Goal: Task Accomplishment & Management: Manage account settings

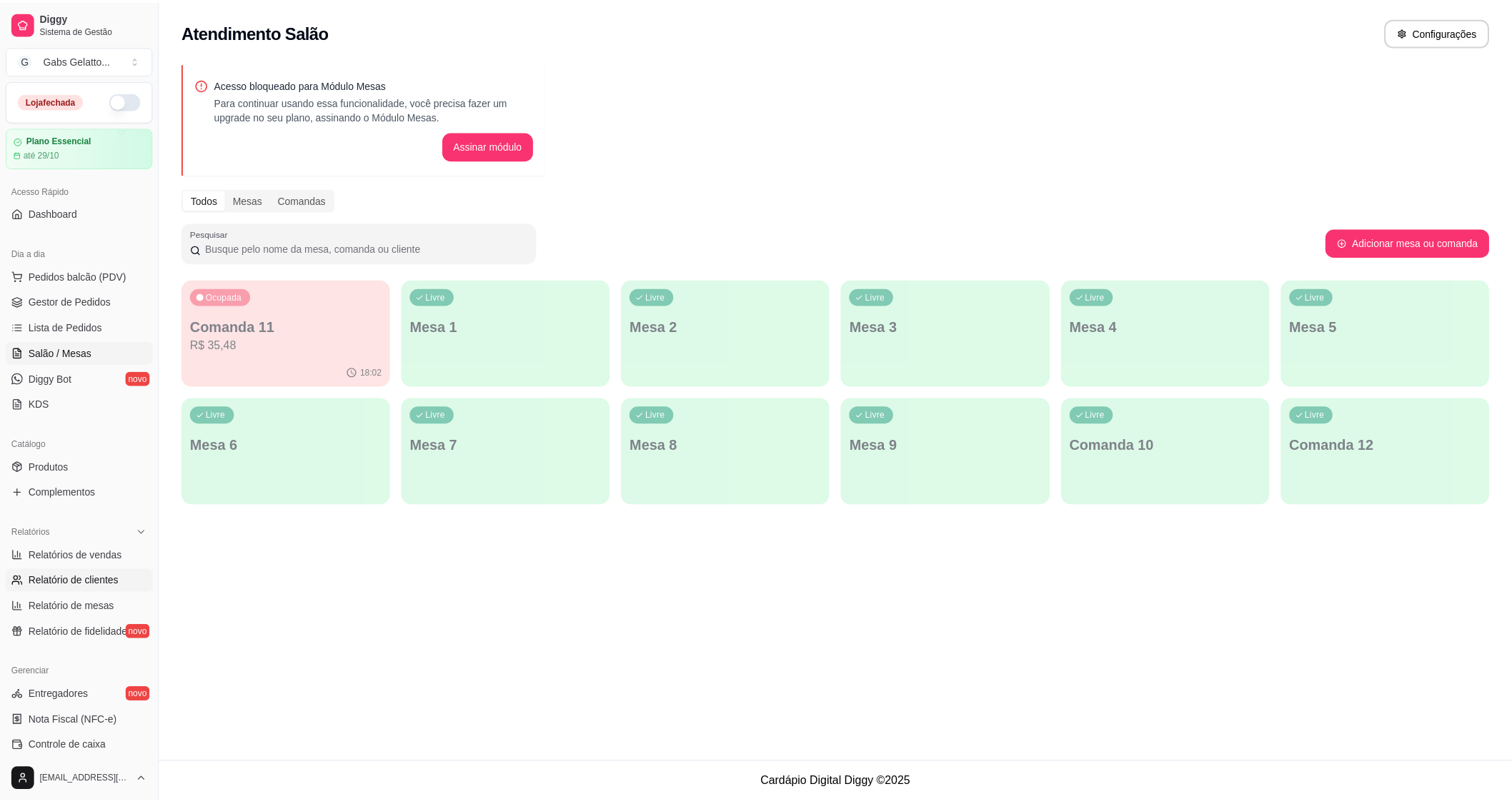
scroll to position [223, 0]
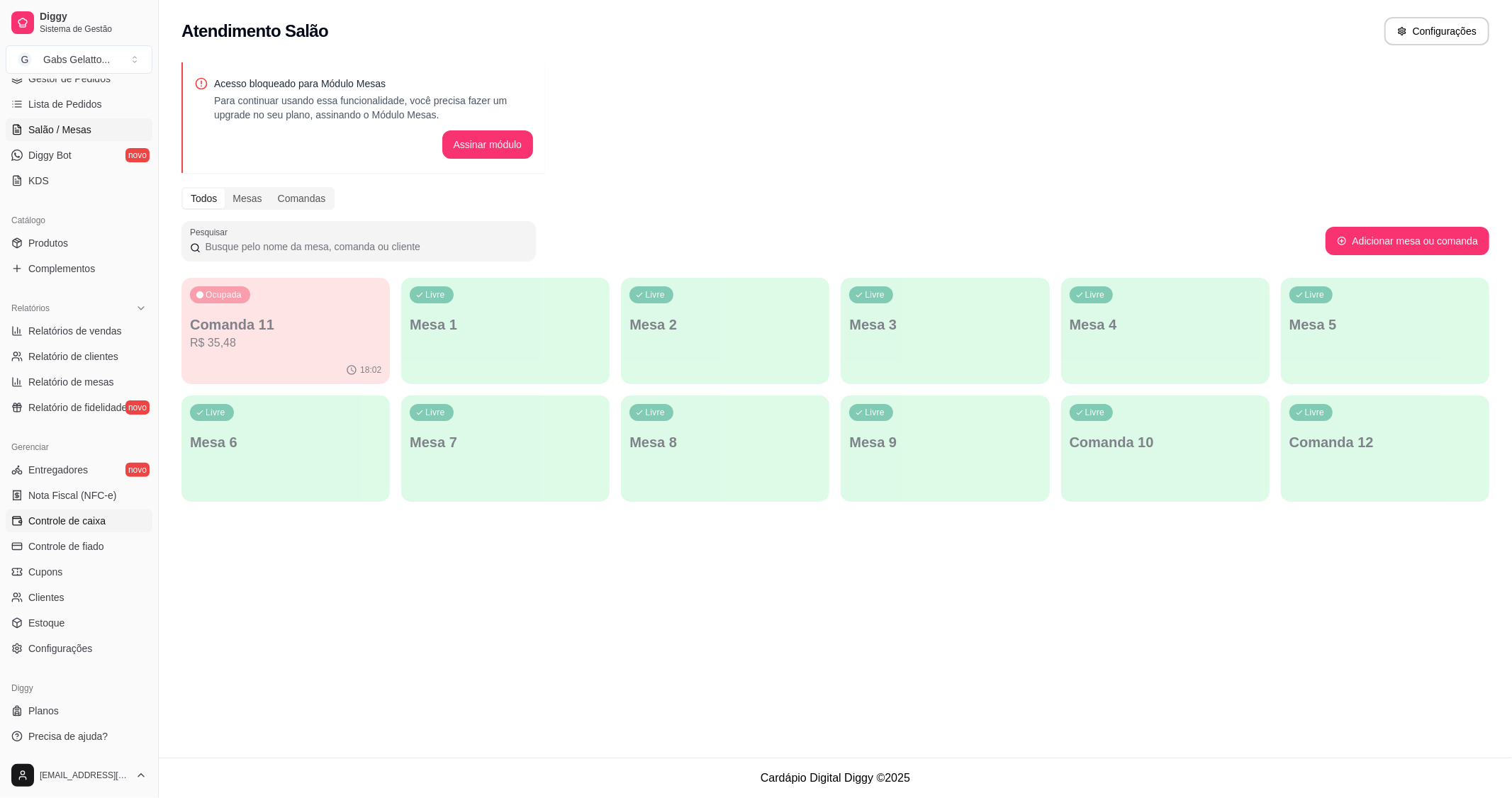
click at [81, 525] on span "Controle de caixa" at bounding box center [67, 520] width 77 height 14
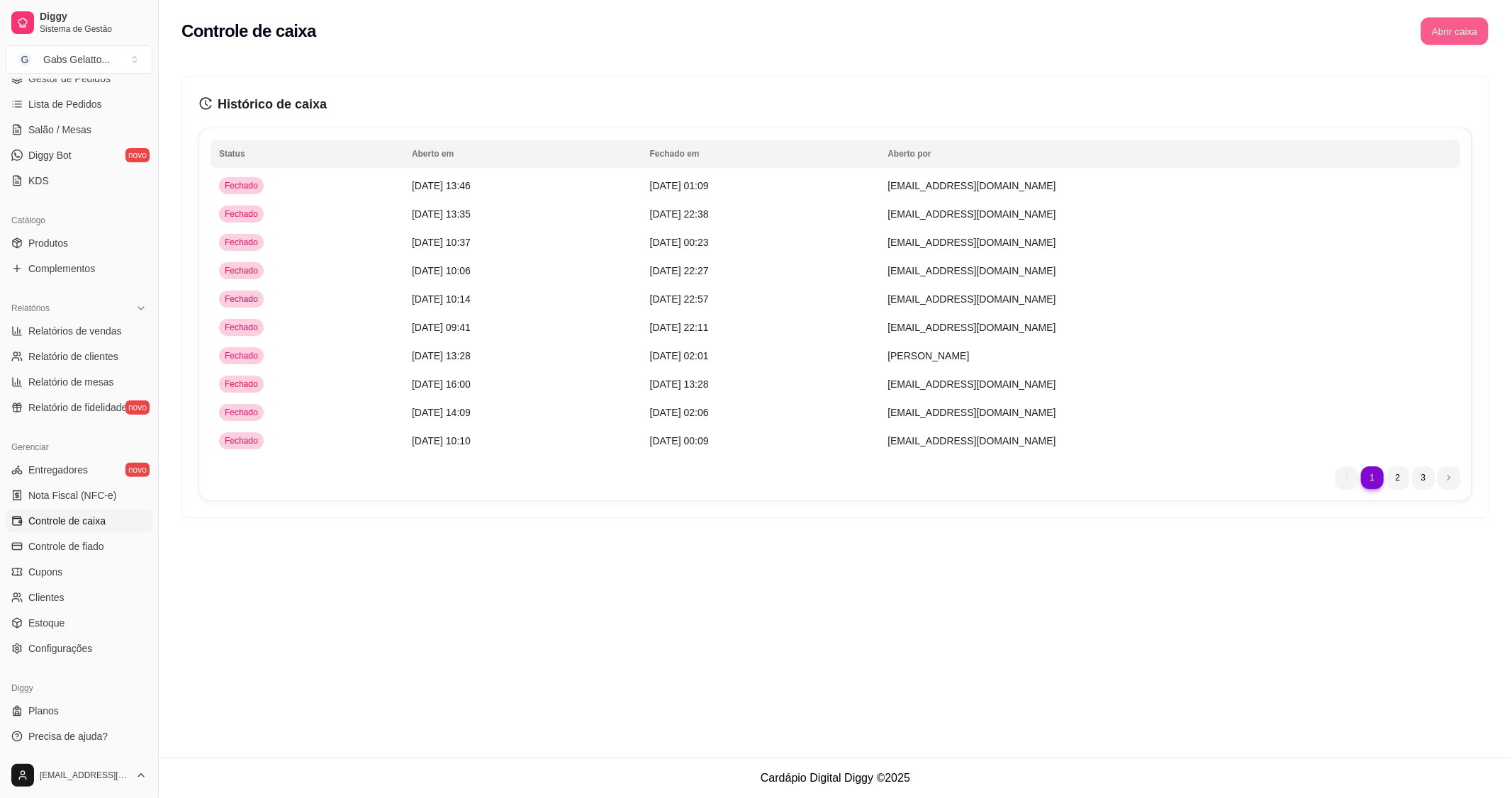
click at [1469, 22] on button "Abrir caixa" at bounding box center [1455, 31] width 68 height 27
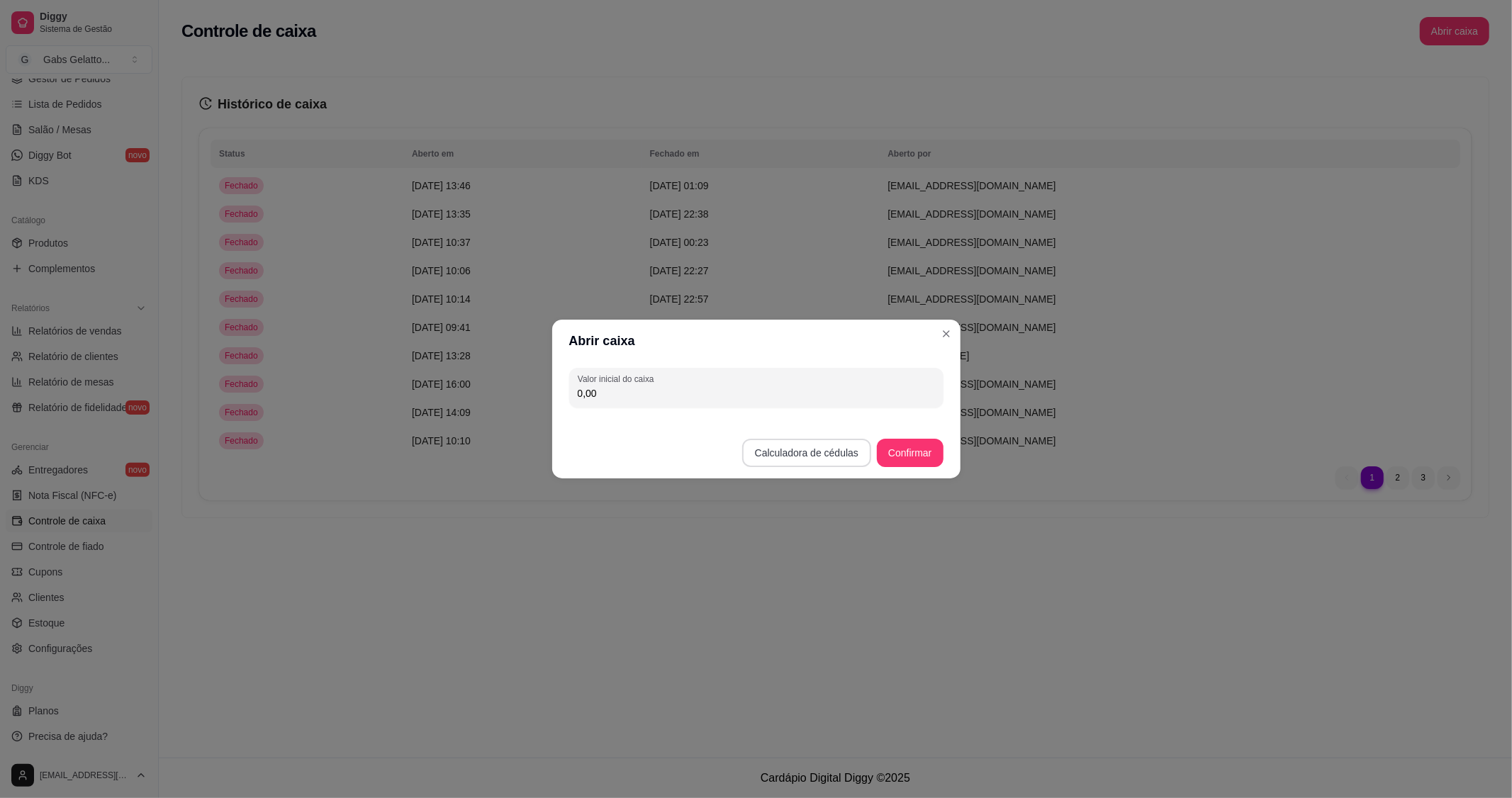
click at [824, 452] on button "Calculadora de cédulas" at bounding box center [806, 453] width 129 height 28
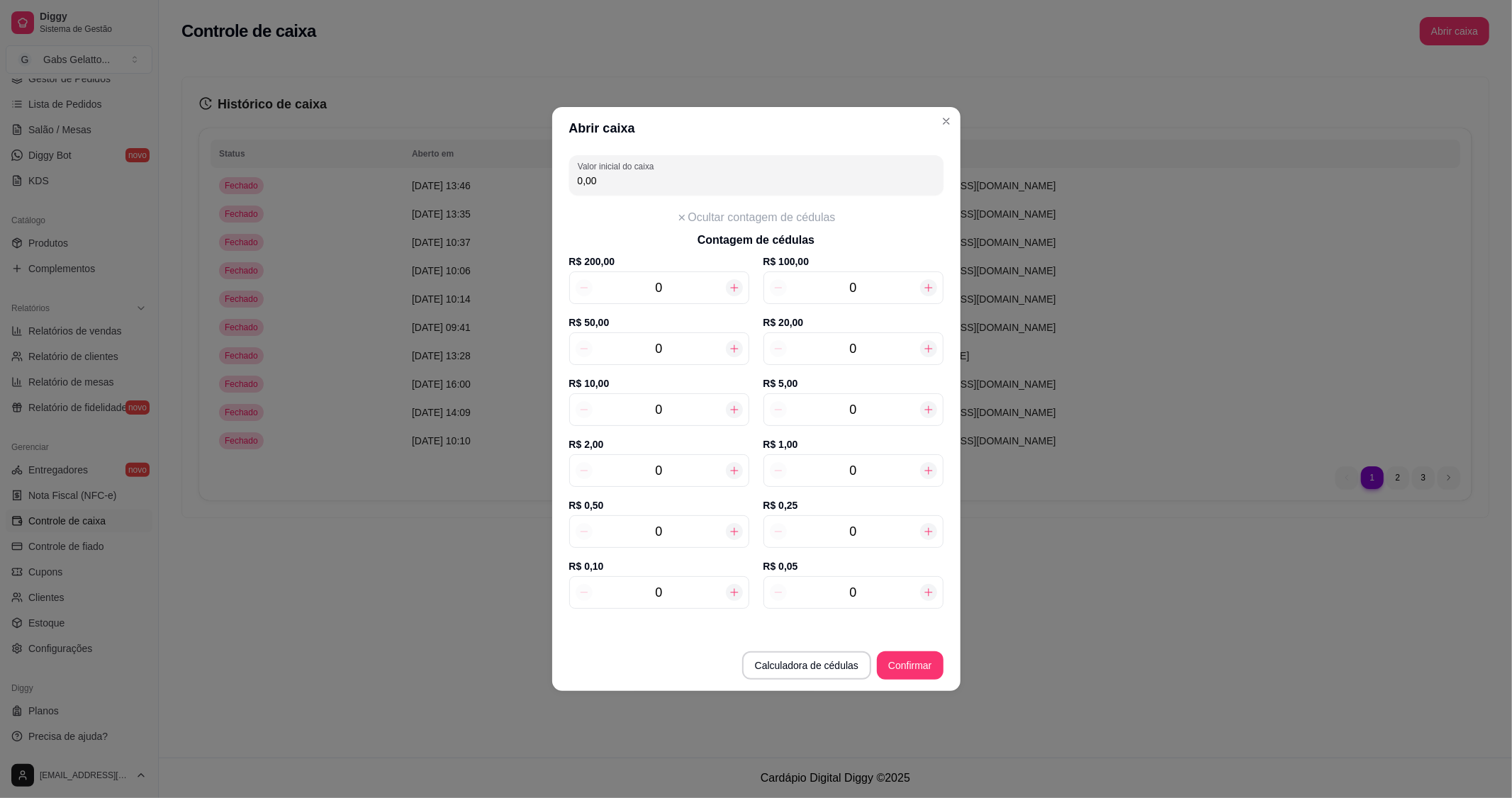
drag, startPoint x: 872, startPoint y: 342, endPoint x: 880, endPoint y: 341, distance: 8.1
click at [878, 341] on input "0" at bounding box center [853, 348] width 134 height 20
type input "40,00"
type input "2"
type input "3"
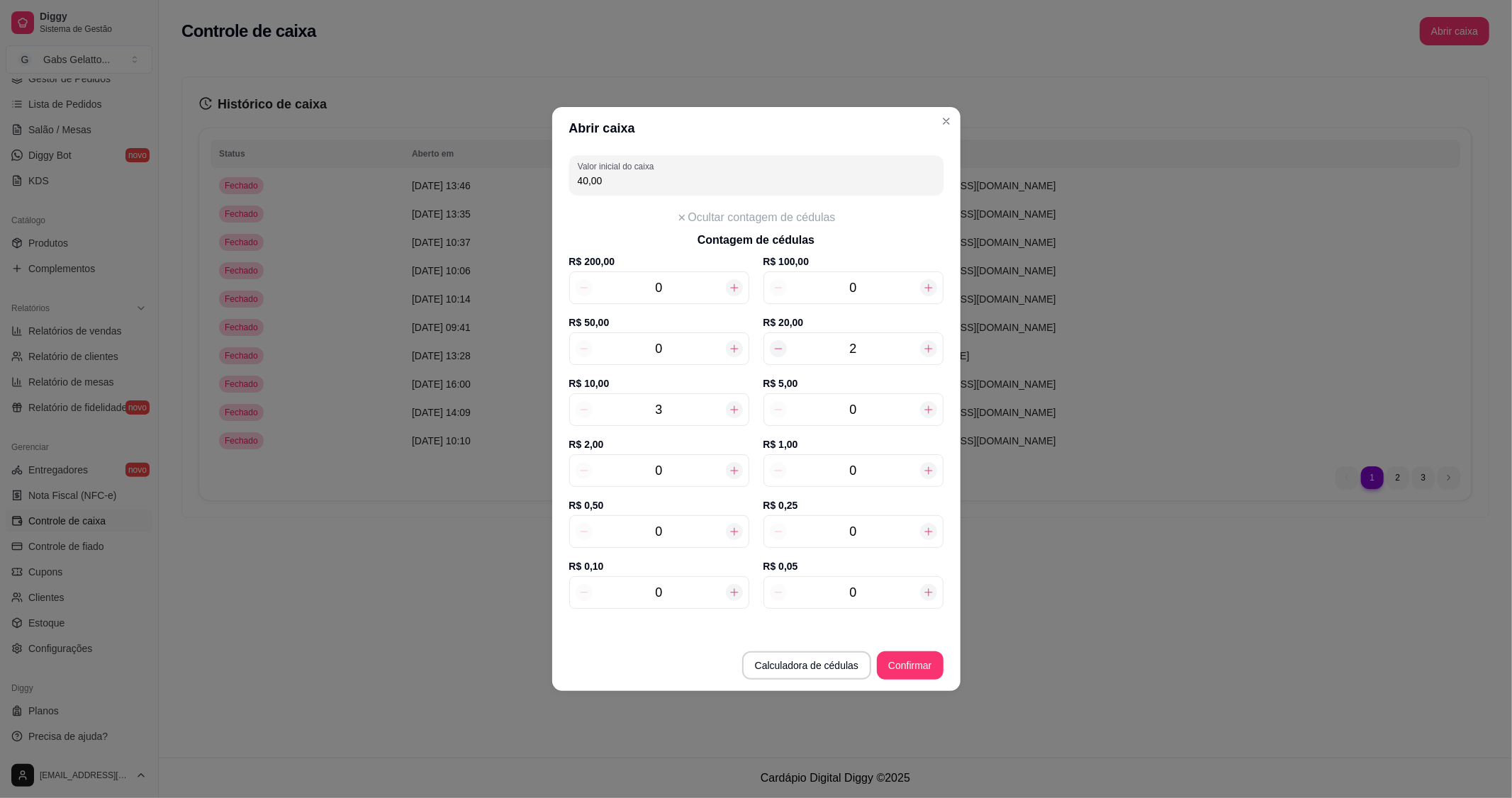
type input "70,00"
type input "3"
type input "6"
type input "100,00"
type input "6"
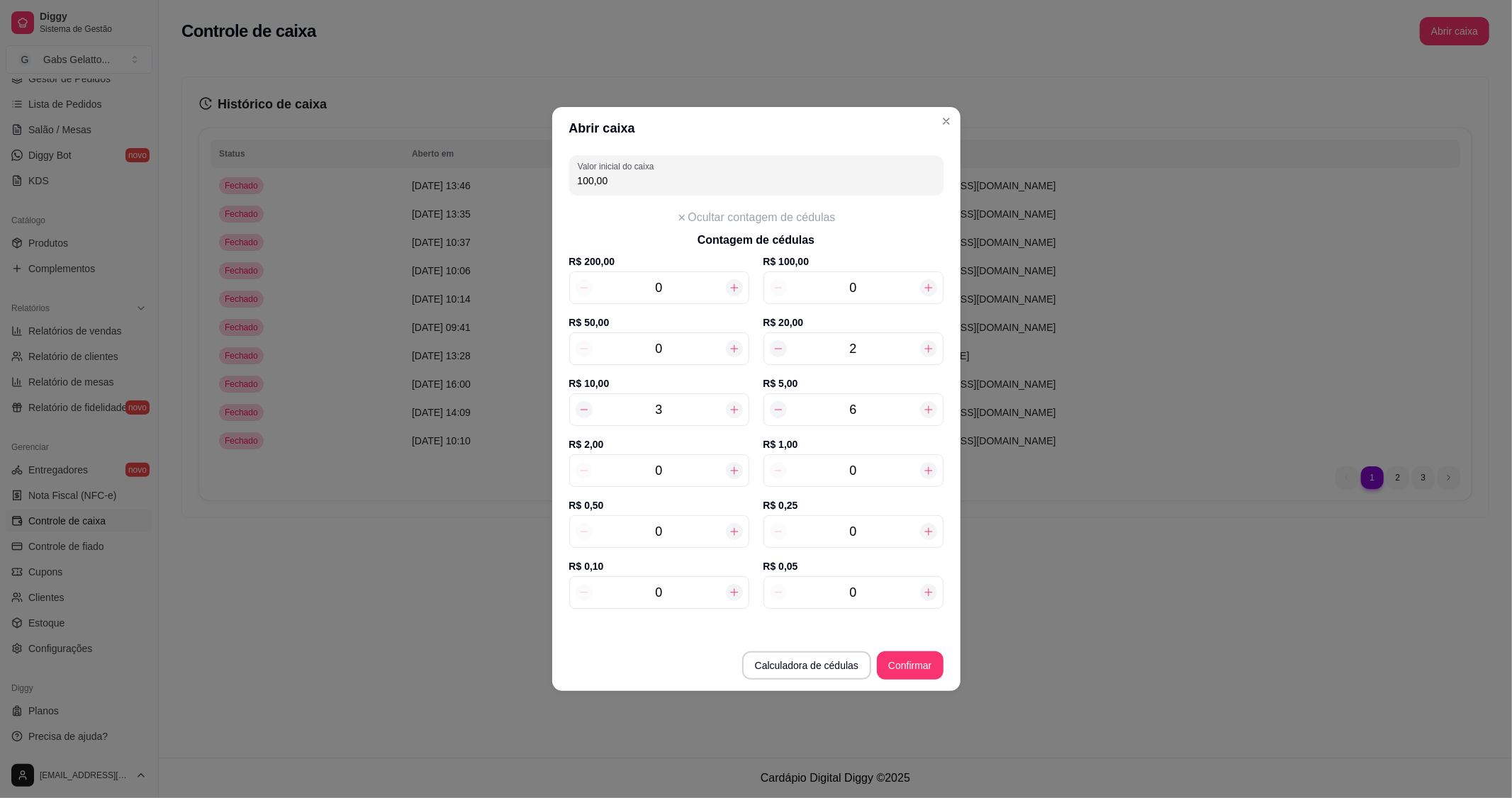
type input "3"
type input "106,00"
type input "37"
type input "174,00"
type input "3"
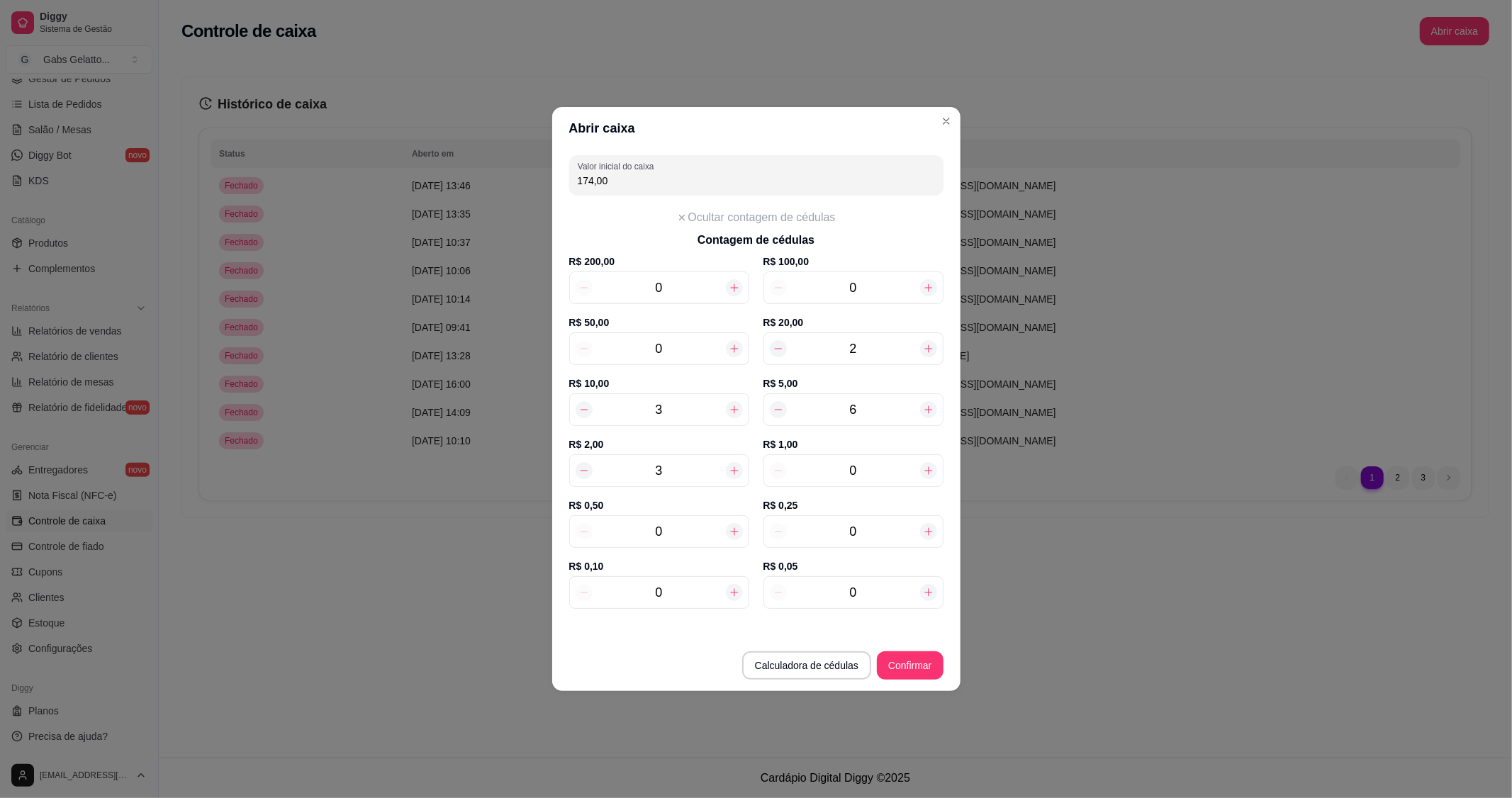
type input "106,00"
type input "36"
type input "172,00"
type input "36"
type input "1"
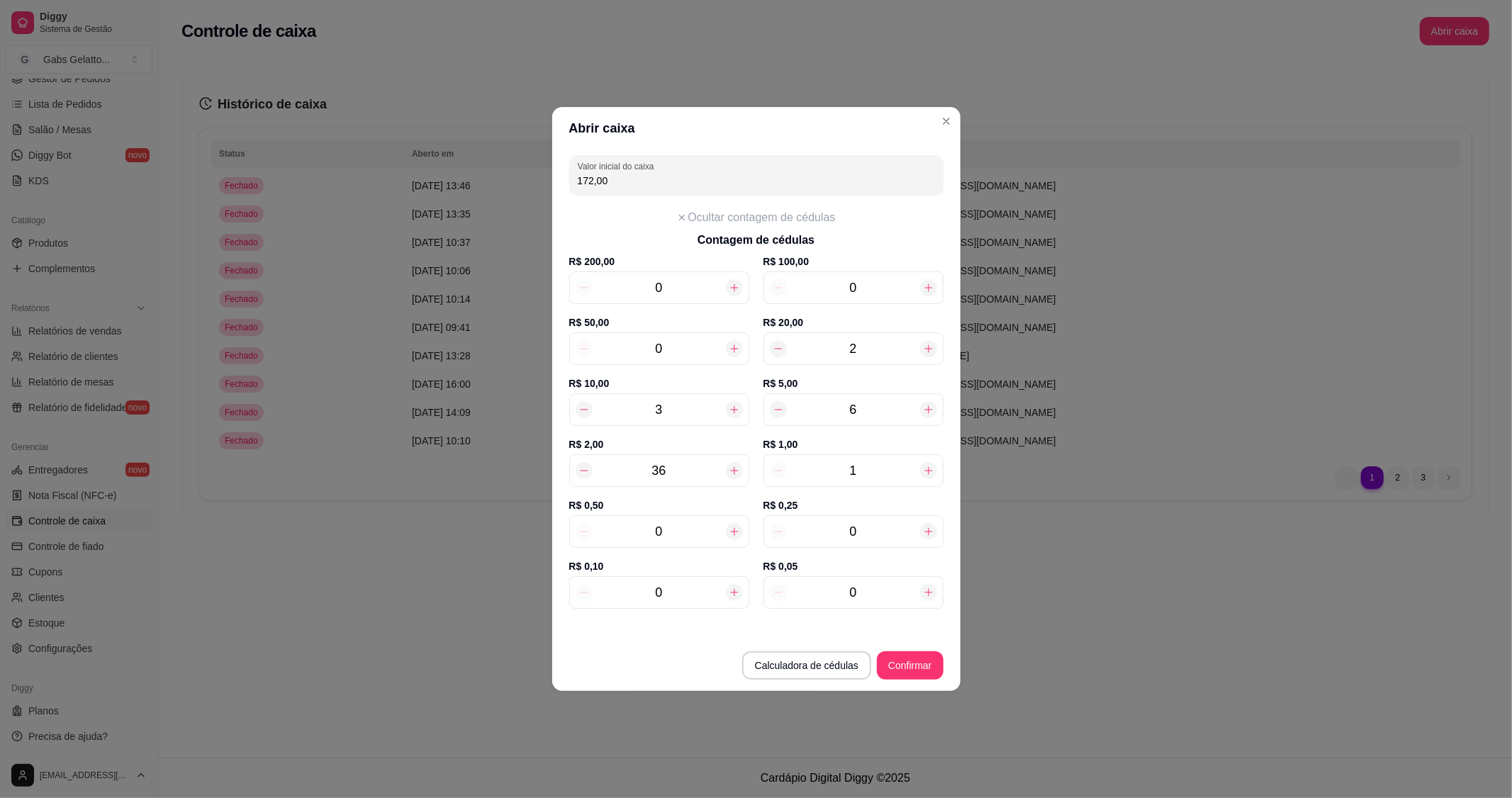
type input "173,00"
type input "1"
type input "3"
type input "174,50"
type input "3"
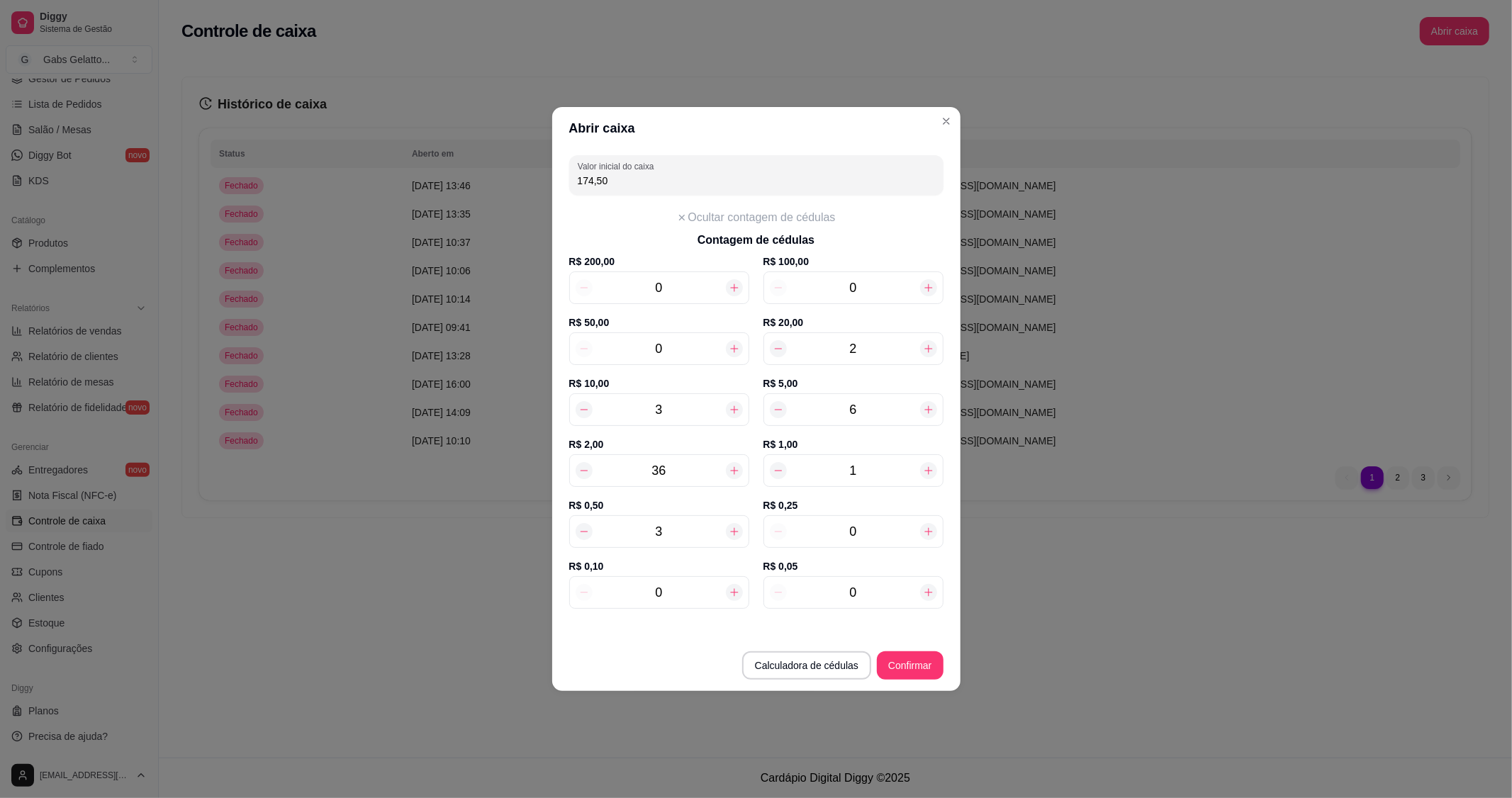
type input "1"
type input "174,75"
type input "11"
type input "177,25"
type input "11"
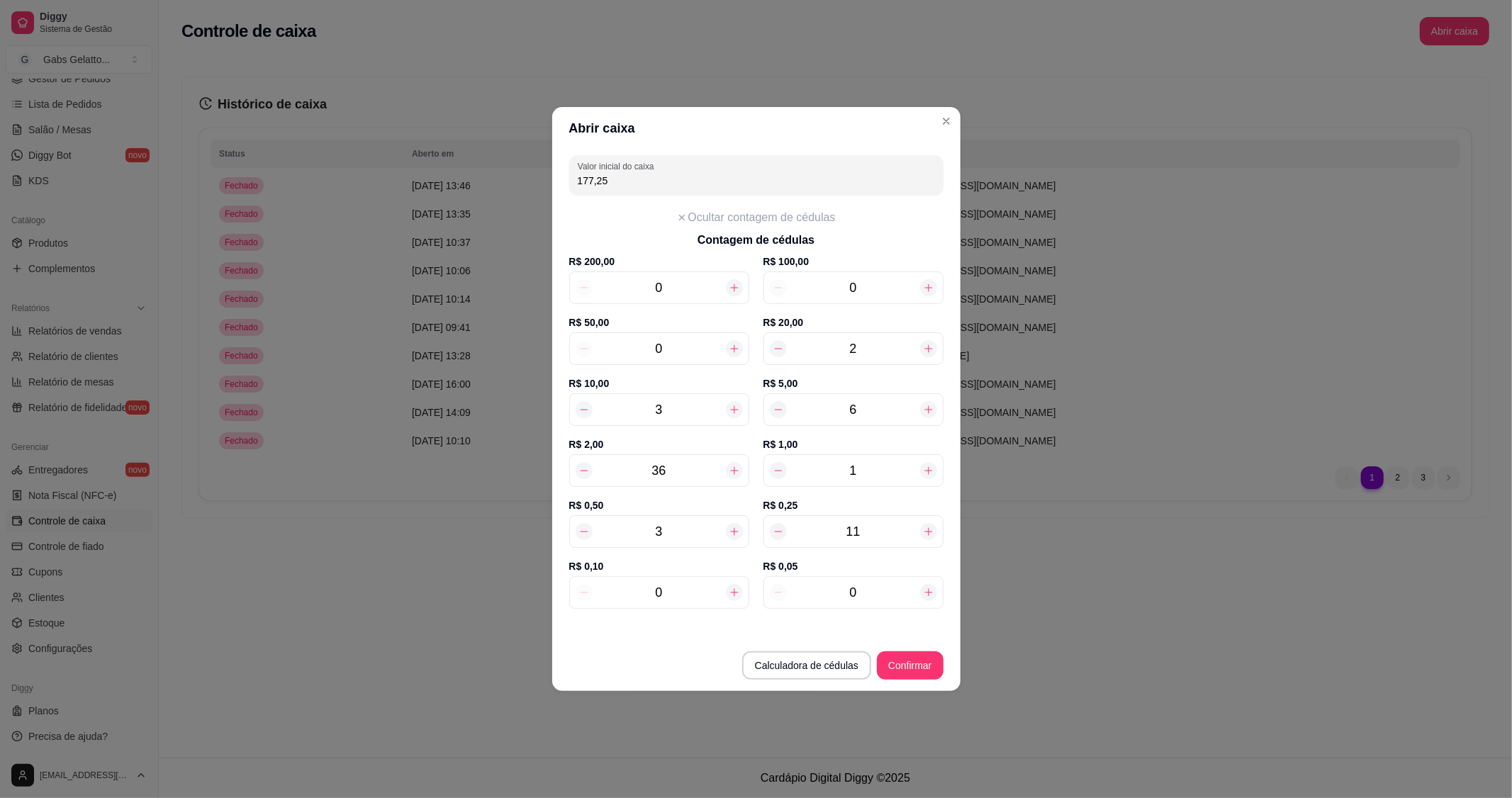
type input "1"
type input "177,35"
type input "1"
type input "6"
type input "177,65"
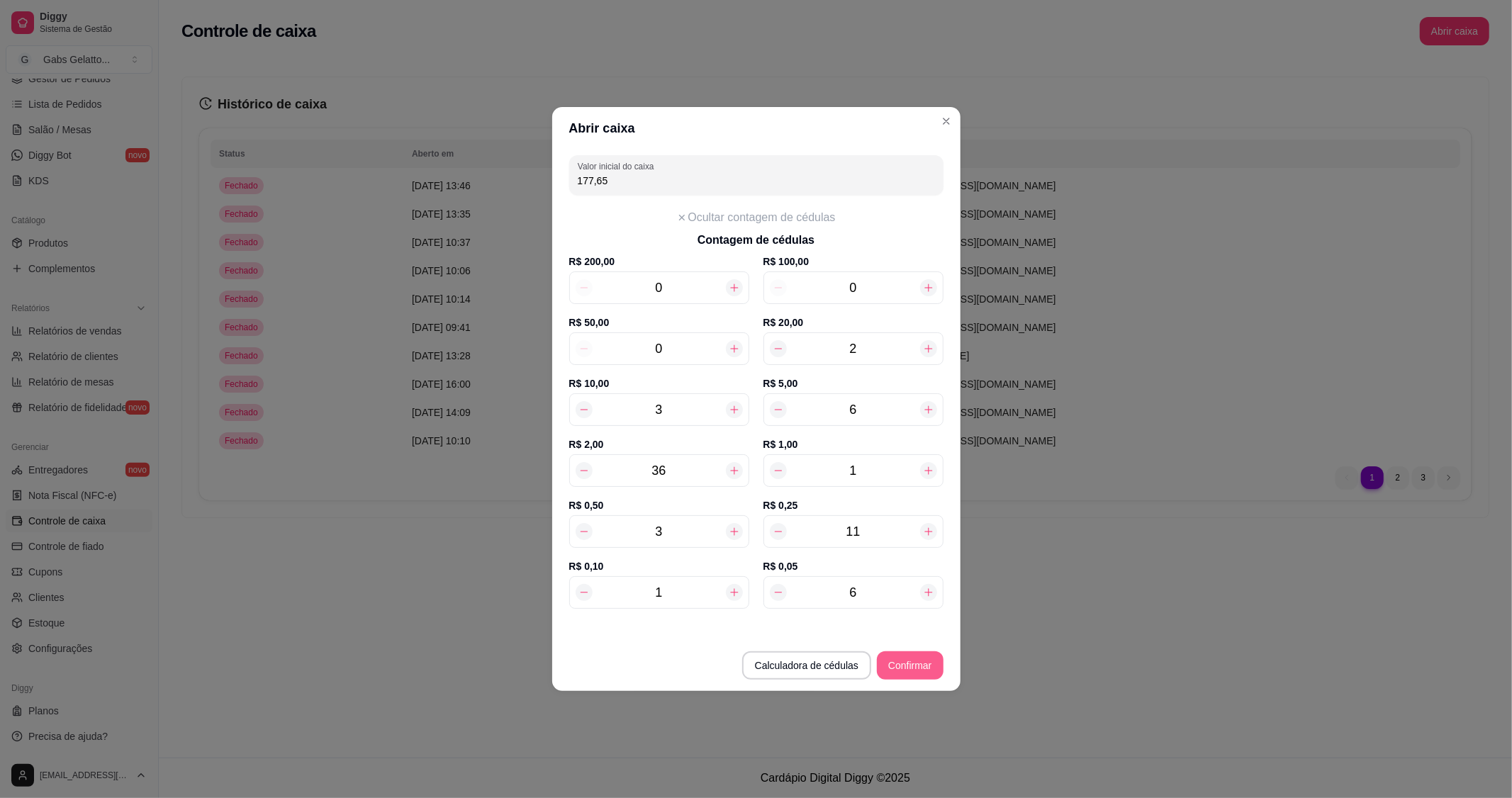
type input "6"
click at [916, 672] on button "Confirmar" at bounding box center [910, 665] width 66 height 28
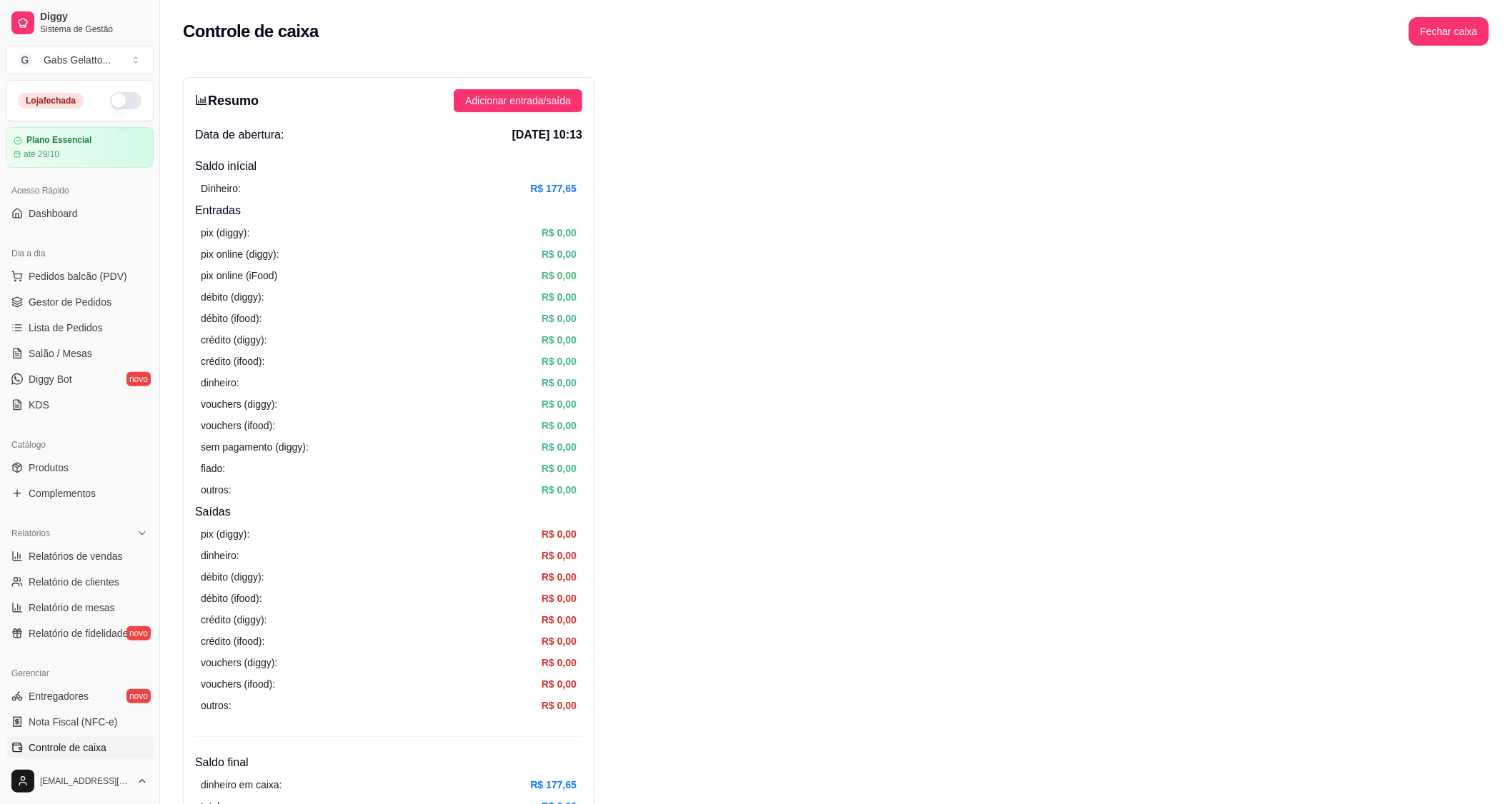
click at [110, 103] on button "button" at bounding box center [125, 100] width 31 height 17
click at [98, 302] on span "Gestor de Pedidos" at bounding box center [69, 302] width 83 height 14
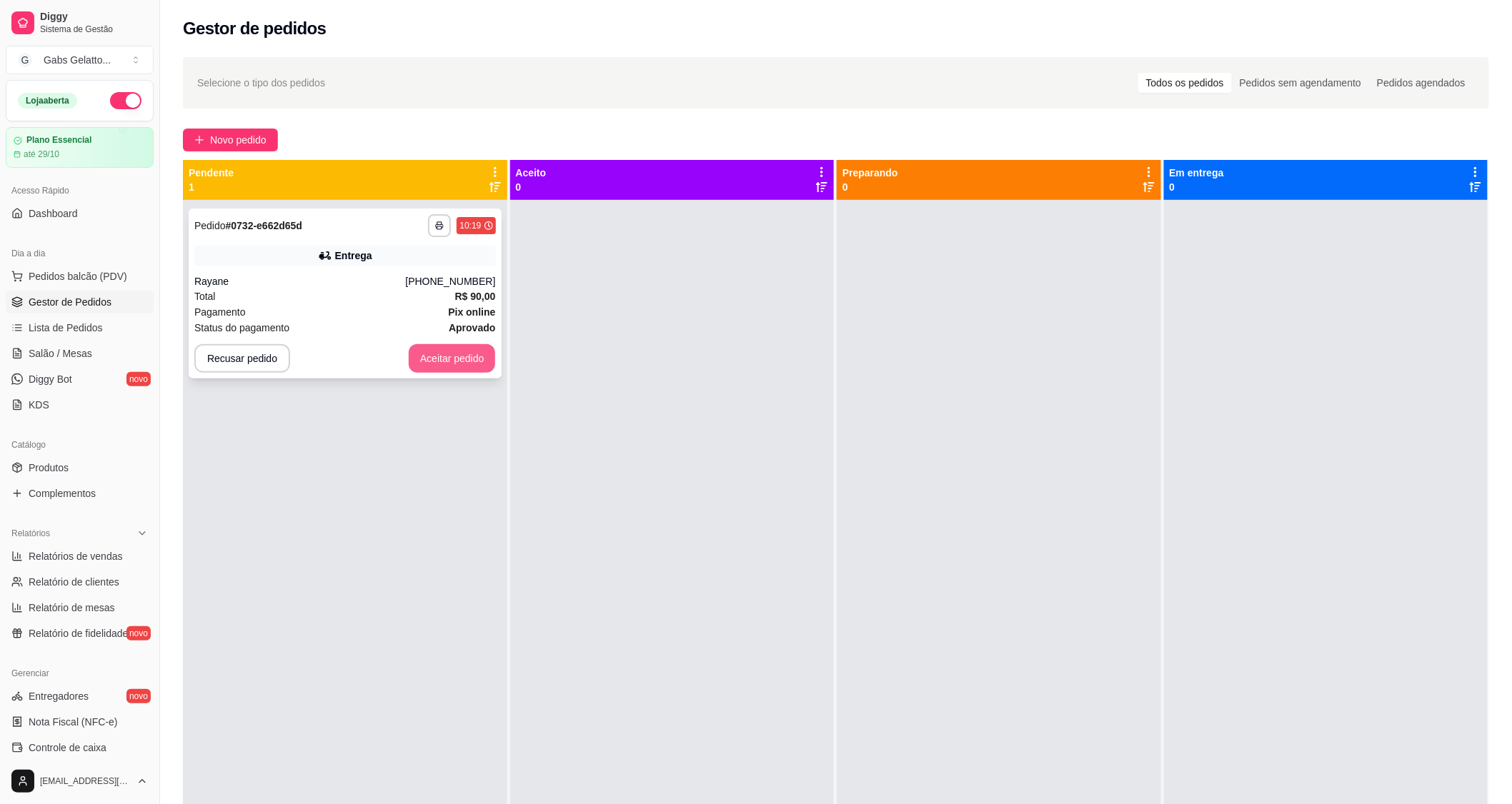
click at [446, 357] on button "Aceitar pedido" at bounding box center [452, 358] width 87 height 28
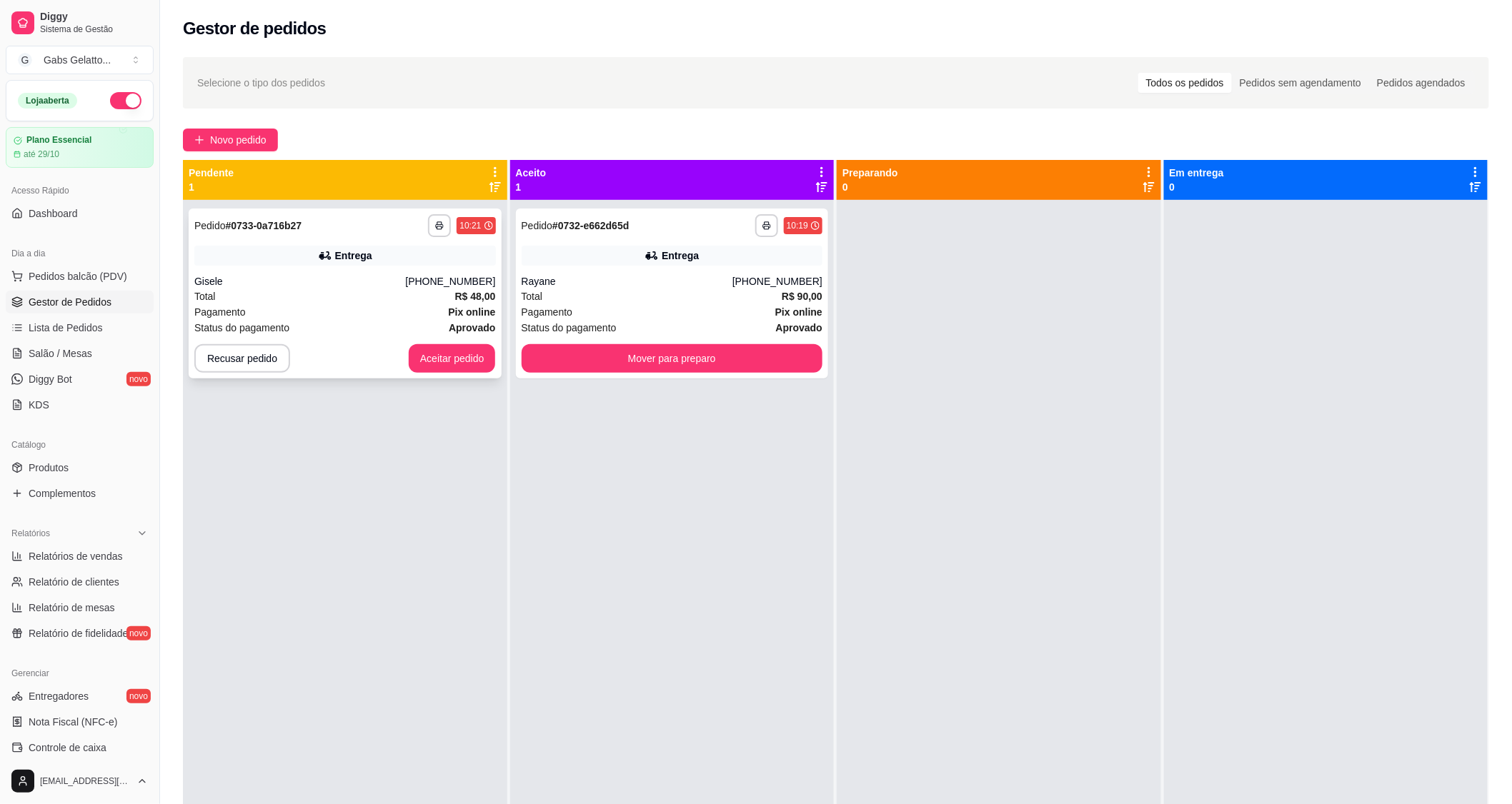
click at [448, 289] on div "Total R$ 48,00" at bounding box center [345, 296] width 302 height 16
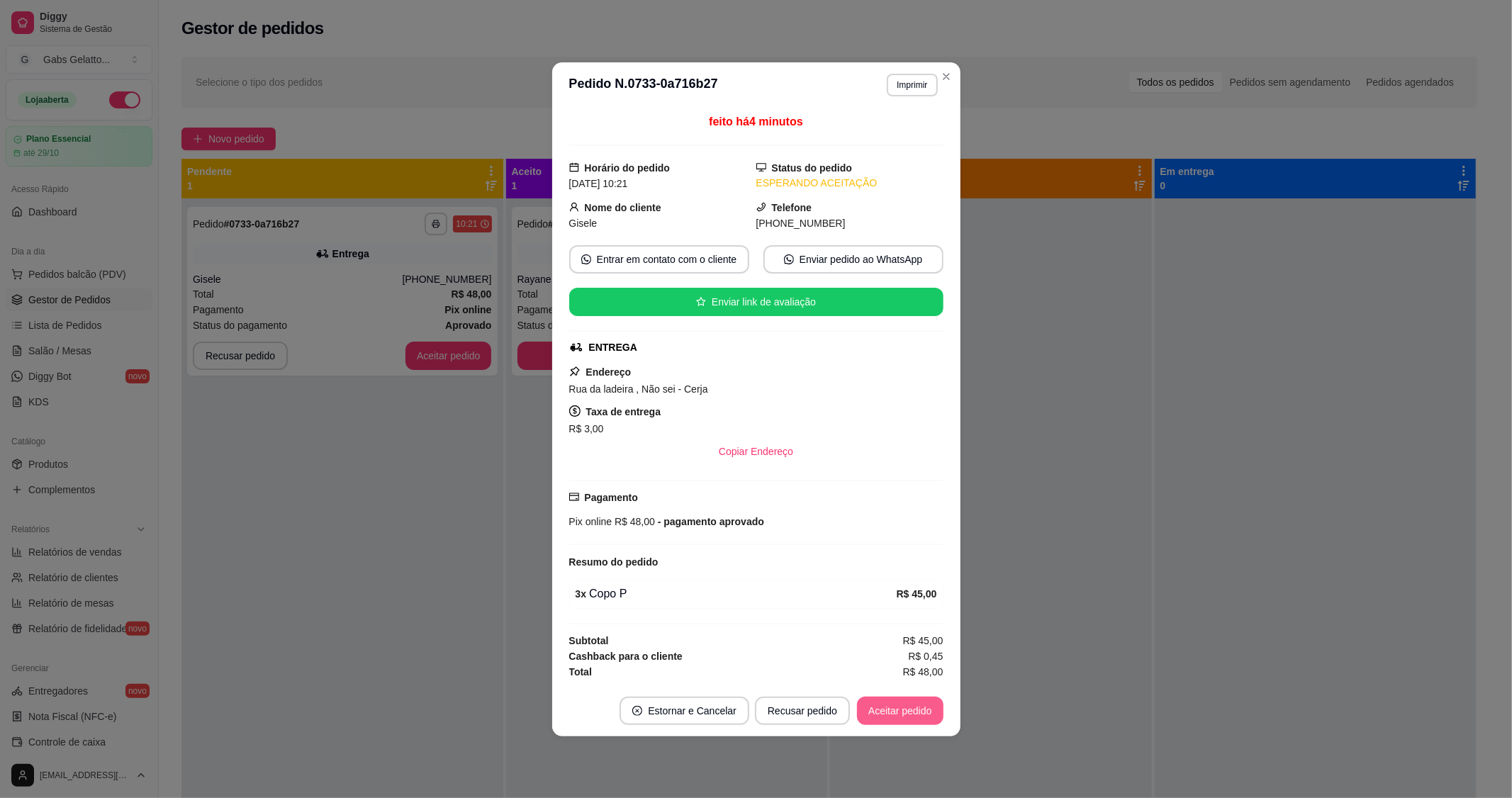
click at [904, 715] on button "Aceitar pedido" at bounding box center [900, 711] width 87 height 28
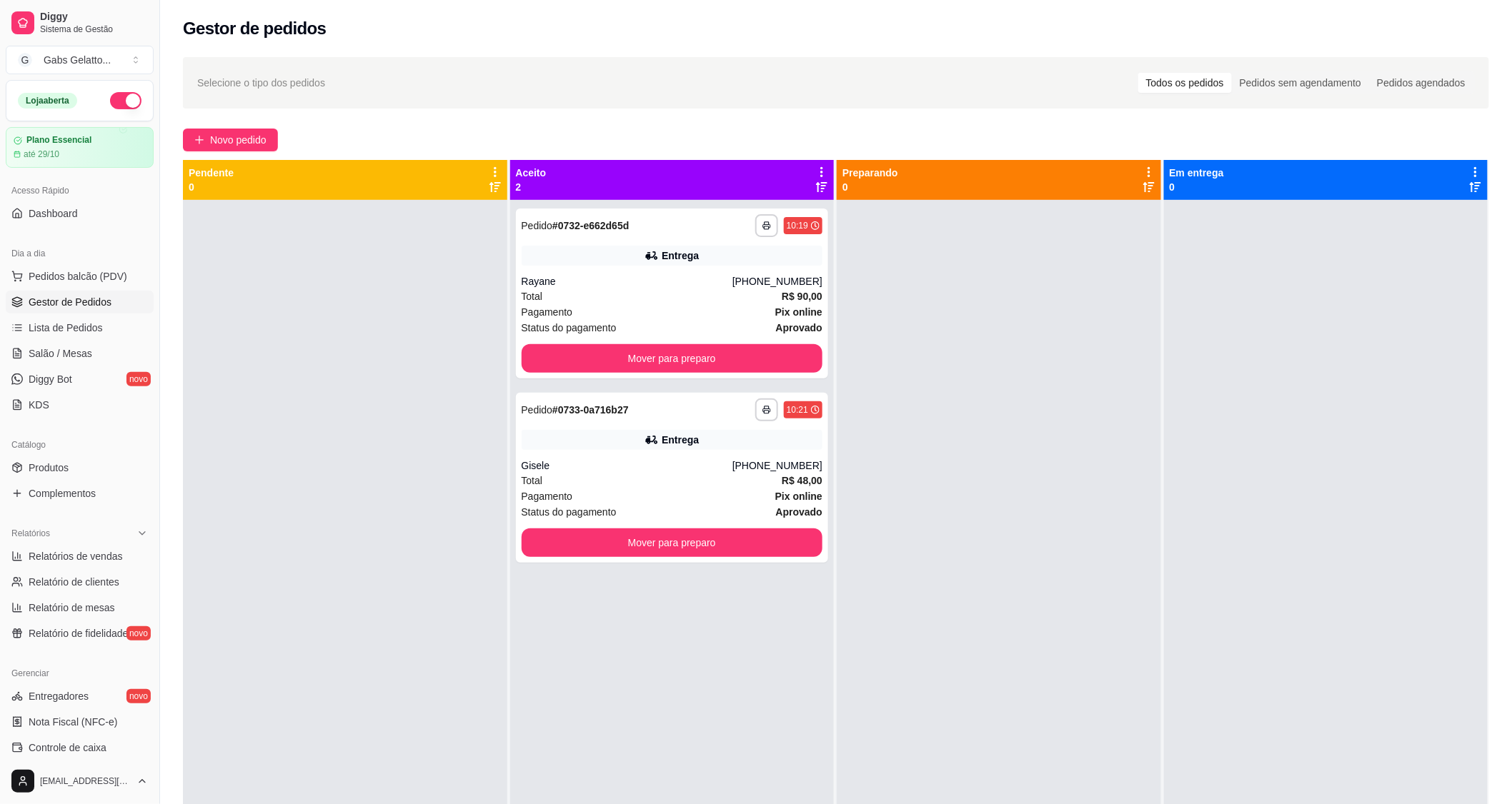
click at [296, 552] on div at bounding box center [345, 602] width 324 height 804
click at [604, 452] on div "**********" at bounding box center [673, 477] width 313 height 170
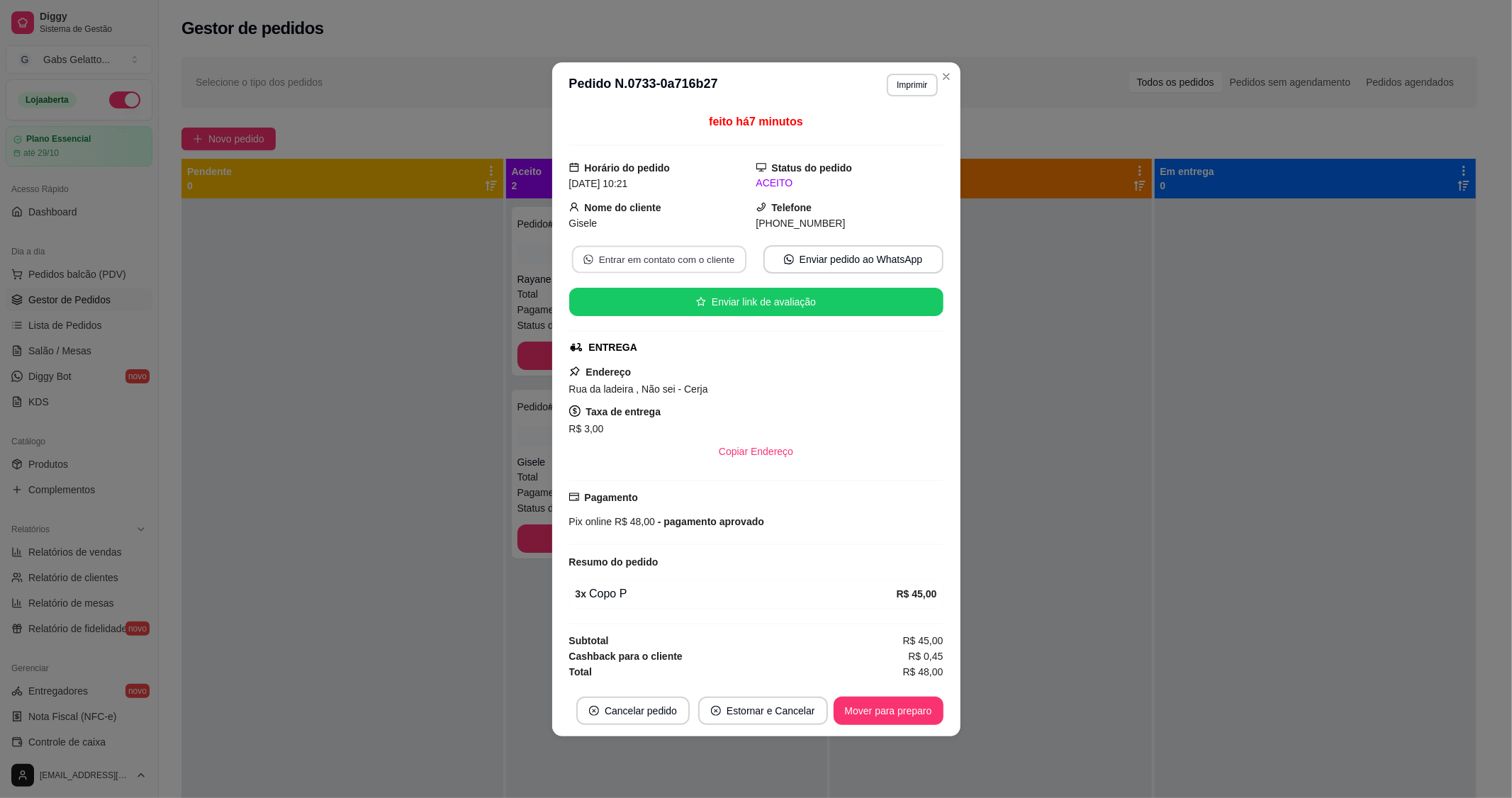
click at [677, 261] on button "Entrar em contato com o cliente" at bounding box center [658, 259] width 174 height 27
click at [639, 711] on button "Cancelar pedido" at bounding box center [633, 711] width 114 height 28
click at [661, 678] on button "Sim" at bounding box center [678, 677] width 56 height 27
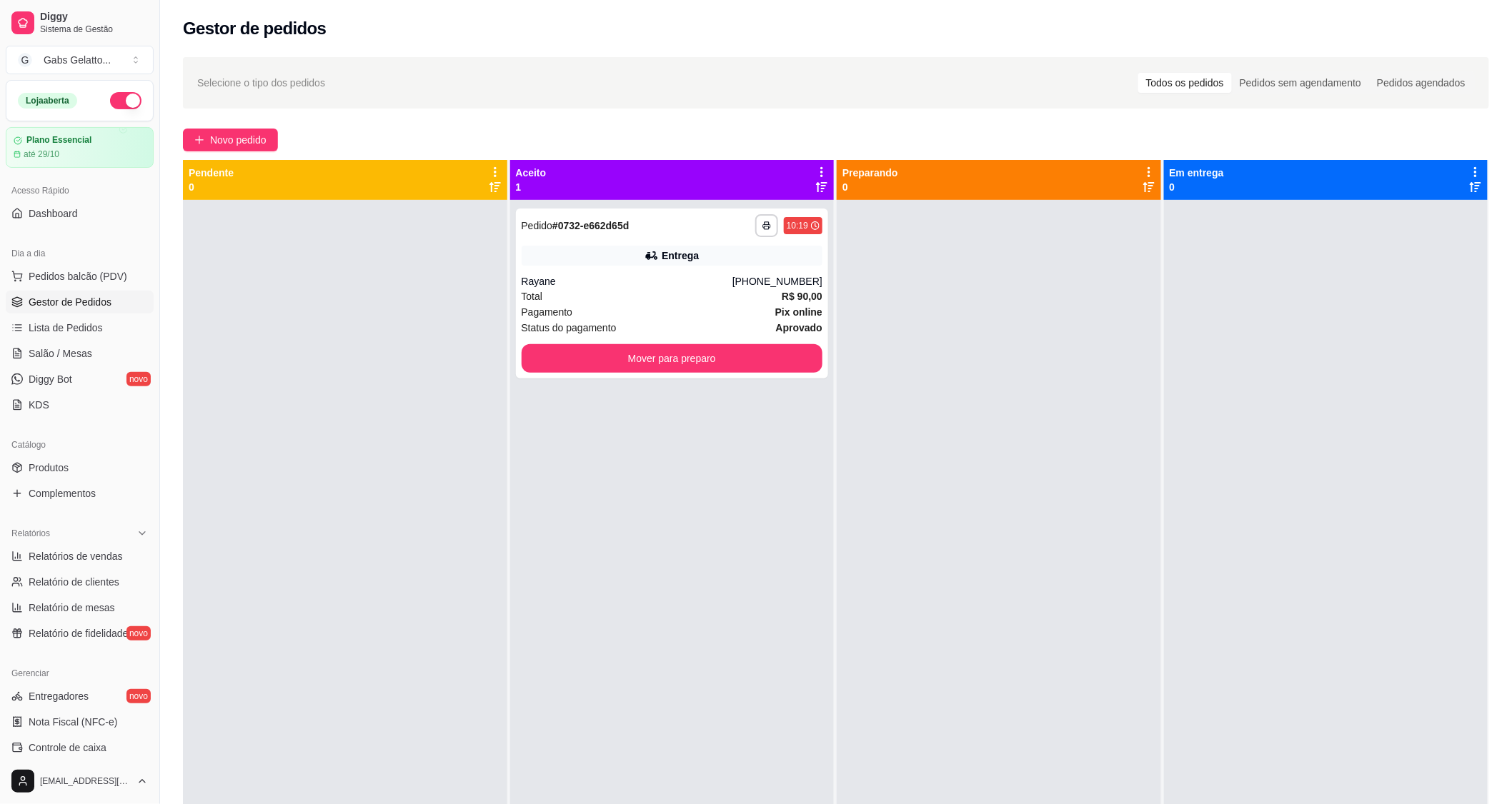
click at [376, 576] on div at bounding box center [345, 602] width 324 height 804
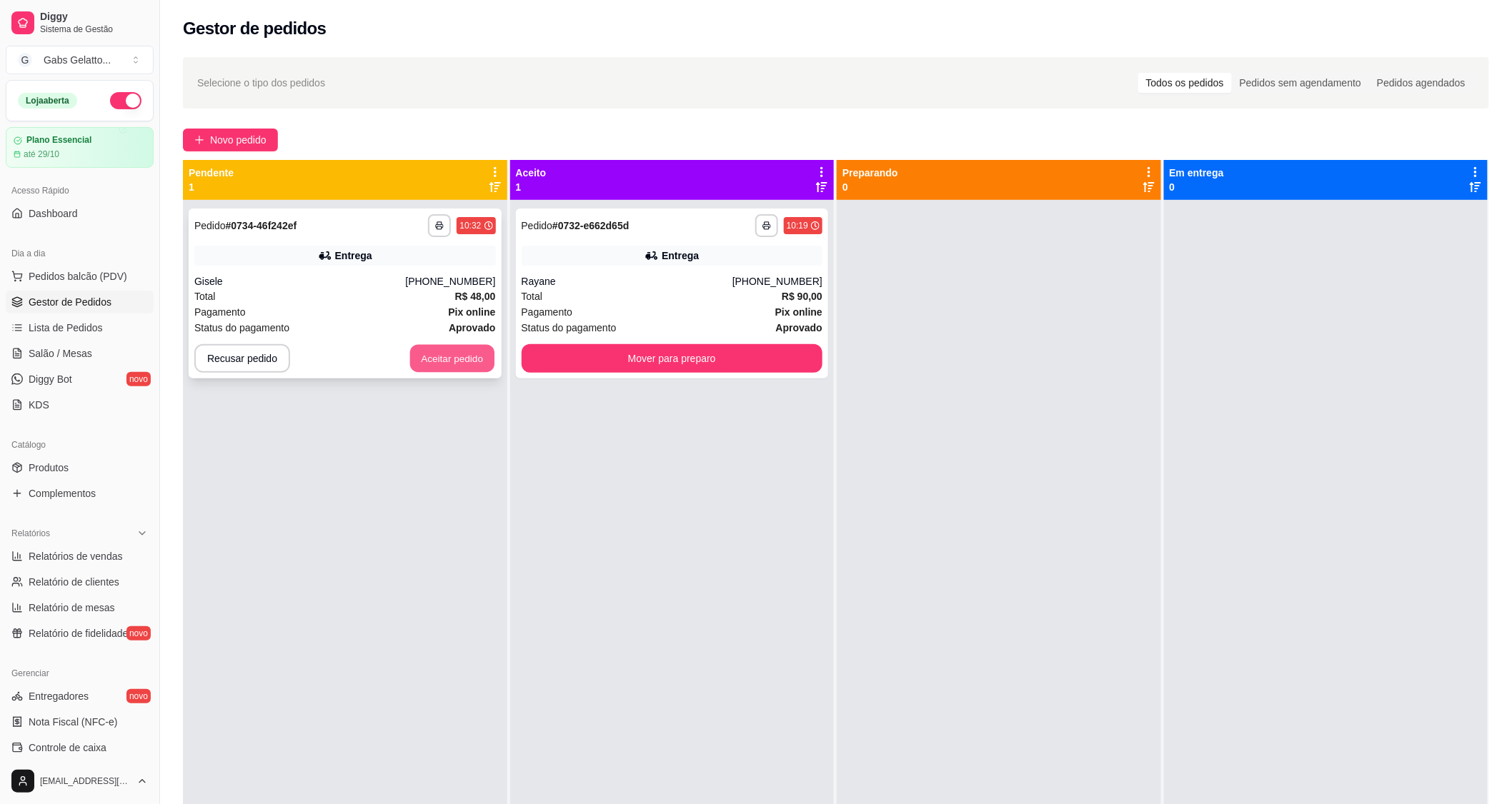
click at [436, 362] on button "Aceitar pedido" at bounding box center [452, 358] width 84 height 27
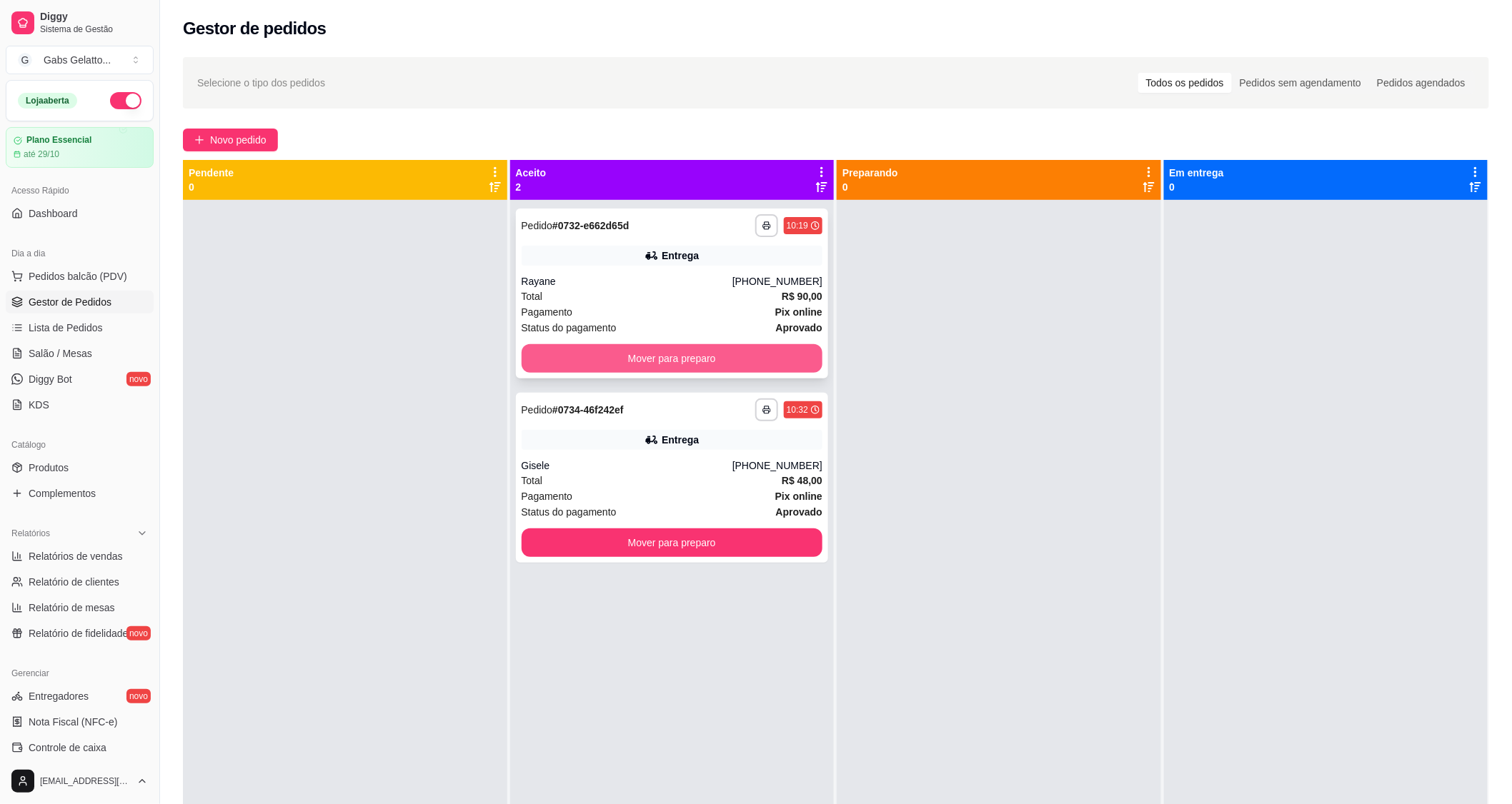
click at [703, 366] on button "Mover para preparo" at bounding box center [673, 358] width 302 height 28
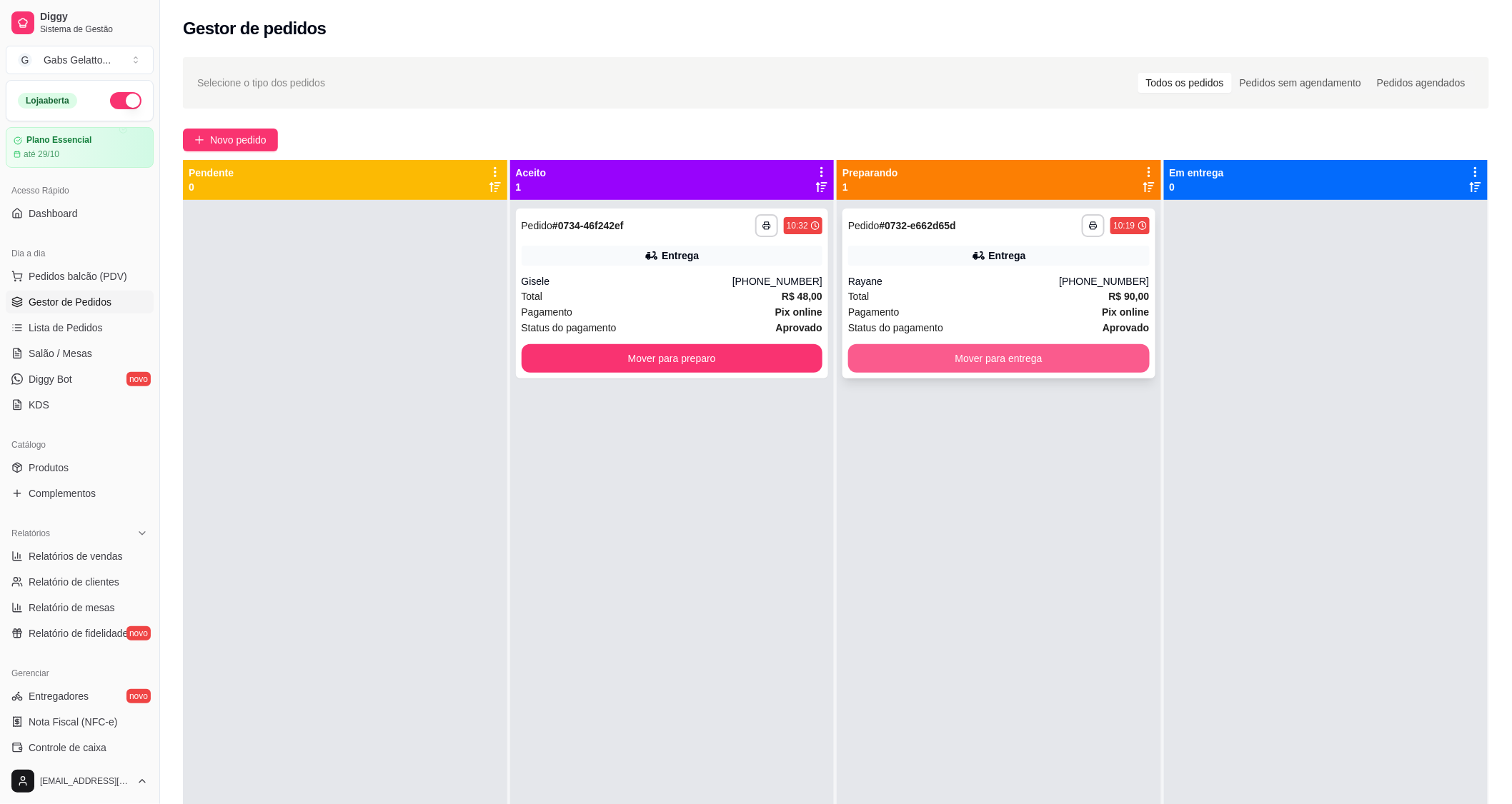
click at [947, 361] on button "Mover para entrega" at bounding box center [999, 358] width 302 height 28
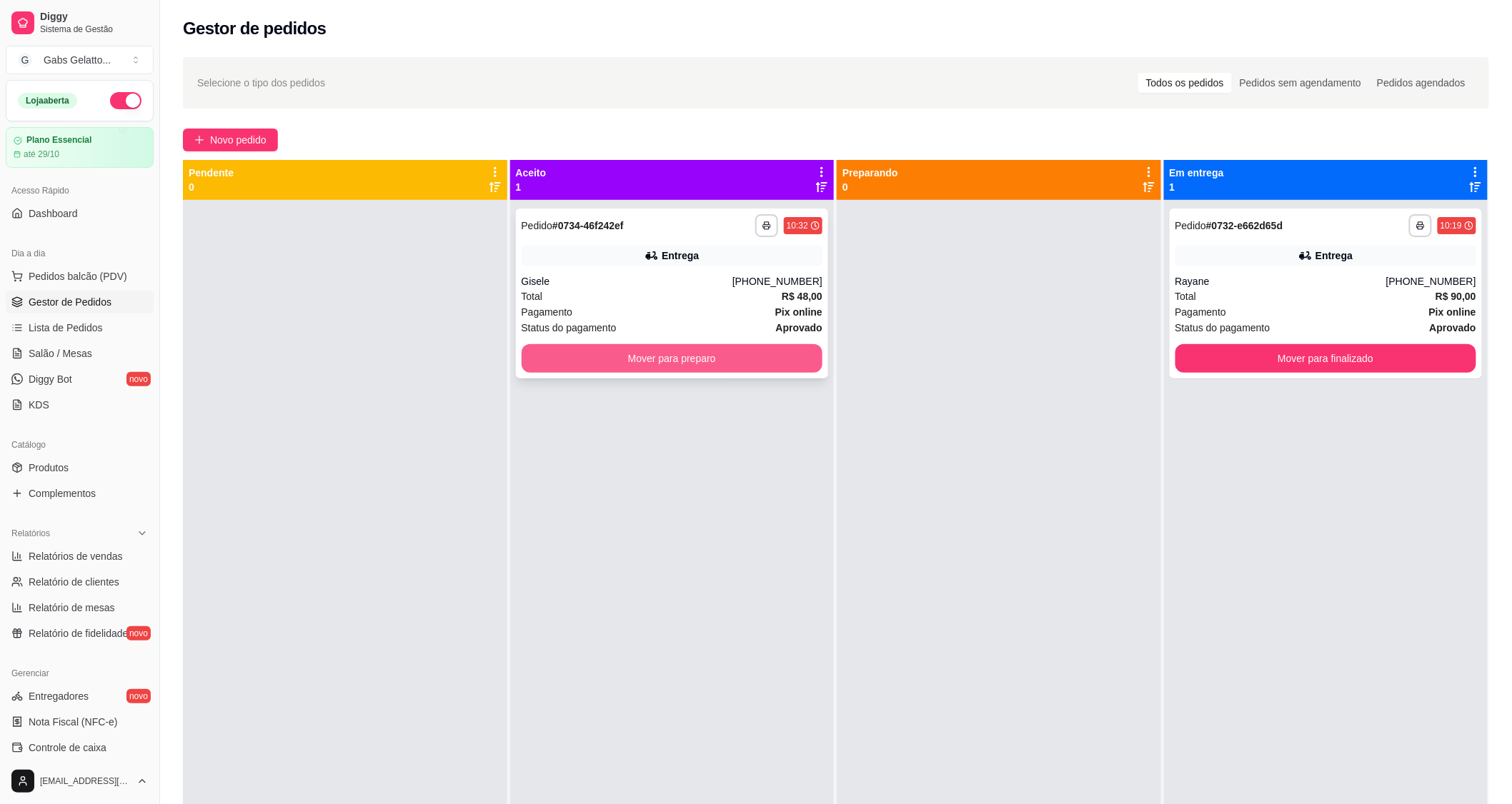
click at [758, 353] on button "Mover para preparo" at bounding box center [673, 358] width 302 height 28
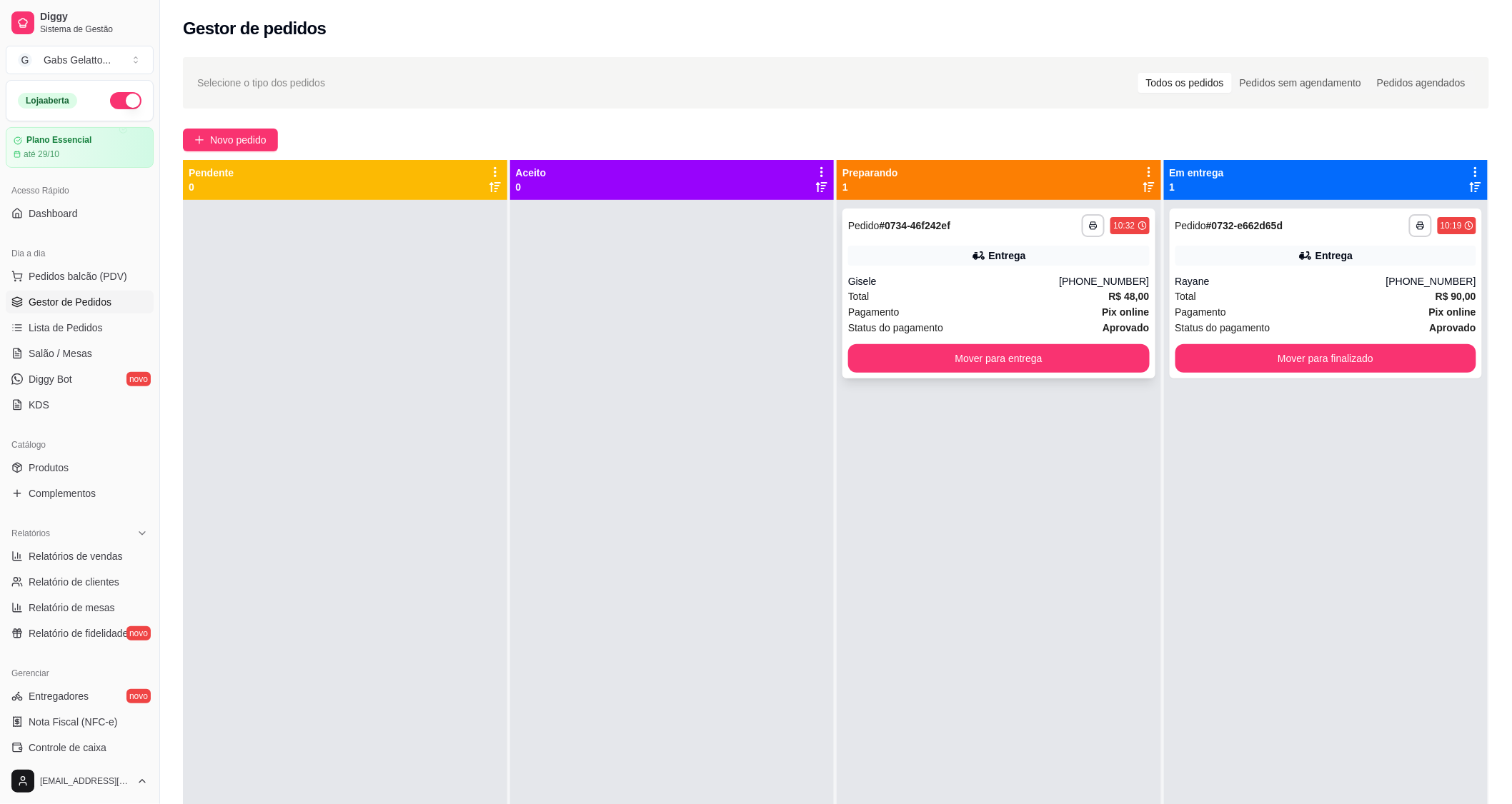
click at [985, 265] on div "Entrega" at bounding box center [999, 255] width 302 height 20
click at [1285, 358] on button "Mover para finalizado" at bounding box center [1326, 358] width 292 height 27
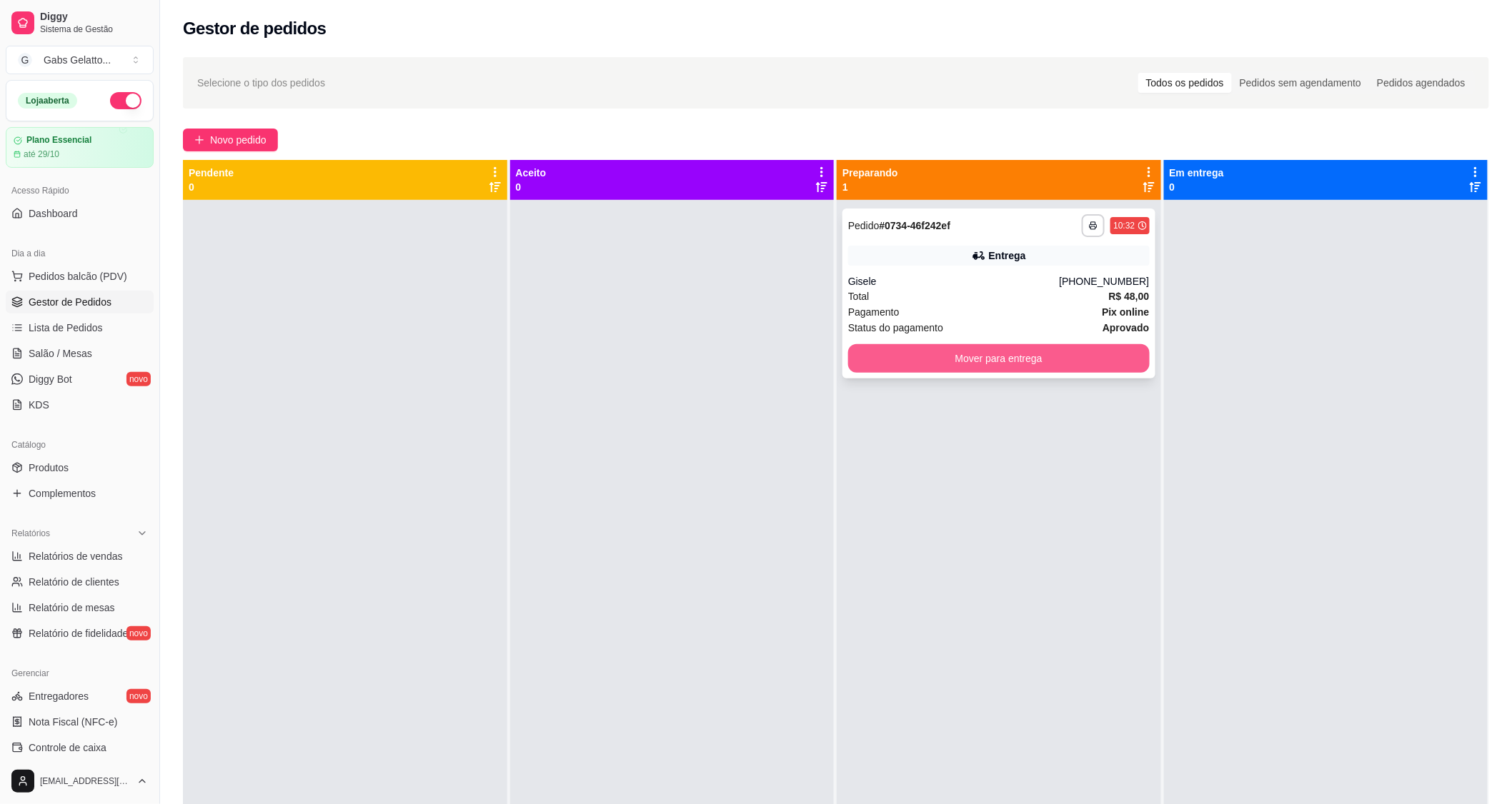
click at [1027, 358] on button "Mover para entrega" at bounding box center [999, 358] width 302 height 28
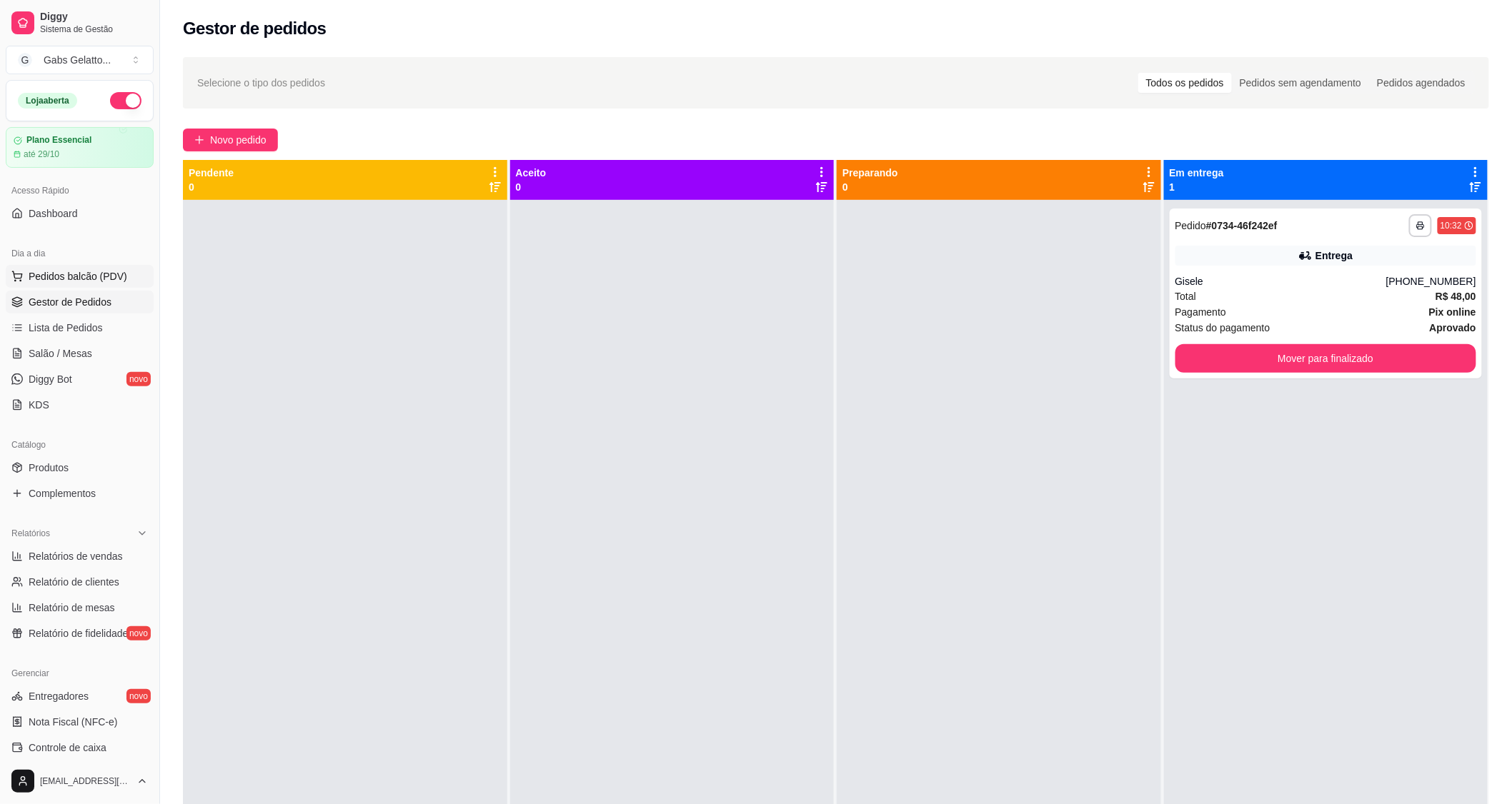
click at [101, 277] on span "Pedidos balcão (PDV)" at bounding box center [78, 276] width 99 height 14
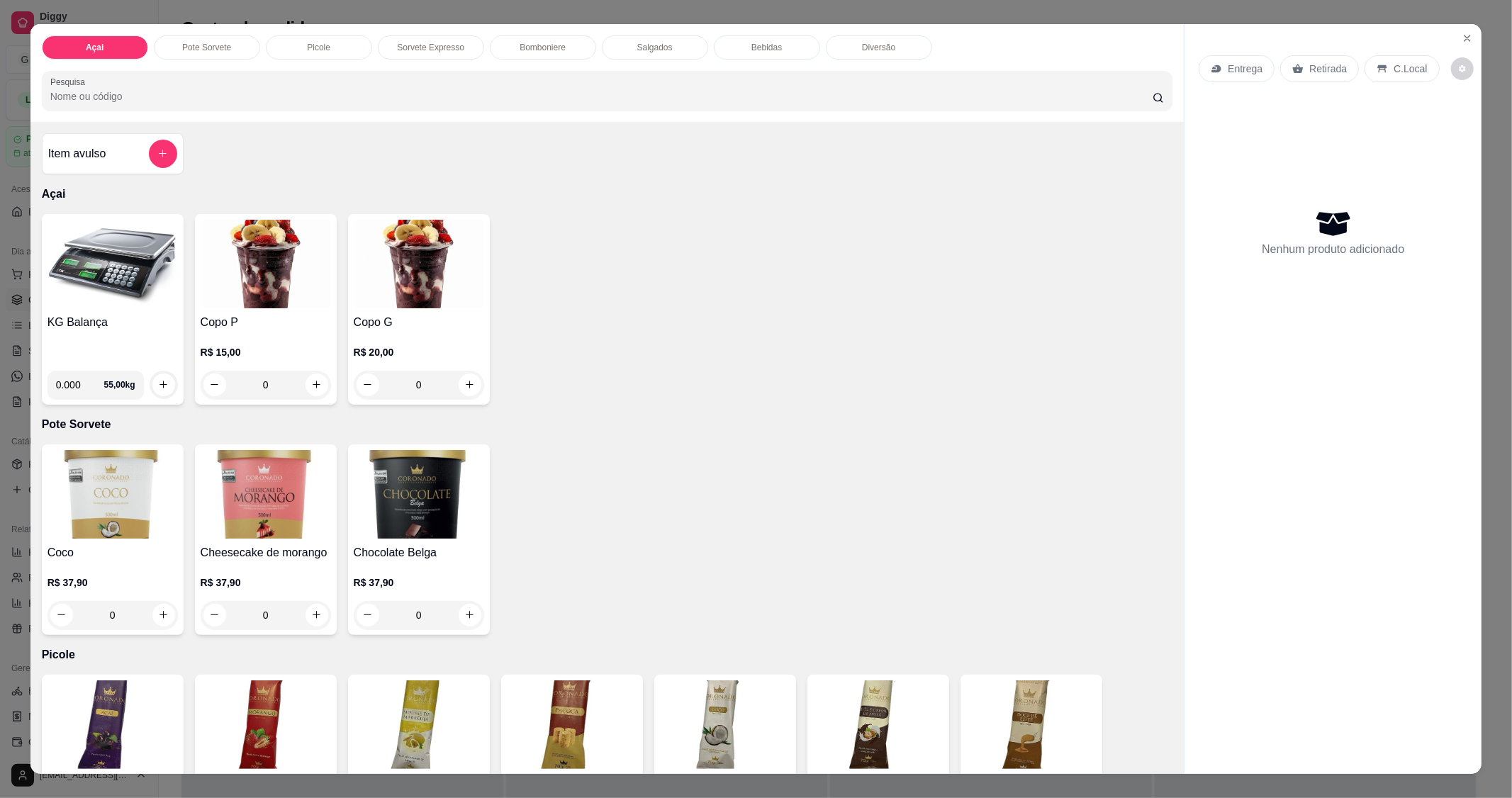
click at [132, 266] on img at bounding box center [112, 264] width 131 height 88
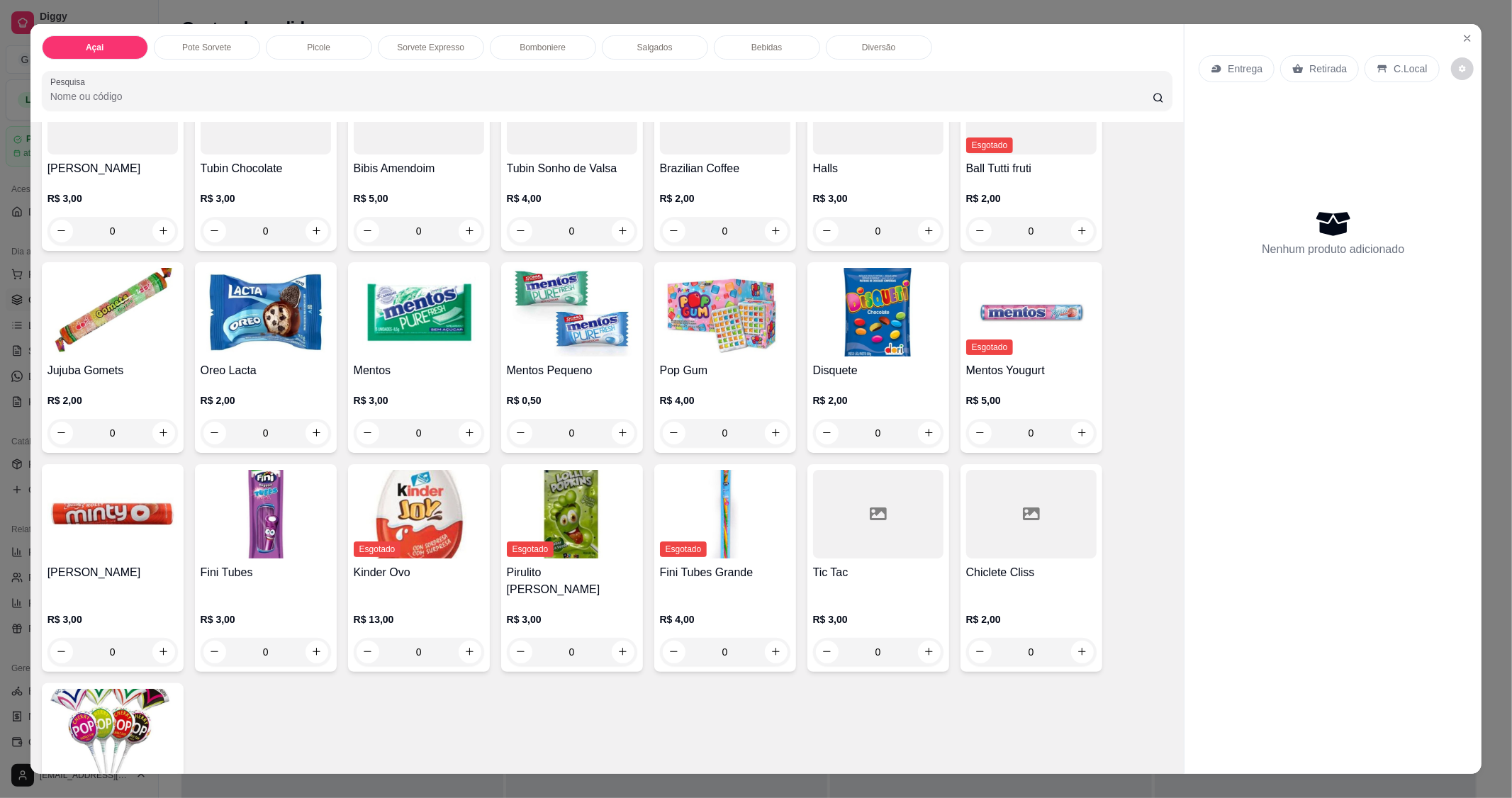
scroll to position [1970, 0]
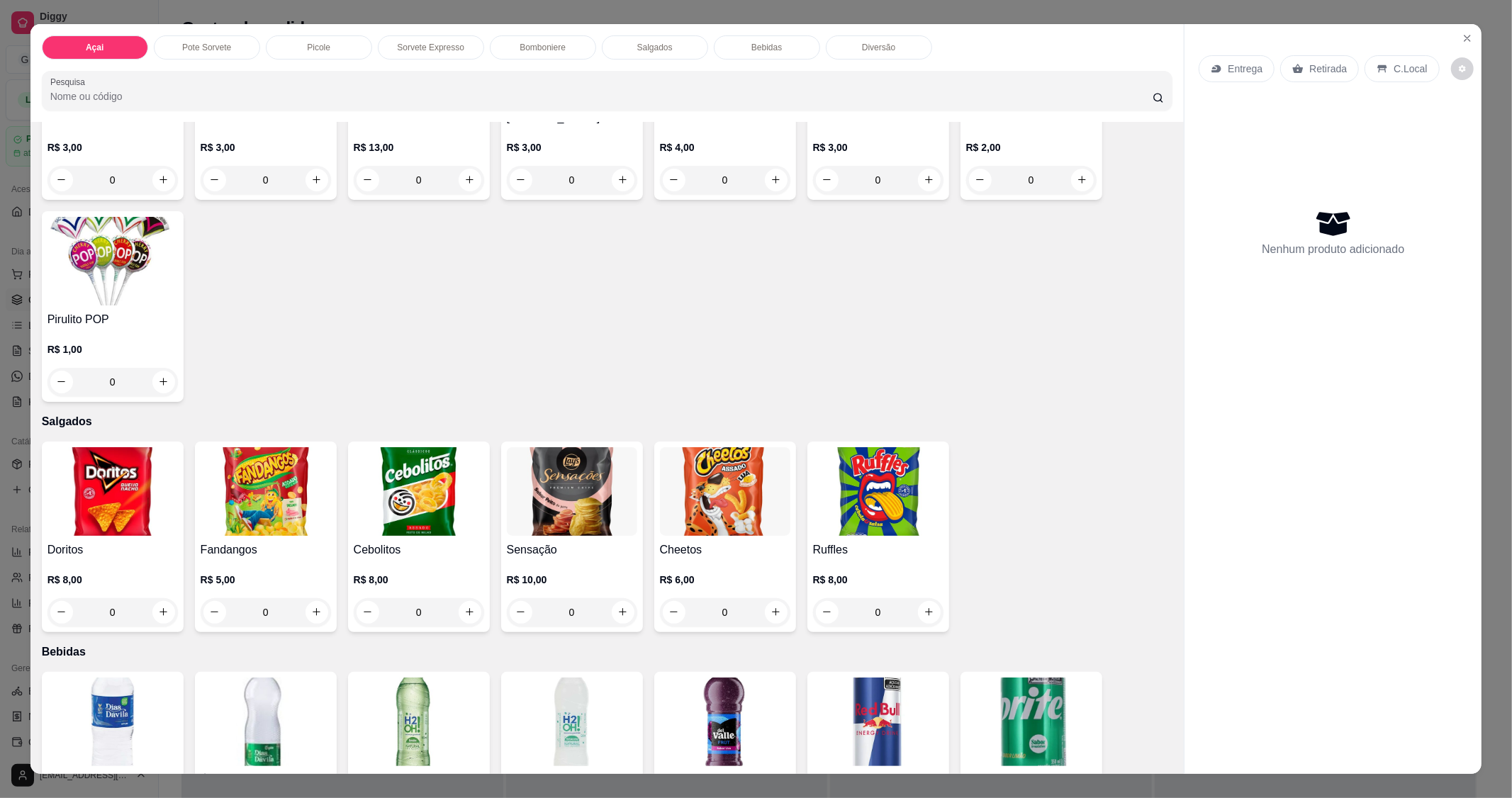
click at [119, 705] on img at bounding box center [112, 722] width 131 height 88
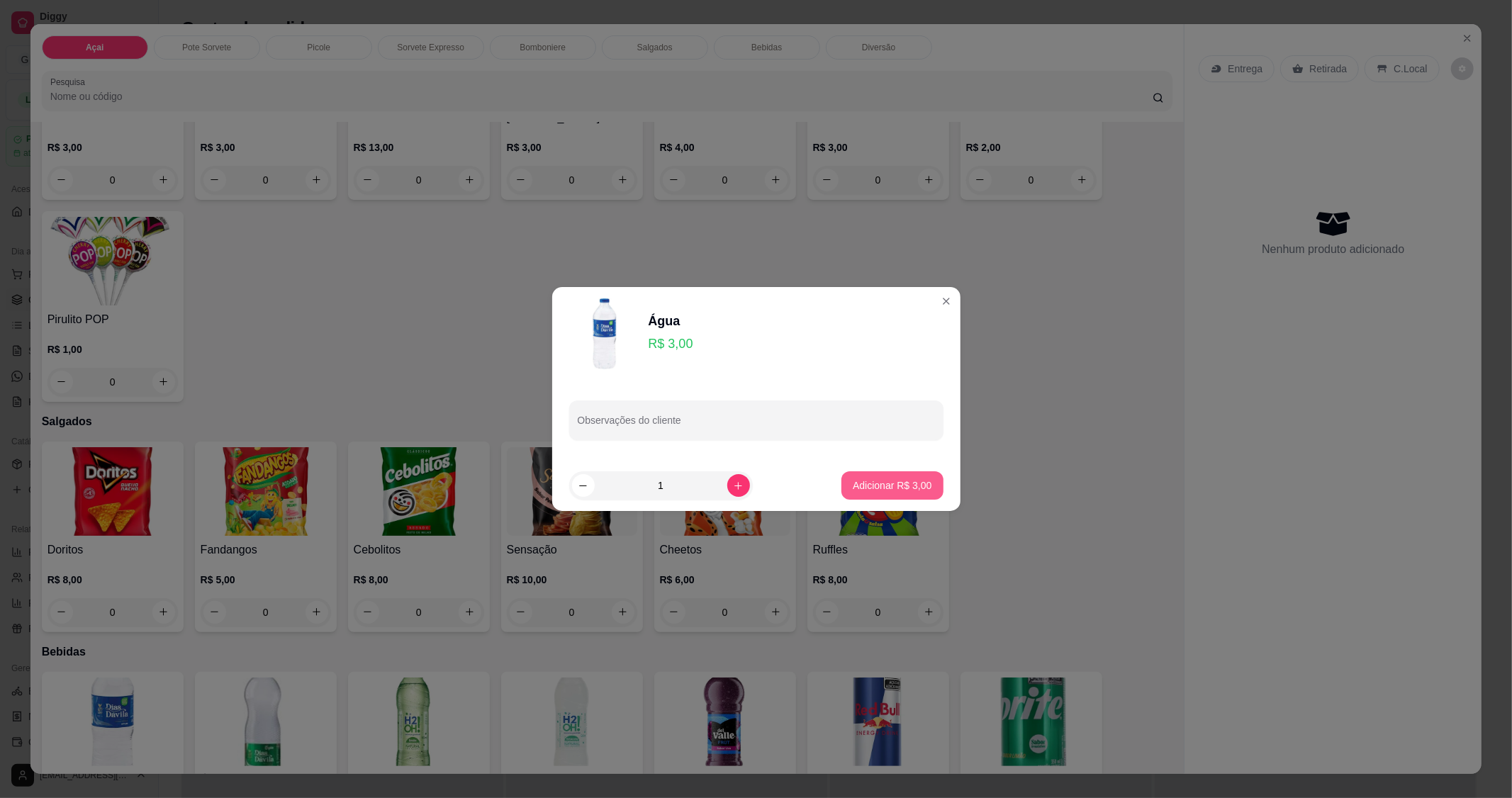
click at [882, 479] on p "Adicionar R$ 3,00" at bounding box center [892, 486] width 79 height 14
type input "1"
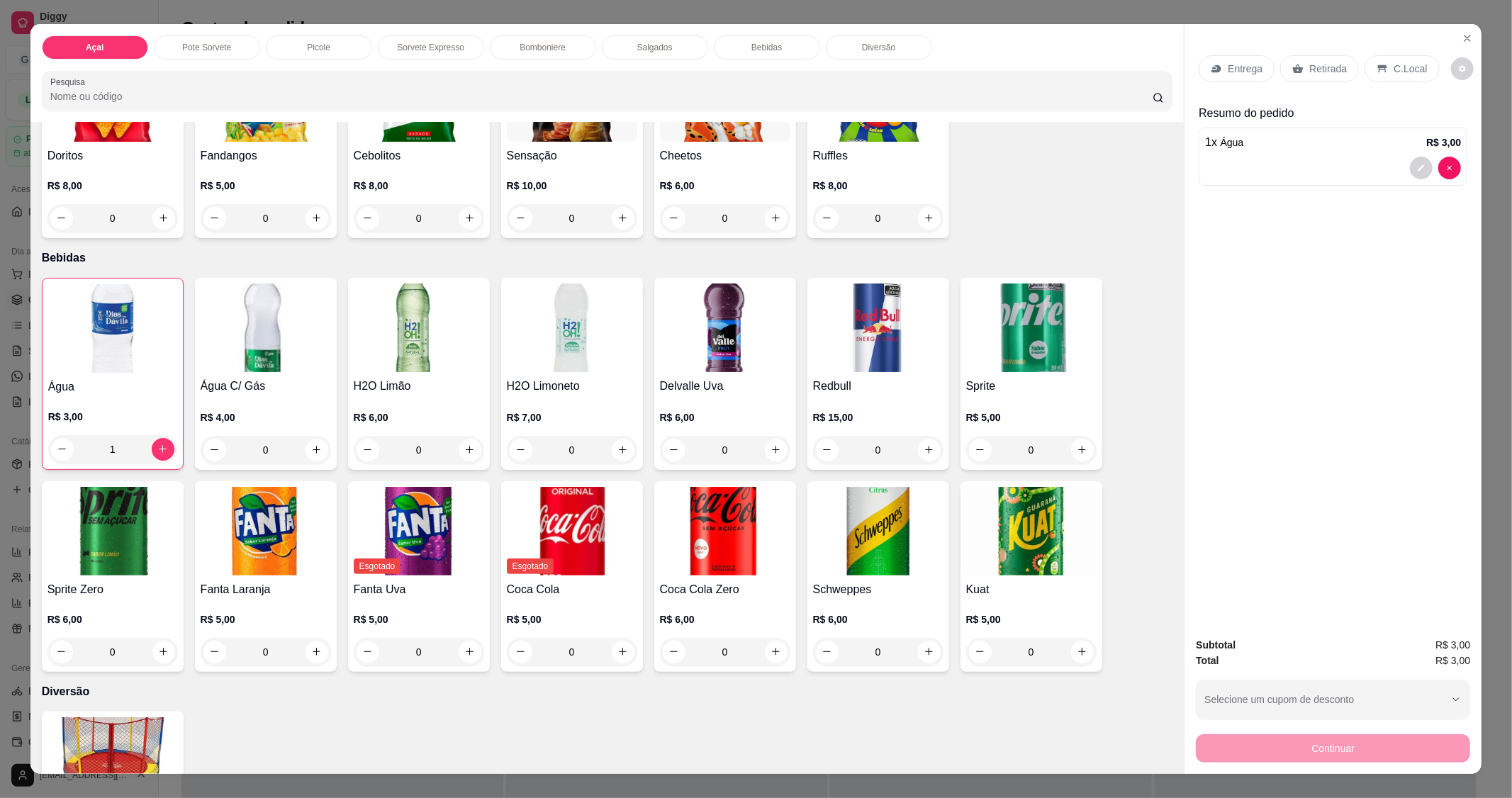
scroll to position [1811, 0]
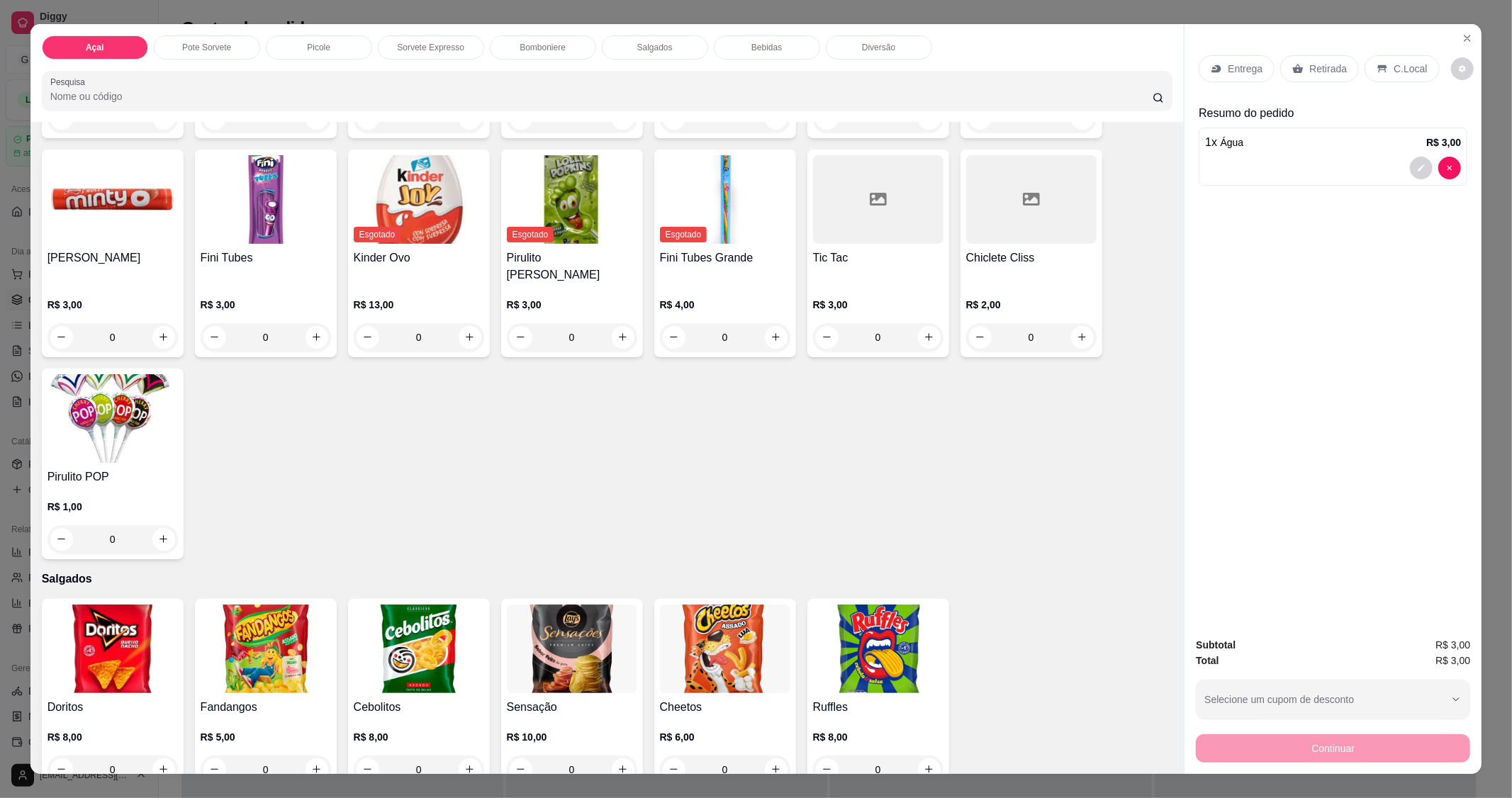
click at [102, 401] on img at bounding box center [112, 419] width 131 height 88
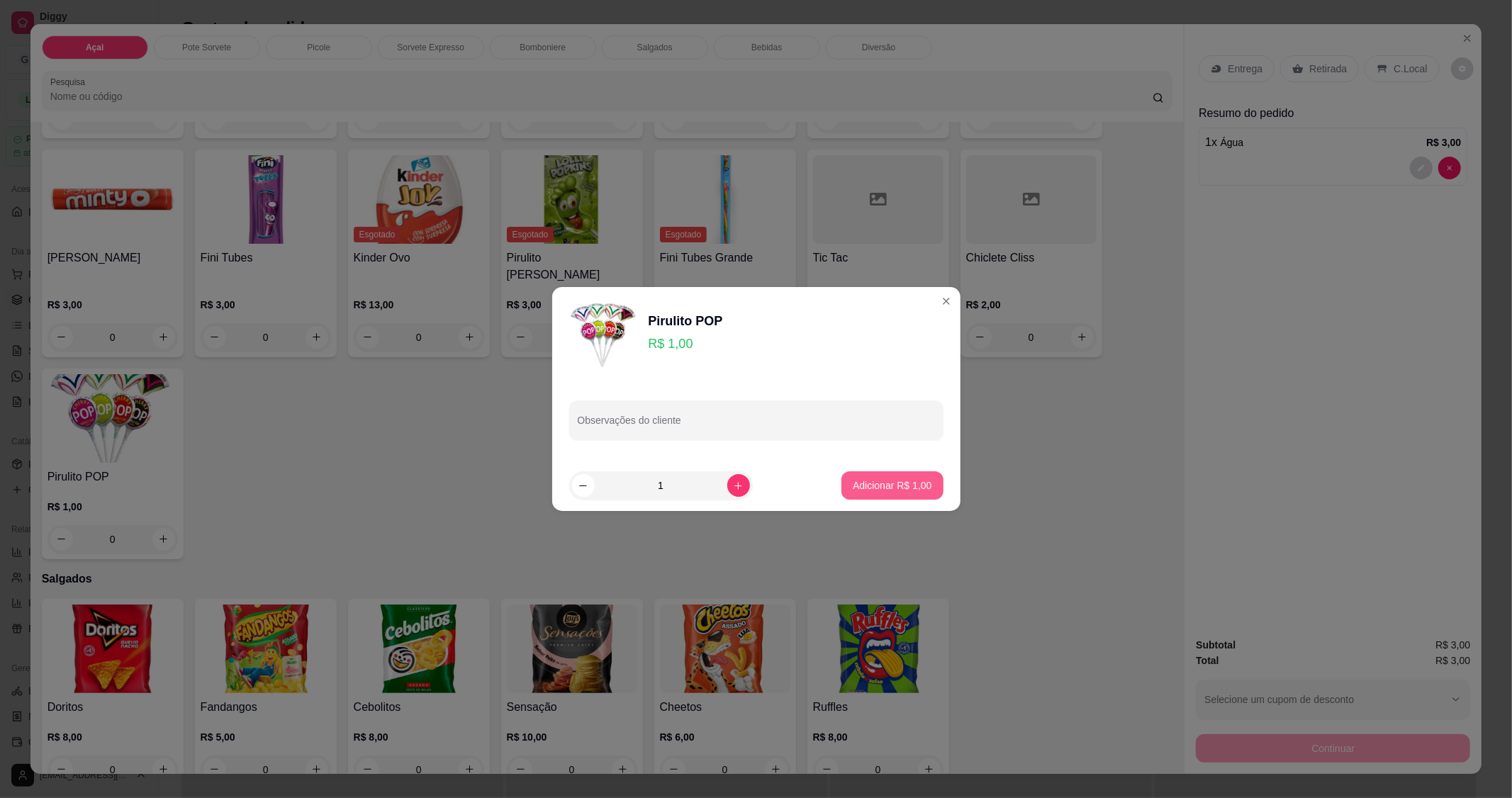
click at [901, 480] on p "Adicionar R$ 1,00" at bounding box center [892, 486] width 79 height 14
type input "1"
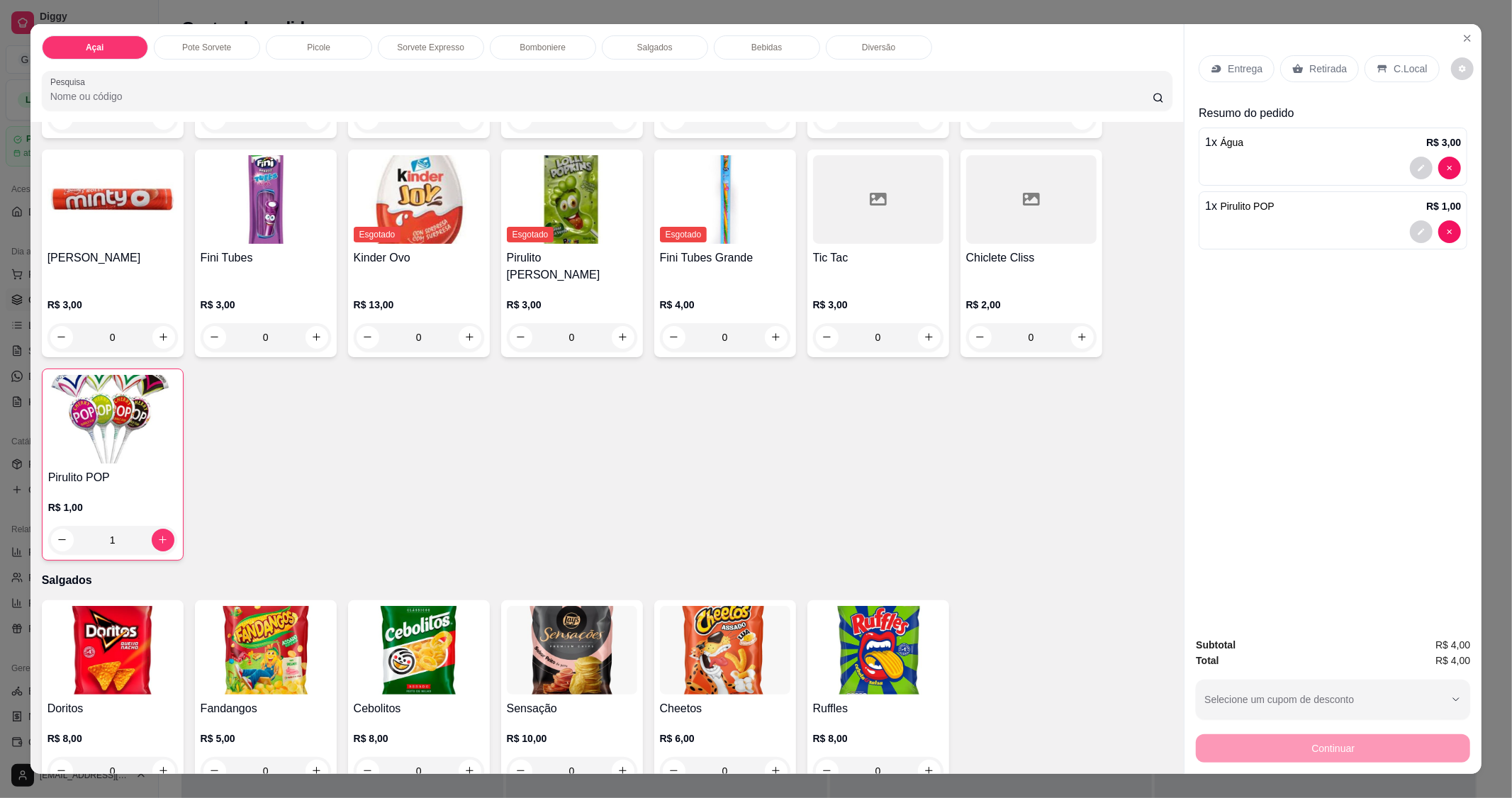
click at [1411, 73] on p "C.Local" at bounding box center [1409, 69] width 33 height 14
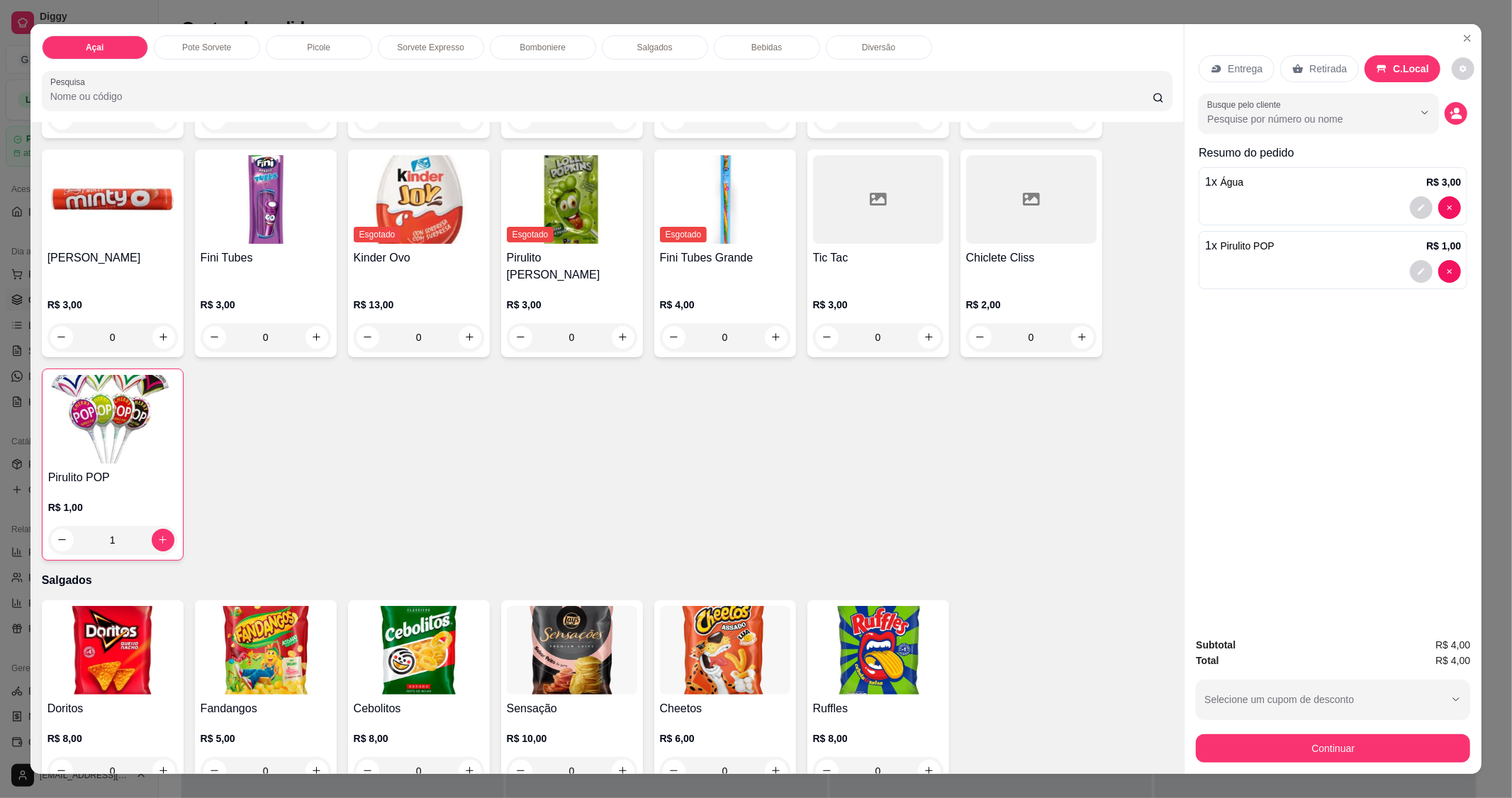
click at [1235, 775] on div "Açai Pote Sorvete Picole Sorvete Expresso Bomboniere Salgados Bebidas Diversão …" at bounding box center [756, 399] width 1512 height 798
click at [1239, 753] on button "Continuar" at bounding box center [1333, 748] width 266 height 27
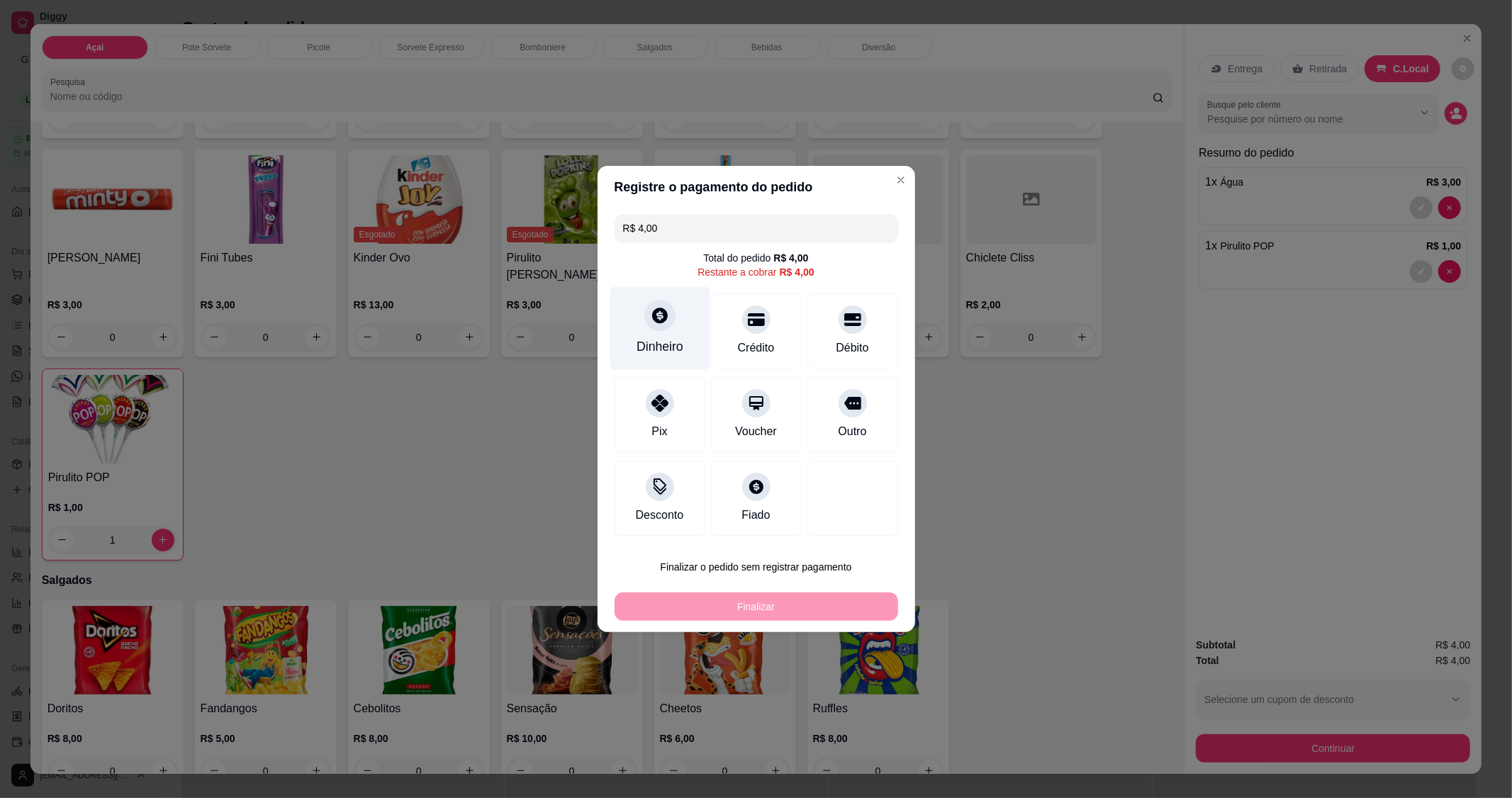
click at [642, 341] on div "Dinheiro" at bounding box center [661, 347] width 47 height 19
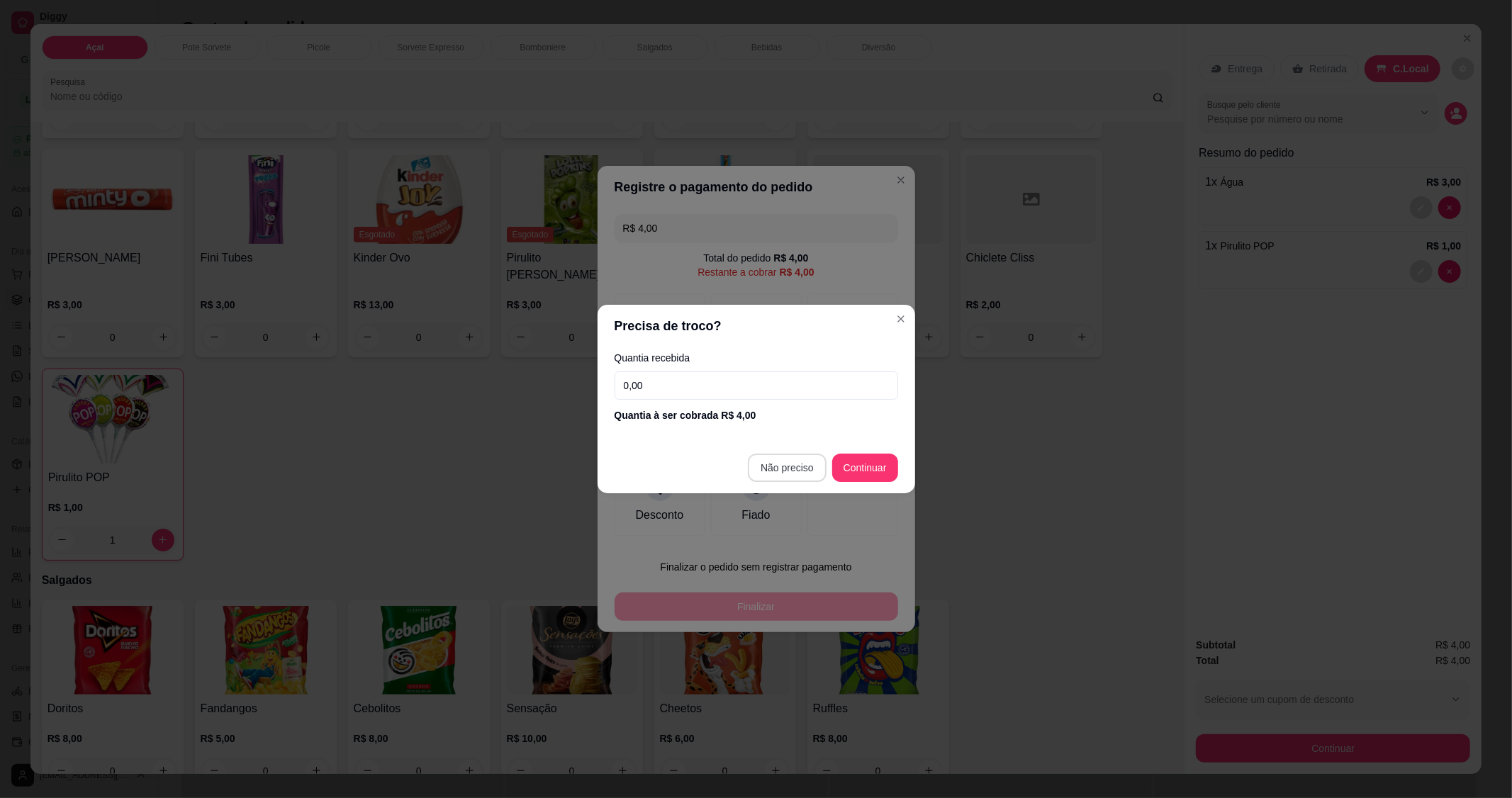
type input "R$ 0,00"
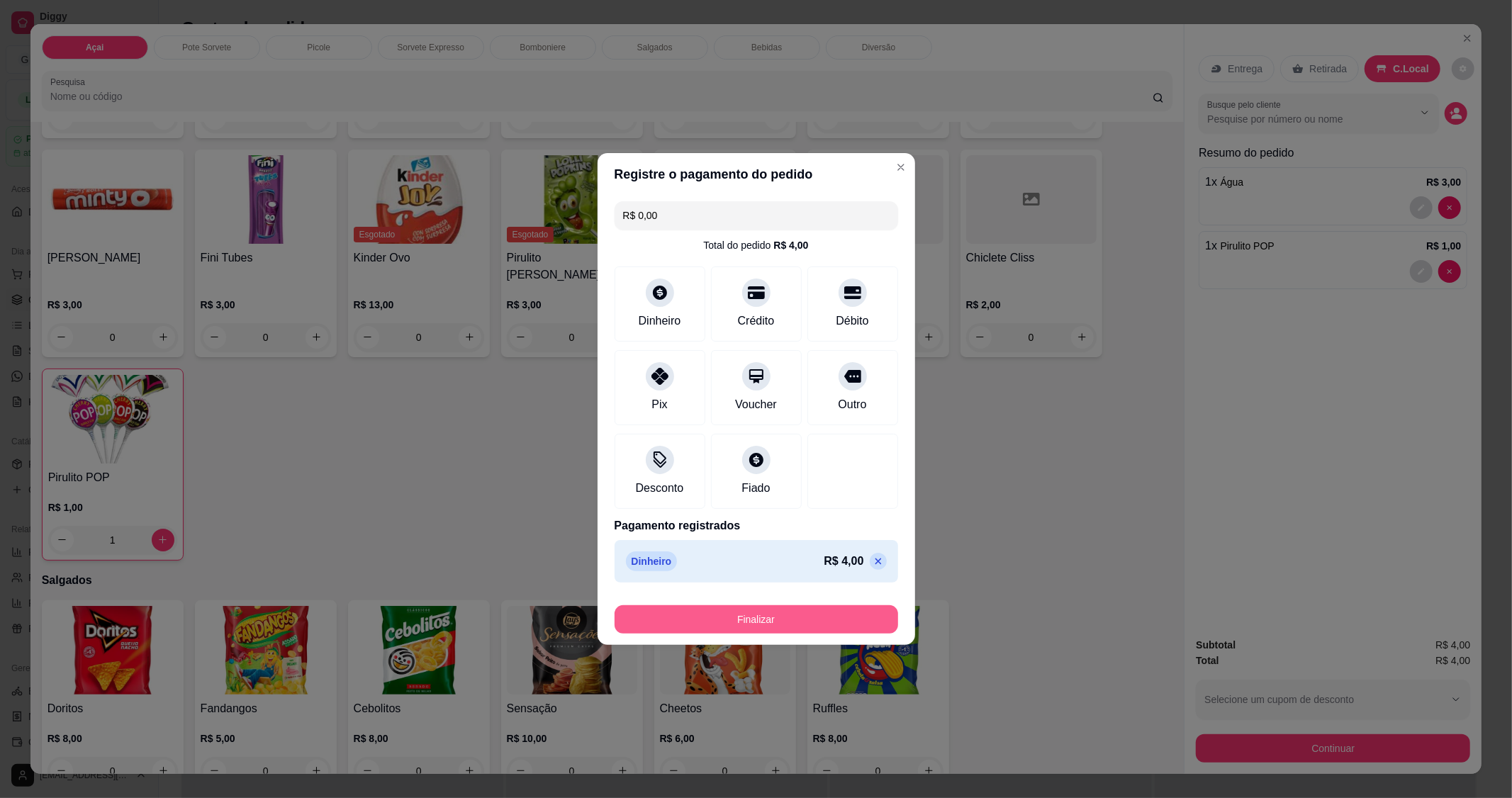
click at [747, 608] on button "Finalizar" at bounding box center [756, 620] width 283 height 28
type input "0"
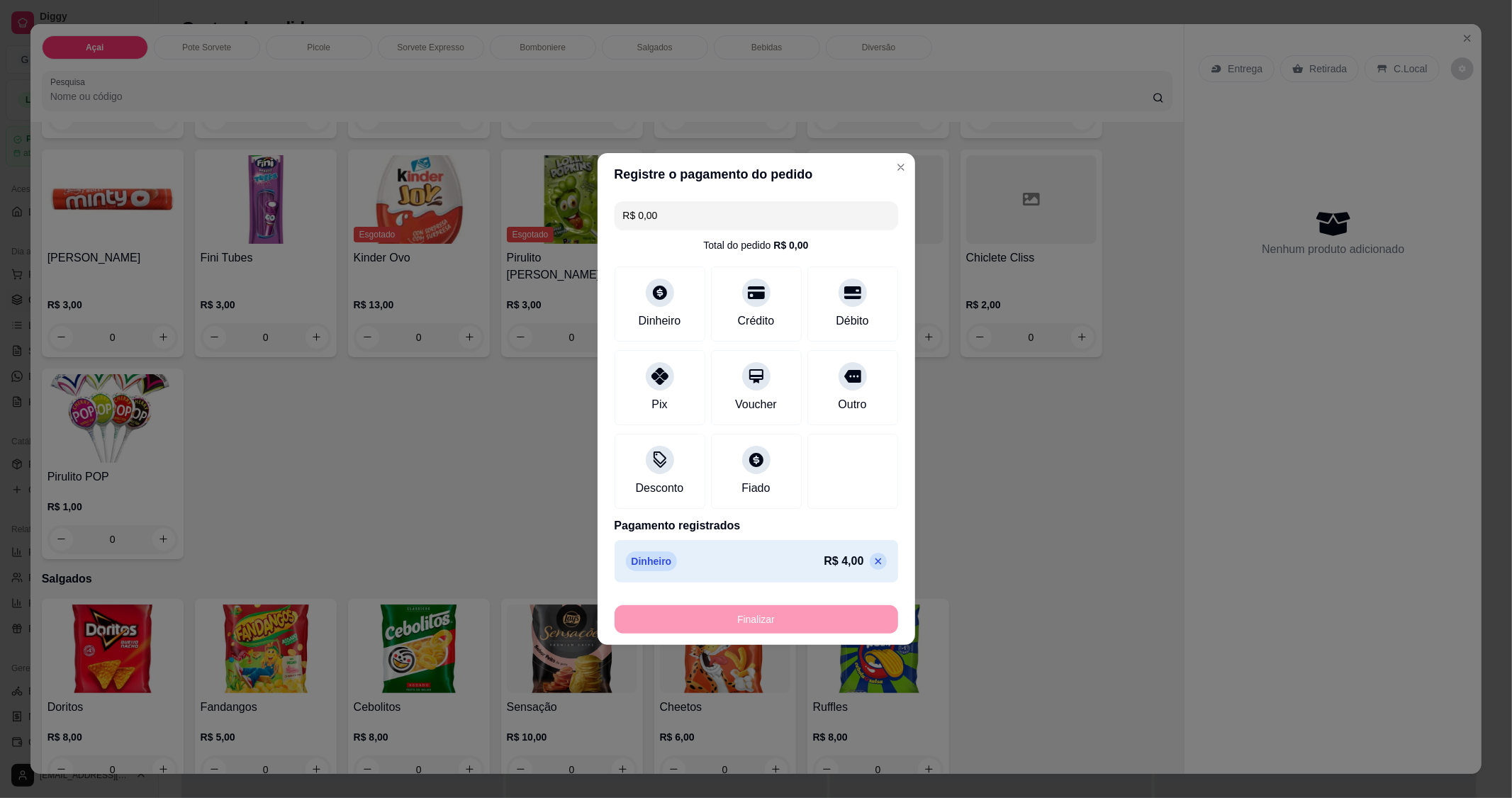
type input "-R$ 4,00"
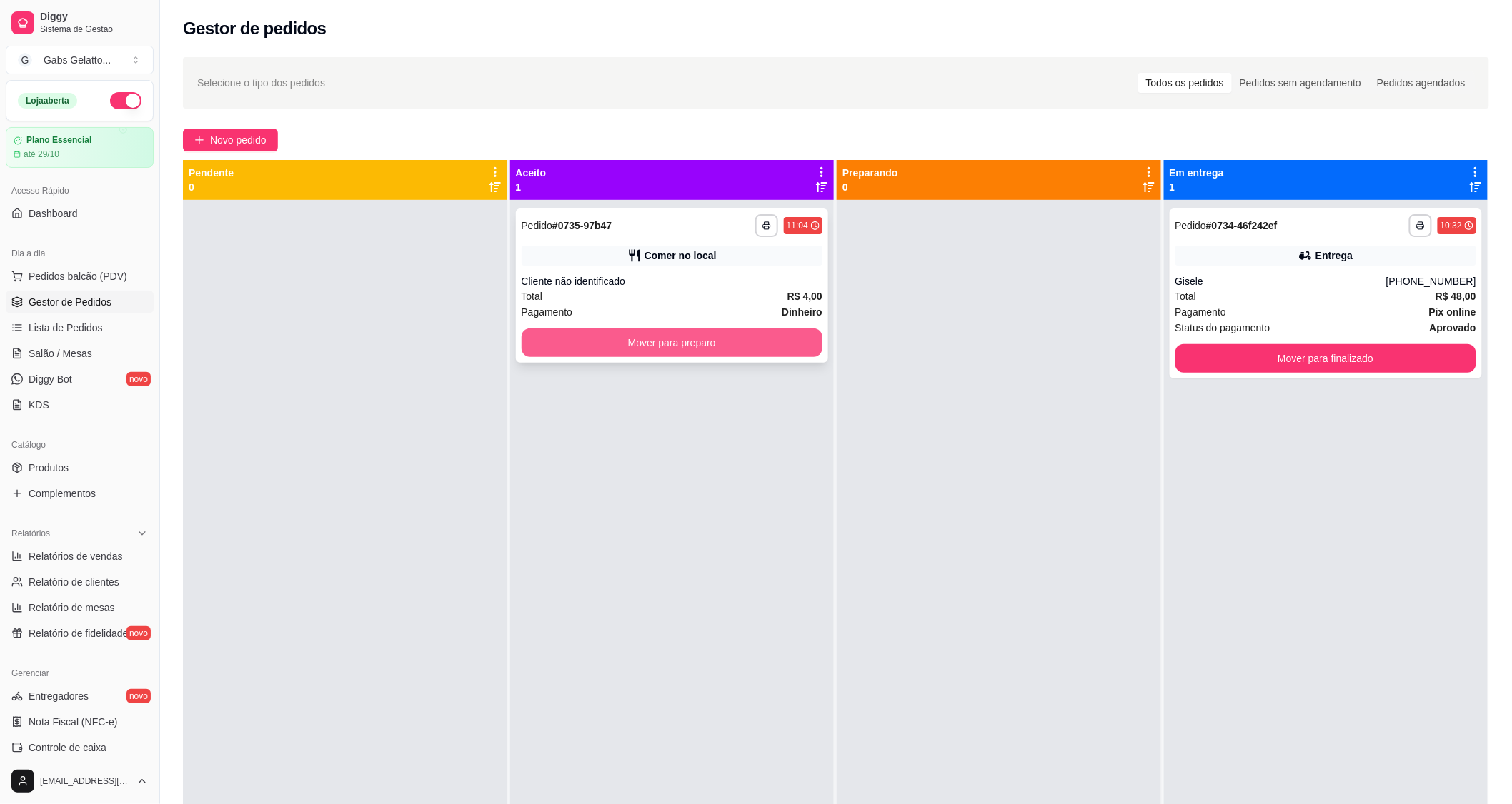
click at [593, 339] on button "Mover para preparo" at bounding box center [673, 343] width 302 height 28
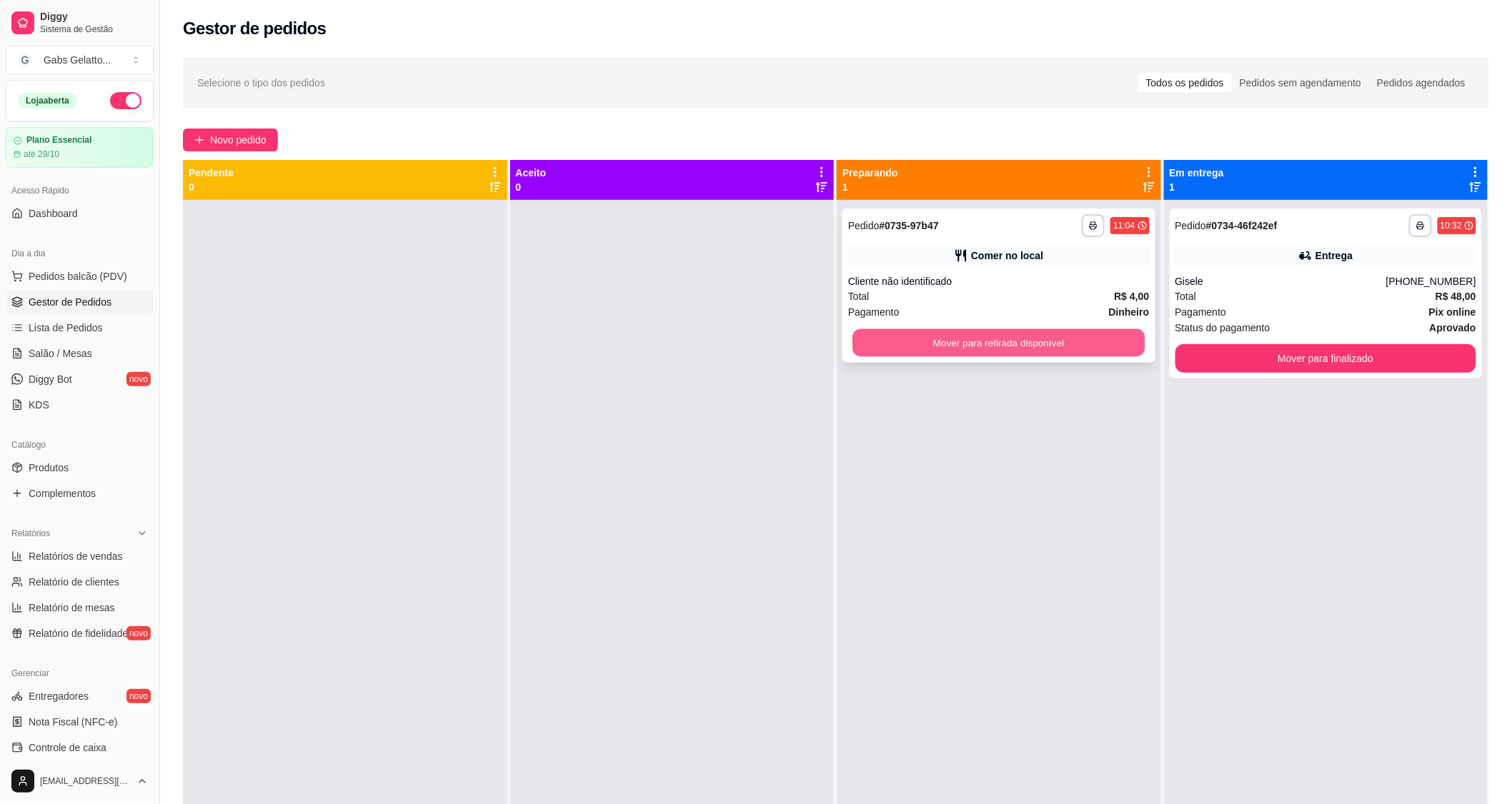
click at [1035, 351] on button "Mover para retirada disponível" at bounding box center [999, 342] width 292 height 27
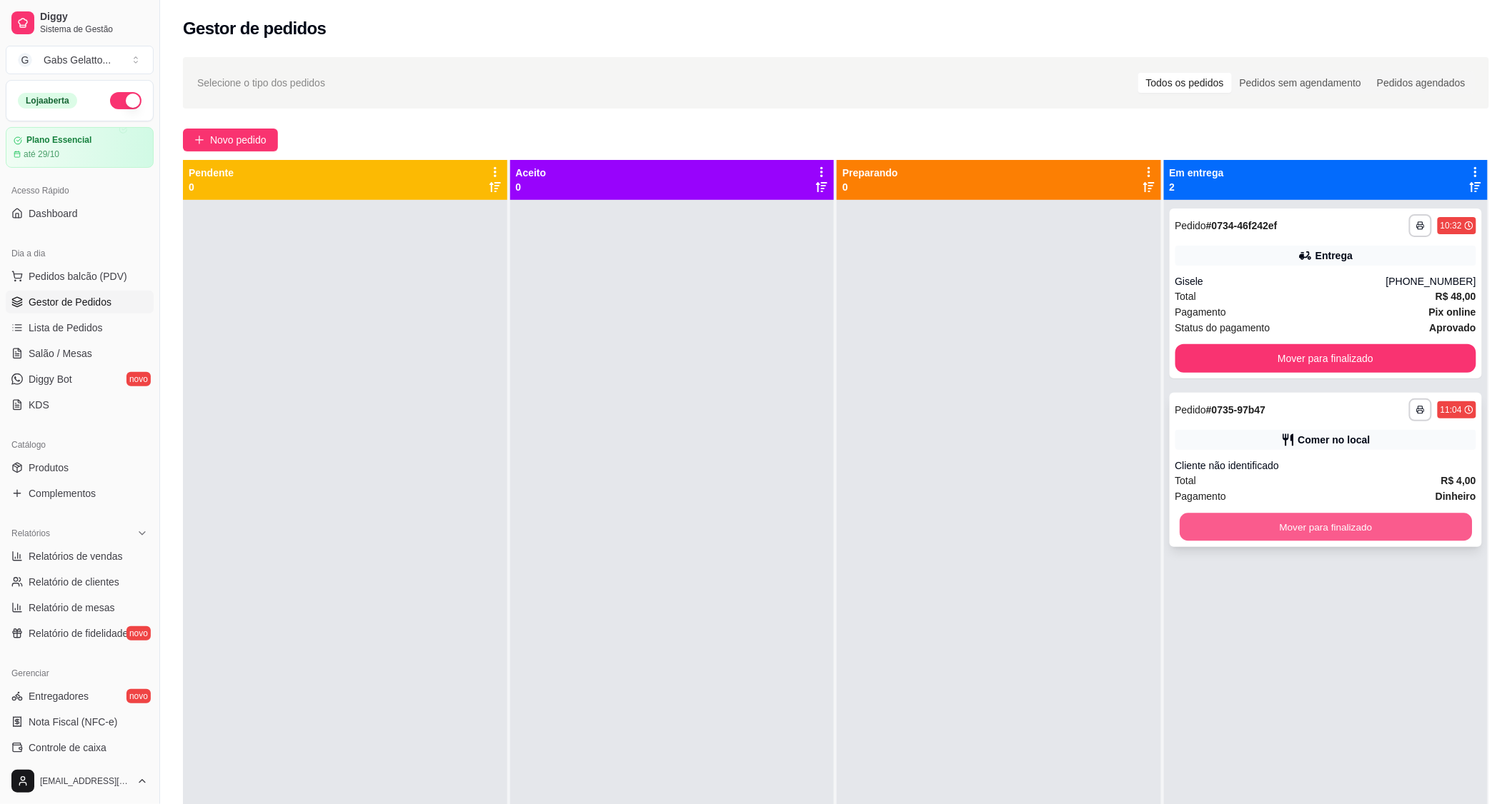
click at [1216, 525] on button "Mover para finalizado" at bounding box center [1326, 527] width 292 height 27
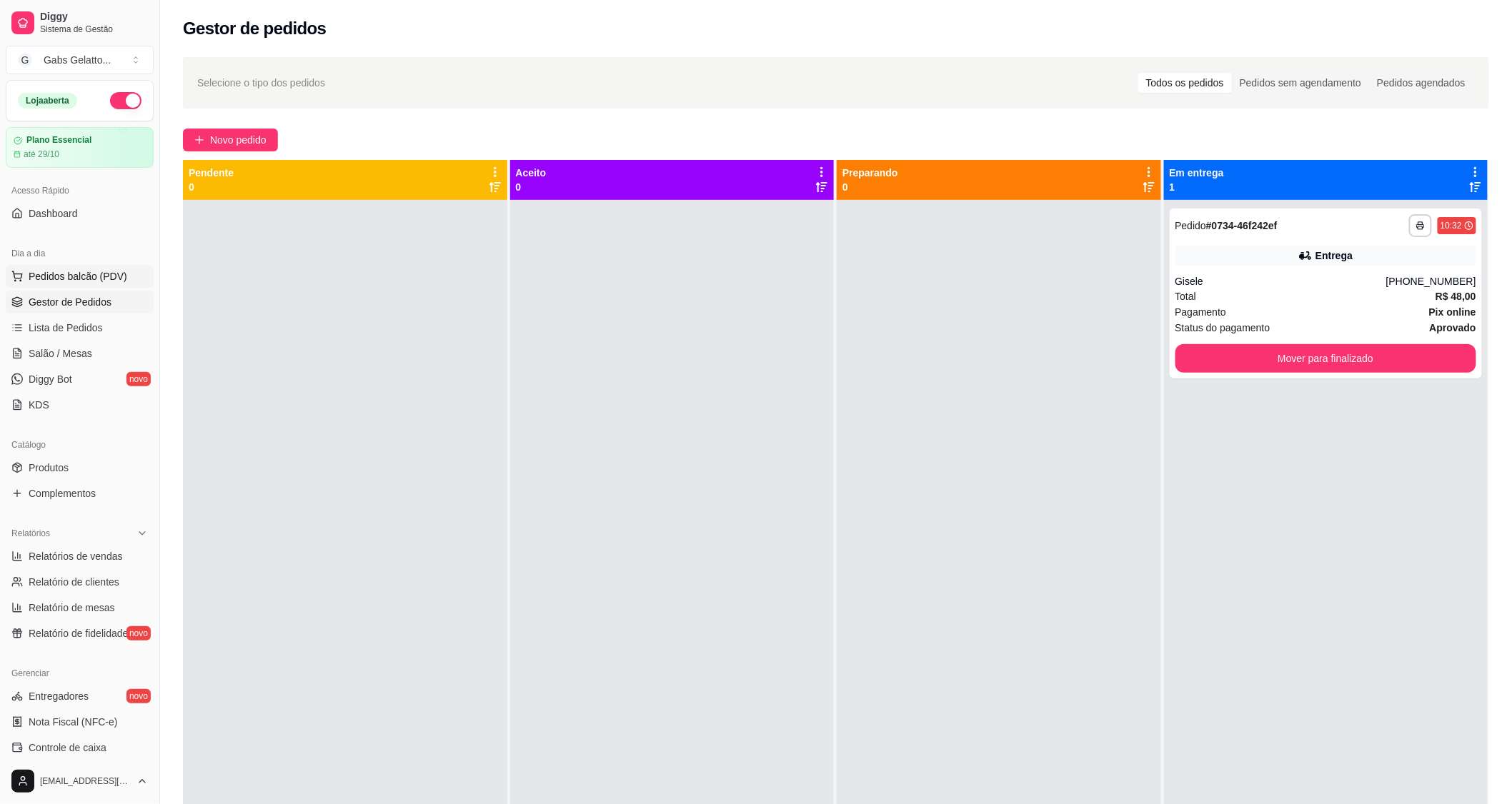
click at [107, 270] on span "Pedidos balcão (PDV)" at bounding box center [78, 276] width 99 height 14
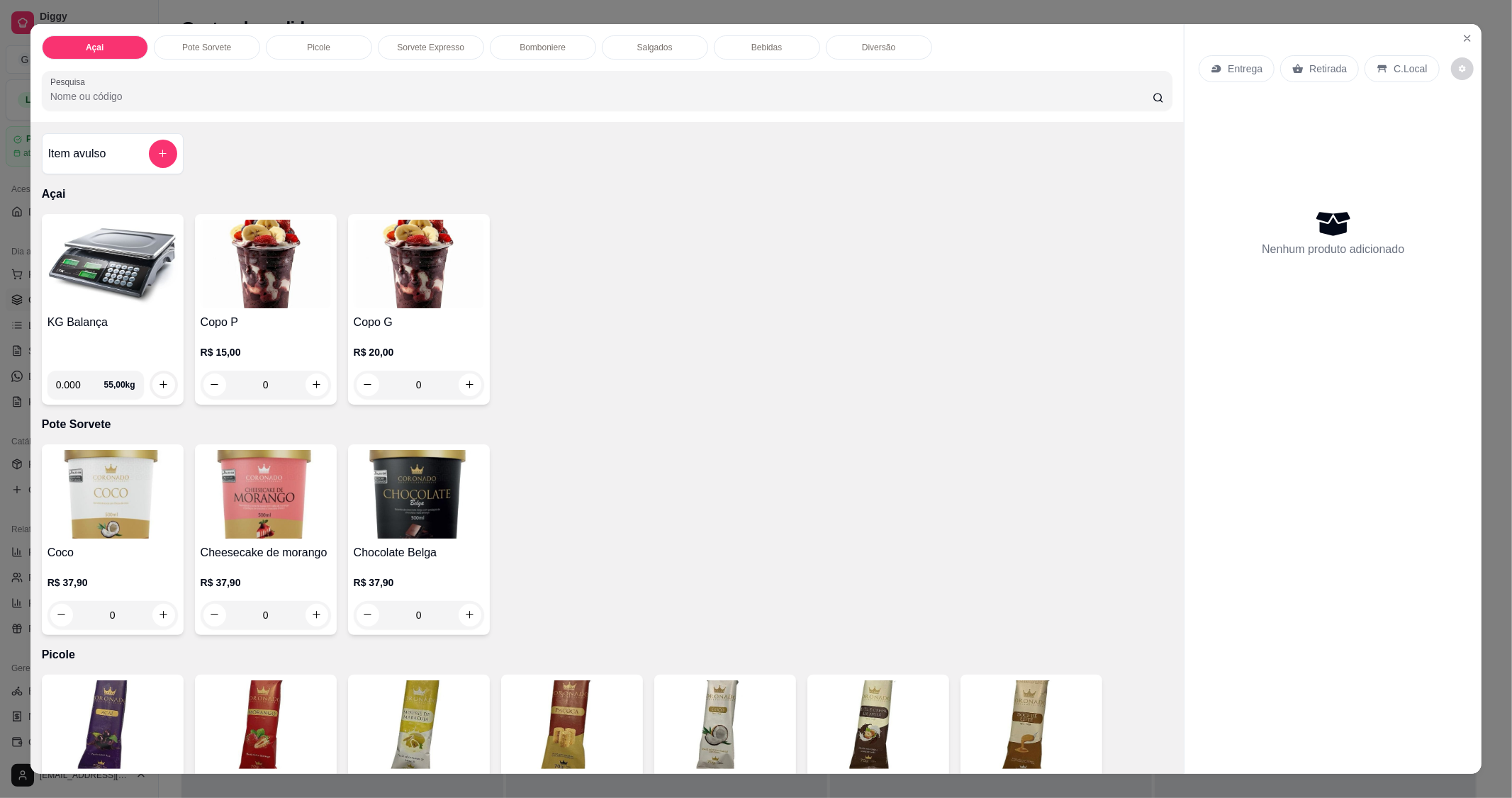
click at [75, 309] on div "KG Balança 0.000 55,00 kg" at bounding box center [112, 310] width 142 height 191
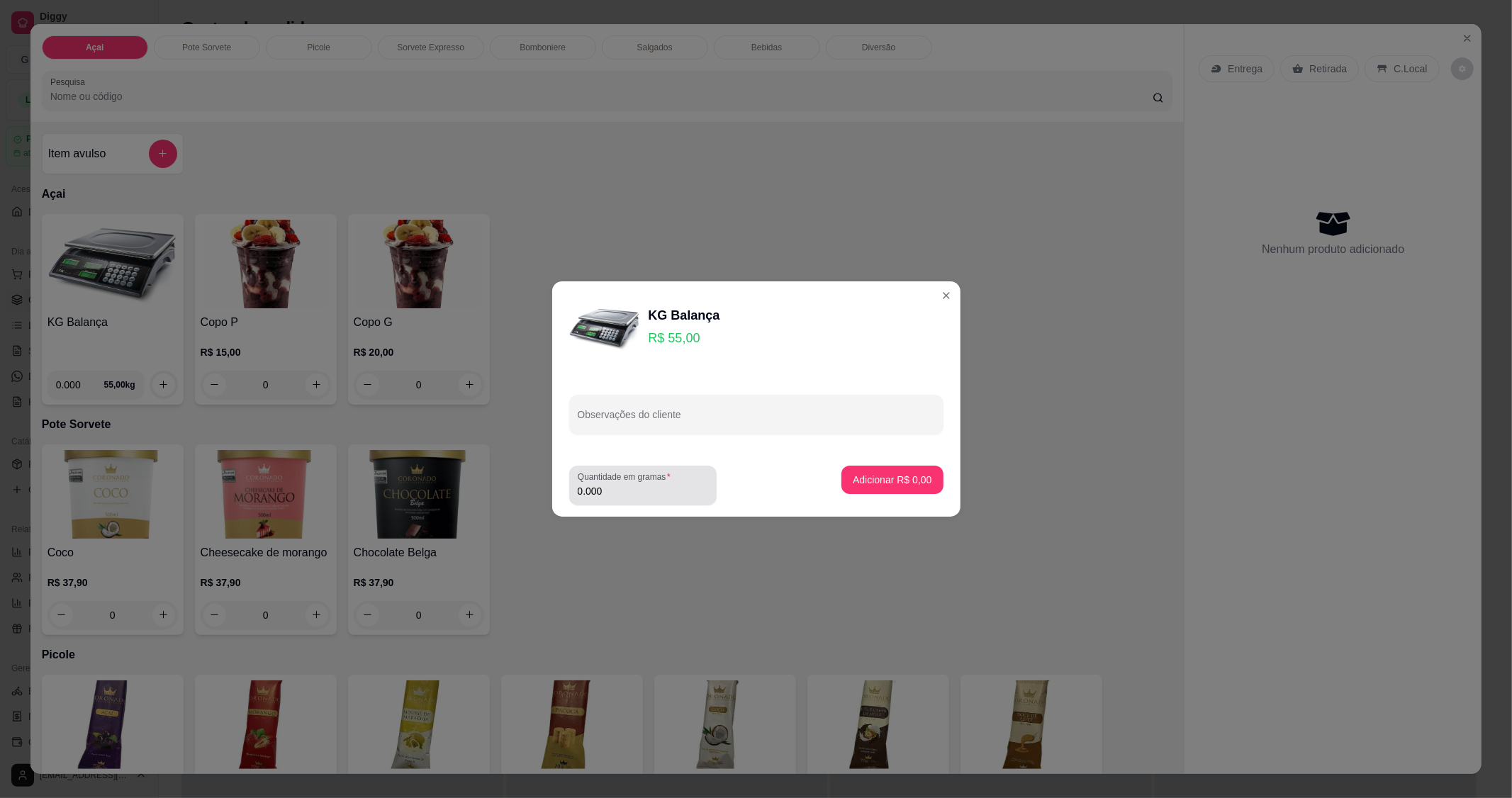
click at [610, 493] on input "0.000" at bounding box center [643, 491] width 131 height 14
type input "0.502"
click at [925, 480] on button "Adicionar R$ 27,61" at bounding box center [890, 480] width 104 height 27
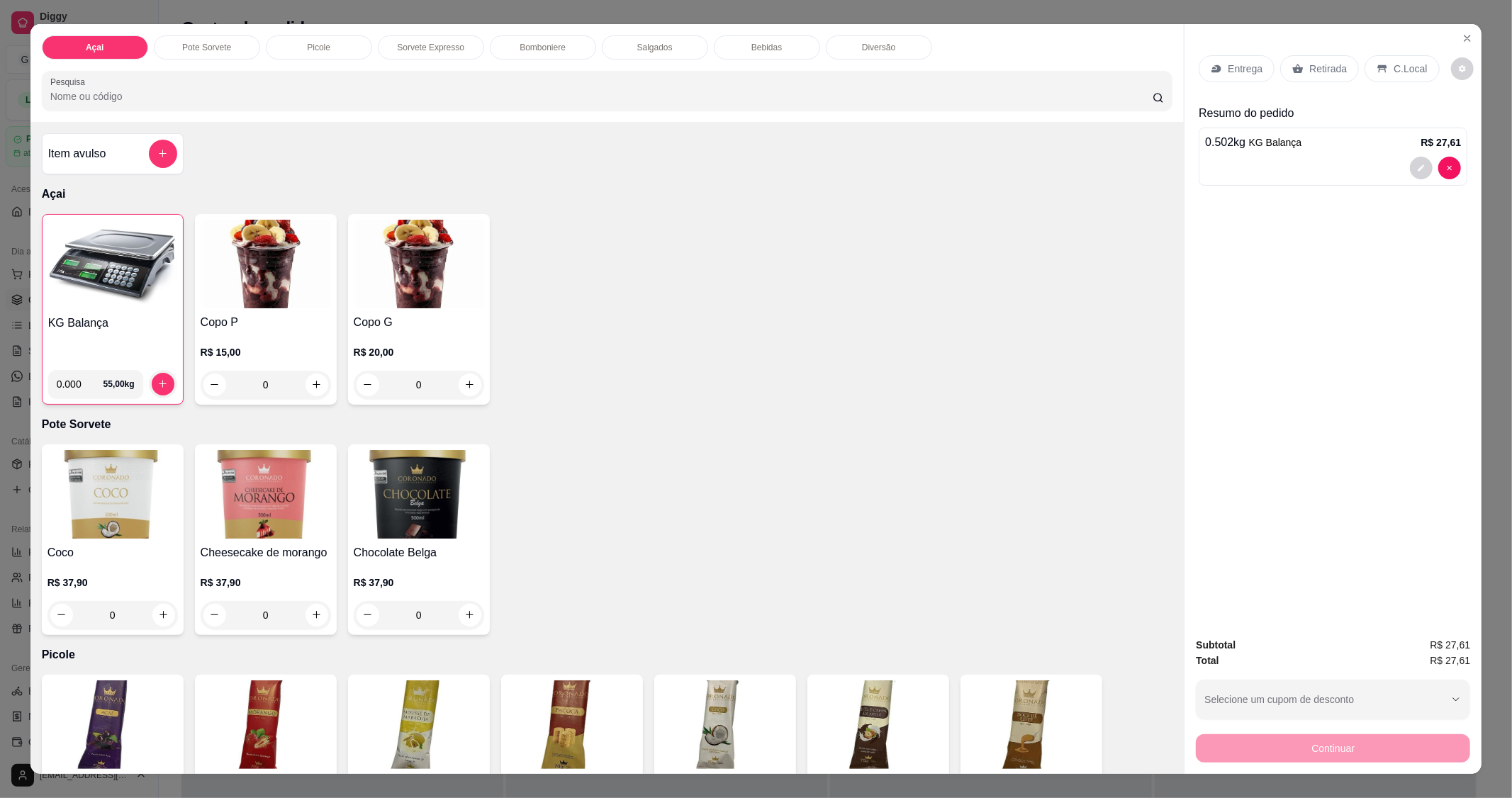
click at [147, 284] on img at bounding box center [112, 264] width 129 height 88
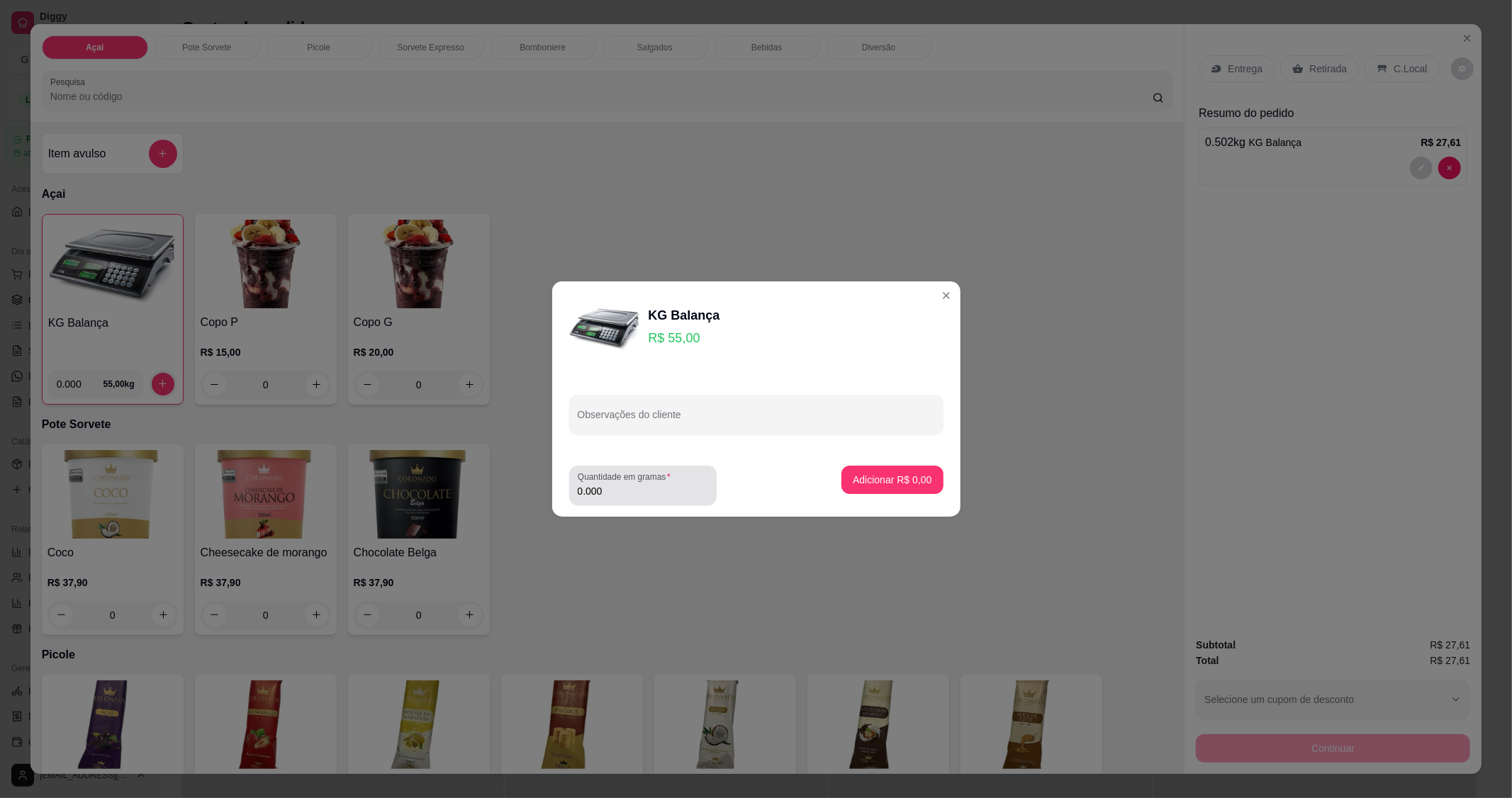
click at [635, 499] on div "0.000" at bounding box center [643, 486] width 131 height 28
type input "0.482"
click at [862, 487] on p "Adicionar R$ 26,51" at bounding box center [889, 480] width 85 height 14
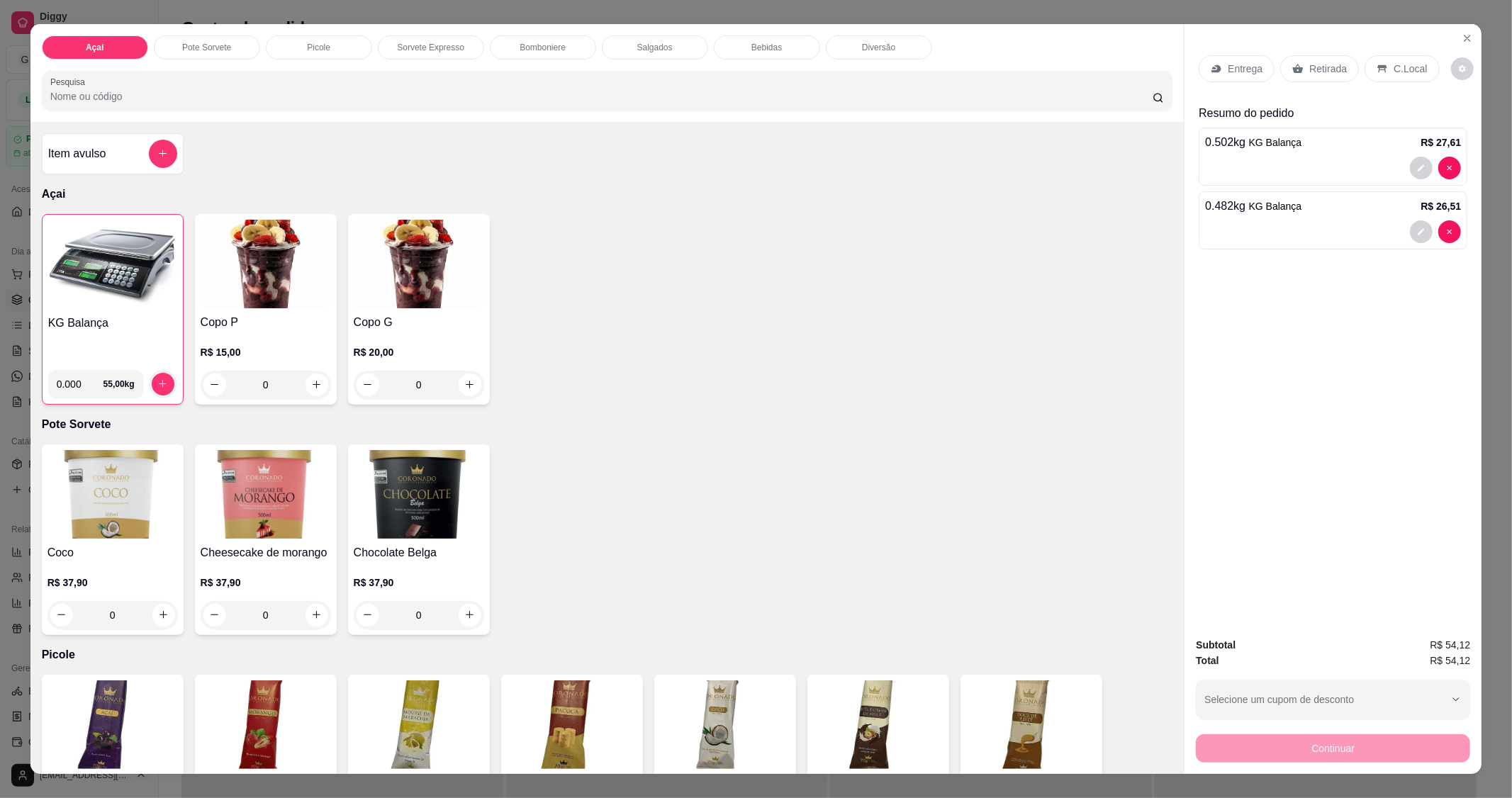
click at [117, 264] on img at bounding box center [112, 264] width 129 height 88
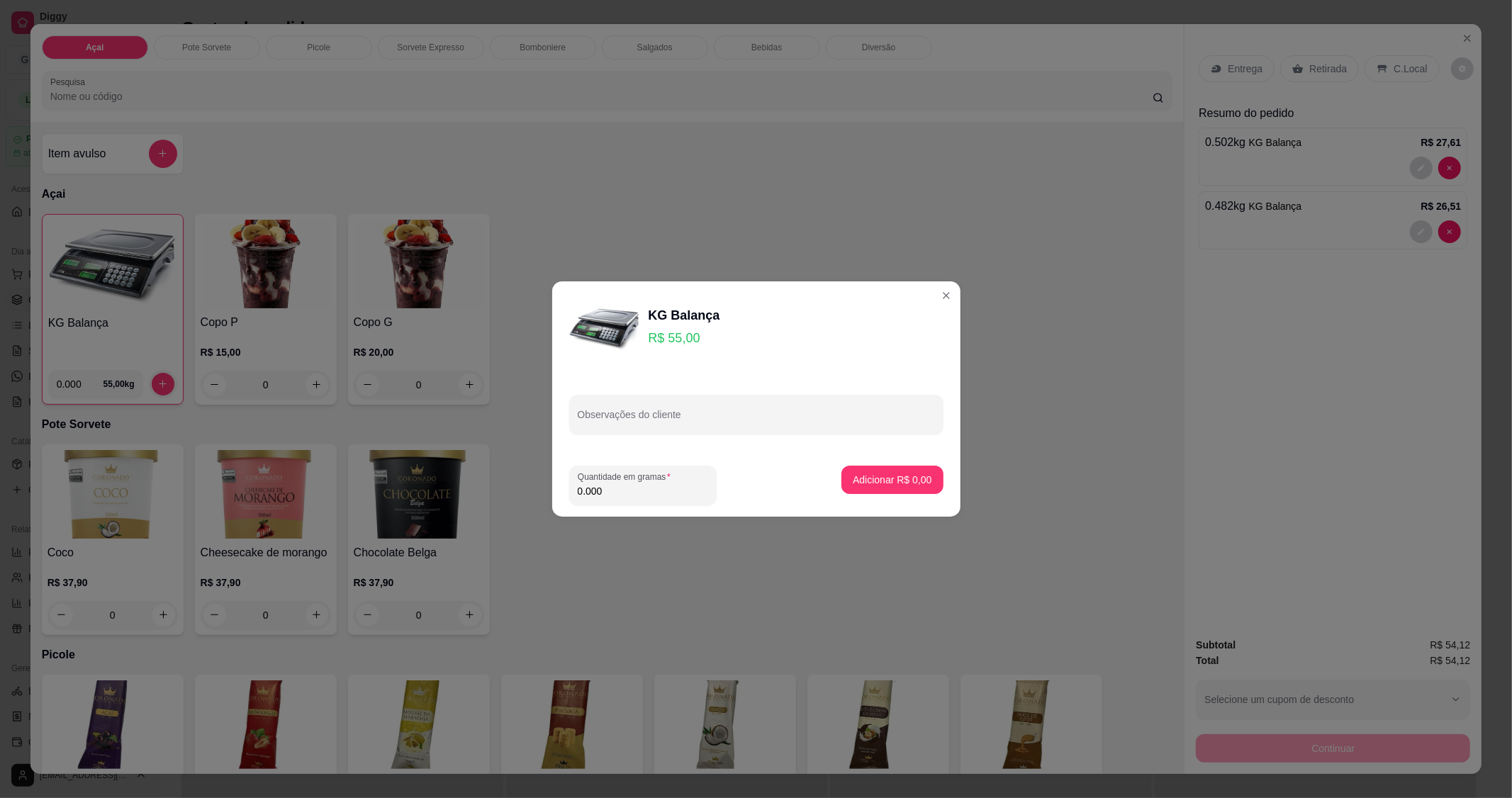
click at [618, 487] on input "0.000" at bounding box center [643, 491] width 131 height 14
type input "0.462"
click at [912, 472] on button "Adicionar R$ 25,41" at bounding box center [890, 480] width 104 height 27
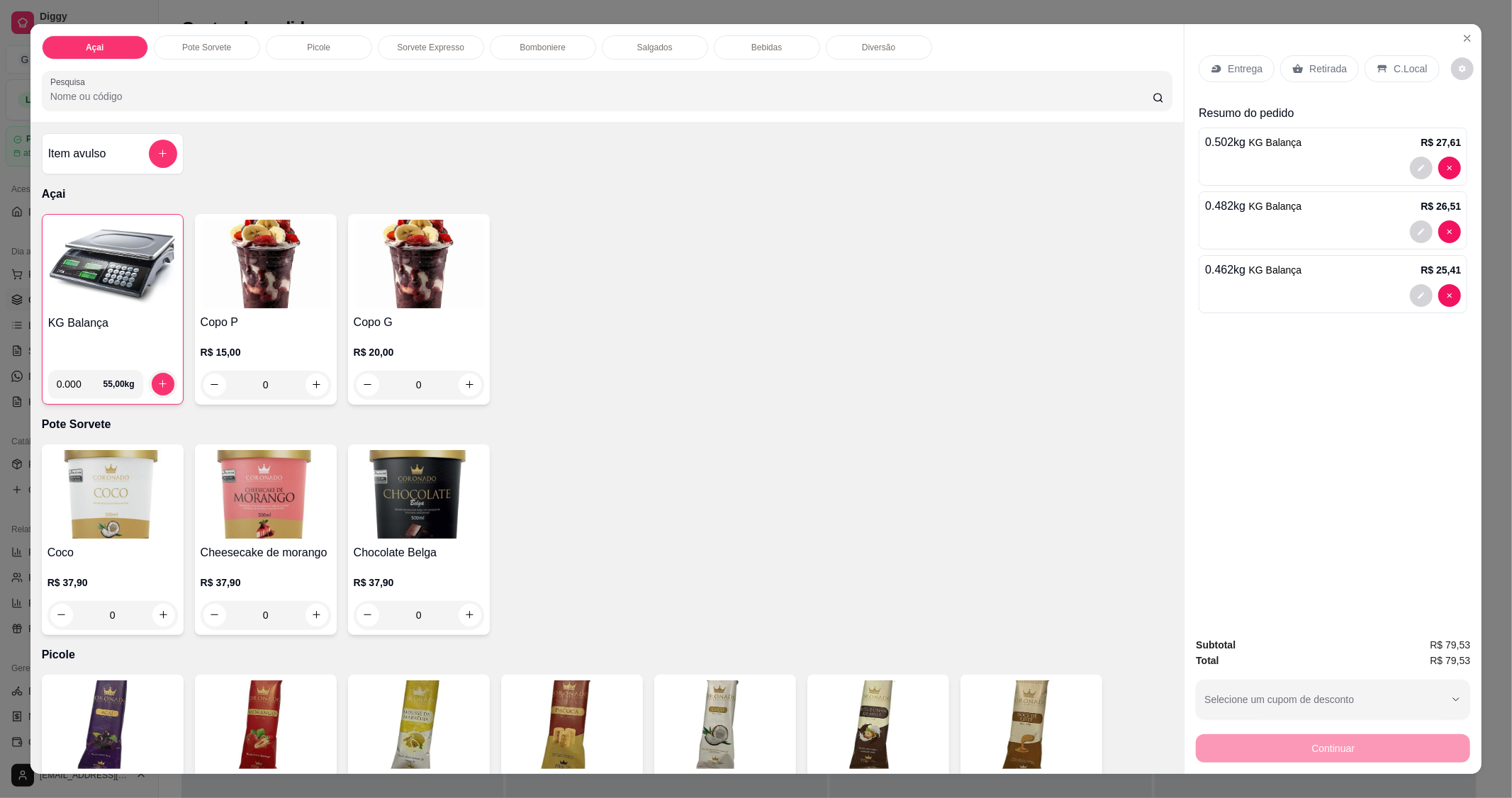
click at [159, 318] on h4 "KG Balança" at bounding box center [112, 324] width 129 height 17
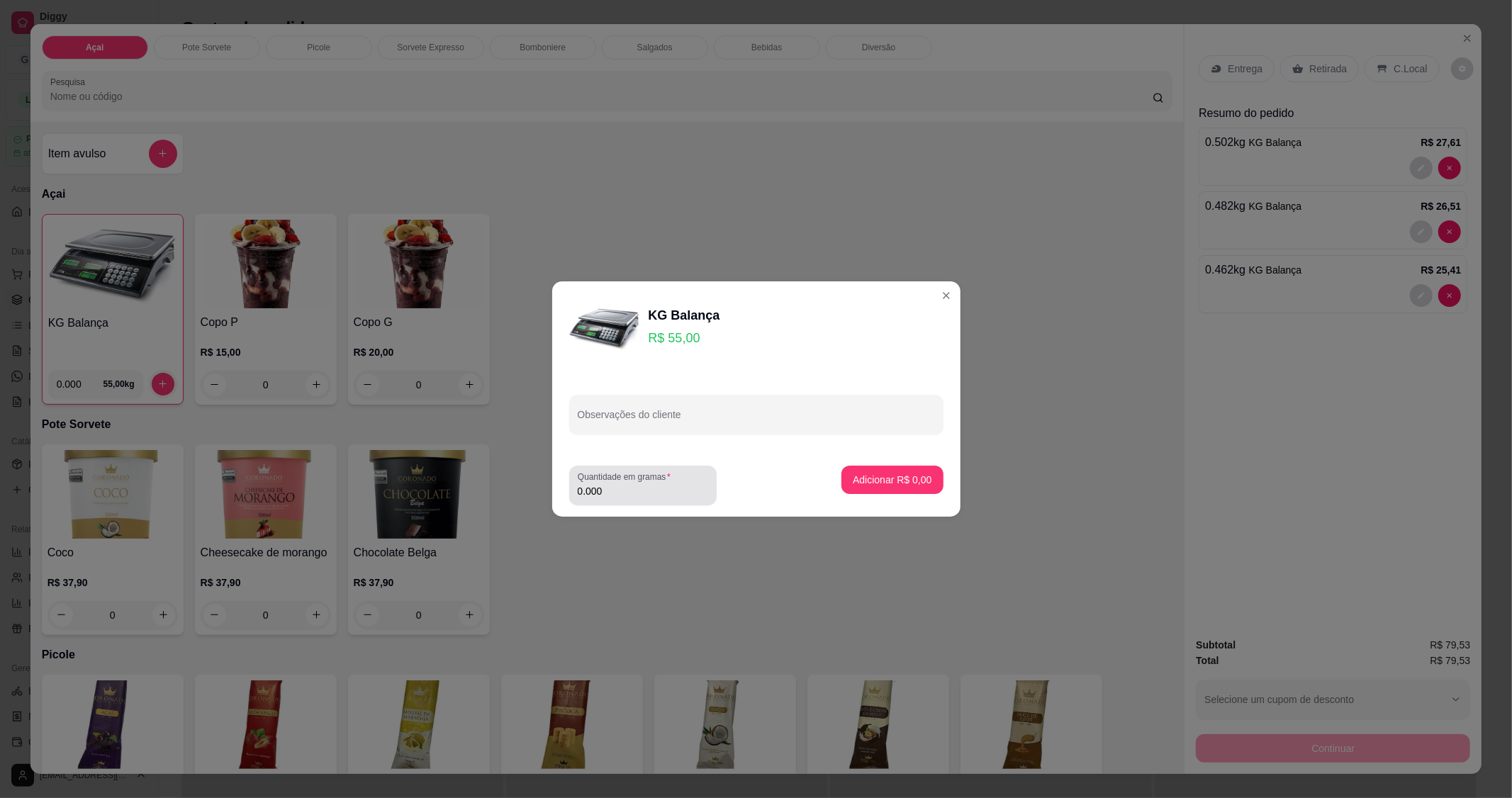
click at [603, 508] on footer "Quantidade em gramas 0.000 Adicionar R$ 0,00" at bounding box center [756, 486] width 408 height 62
click at [614, 502] on div "Quantidade em gramas 0.000" at bounding box center [643, 486] width 148 height 40
type input "0.140"
click at [915, 486] on p "Adicionar R$ 7,70" at bounding box center [892, 480] width 79 height 14
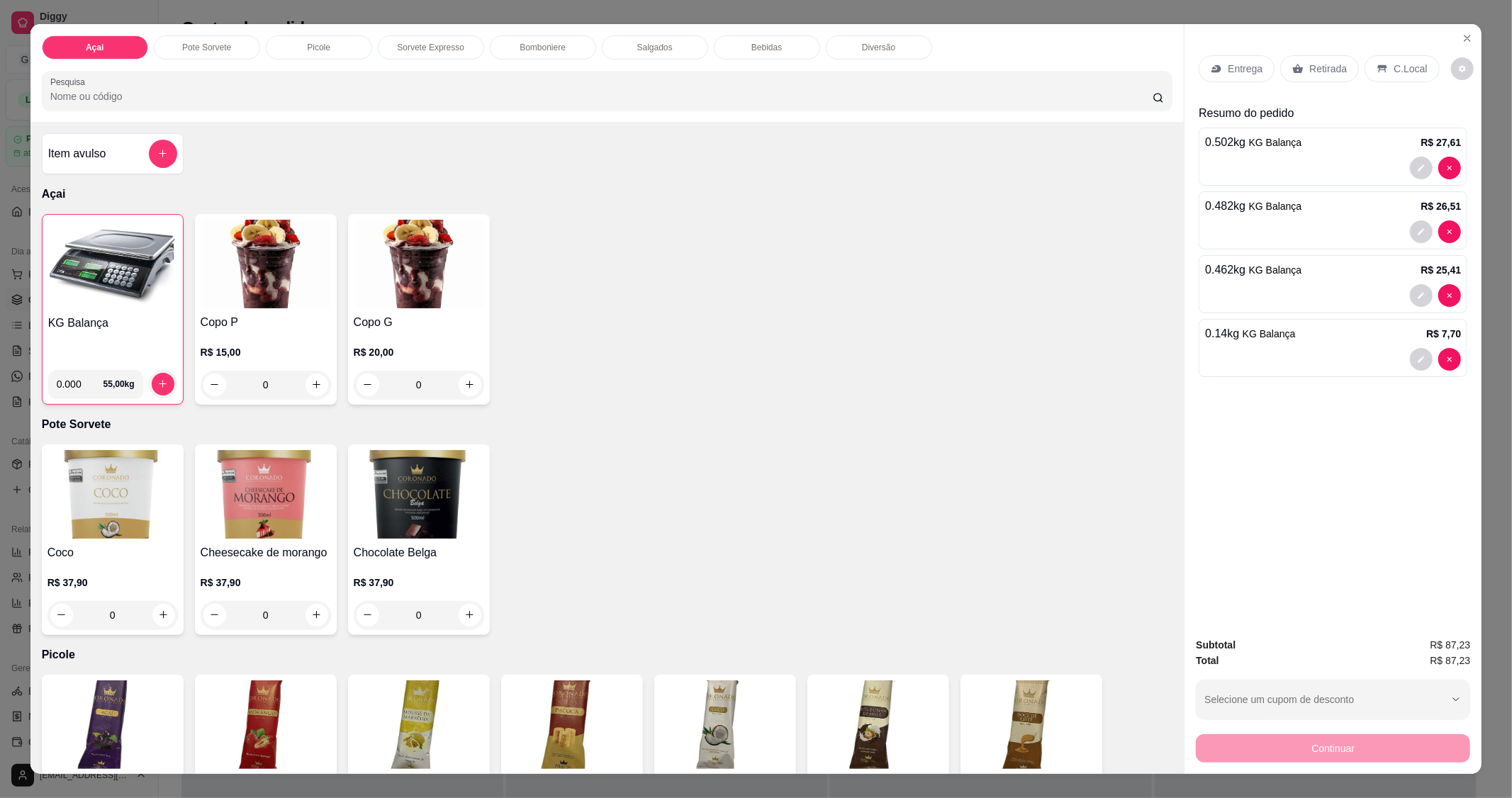
click at [1210, 349] on div at bounding box center [1333, 359] width 256 height 23
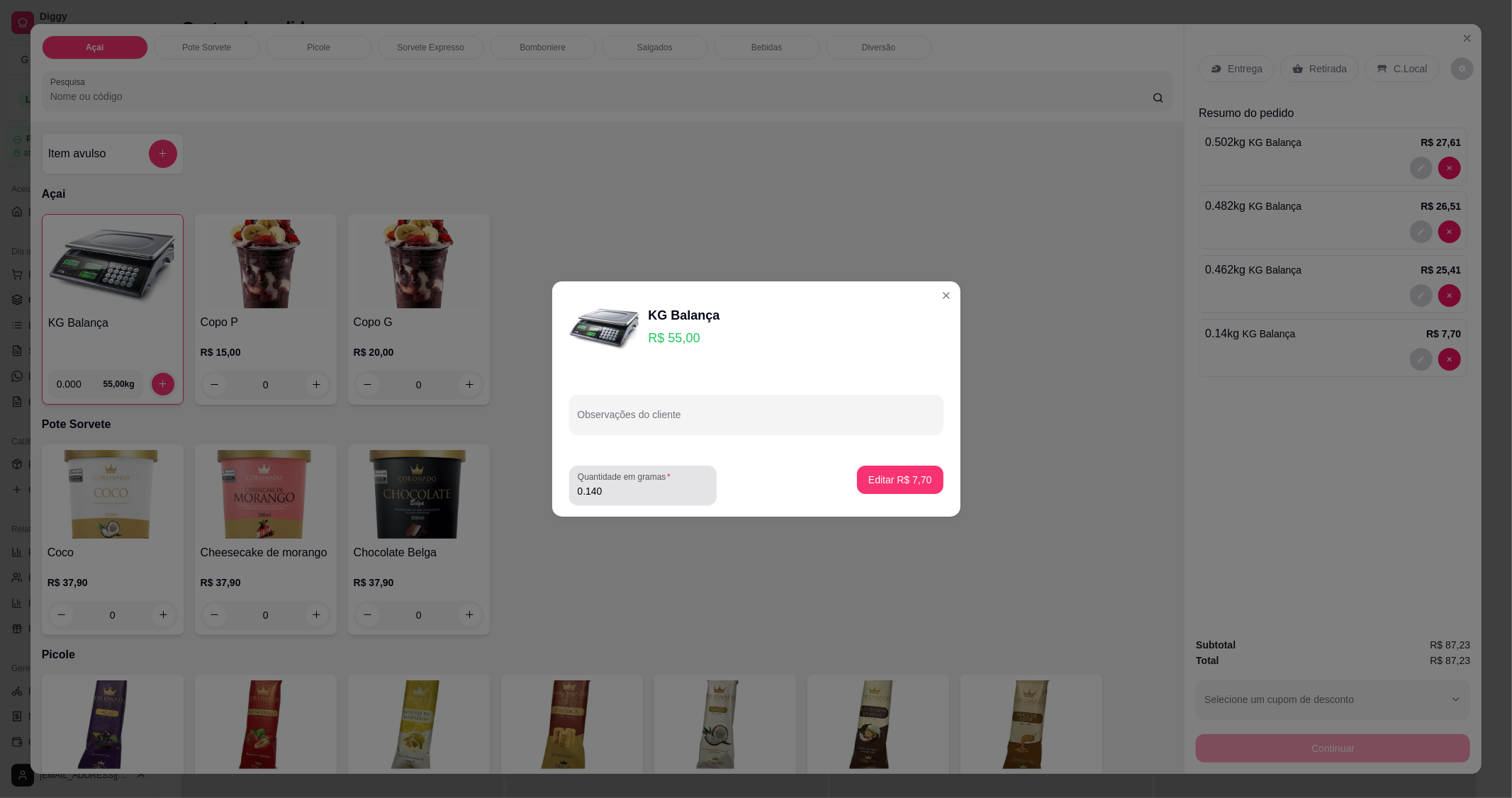
click at [606, 492] on input "0.140" at bounding box center [643, 491] width 131 height 14
type input "0.240"
click at [902, 472] on button "Editar R$ 13,20" at bounding box center [897, 480] width 88 height 27
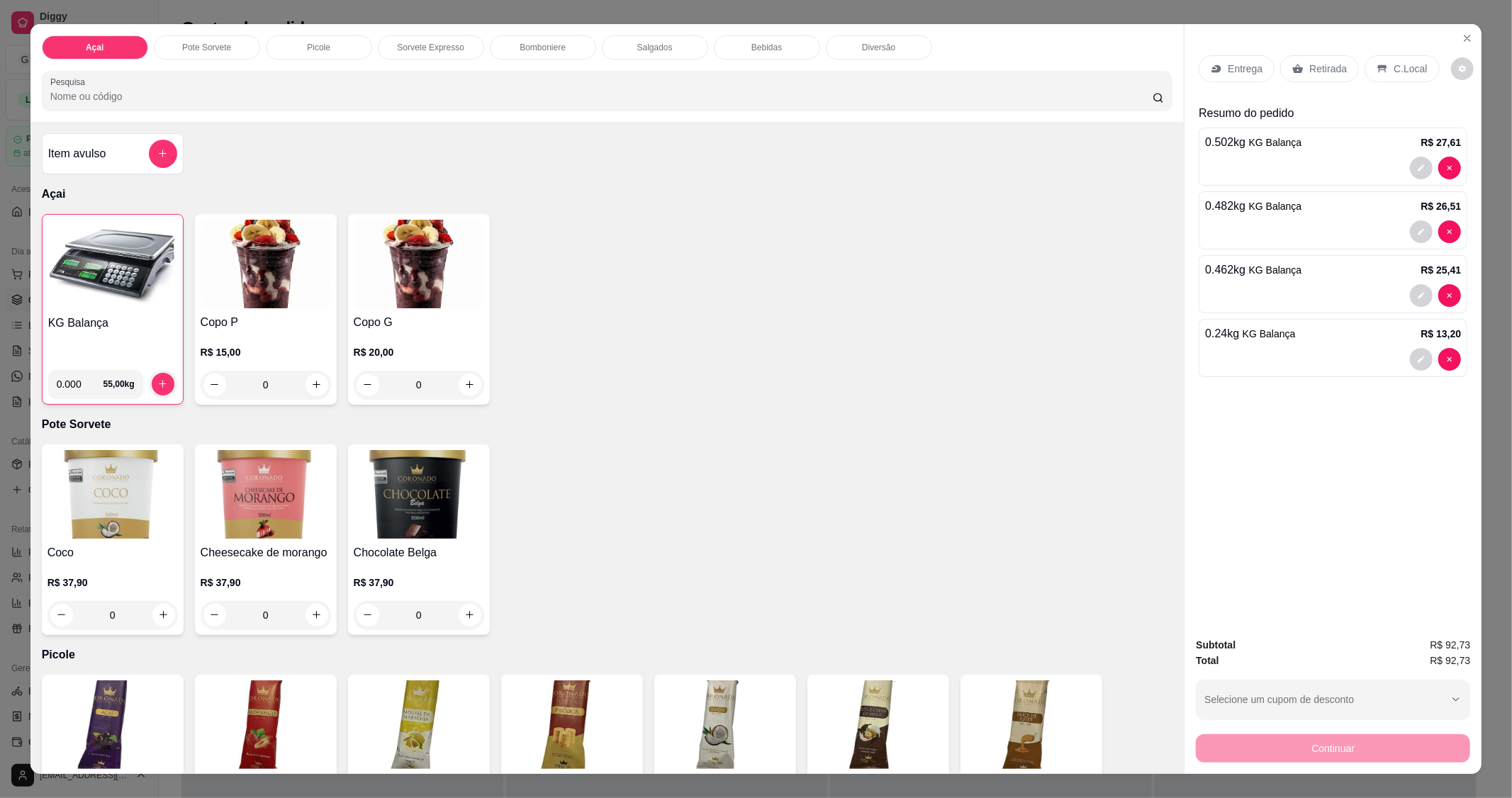
click at [108, 267] on img at bounding box center [112, 264] width 129 height 88
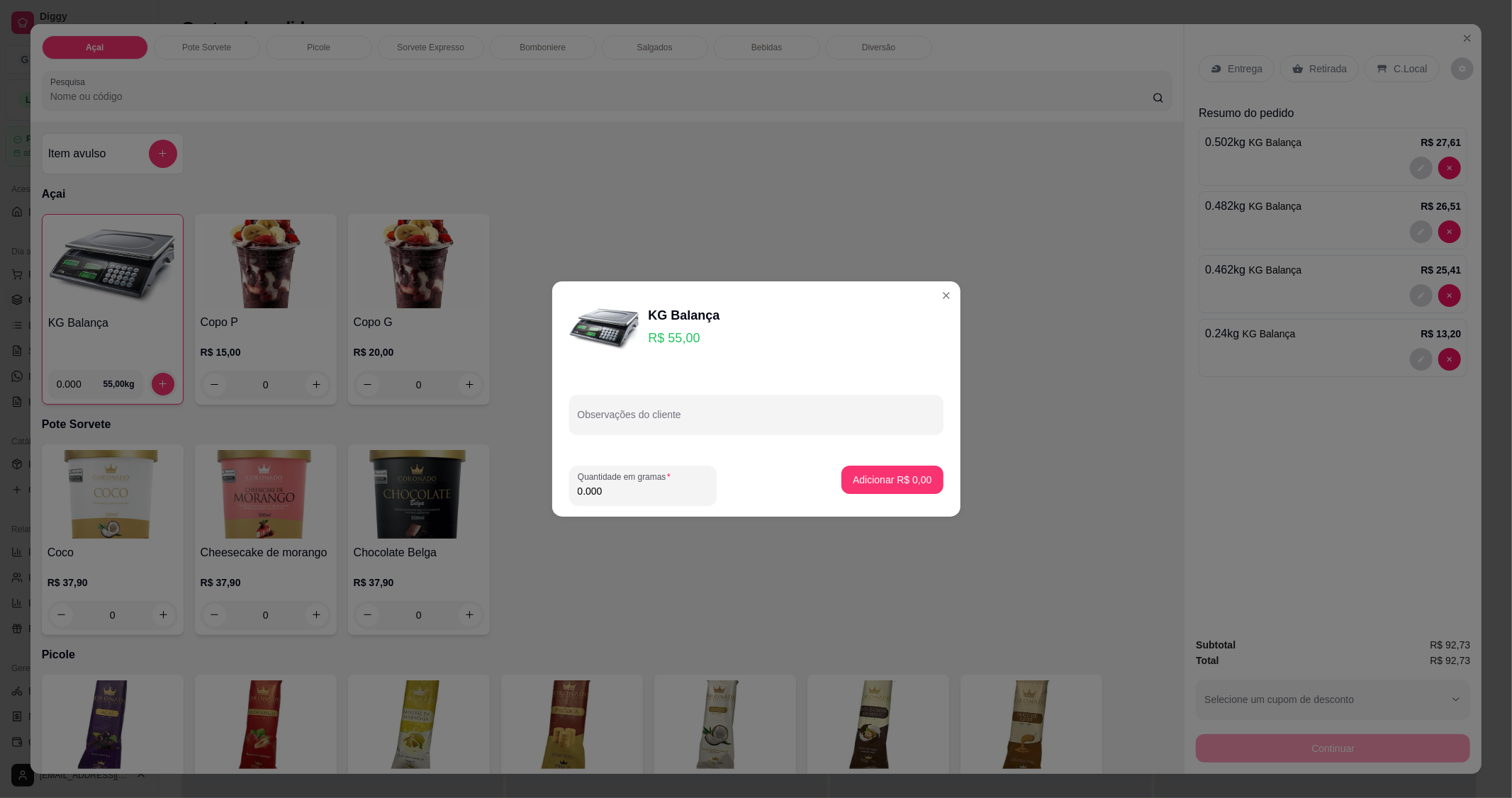
click at [637, 496] on input "0.000" at bounding box center [643, 491] width 131 height 14
type input "0.120"
click at [867, 481] on p "Adicionar R$ 6,60" at bounding box center [892, 480] width 76 height 13
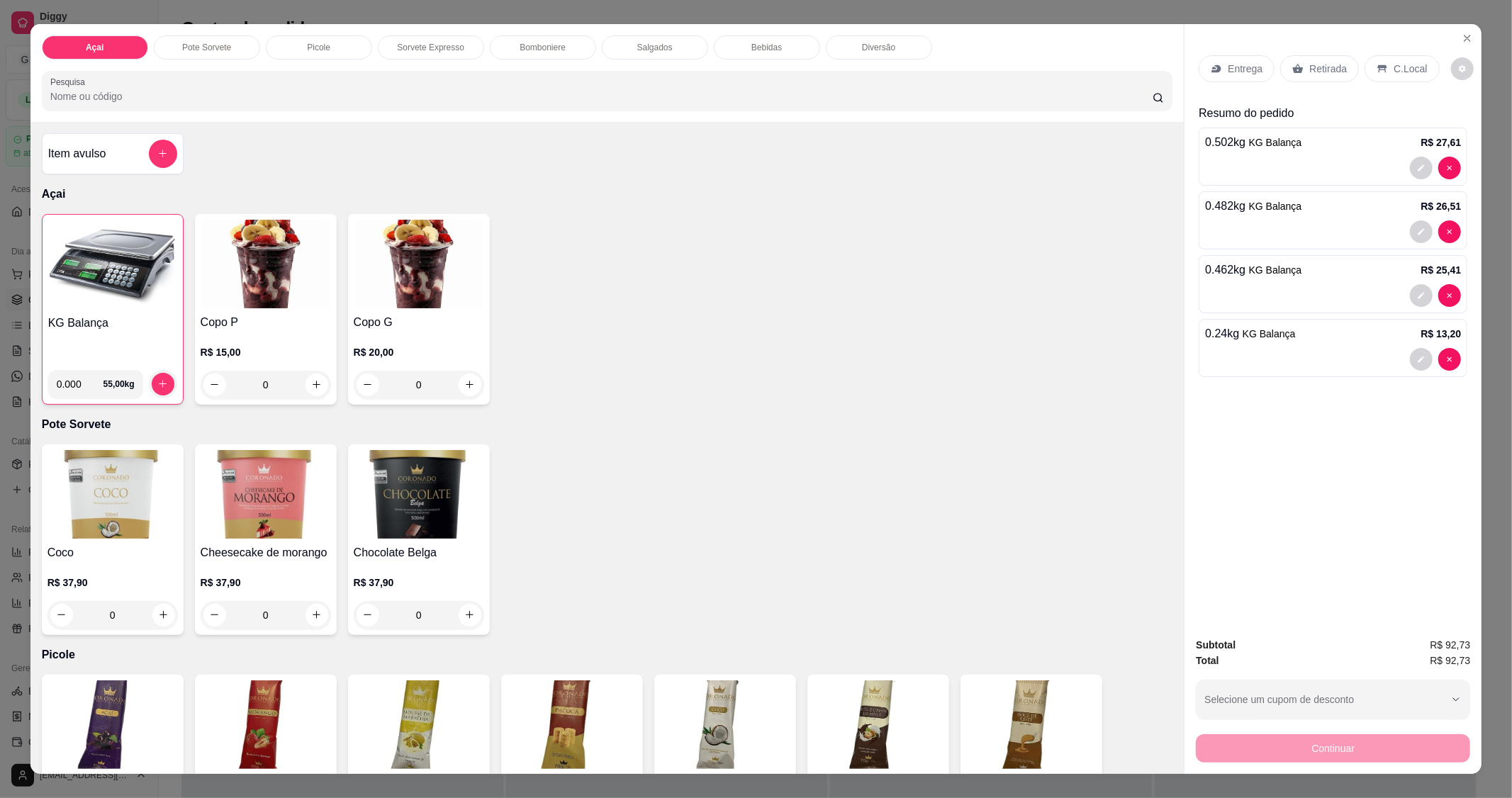
click at [131, 292] on img at bounding box center [112, 264] width 129 height 88
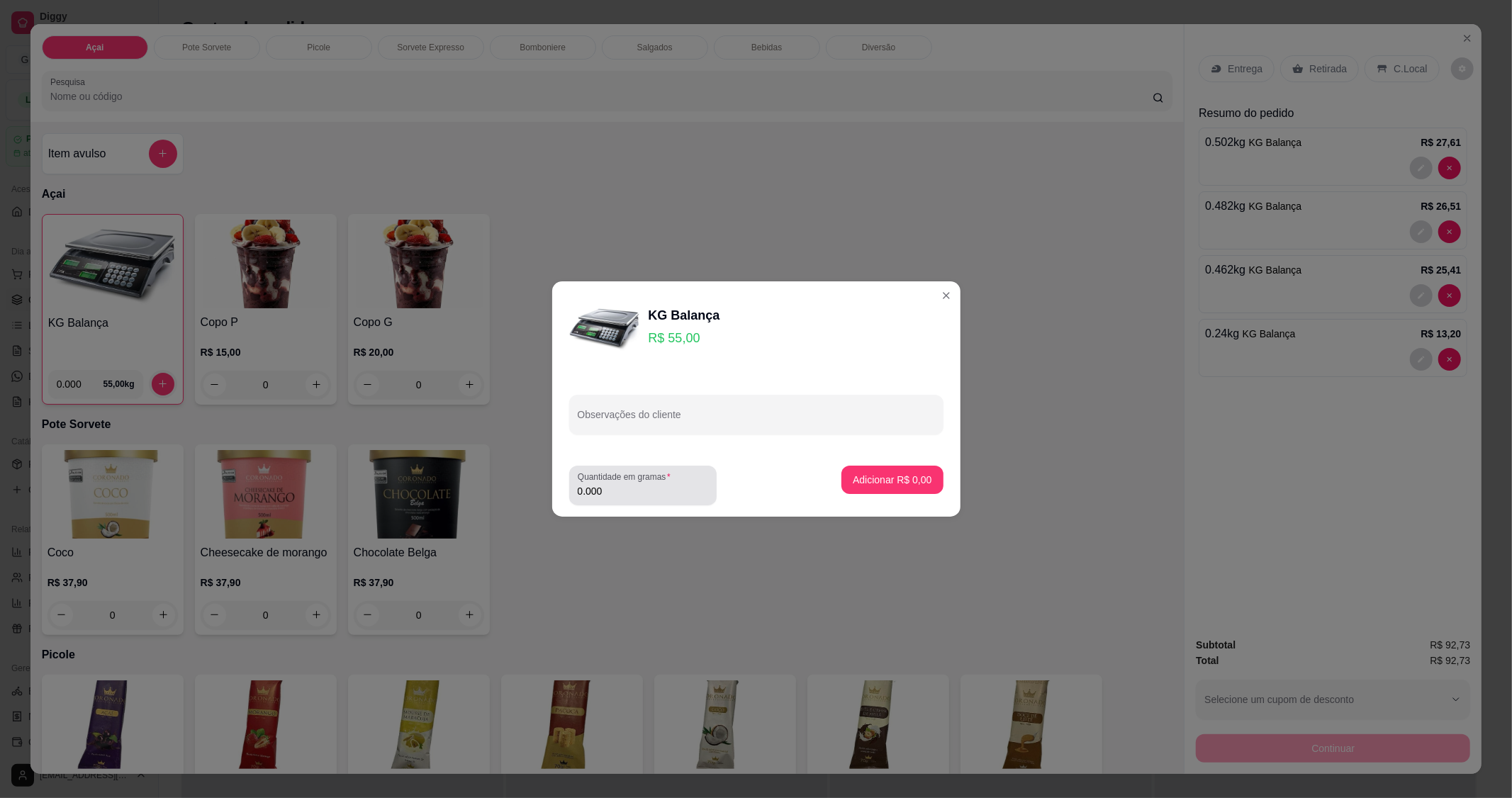
click at [640, 495] on input "0.000" at bounding box center [643, 491] width 131 height 14
type input "0.196"
click at [894, 479] on p "Adicionar R$ 10,78" at bounding box center [889, 480] width 82 height 13
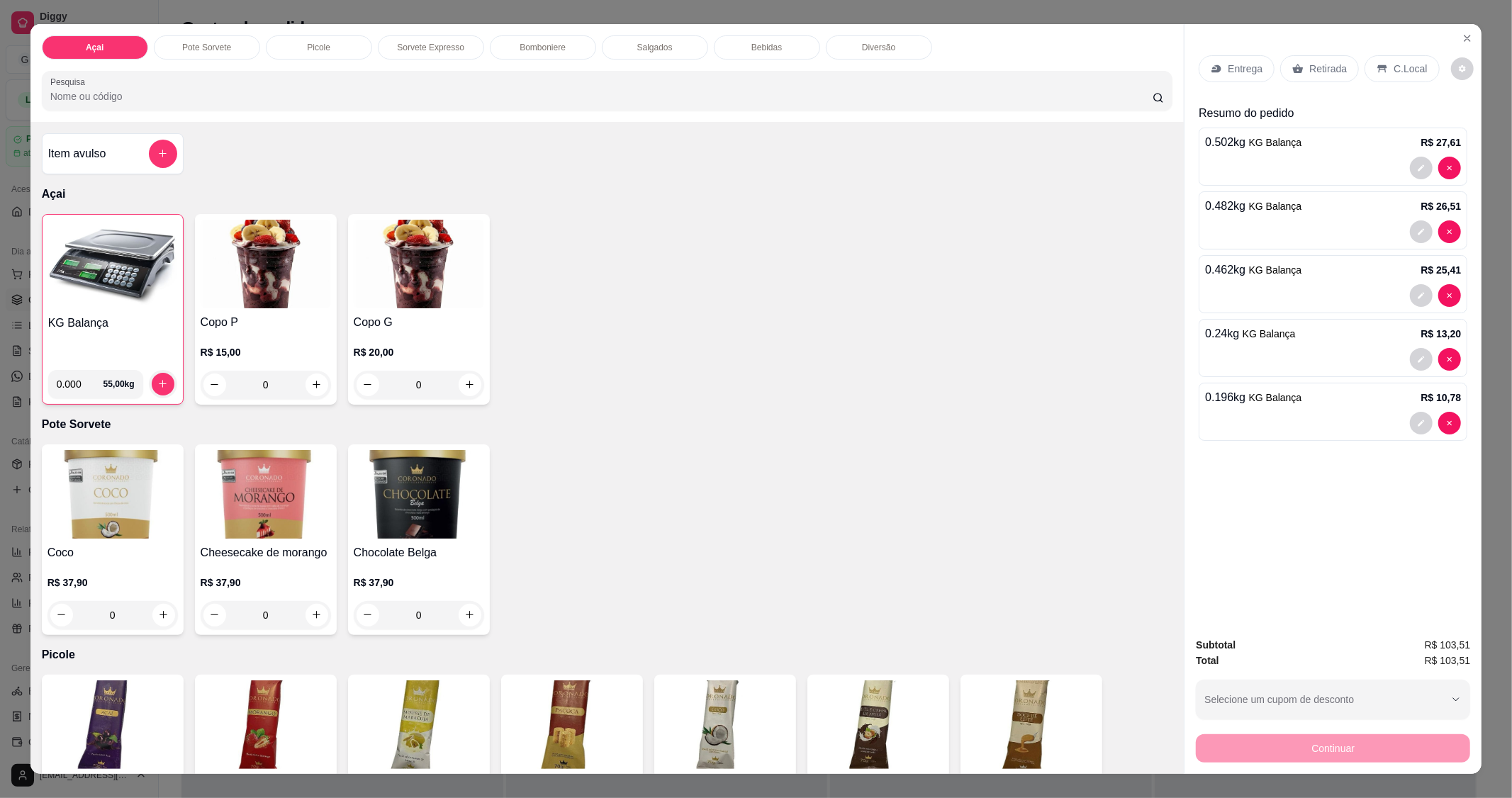
click at [1377, 64] on icon at bounding box center [1382, 69] width 11 height 11
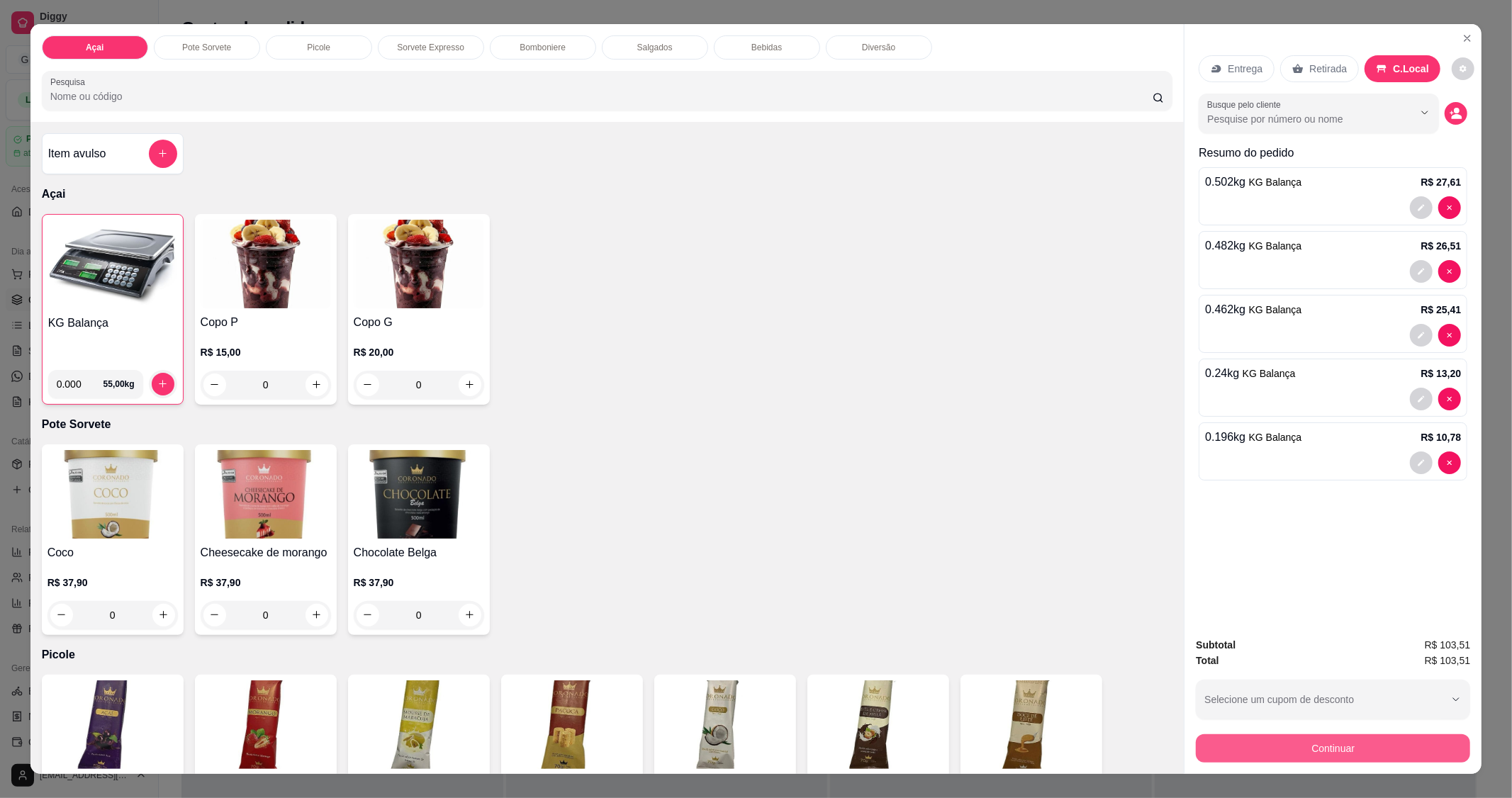
click at [1316, 736] on button "Continuar" at bounding box center [1333, 749] width 275 height 28
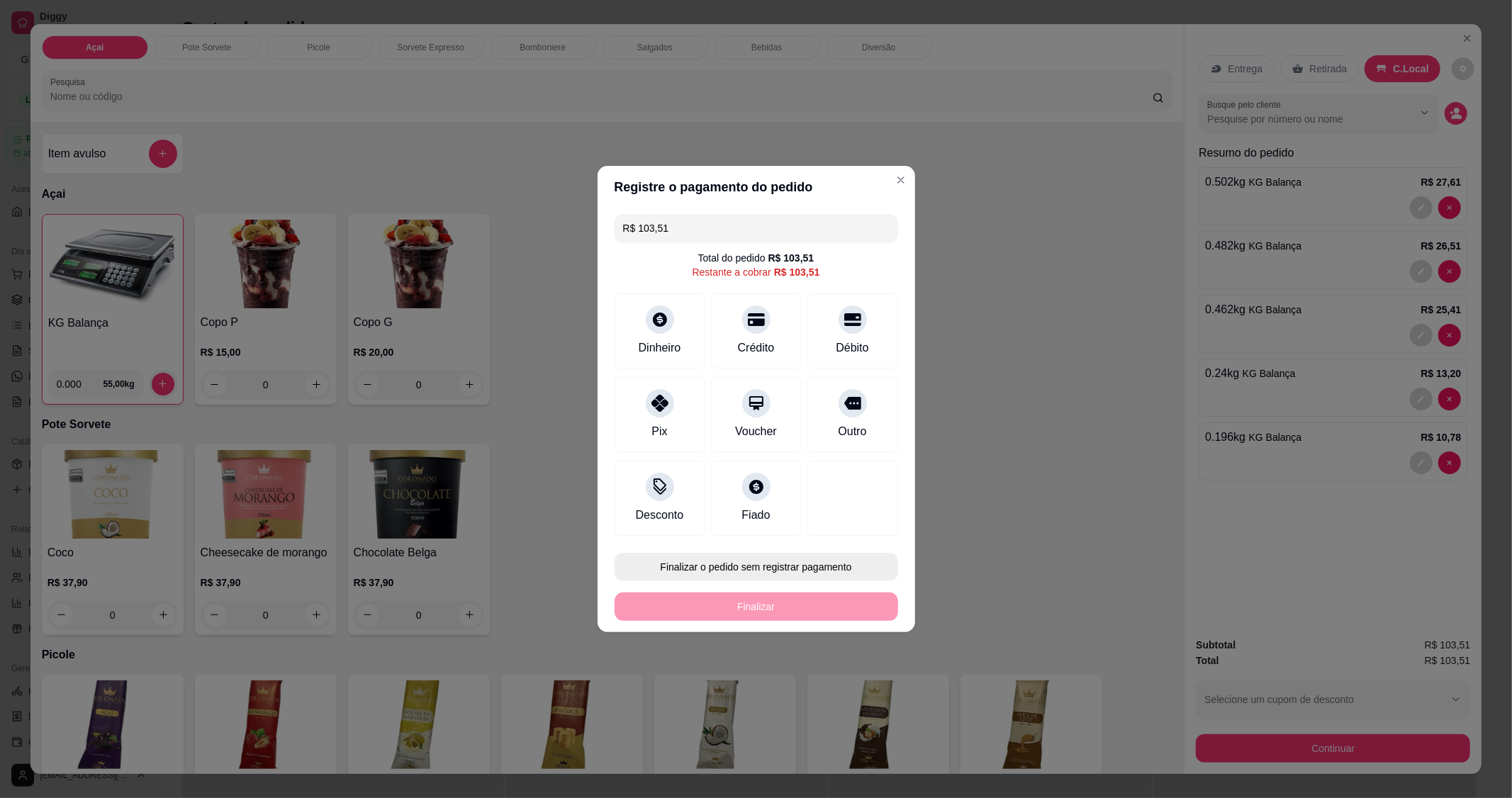
click at [724, 559] on button "Finalizar o pedido sem registrar pagamento" at bounding box center [756, 567] width 283 height 28
click at [836, 686] on button "Confirmar" at bounding box center [845, 683] width 53 height 22
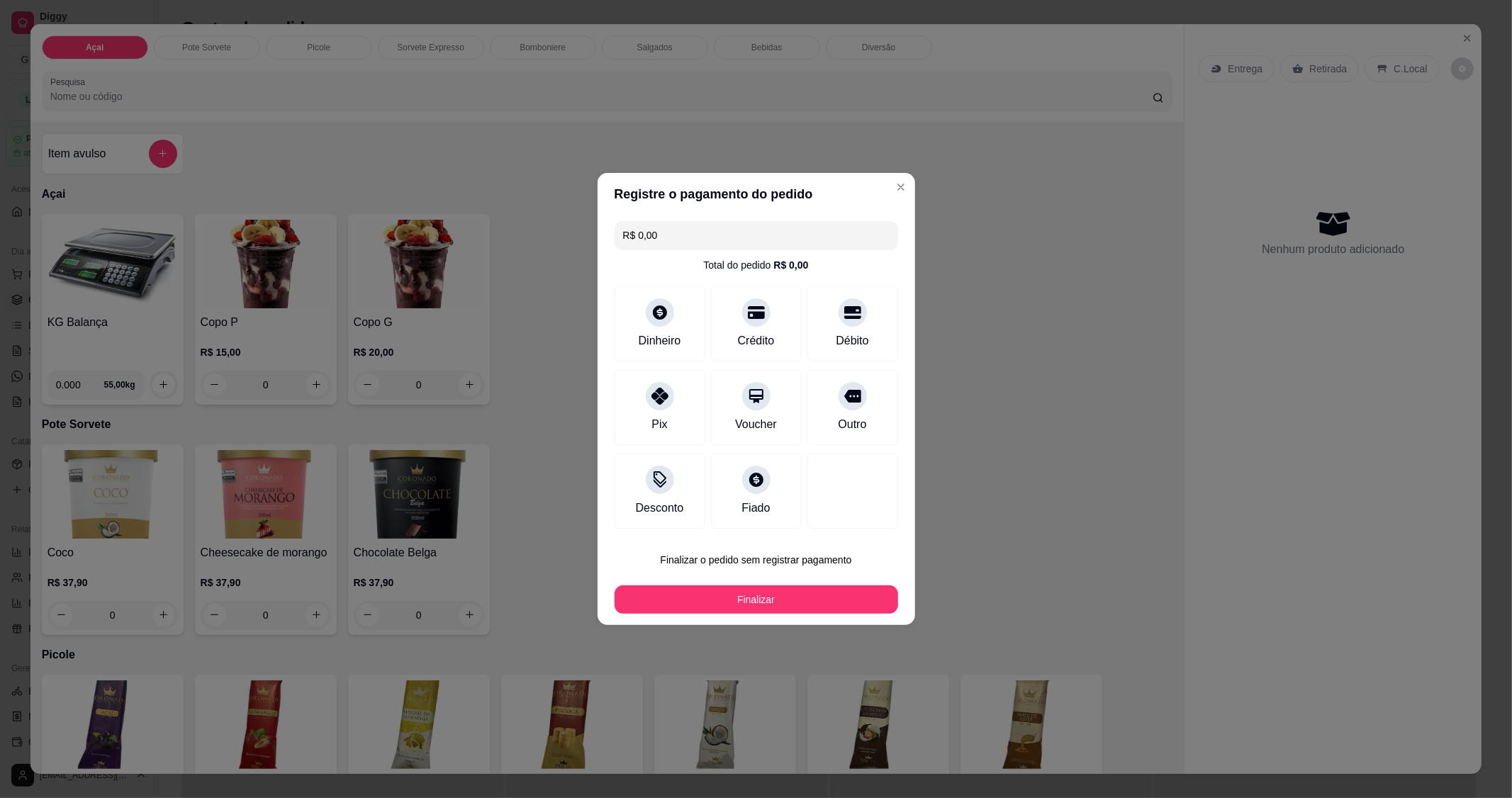
type input "R$ 0,00"
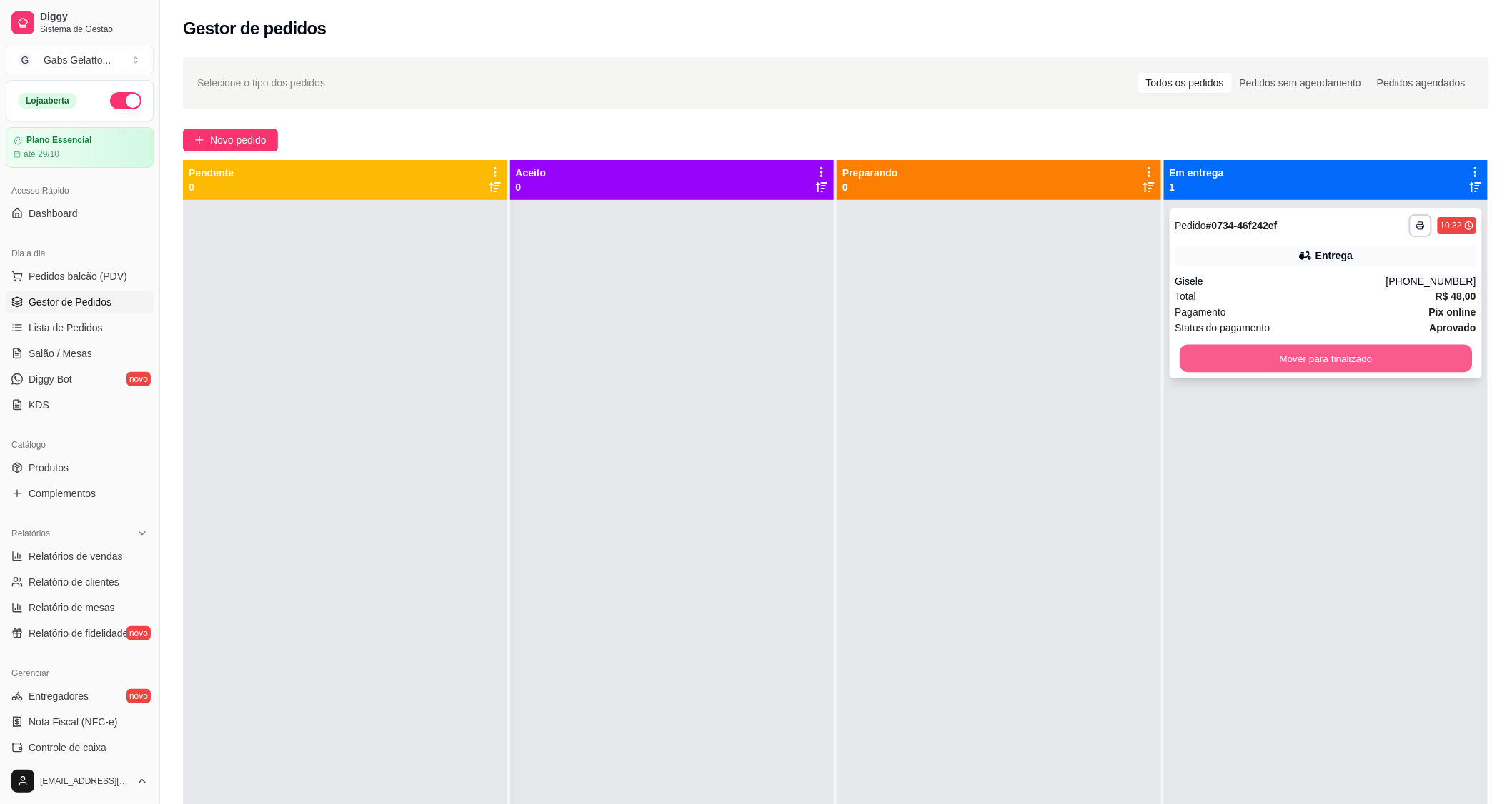
click at [1204, 349] on button "Mover para finalizado" at bounding box center [1326, 358] width 292 height 27
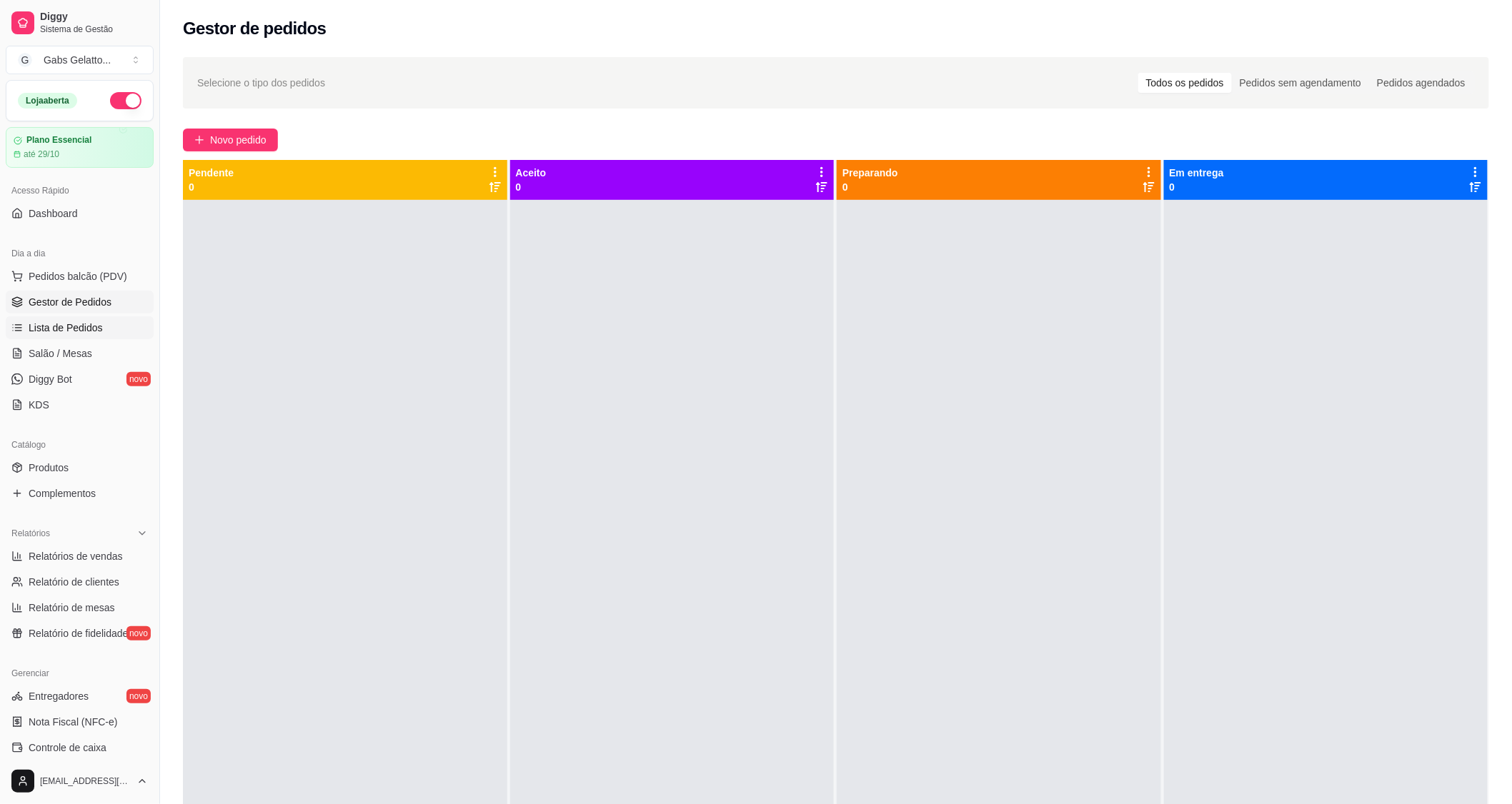
click at [103, 331] on link "Lista de Pedidos" at bounding box center [80, 328] width 148 height 23
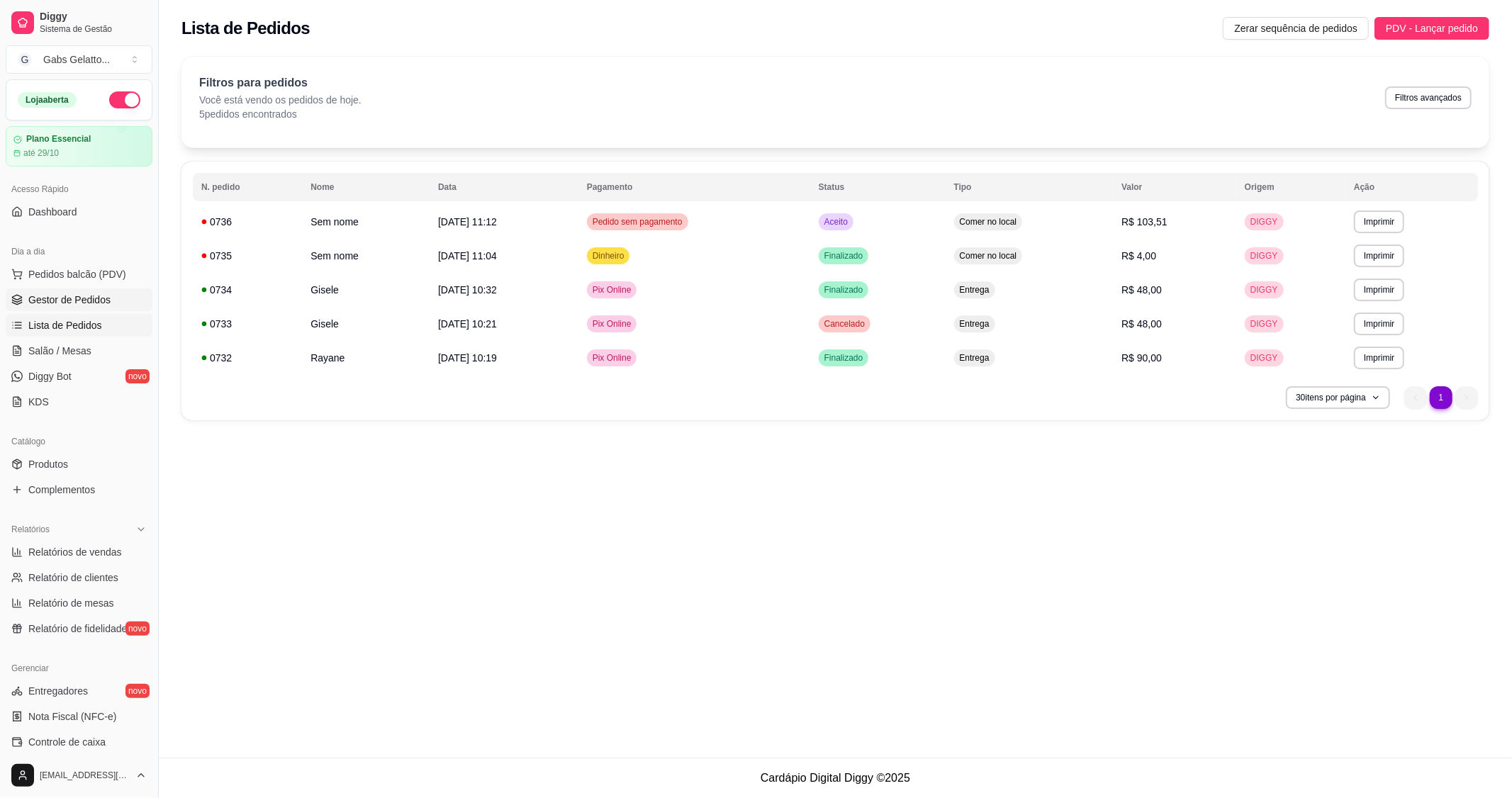
click at [96, 306] on span "Gestor de Pedidos" at bounding box center [69, 299] width 82 height 14
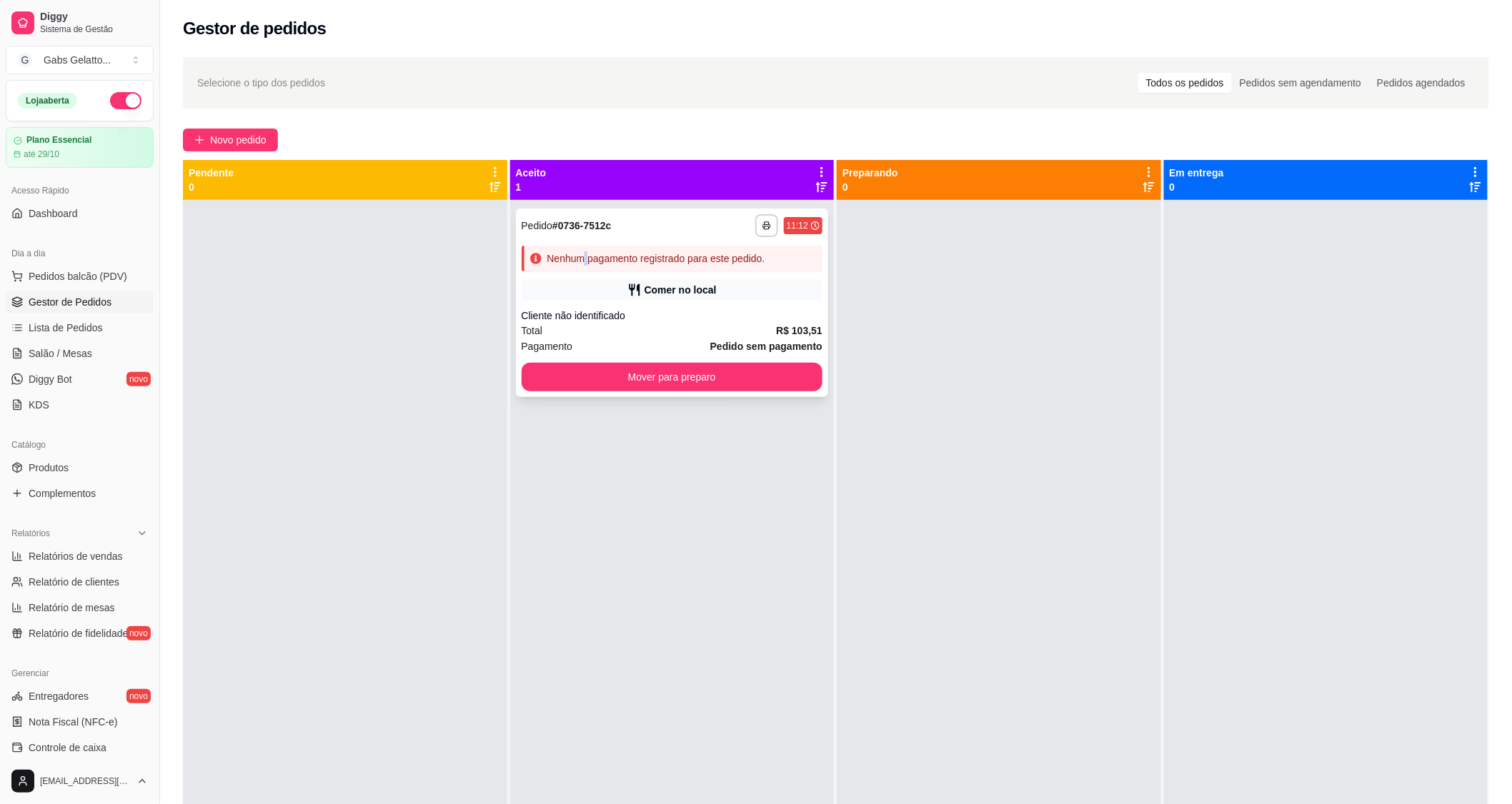
click at [587, 263] on div "Nenhum pagamento registrado para este pedido." at bounding box center [656, 258] width 218 height 14
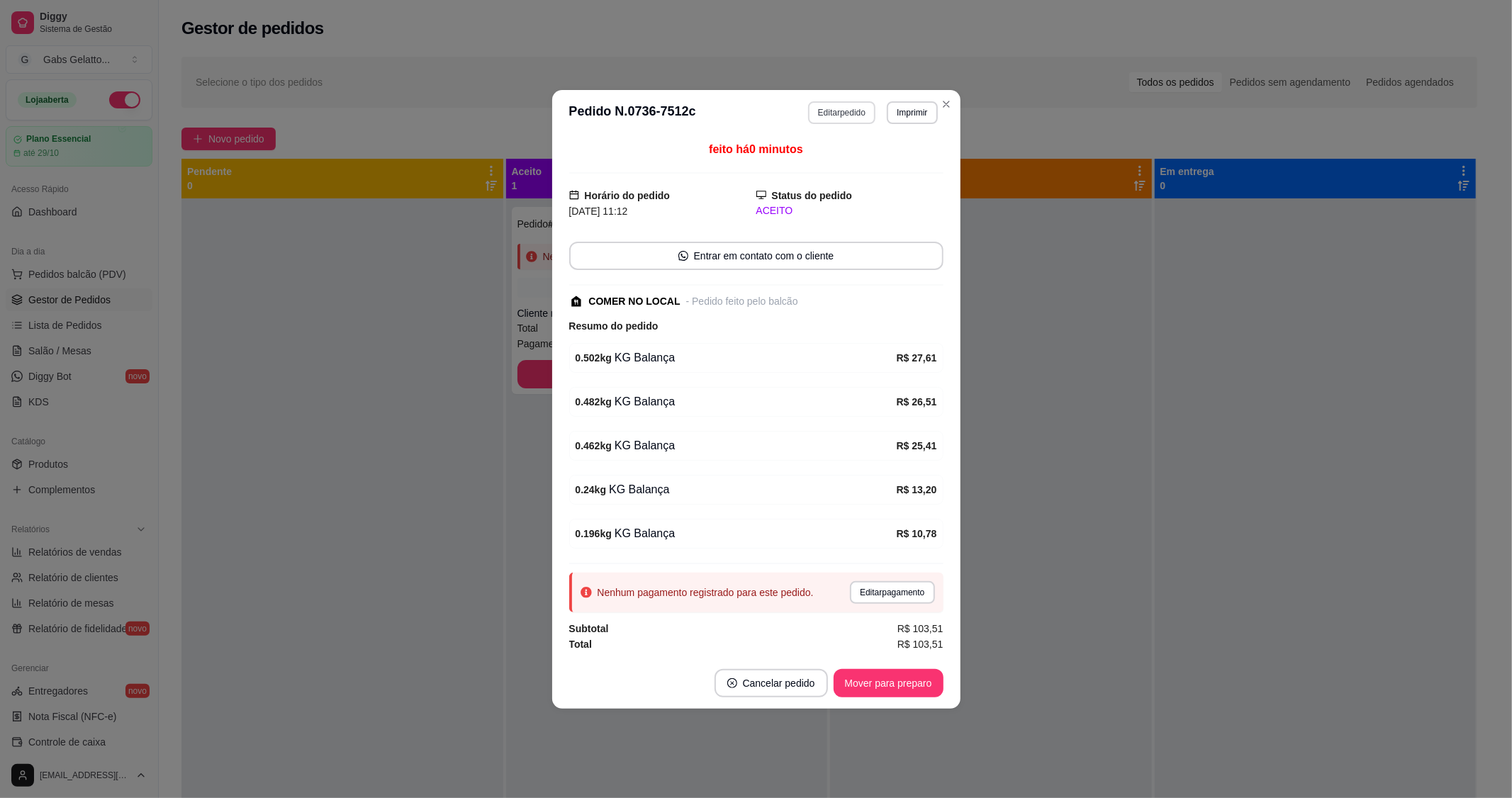
click at [850, 109] on button "Editar pedido" at bounding box center [842, 113] width 68 height 23
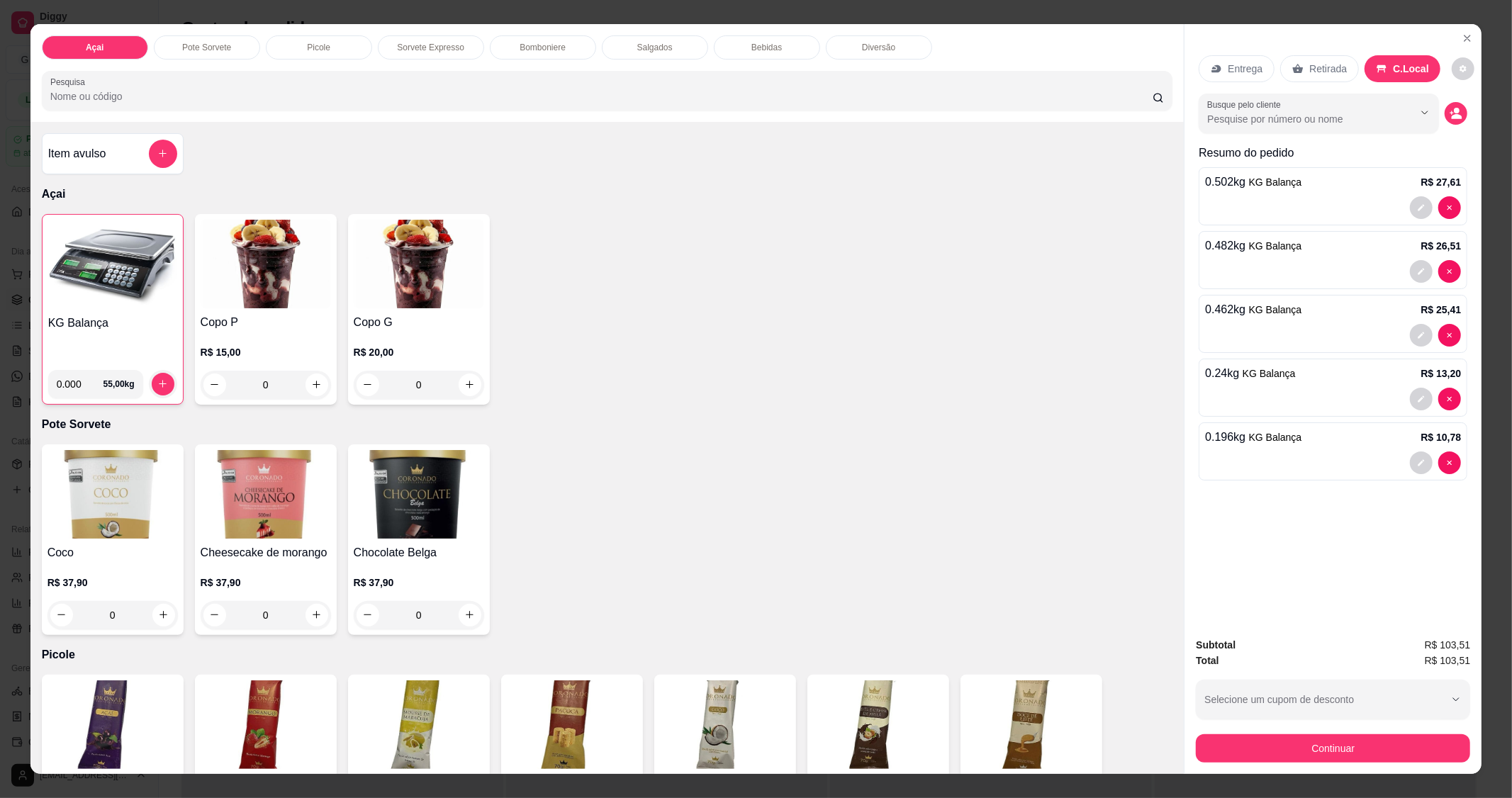
click at [125, 278] on img at bounding box center [112, 264] width 129 height 88
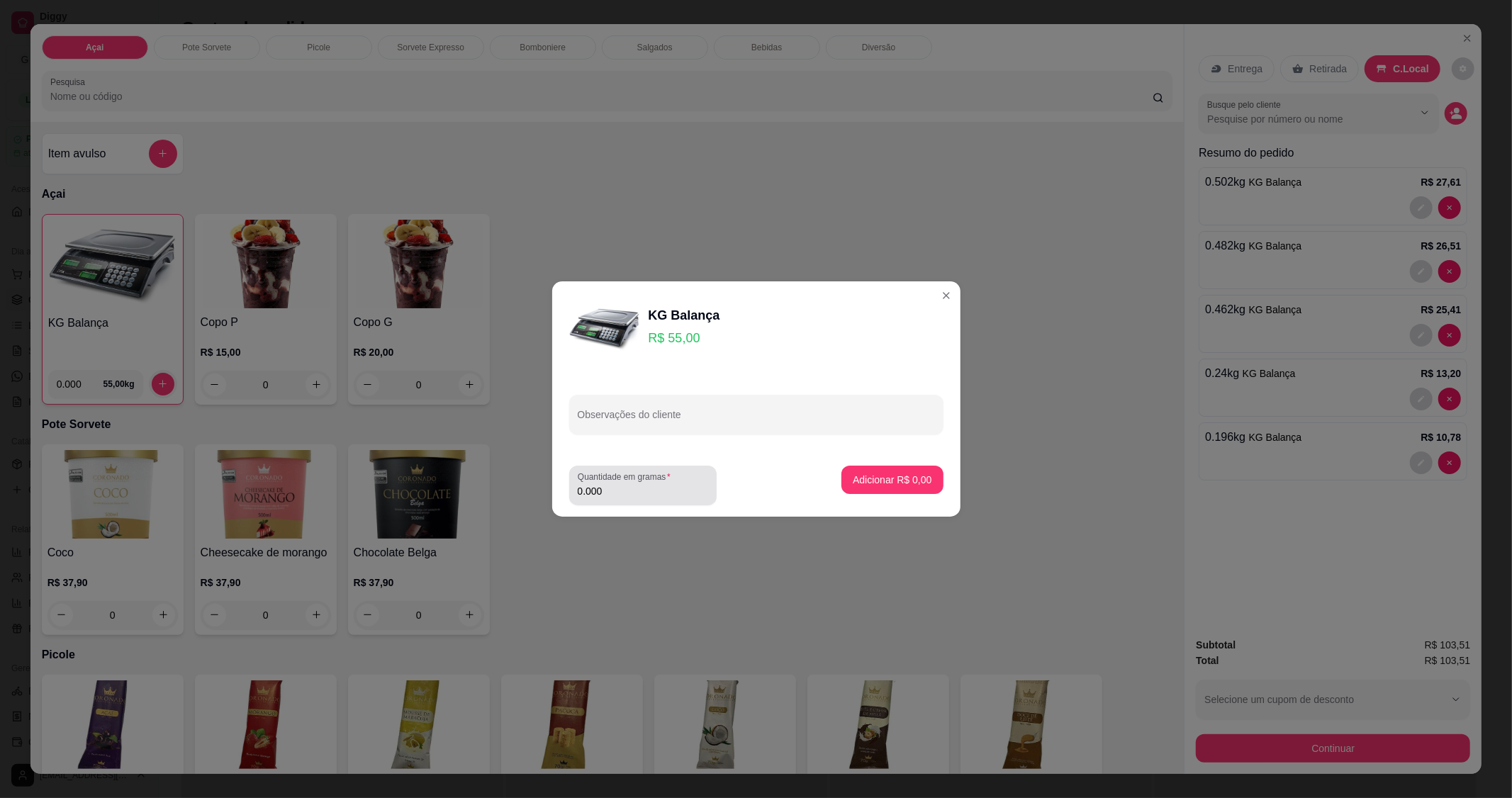
click at [632, 499] on div "0.000" at bounding box center [643, 486] width 131 height 28
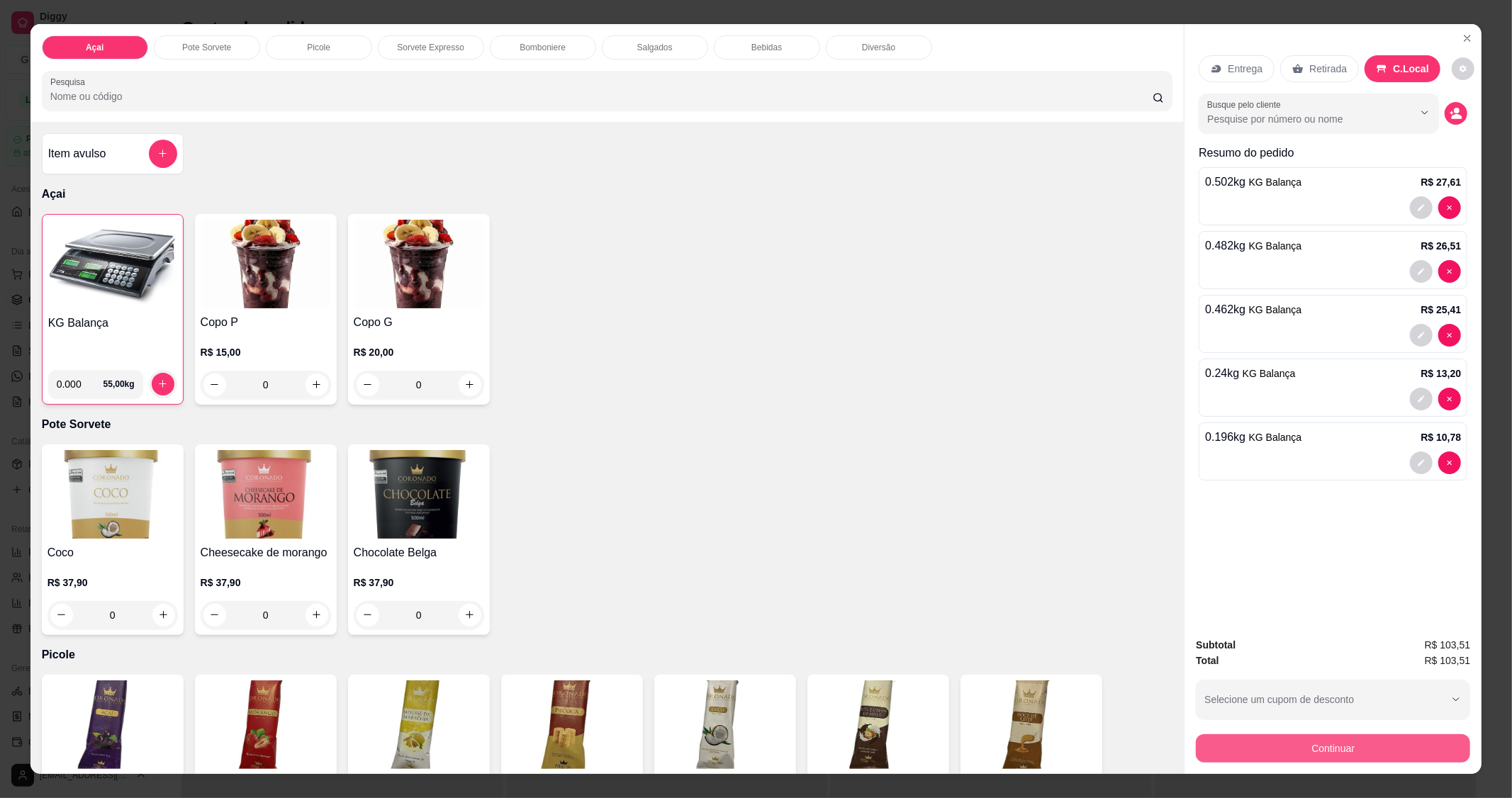
click at [1383, 758] on button "Continuar" at bounding box center [1333, 749] width 275 height 28
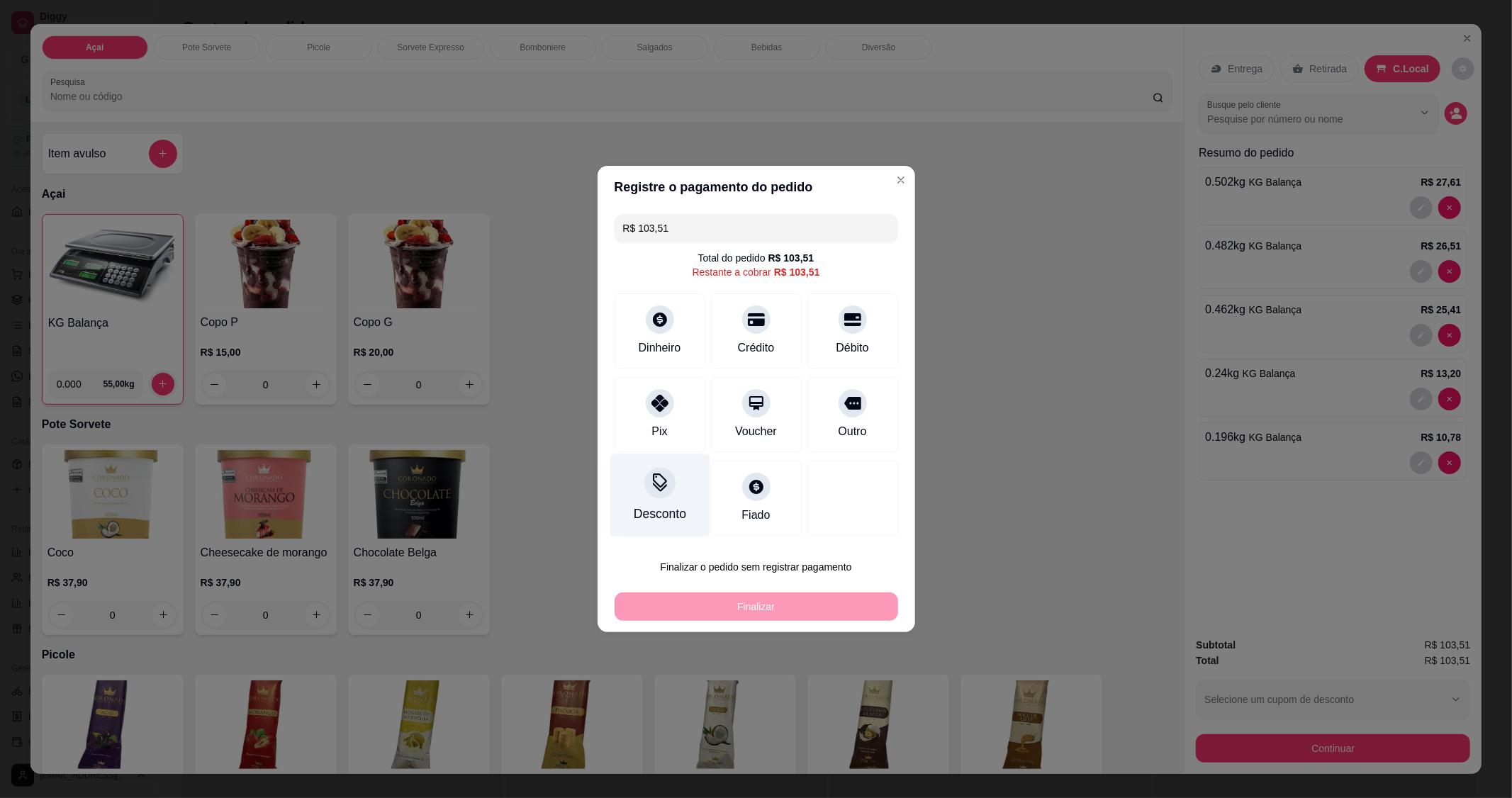
click at [658, 487] on icon at bounding box center [660, 483] width 19 height 19
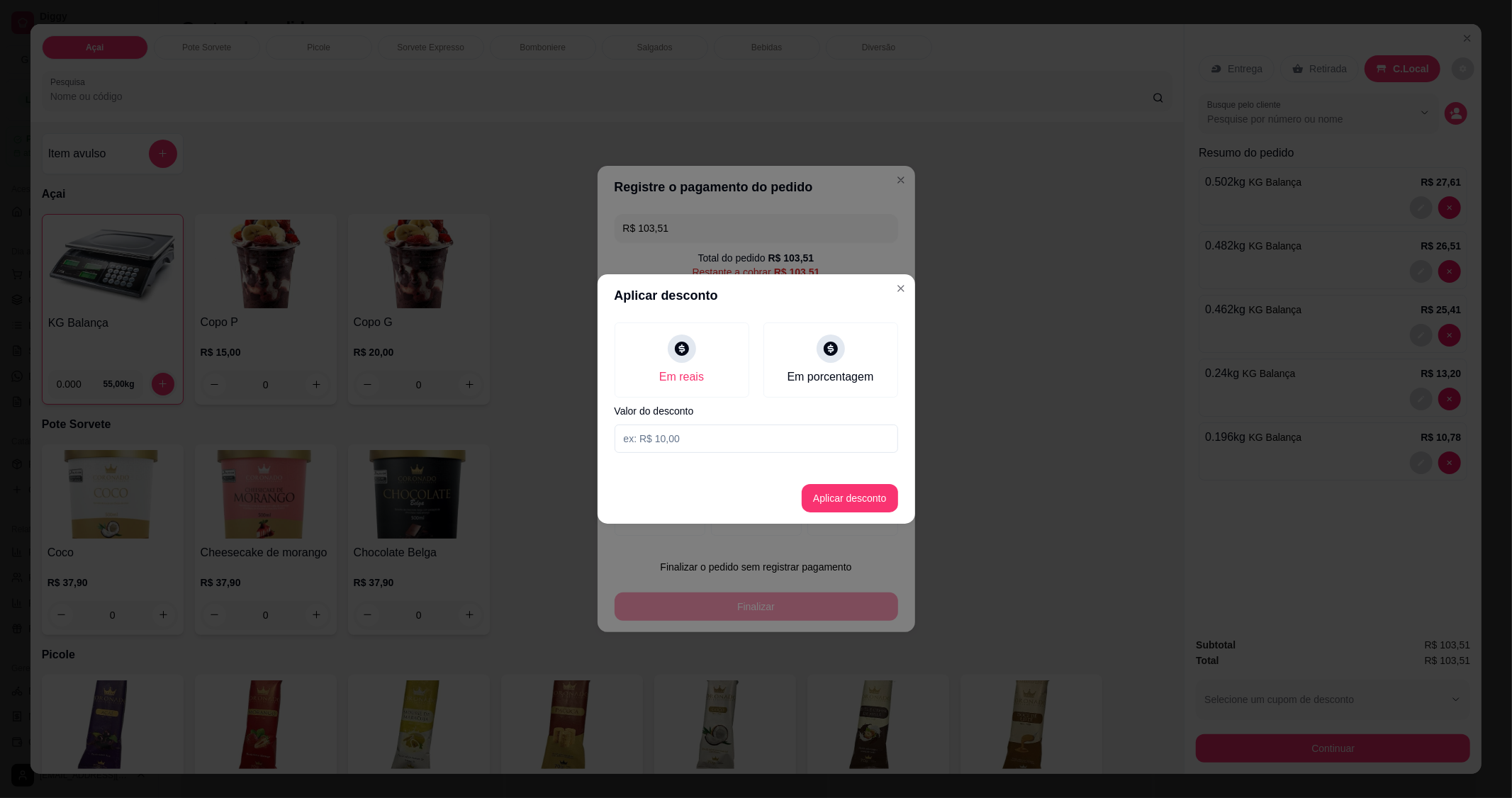
click at [752, 427] on input at bounding box center [756, 439] width 283 height 28
type input "13,51"
click at [859, 497] on button "Aplicar desconto" at bounding box center [850, 499] width 96 height 28
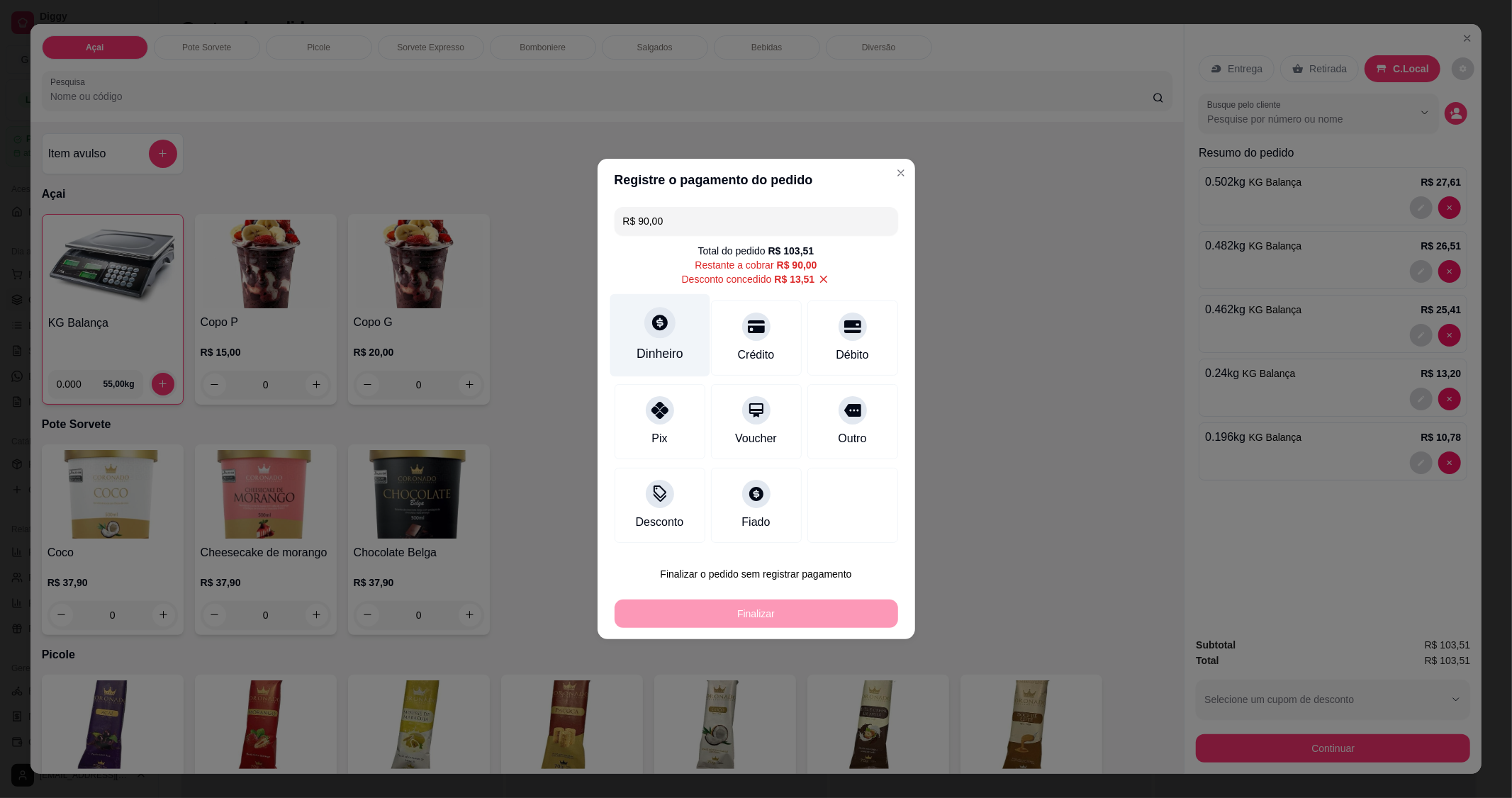
click at [657, 330] on icon at bounding box center [660, 323] width 16 height 16
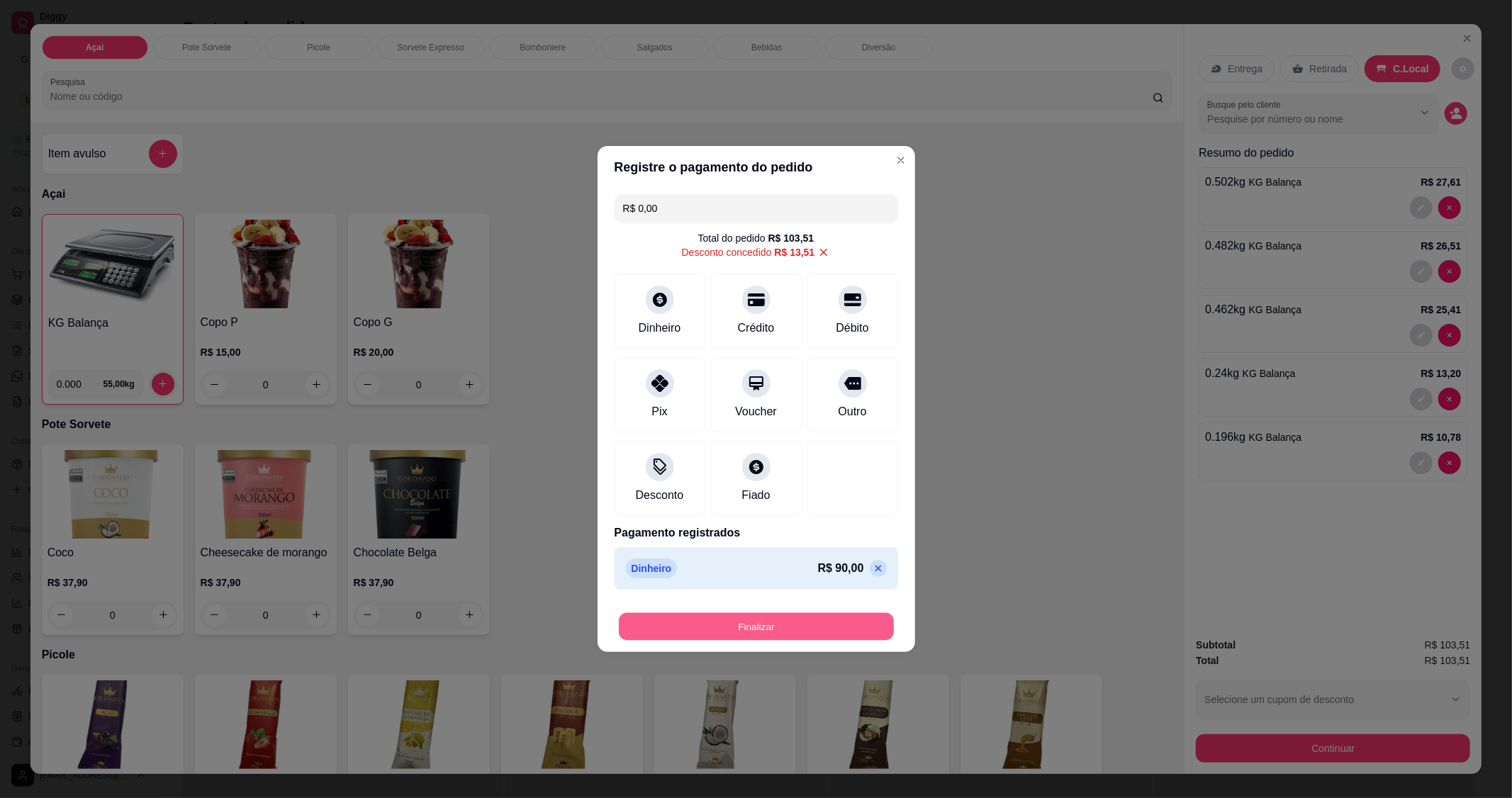
click at [731, 626] on button "Finalizar" at bounding box center [756, 627] width 275 height 27
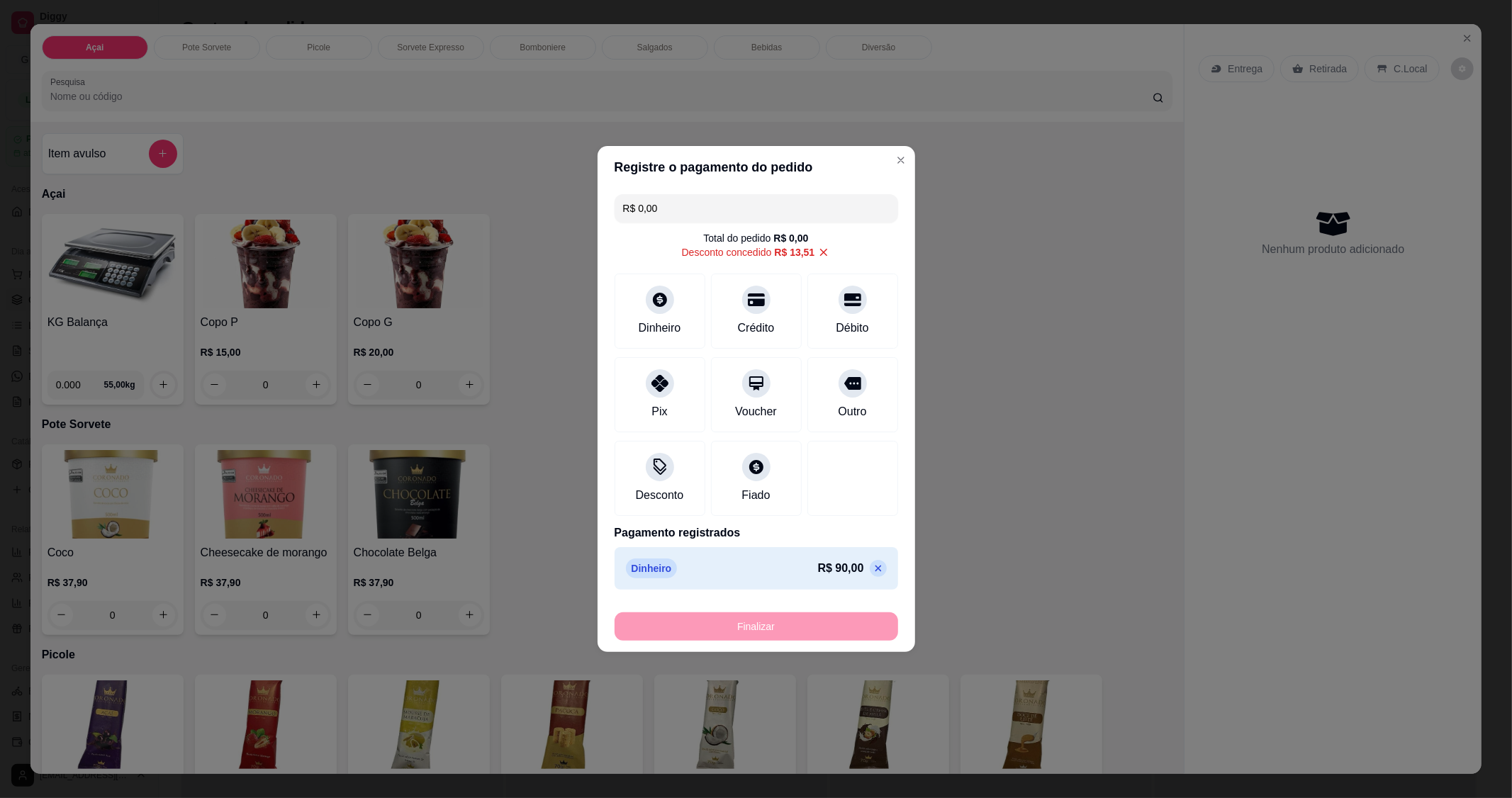
type input "-R$ 103,51"
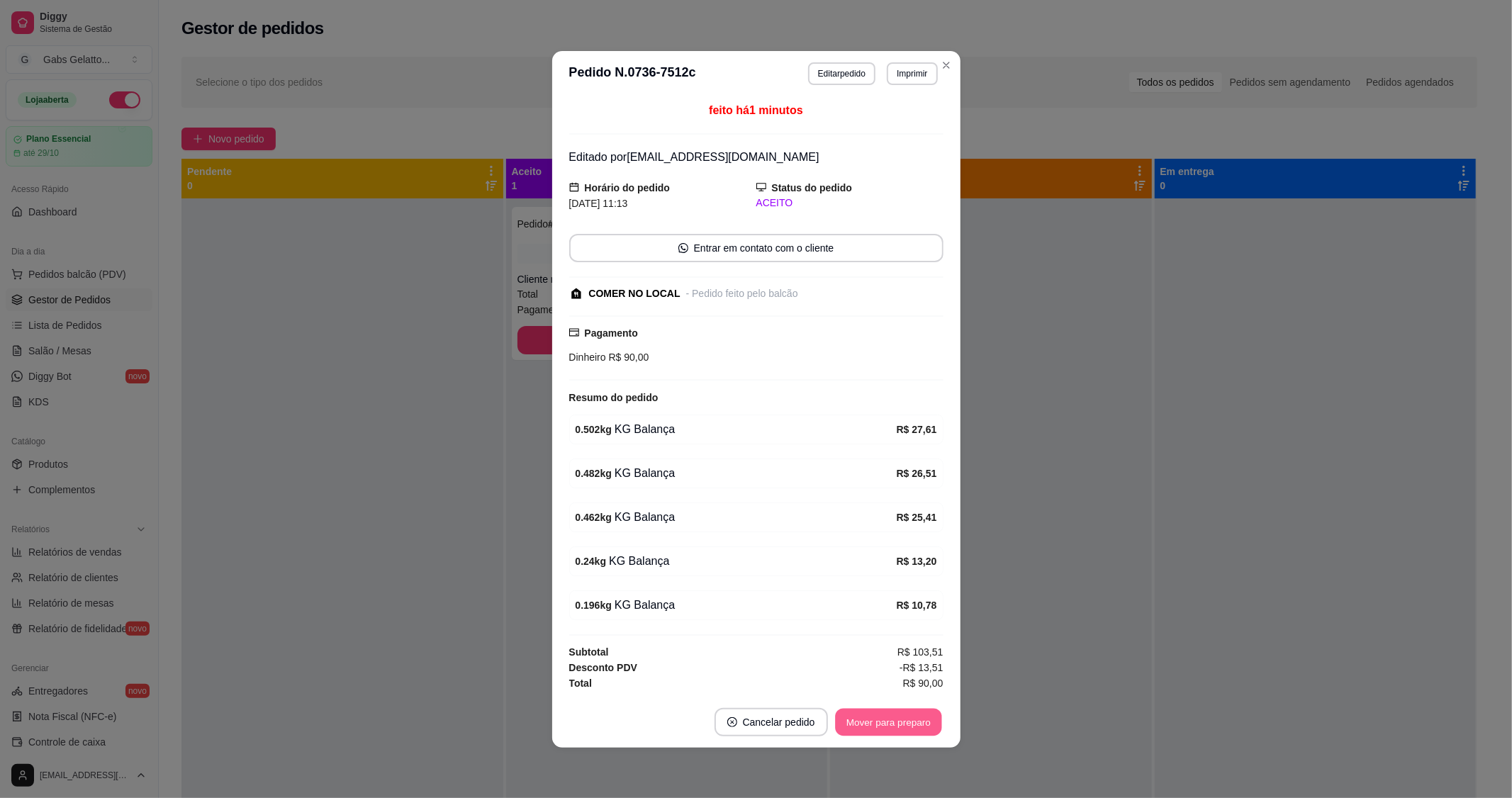
click at [870, 712] on button "Mover para preparo" at bounding box center [888, 722] width 106 height 27
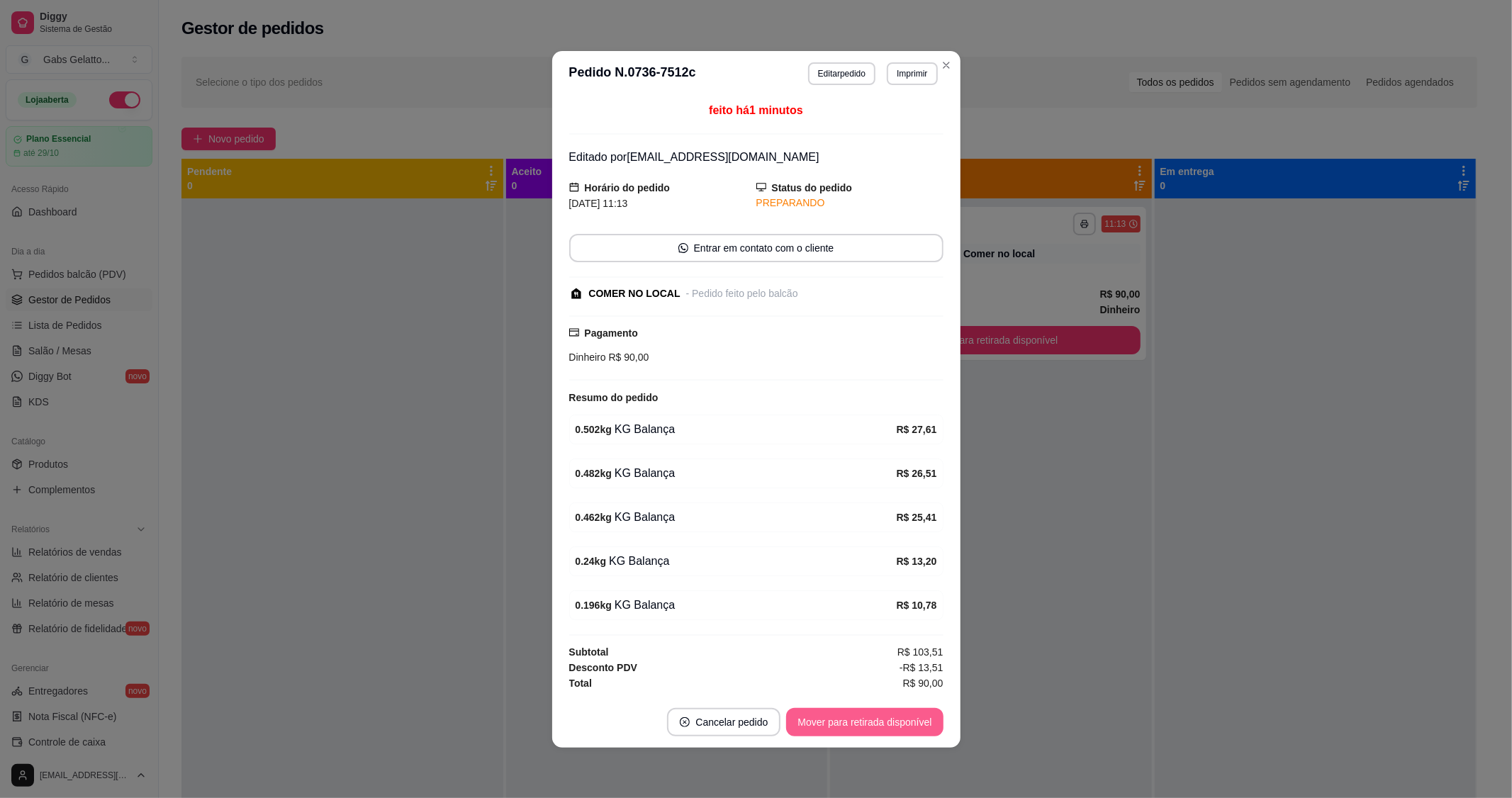
click at [894, 717] on button "Mover para retirada disponível" at bounding box center [865, 723] width 157 height 28
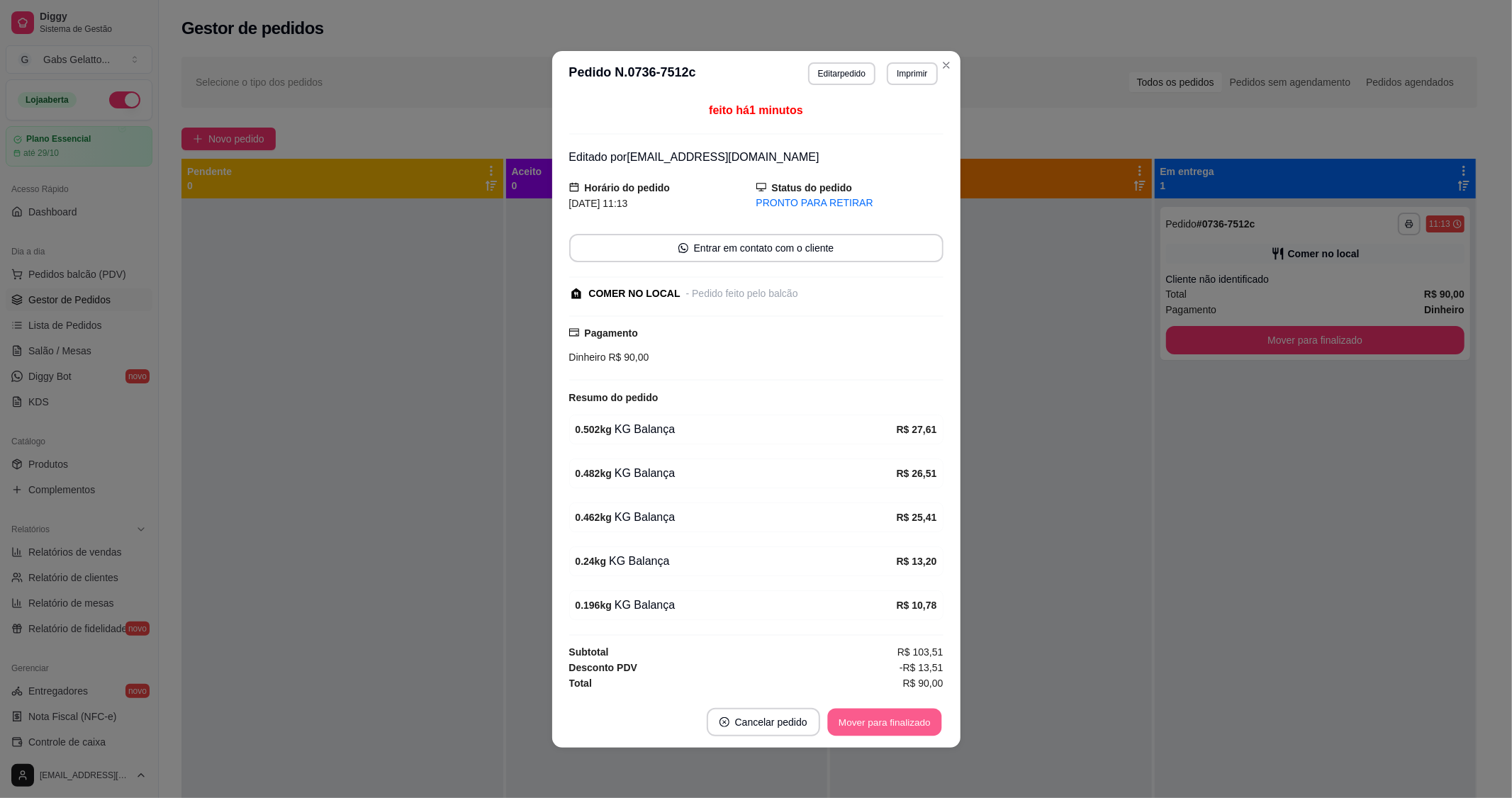
click at [893, 715] on button "Mover para finalizado" at bounding box center [883, 722] width 114 height 27
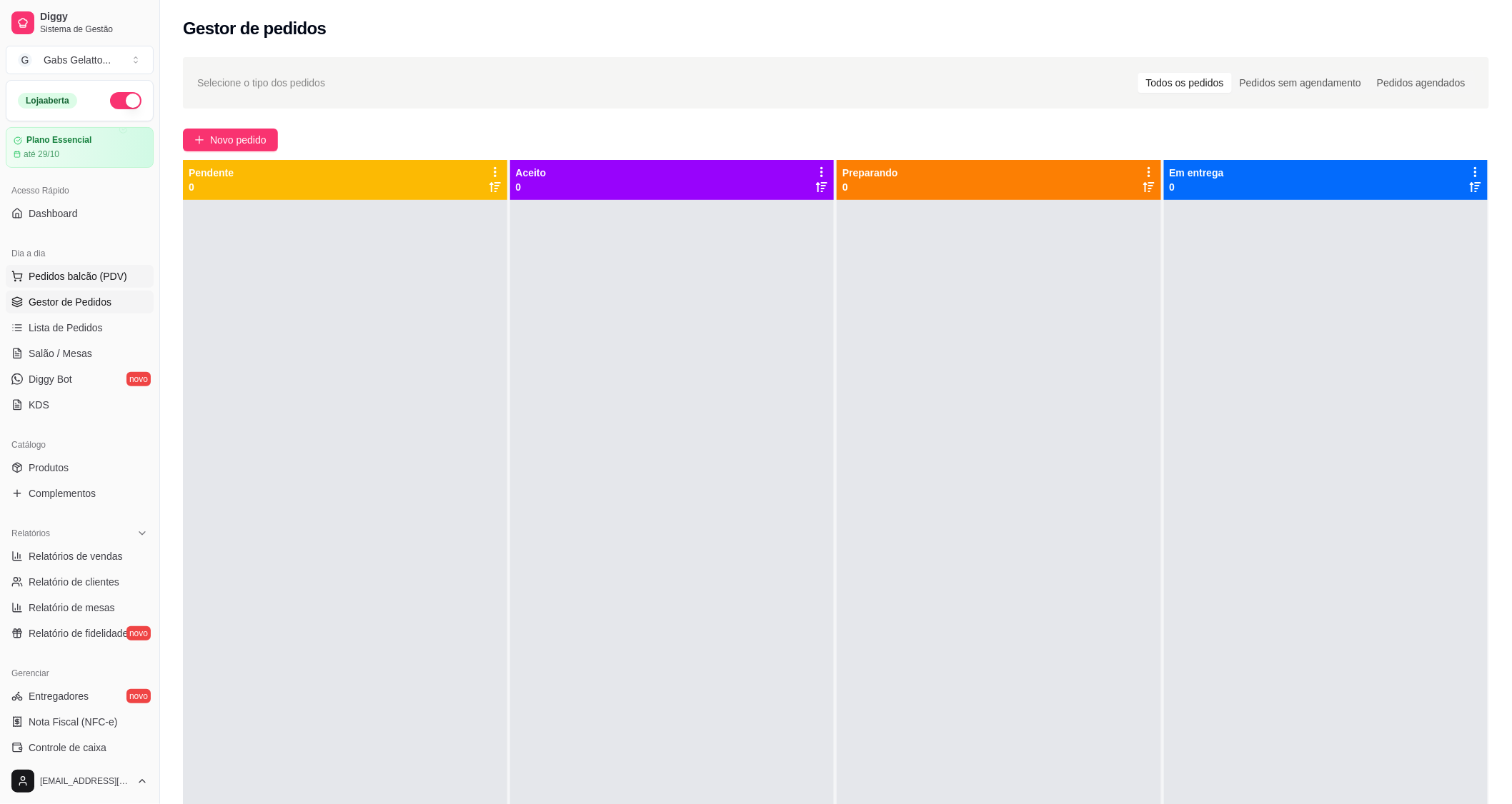
click at [107, 277] on span "Pedidos balcão (PDV)" at bounding box center [78, 276] width 99 height 14
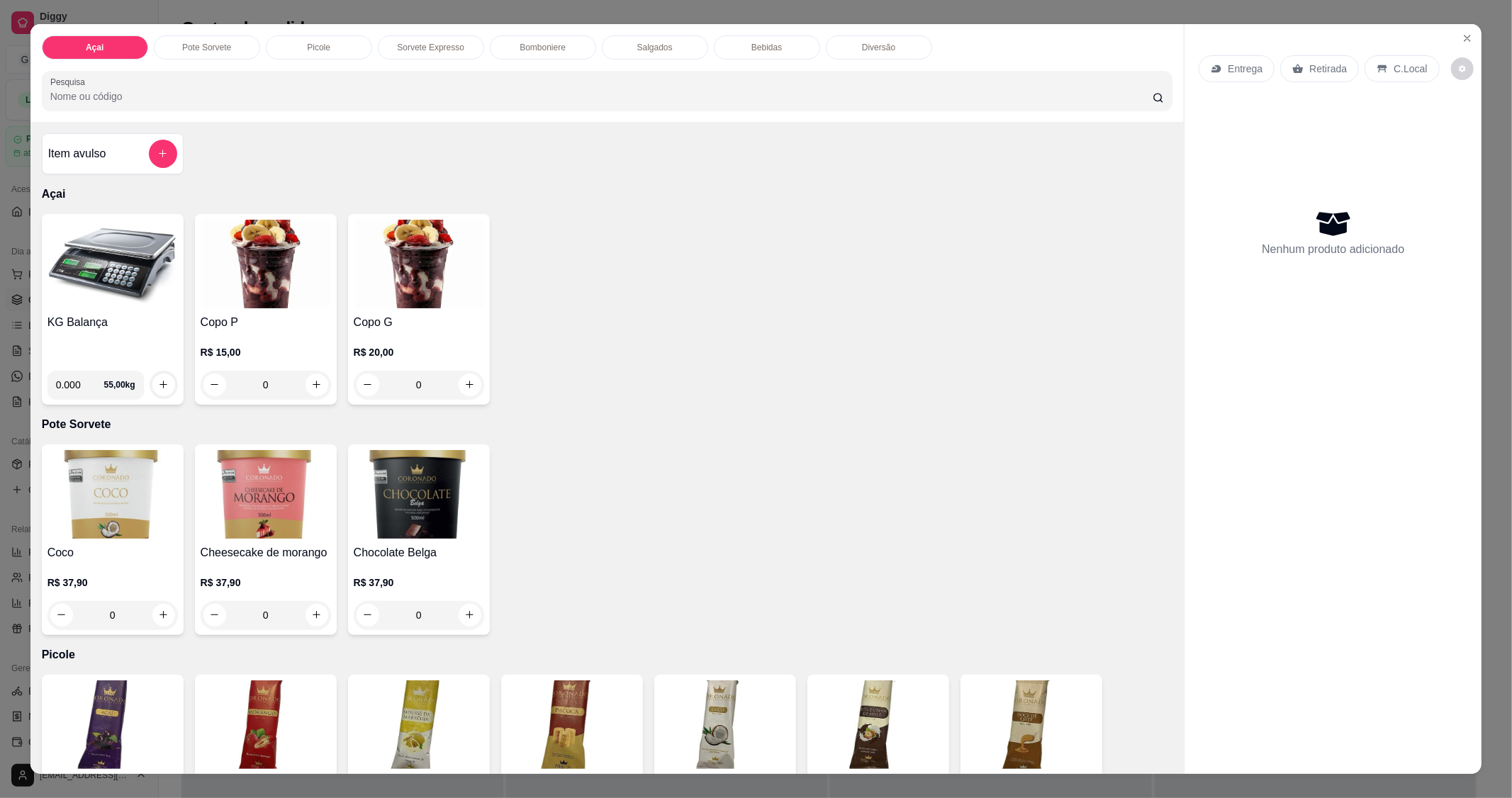
click at [88, 314] on h4 "KG Balança" at bounding box center [112, 323] width 131 height 17
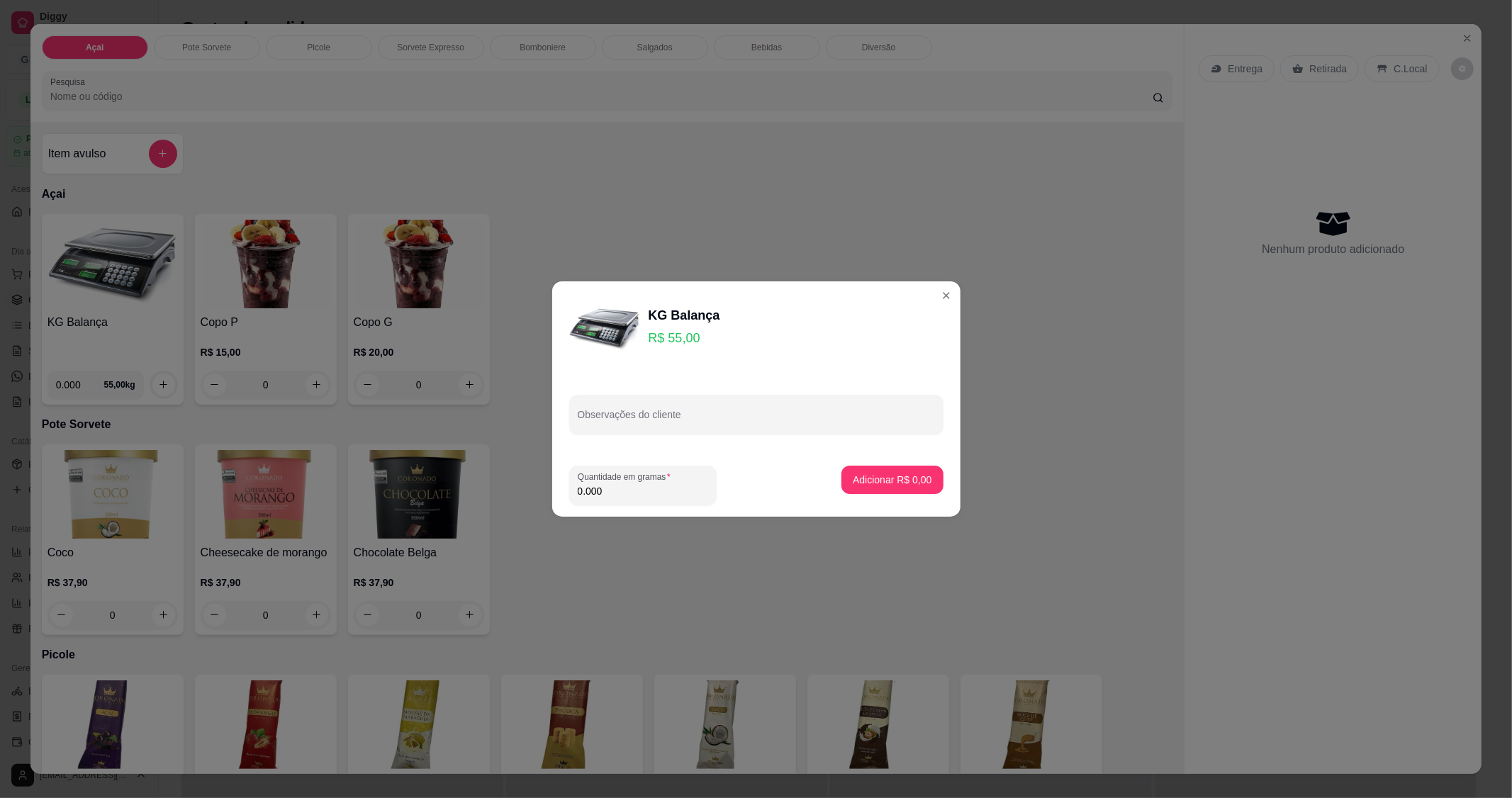
click at [646, 506] on footer "Quantidade em gramas 0.000 Adicionar R$ 0,00" at bounding box center [756, 486] width 408 height 62
click at [632, 498] on input "0.000" at bounding box center [643, 491] width 131 height 14
type input "0.116"
click at [906, 470] on button "Adicionar R$ 6,38" at bounding box center [892, 480] width 99 height 27
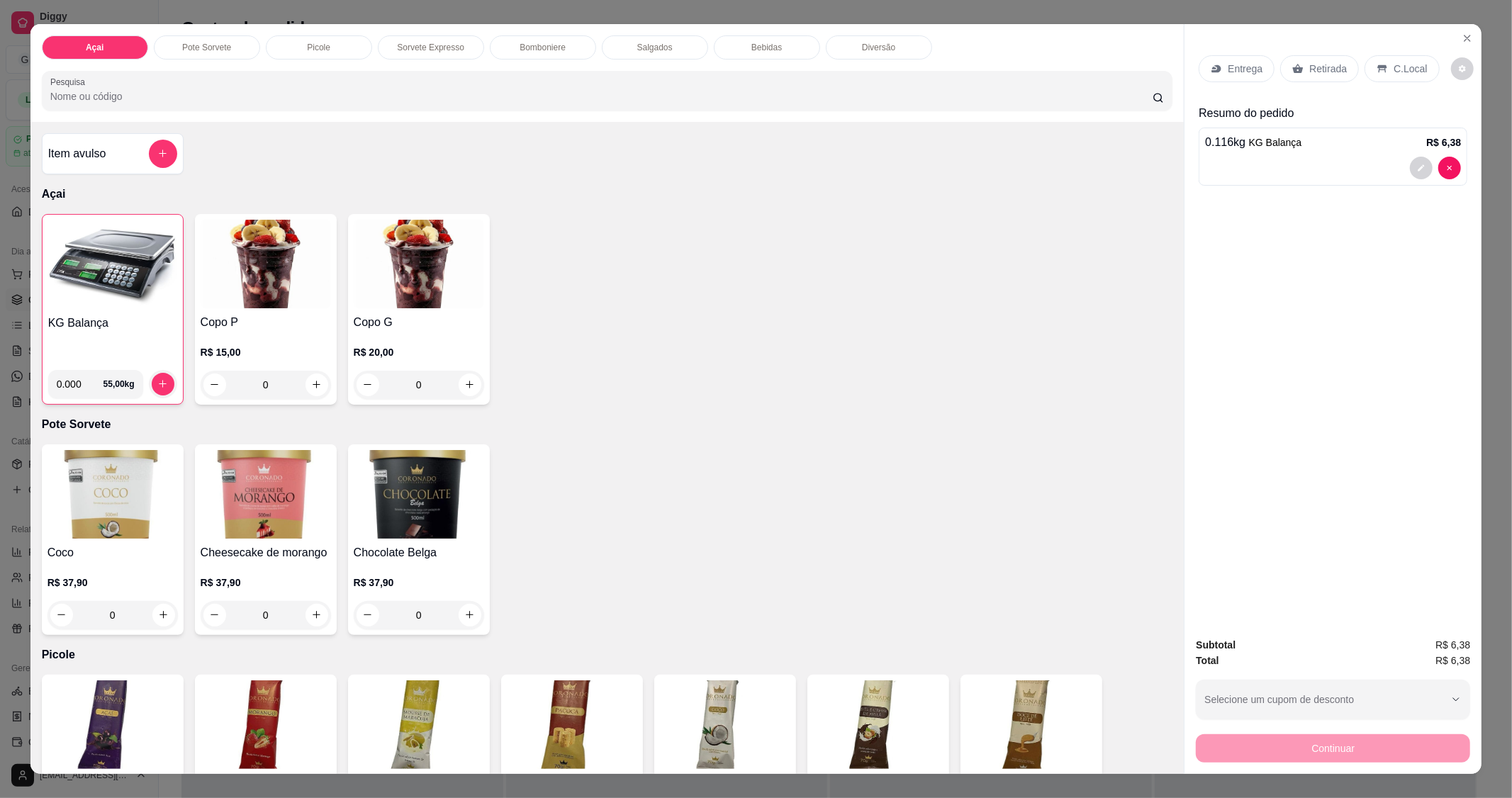
click at [72, 321] on h4 "KG Balança" at bounding box center [112, 324] width 129 height 17
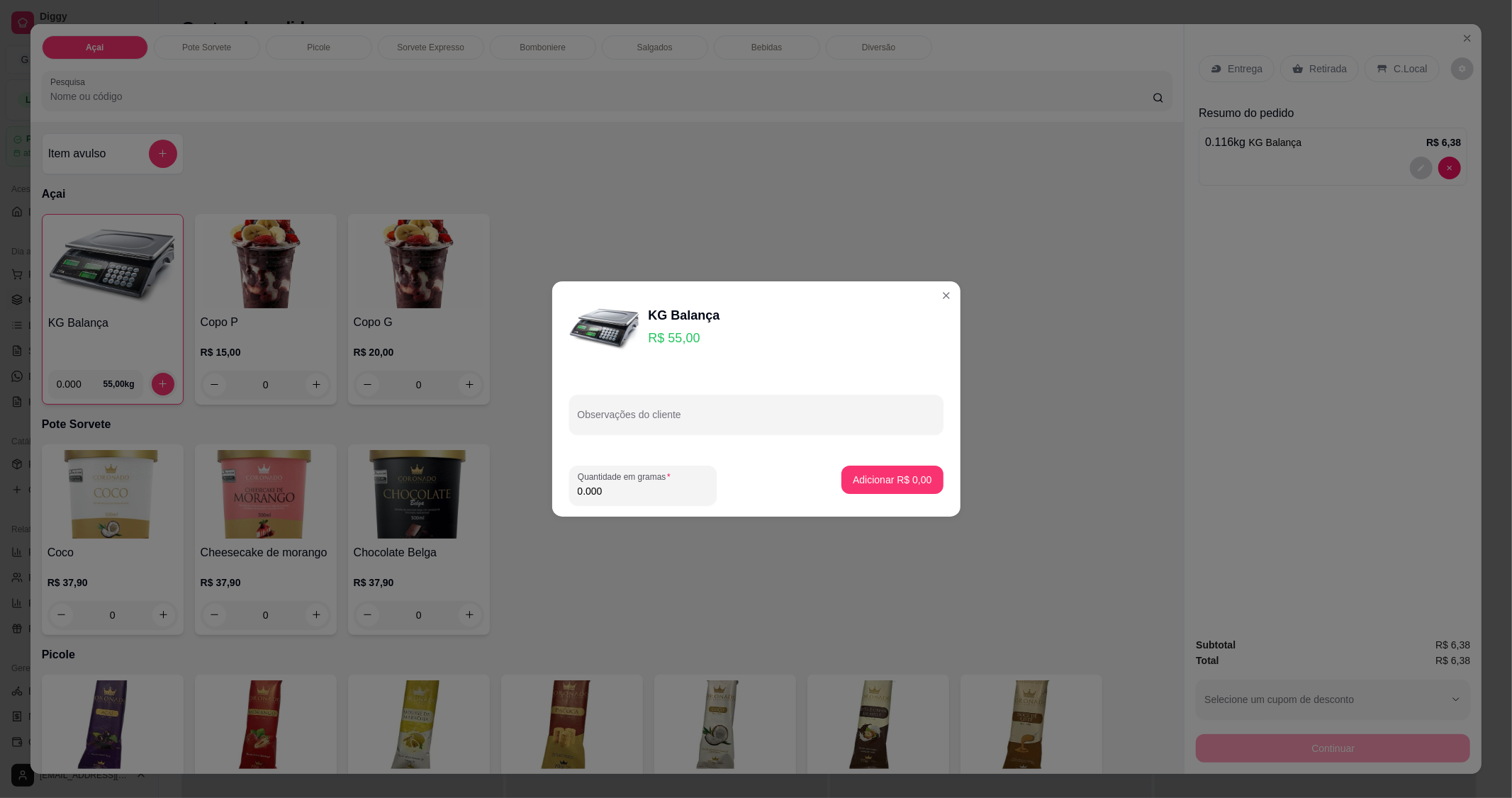
click at [627, 496] on input "0.000" at bounding box center [643, 491] width 131 height 14
type input "0.258"
click at [904, 479] on p "Adicionar R$ 14,19" at bounding box center [889, 480] width 85 height 14
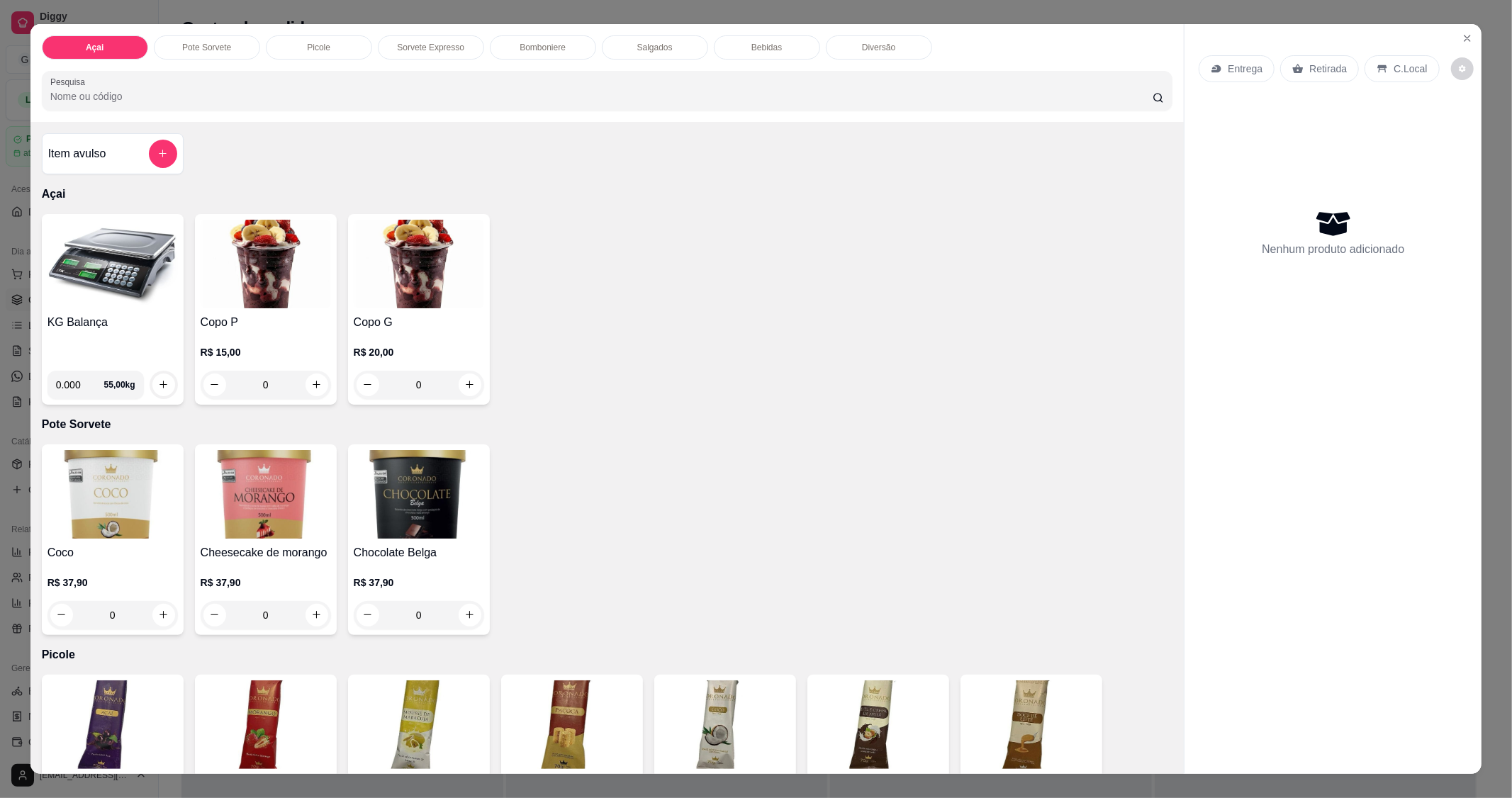
click at [166, 272] on img at bounding box center [112, 264] width 131 height 88
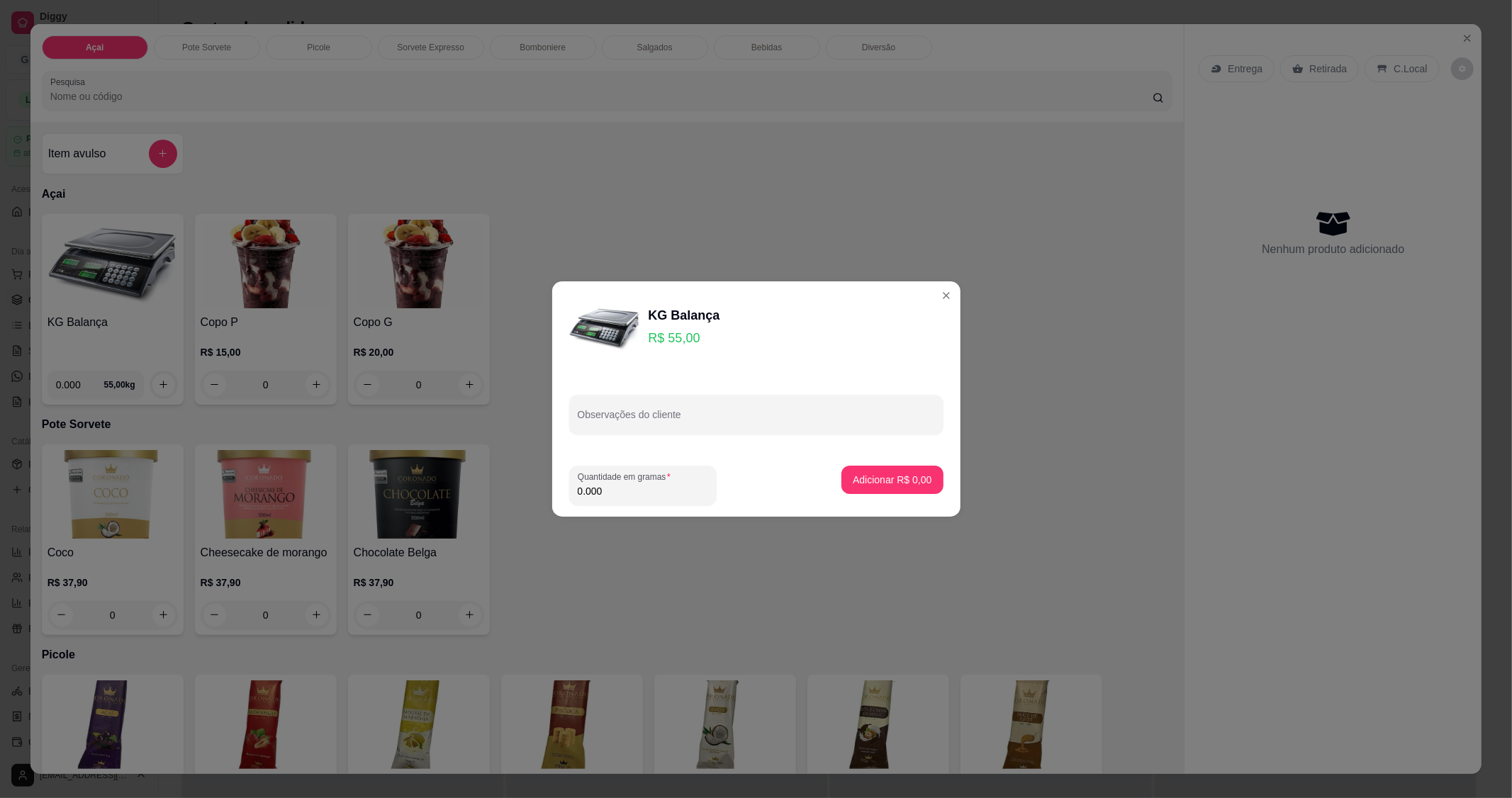
drag, startPoint x: 625, startPoint y: 496, endPoint x: 615, endPoint y: 496, distance: 10.0
click at [620, 496] on input "0.000" at bounding box center [643, 491] width 131 height 14
type input "0.180"
click at [864, 471] on button "Adicionar R$ 9,90" at bounding box center [892, 480] width 99 height 27
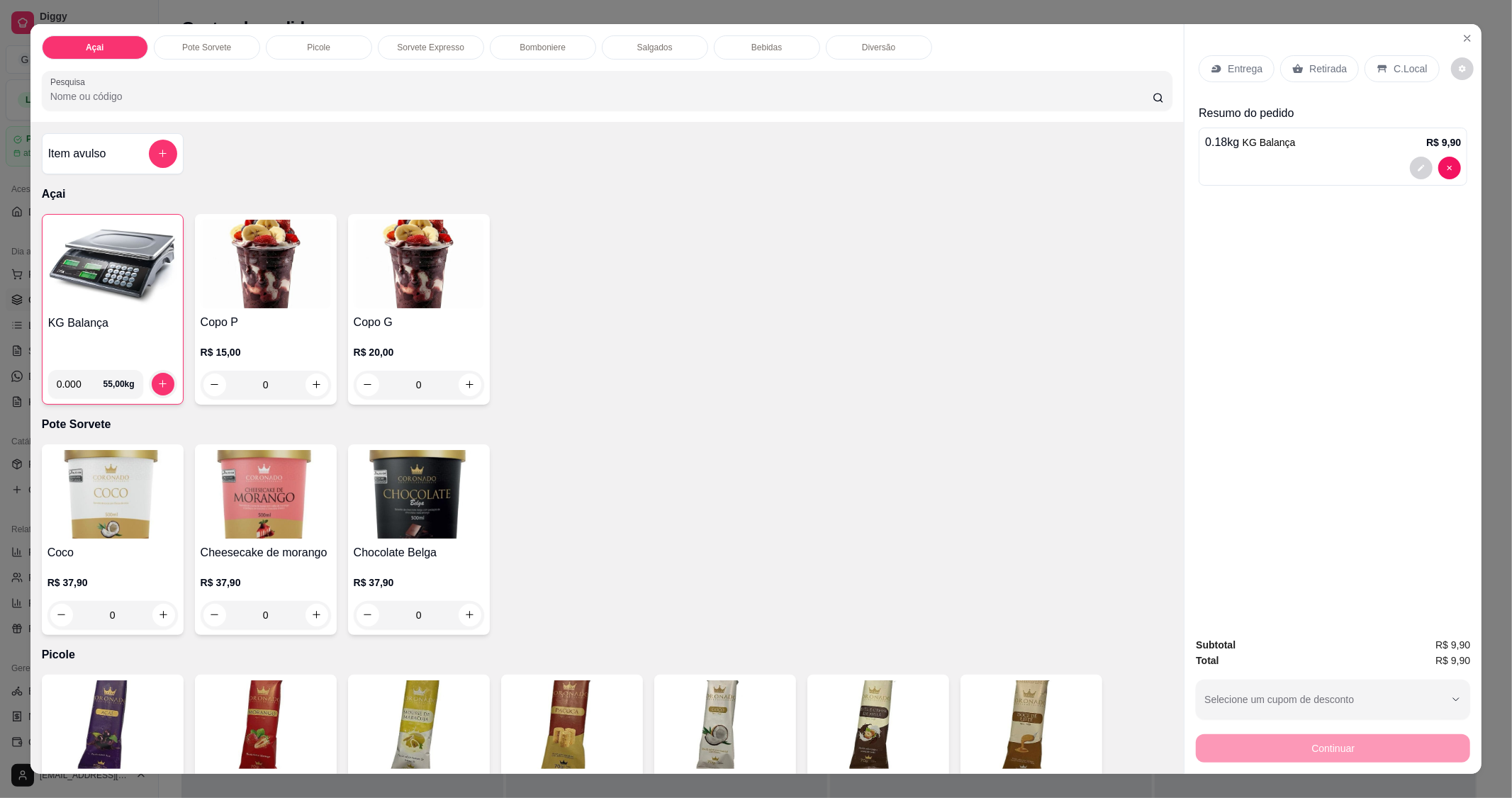
click at [1398, 62] on p "C.Local" at bounding box center [1409, 69] width 33 height 14
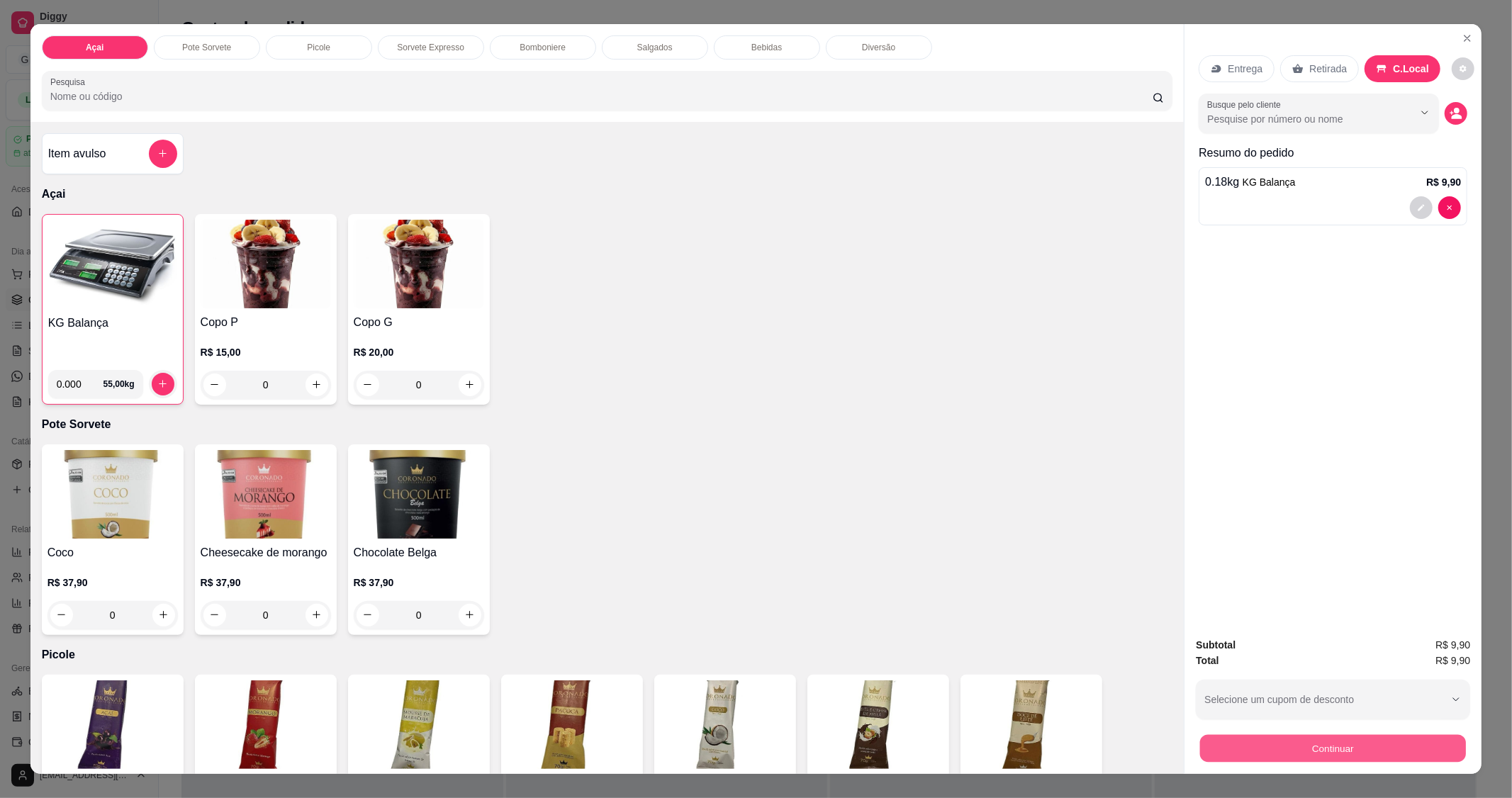
click at [1330, 735] on button "Continuar" at bounding box center [1333, 748] width 266 height 27
click at [1324, 746] on button "Continuar" at bounding box center [1333, 748] width 266 height 27
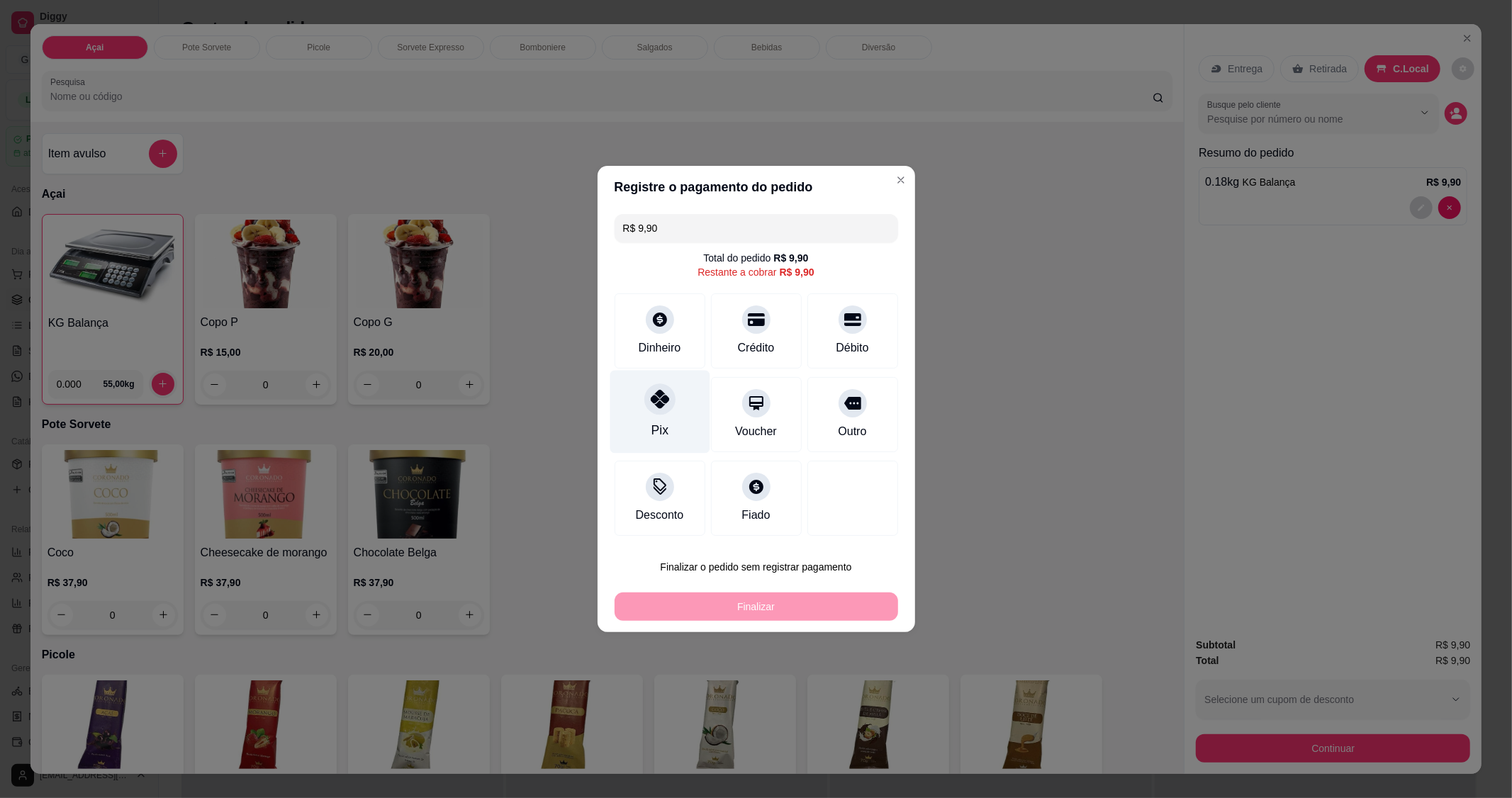
click at [660, 413] on div at bounding box center [660, 399] width 31 height 31
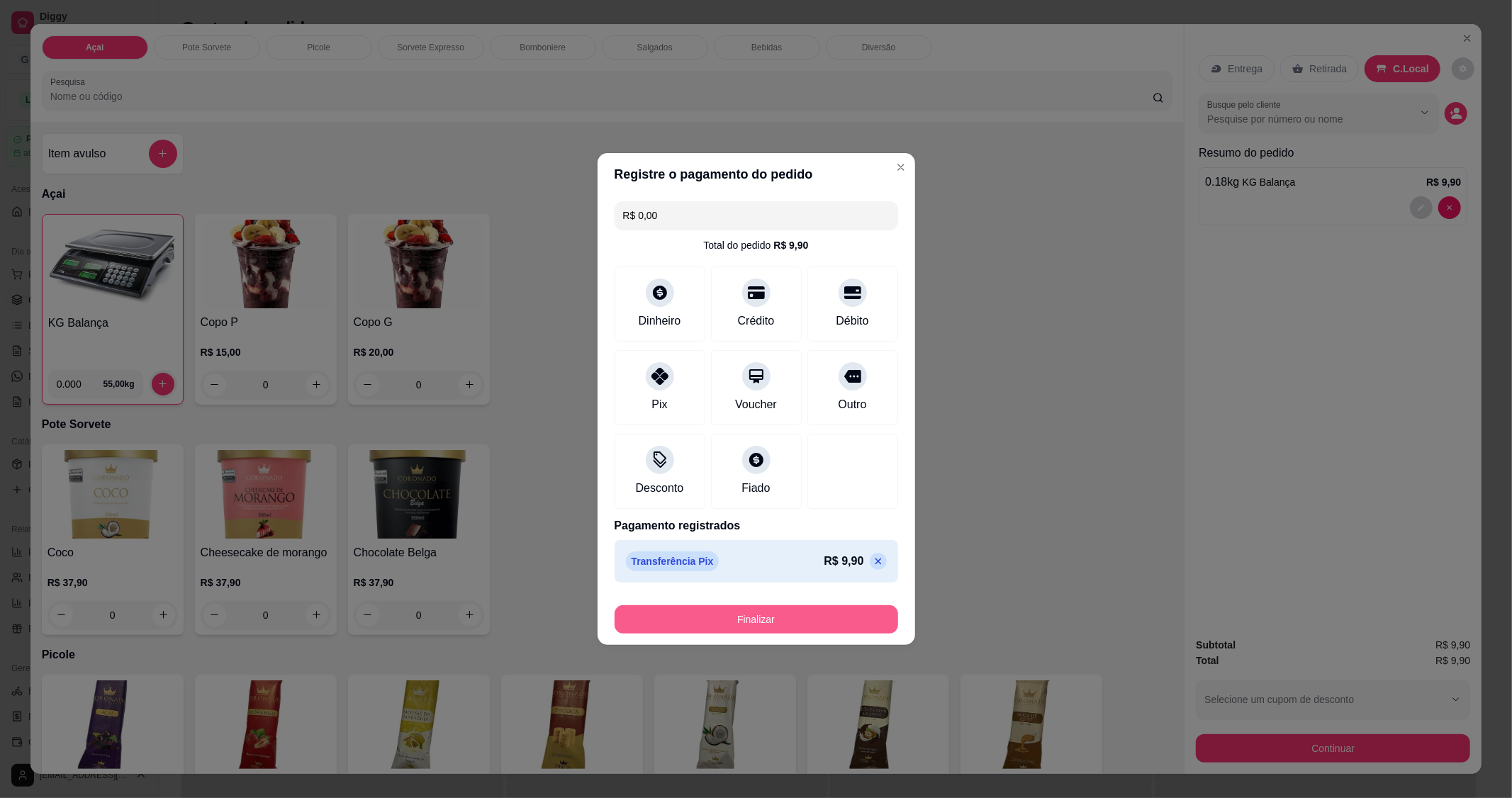
click at [778, 617] on button "Finalizar" at bounding box center [756, 620] width 283 height 28
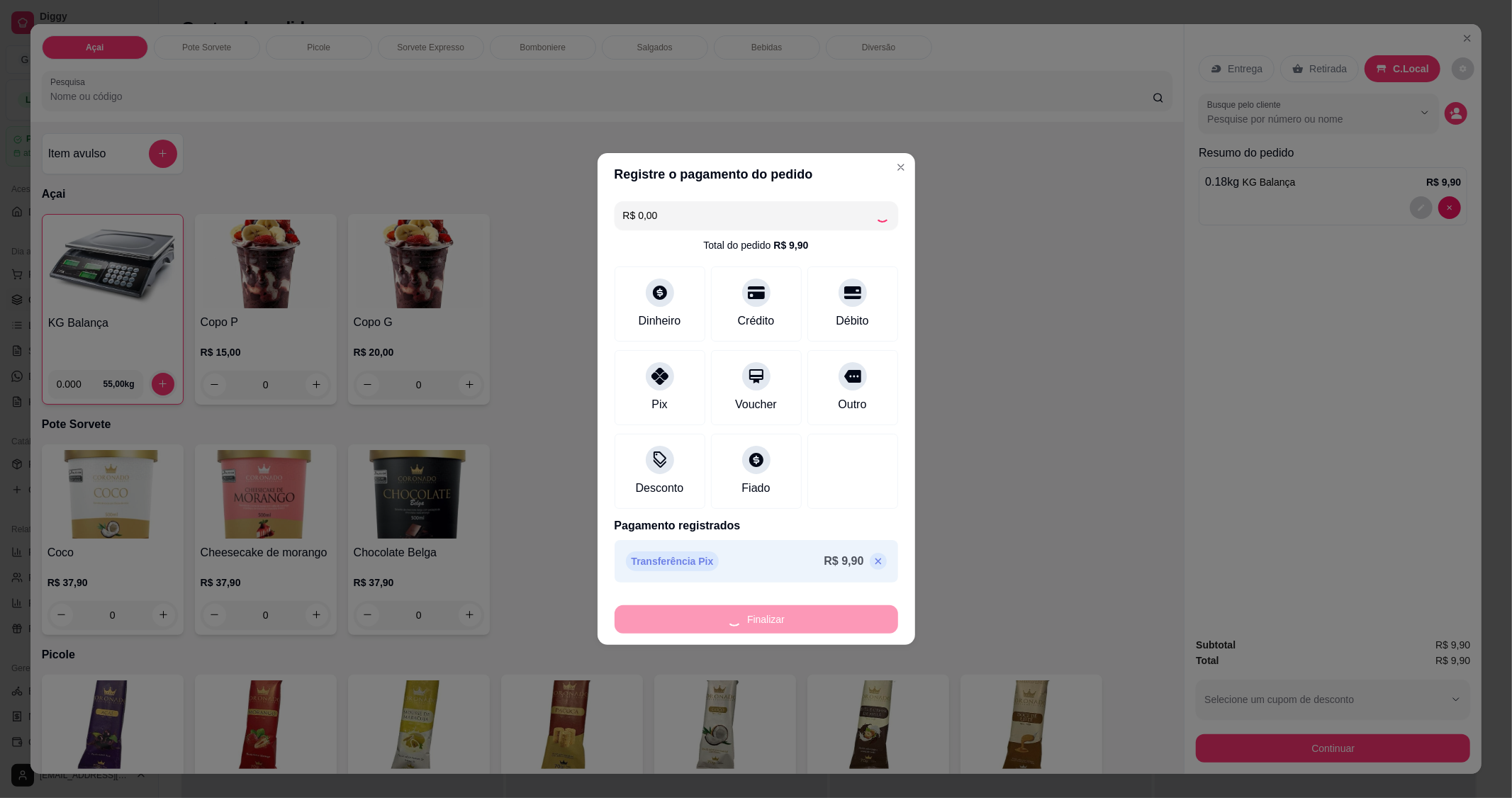
click at [752, 635] on footer "Finalizar" at bounding box center [756, 616] width 318 height 56
click at [755, 620] on div "Finalizar" at bounding box center [756, 620] width 283 height 28
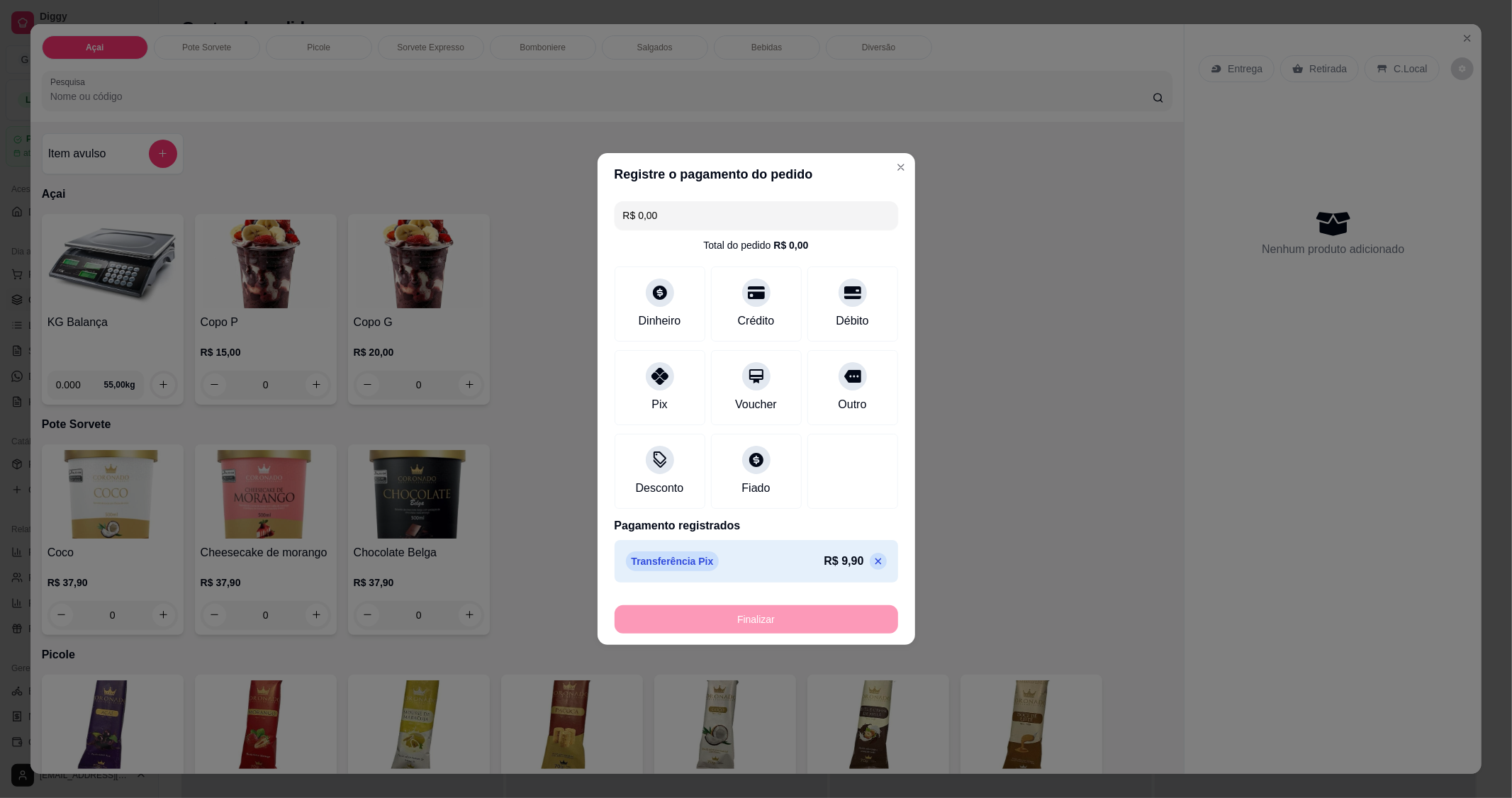
type input "-R$ 9,90"
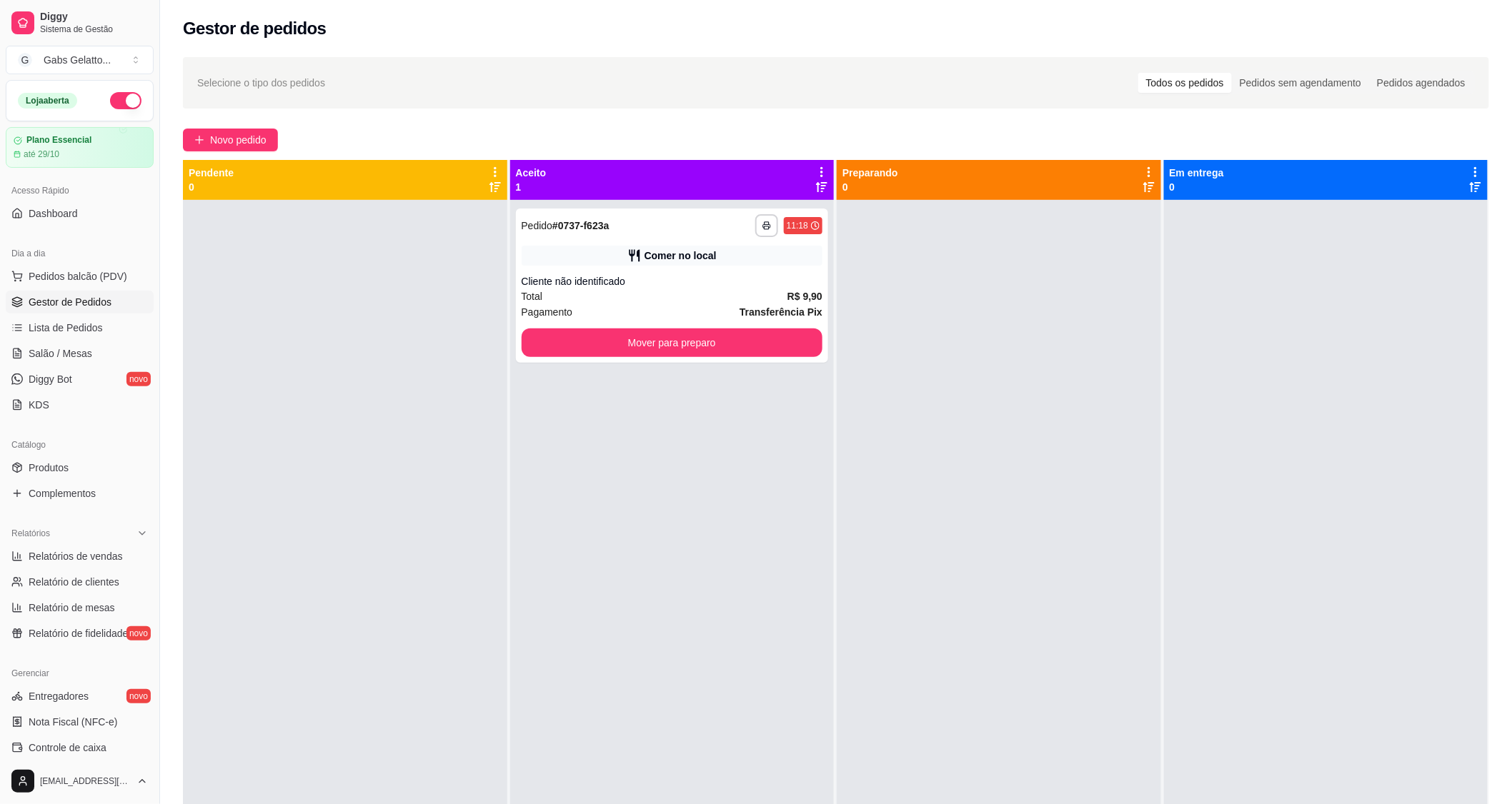
drag, startPoint x: 1284, startPoint y: 210, endPoint x: 1269, endPoint y: 210, distance: 15.0
click at [1269, 210] on div at bounding box center [1326, 602] width 324 height 804
click at [109, 280] on span "Pedidos balcão (PDV)" at bounding box center [78, 276] width 99 height 14
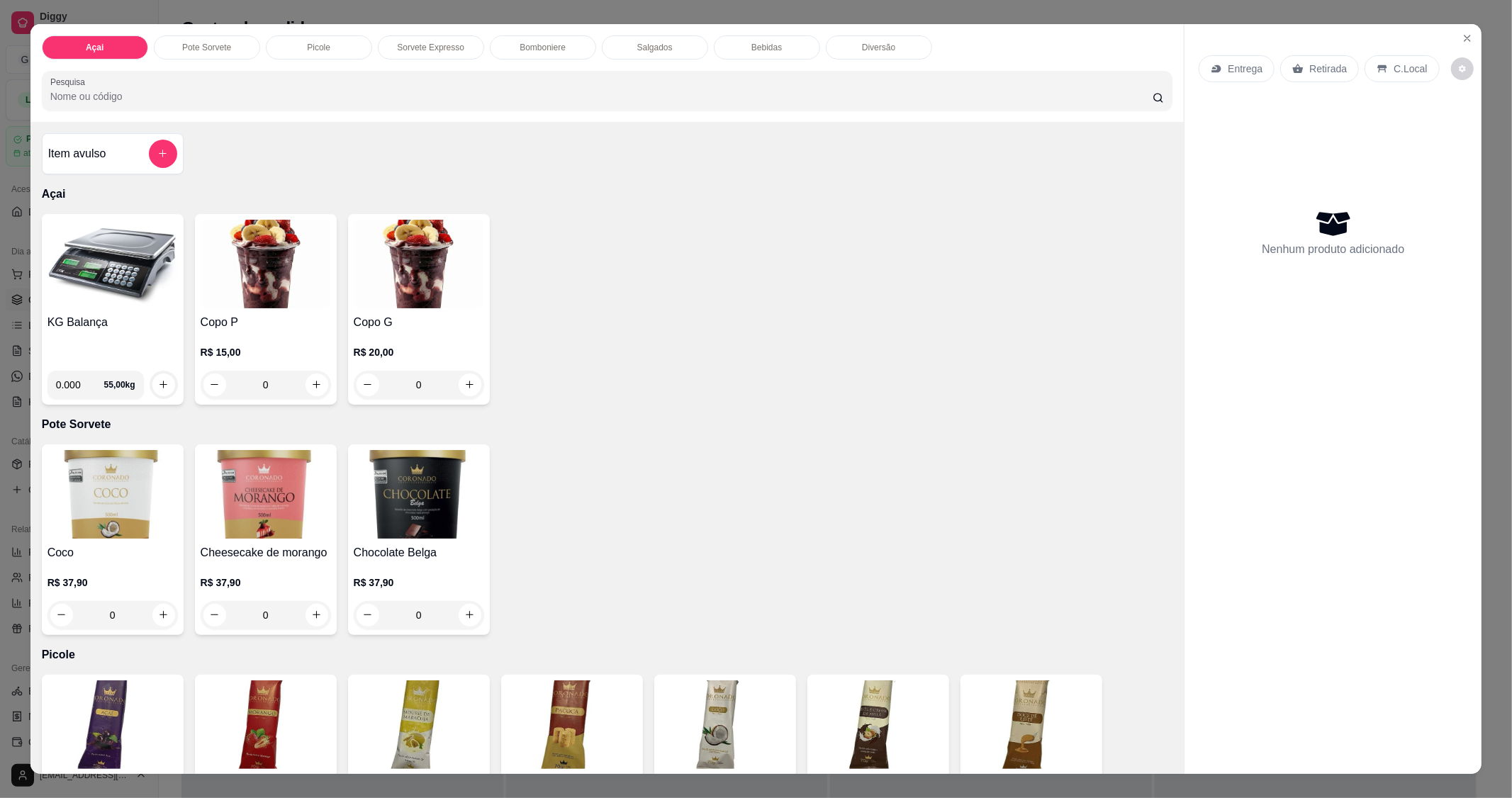
click at [112, 280] on img at bounding box center [112, 264] width 131 height 88
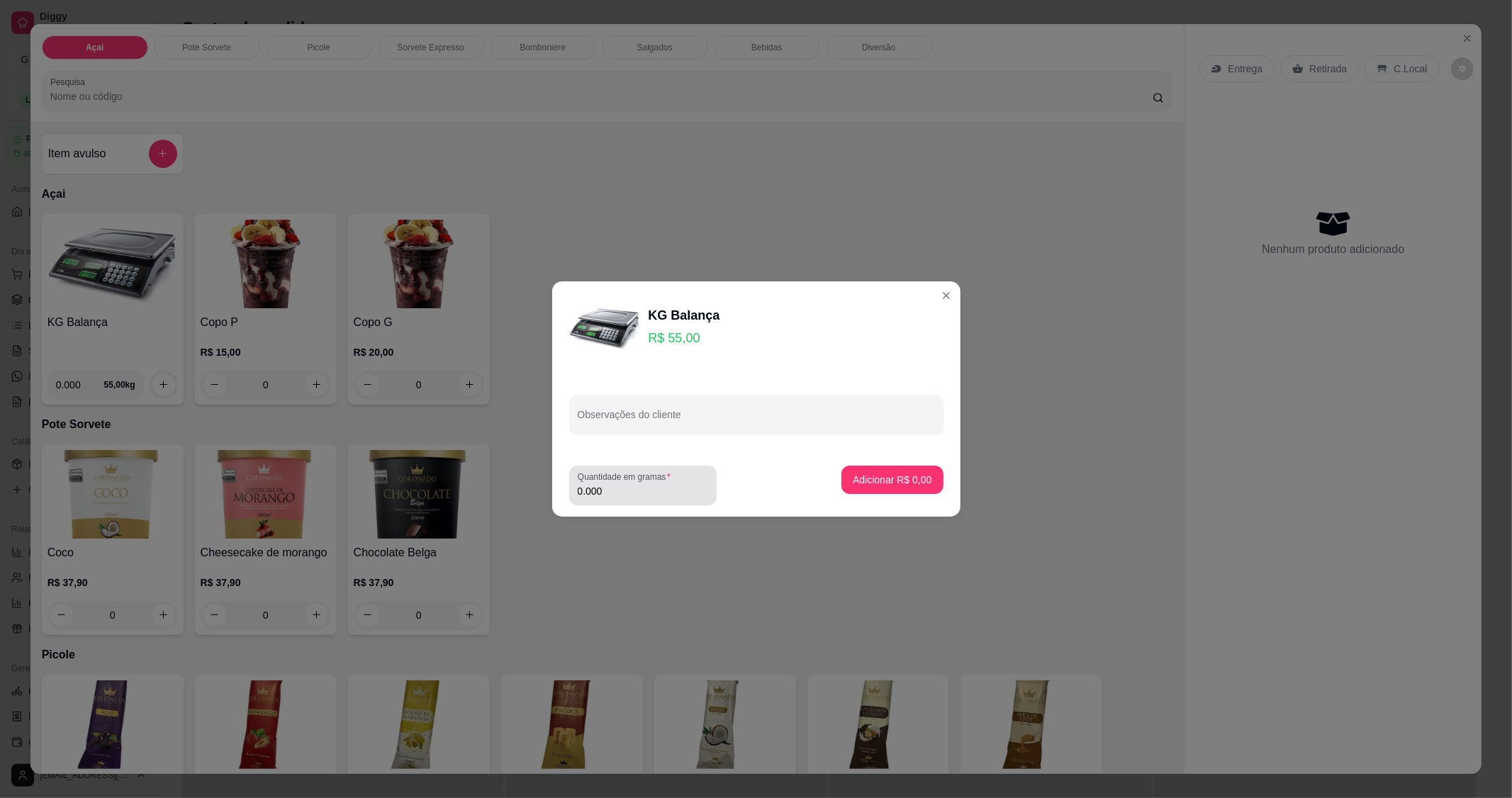
click at [615, 487] on input "0.000" at bounding box center [643, 491] width 131 height 14
click at [643, 485] on input "0.000" at bounding box center [631, 491] width 108 height 14
type input "0.280"
click at [919, 473] on button "Adicionar R$ 15,40" at bounding box center [890, 480] width 104 height 27
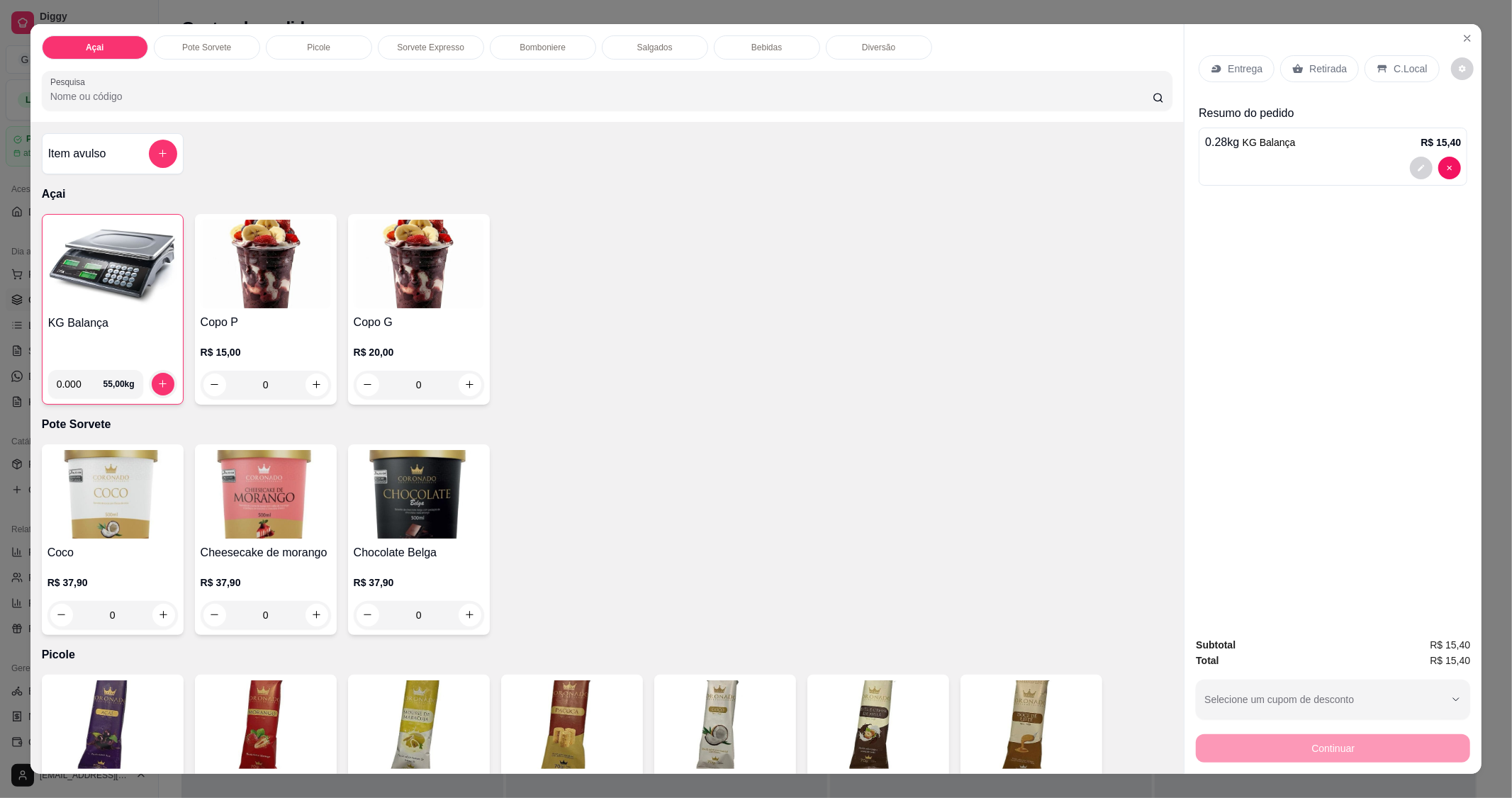
click at [1402, 76] on div "C.Local" at bounding box center [1402, 69] width 74 height 27
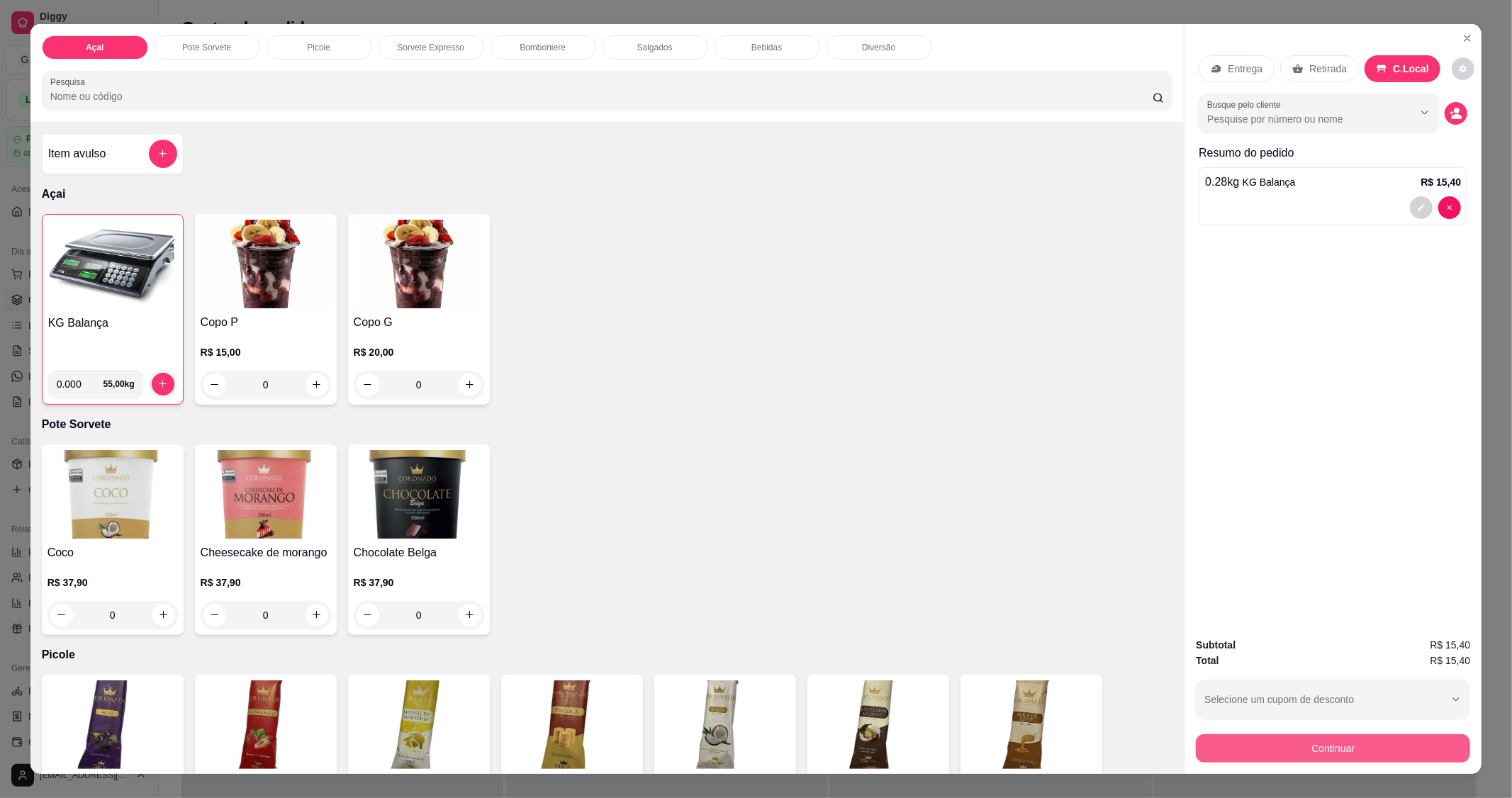
click at [1328, 744] on button "Continuar" at bounding box center [1333, 749] width 275 height 28
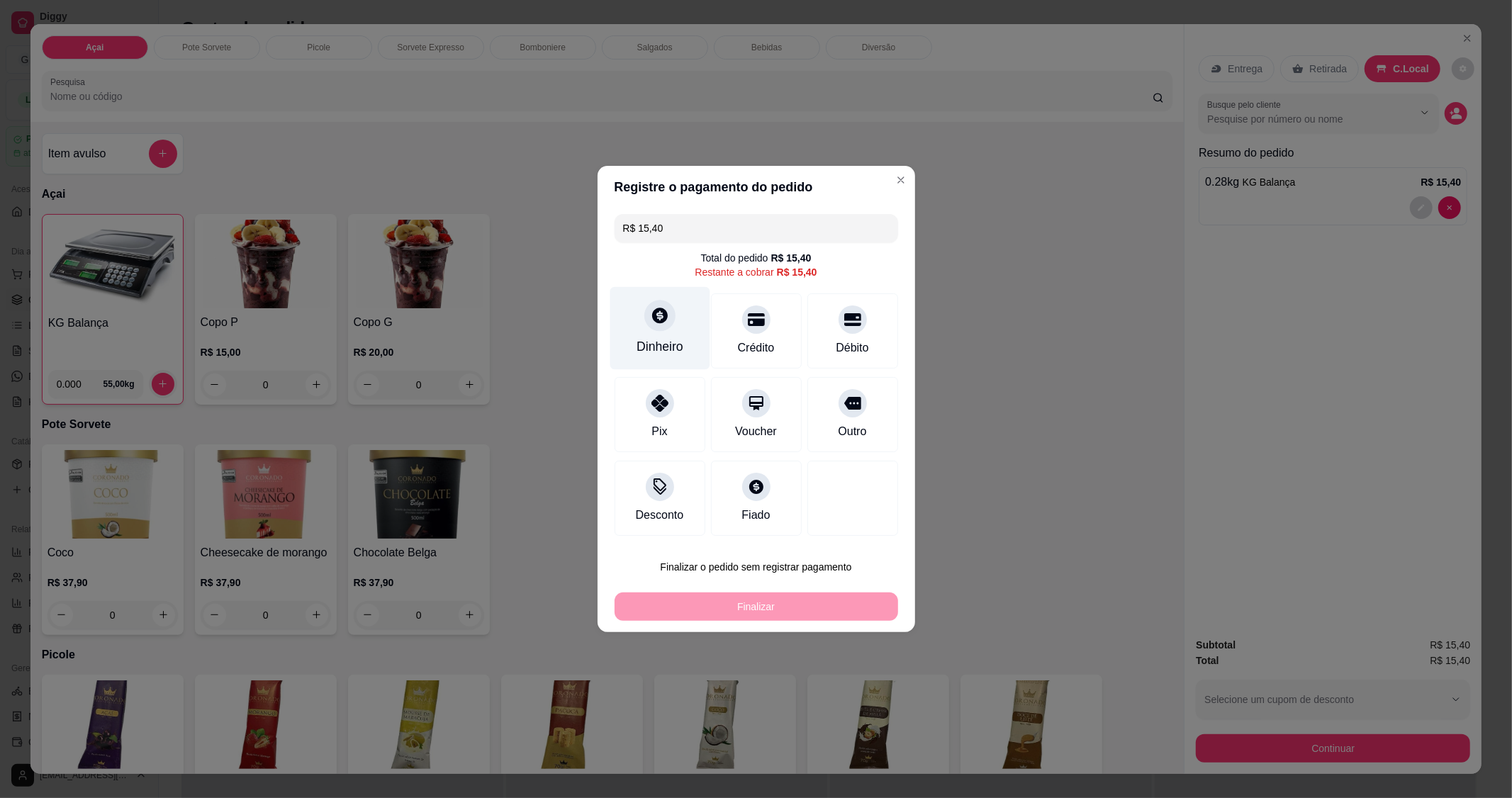
click at [689, 330] on div "Dinheiro" at bounding box center [660, 328] width 100 height 83
click at [665, 322] on header "Precisa de troco?" at bounding box center [756, 324] width 326 height 44
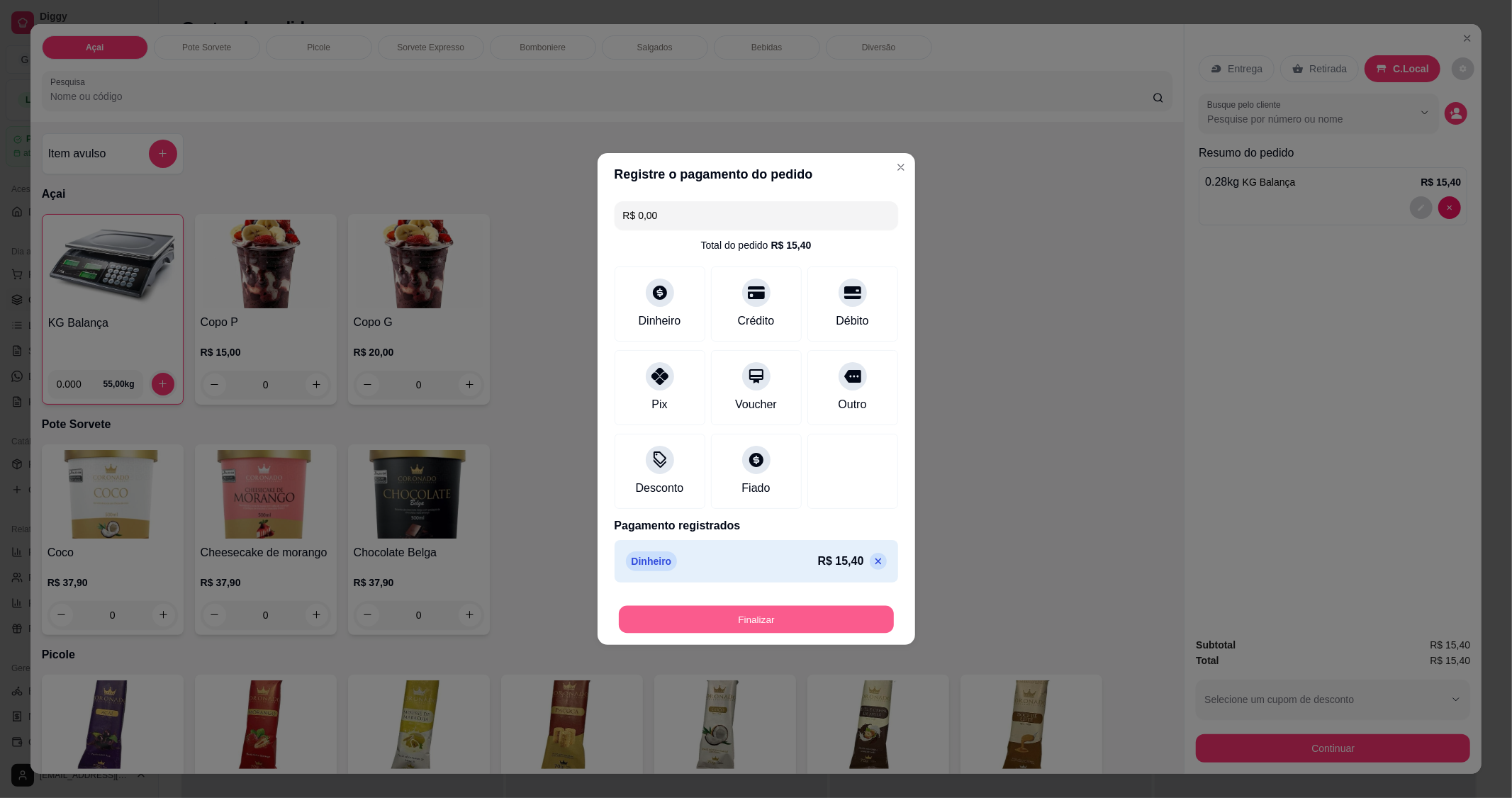
click at [753, 614] on button "Finalizar" at bounding box center [756, 619] width 275 height 27
click at [750, 614] on div "Finalizar" at bounding box center [756, 620] width 283 height 28
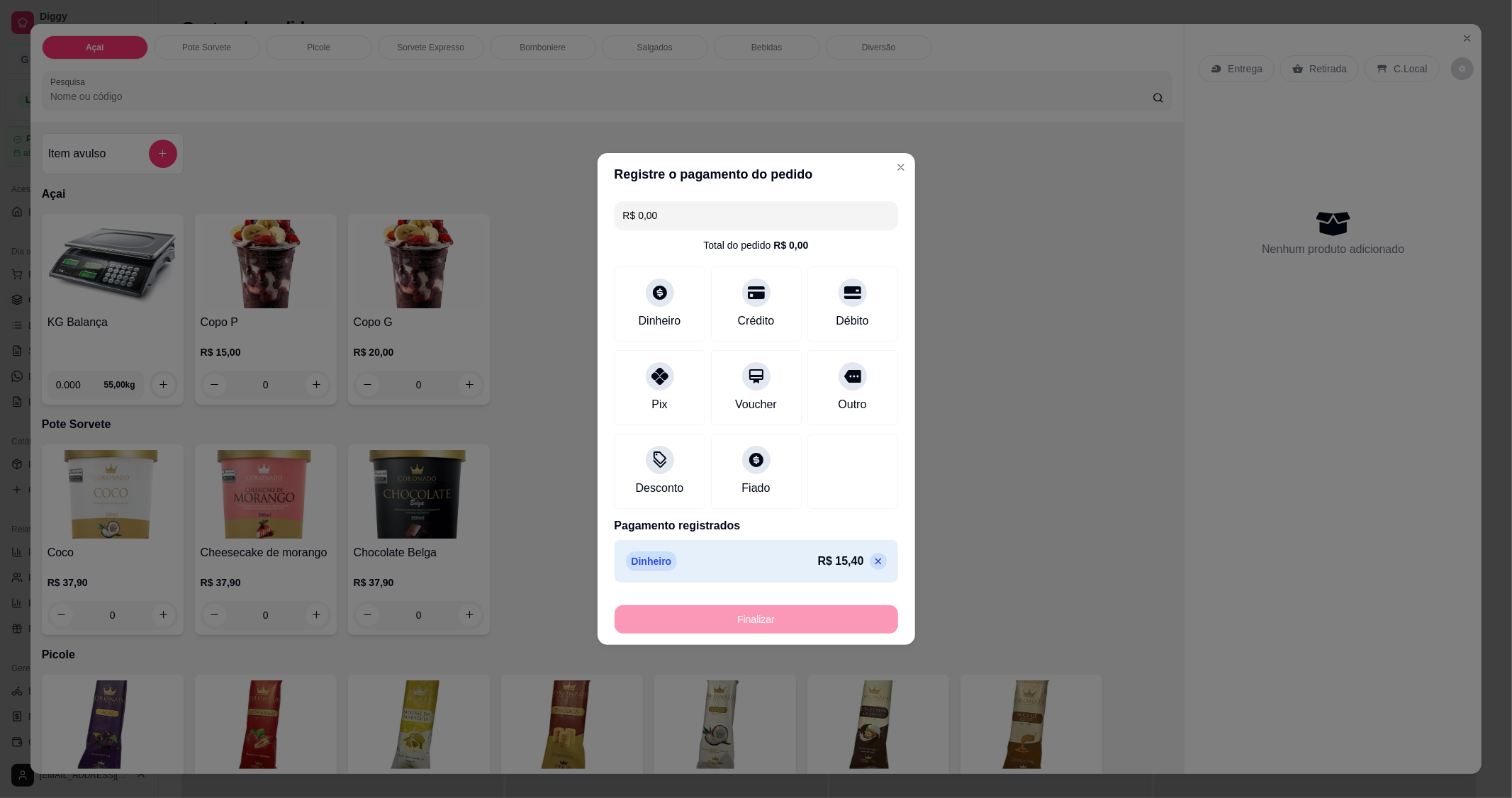
type input "-R$ 15,40"
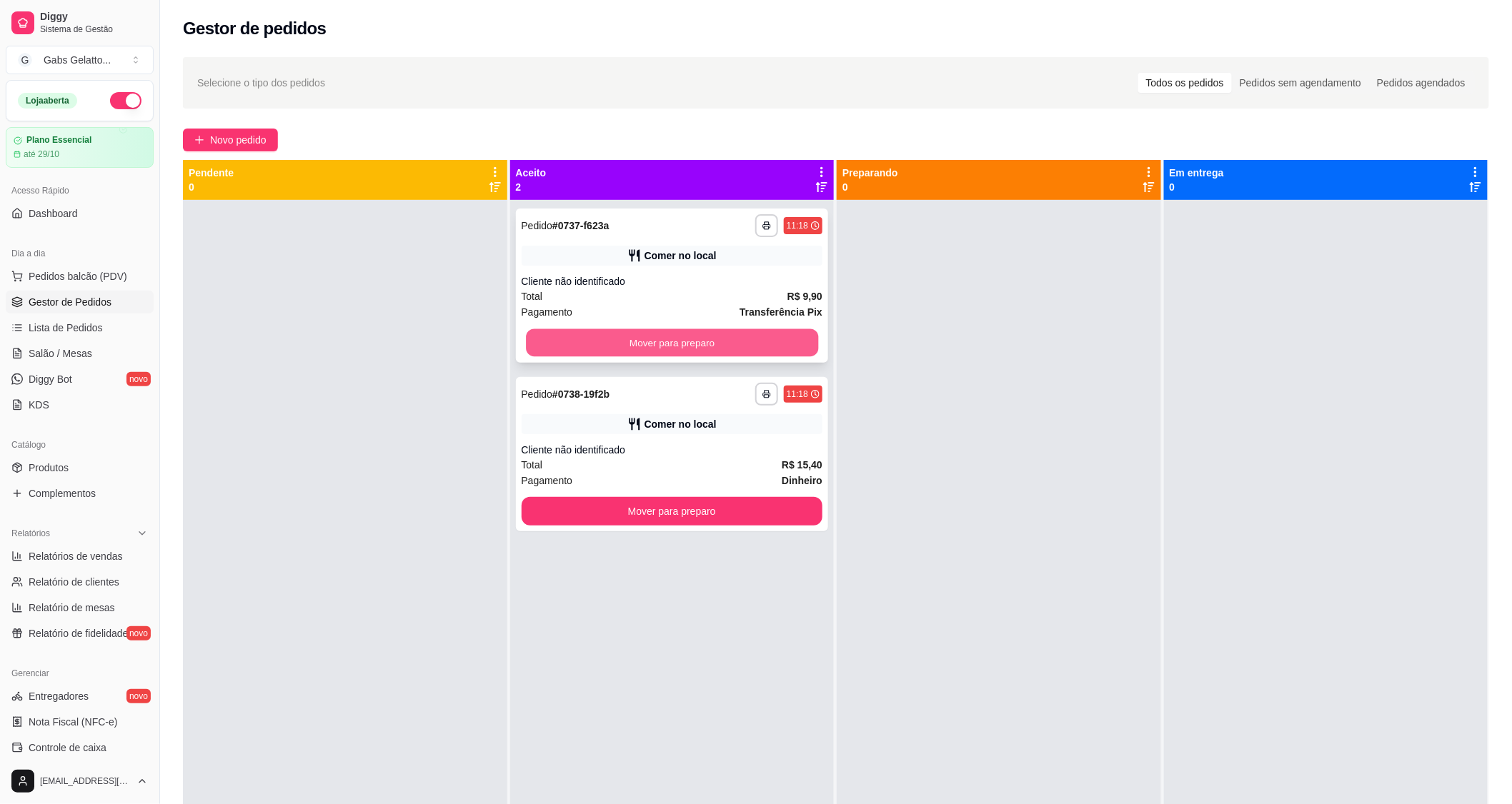
click at [677, 338] on button "Mover para preparo" at bounding box center [673, 342] width 292 height 27
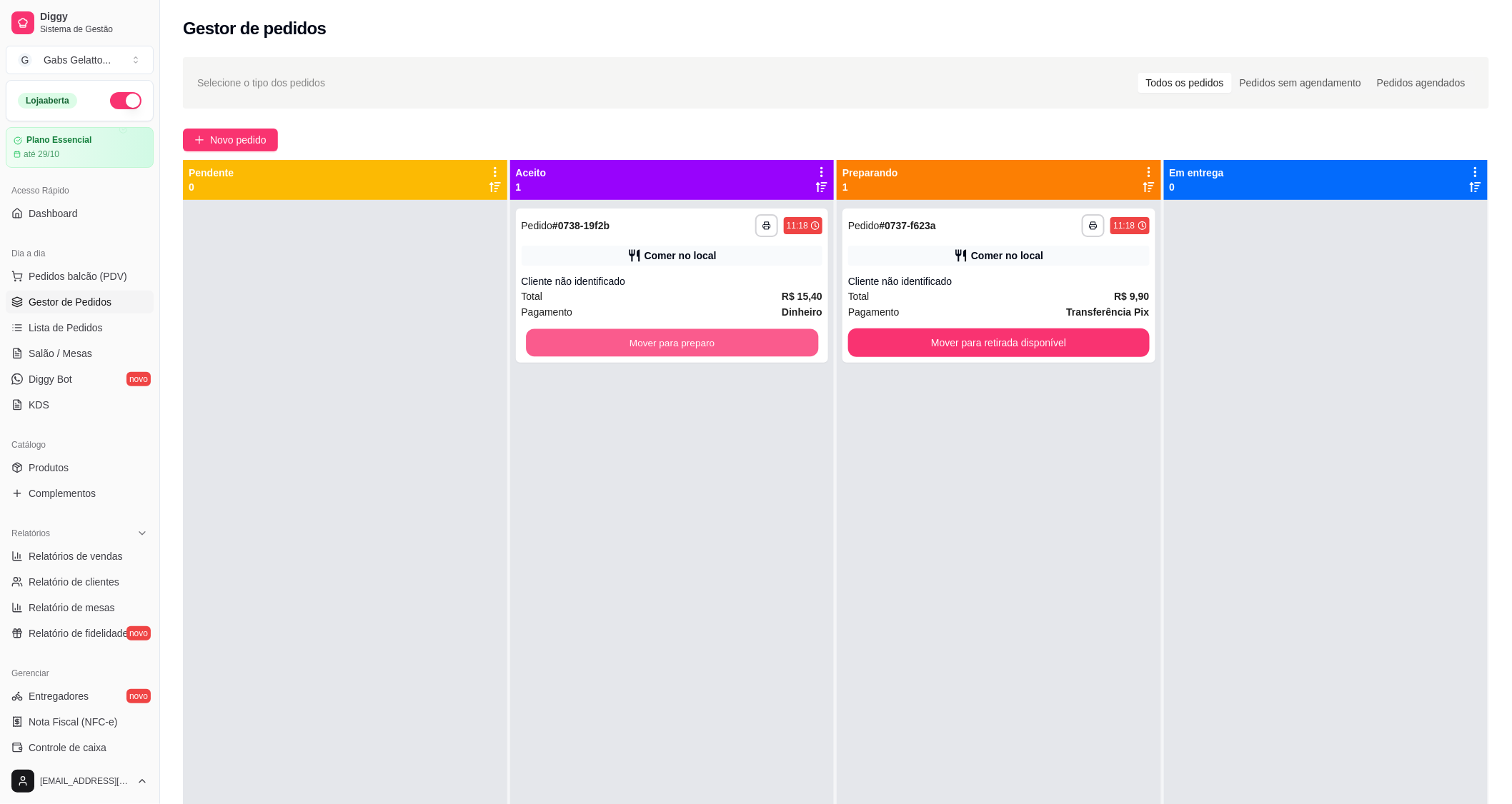
click at [677, 338] on button "Mover para preparo" at bounding box center [673, 342] width 292 height 27
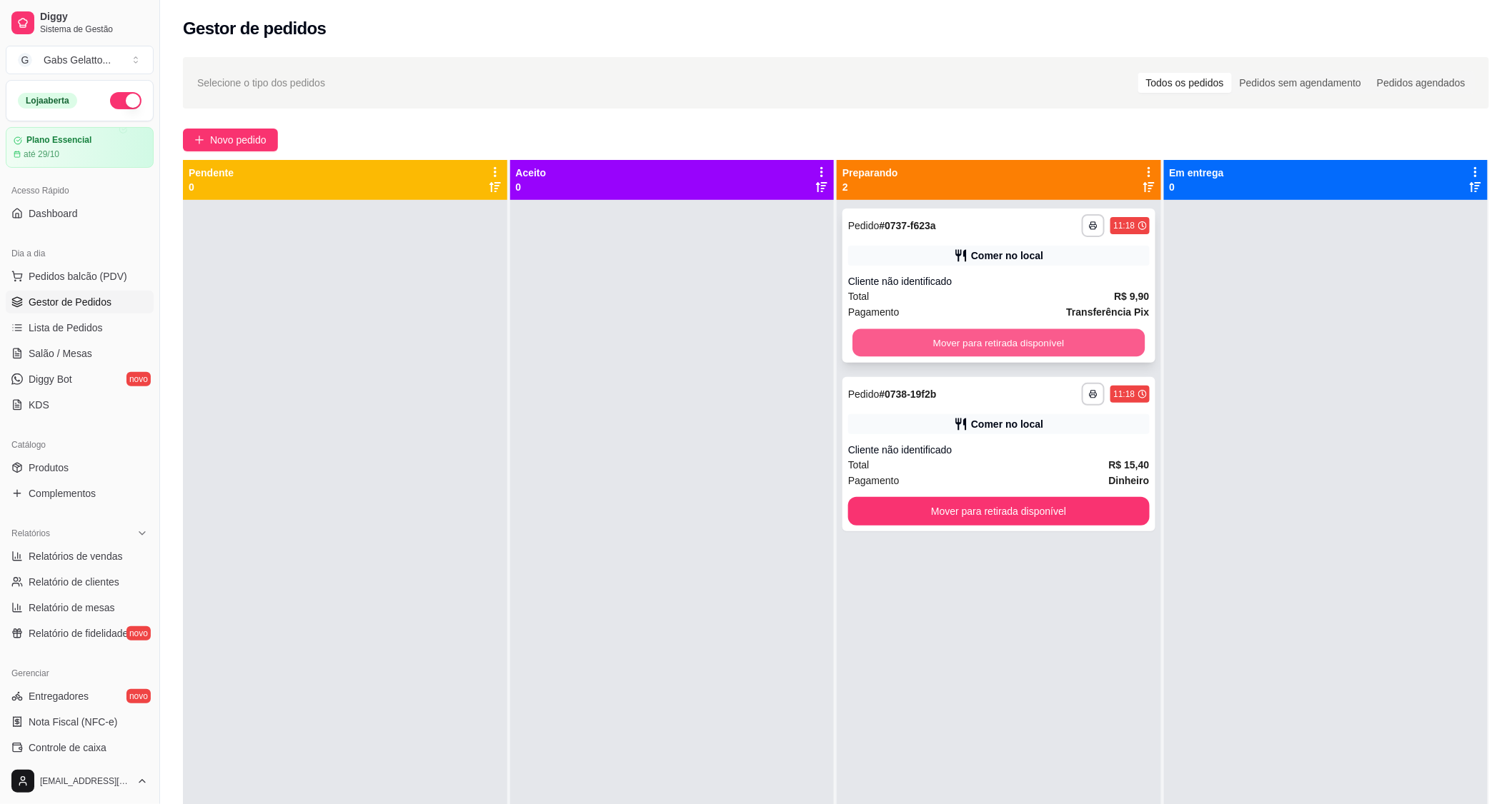
click at [998, 348] on button "Mover para retirada disponível" at bounding box center [999, 342] width 292 height 27
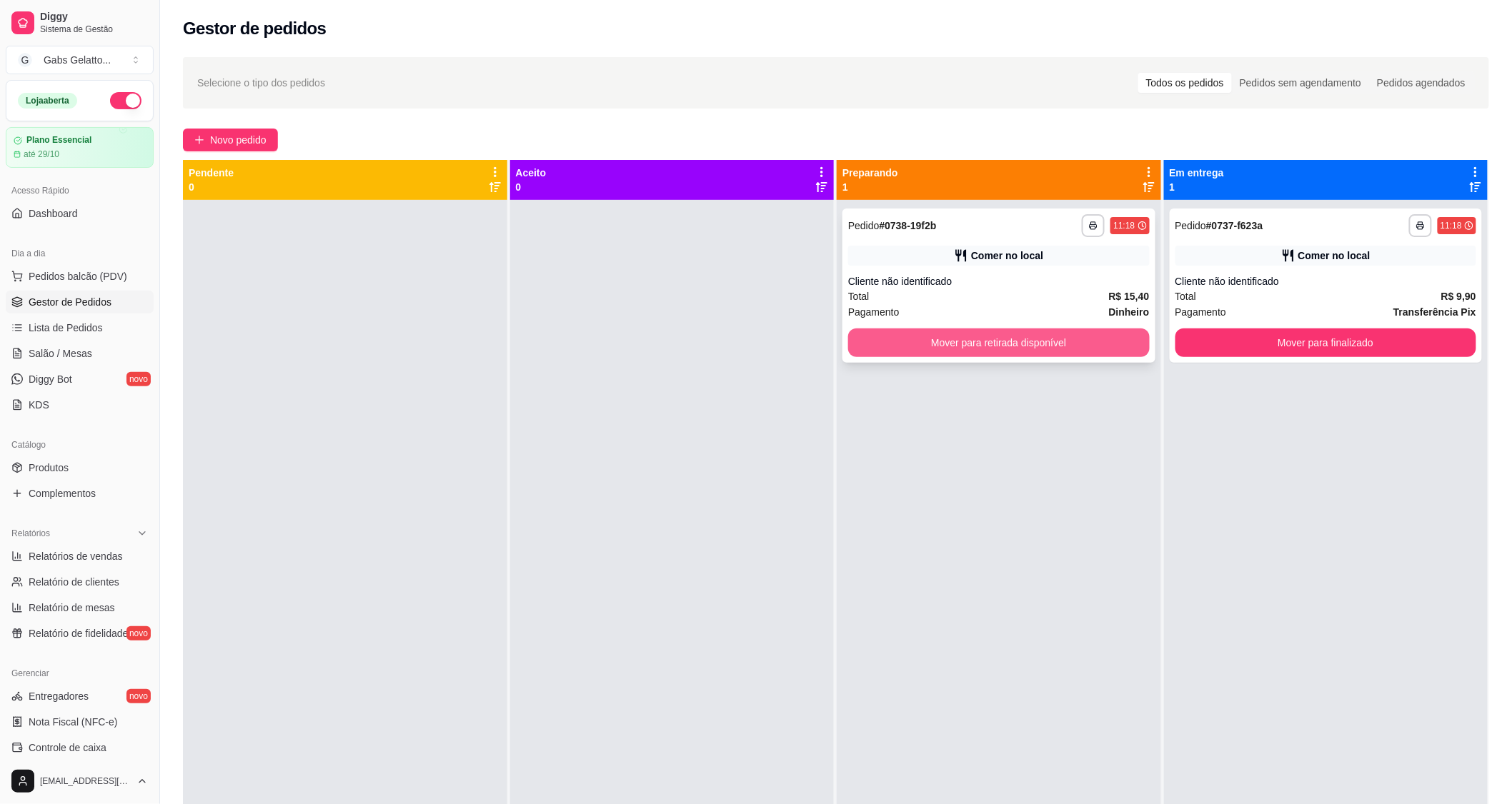
click at [1031, 343] on button "Mover para retirada disponível" at bounding box center [999, 343] width 302 height 28
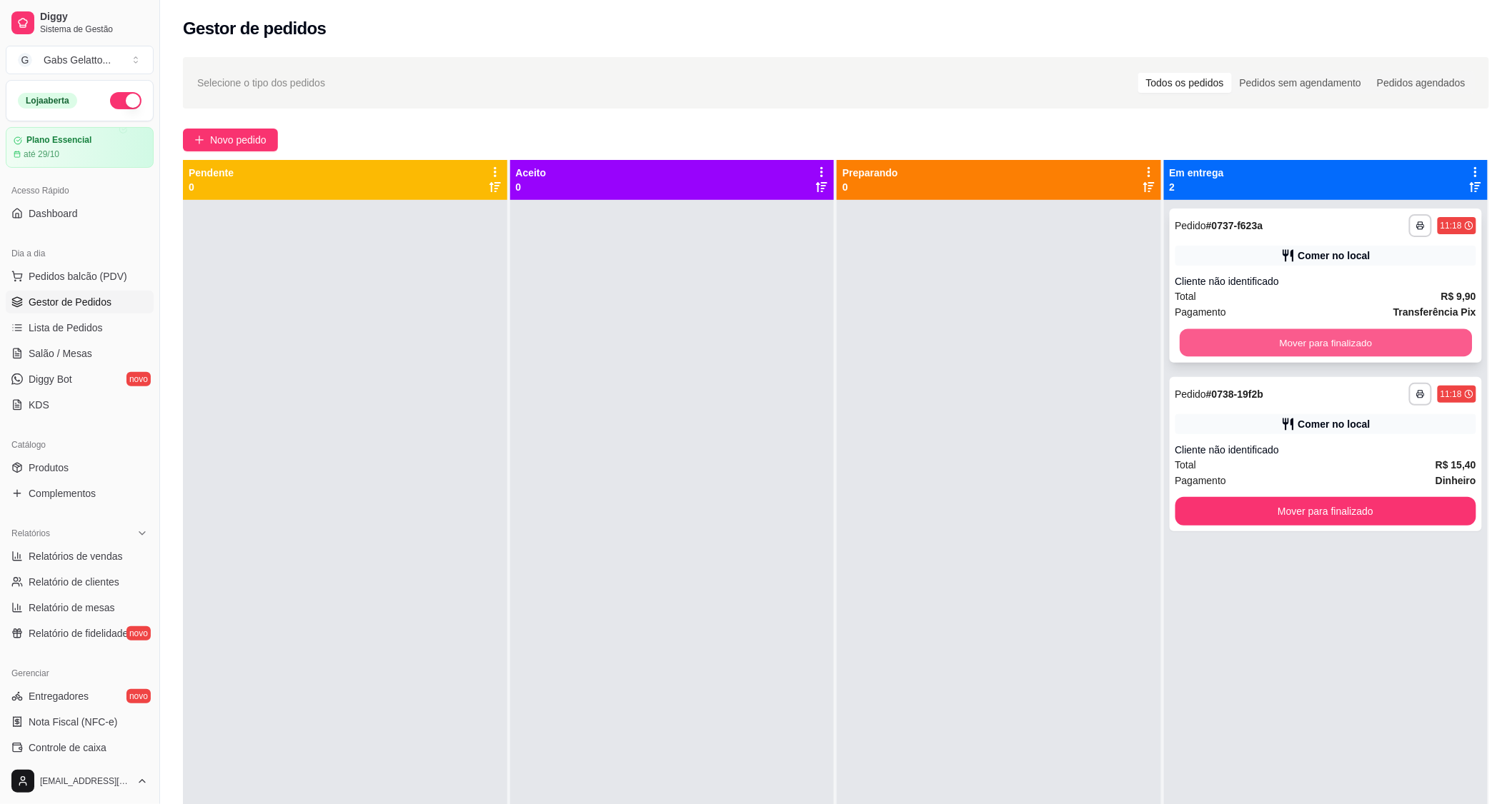
click at [1241, 340] on button "Mover para finalizado" at bounding box center [1326, 342] width 292 height 27
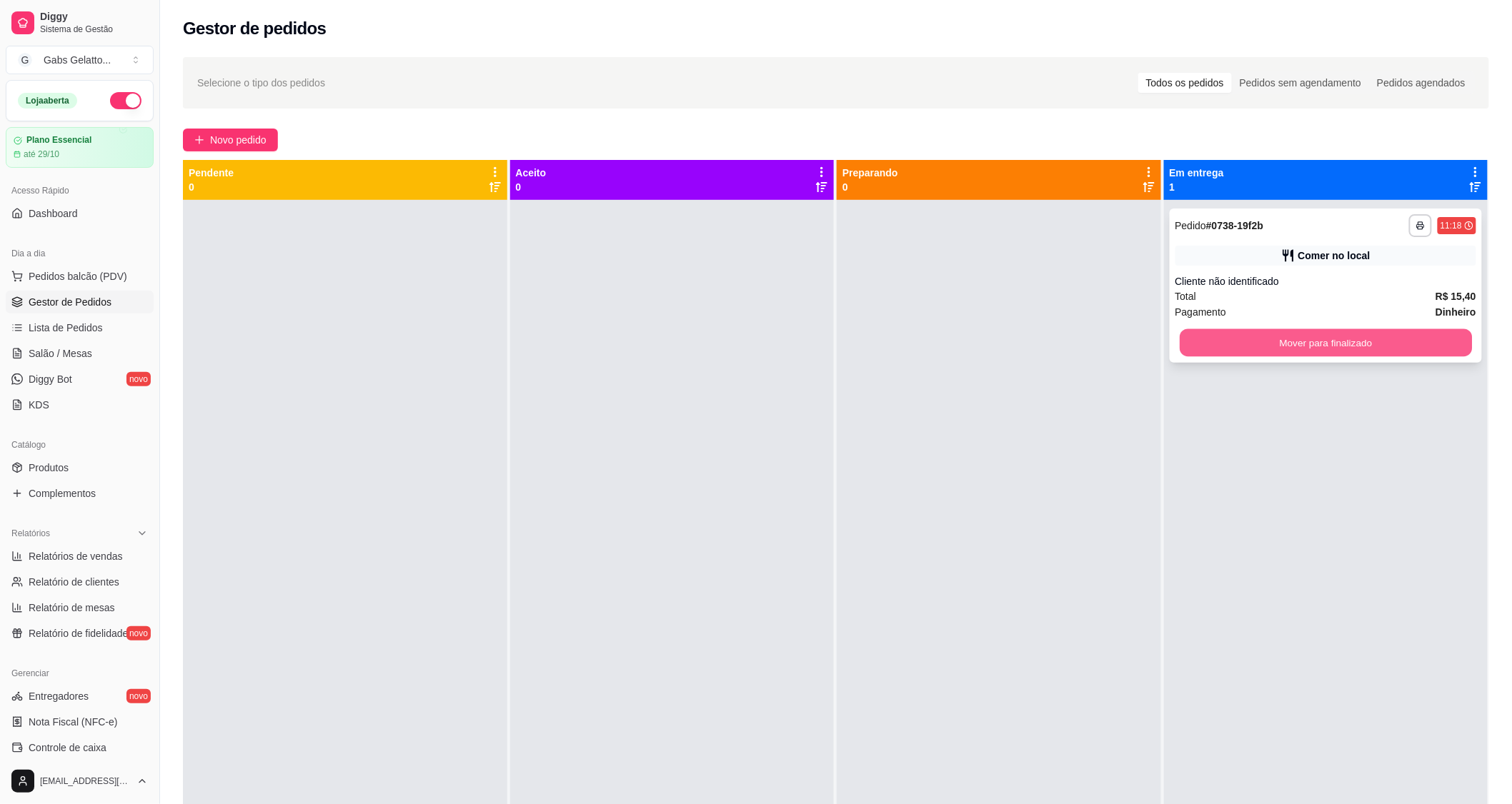
click at [1324, 349] on button "Mover para finalizado" at bounding box center [1326, 342] width 292 height 27
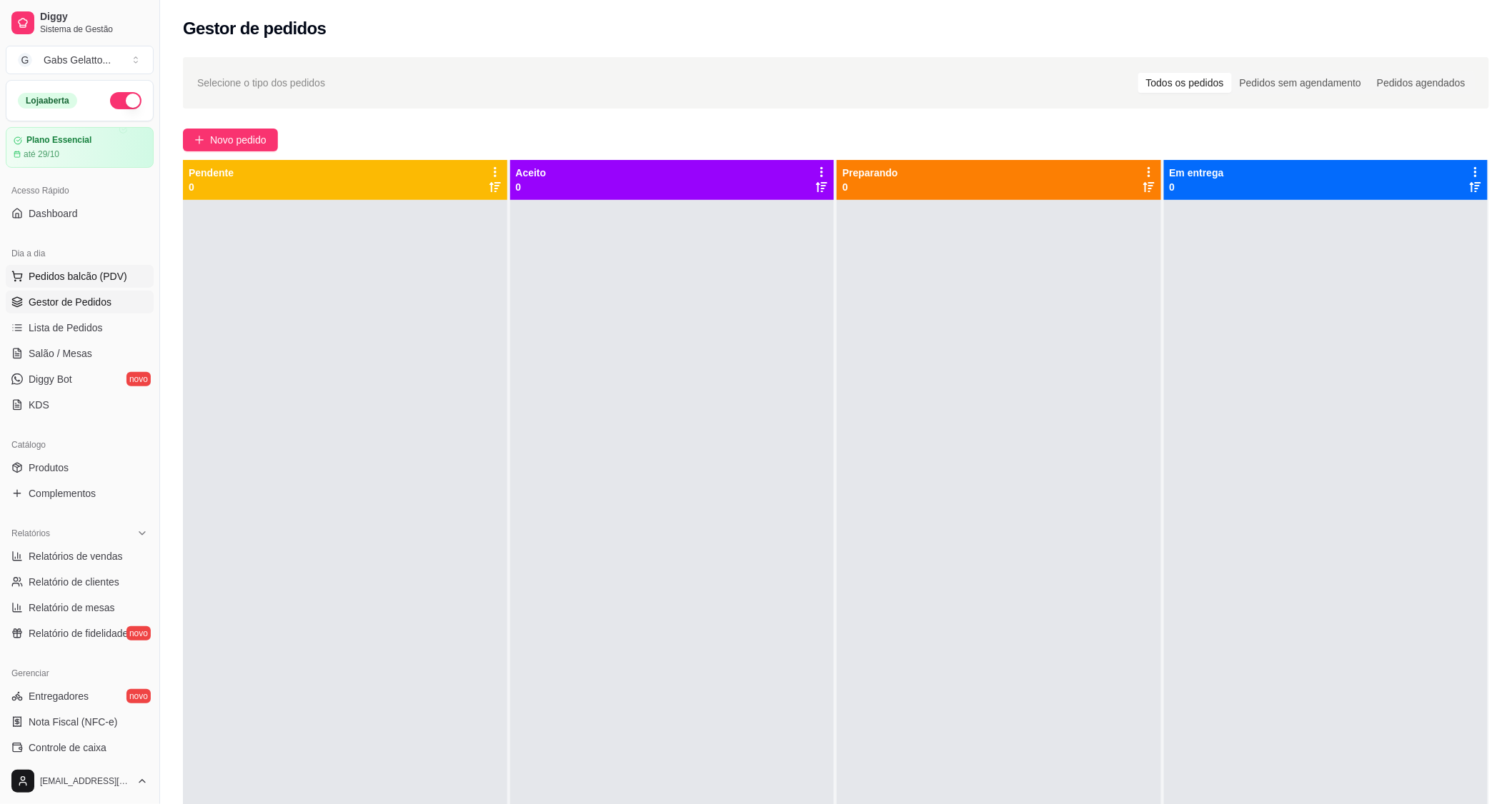
click at [119, 274] on span "Pedidos balcão (PDV)" at bounding box center [78, 276] width 99 height 14
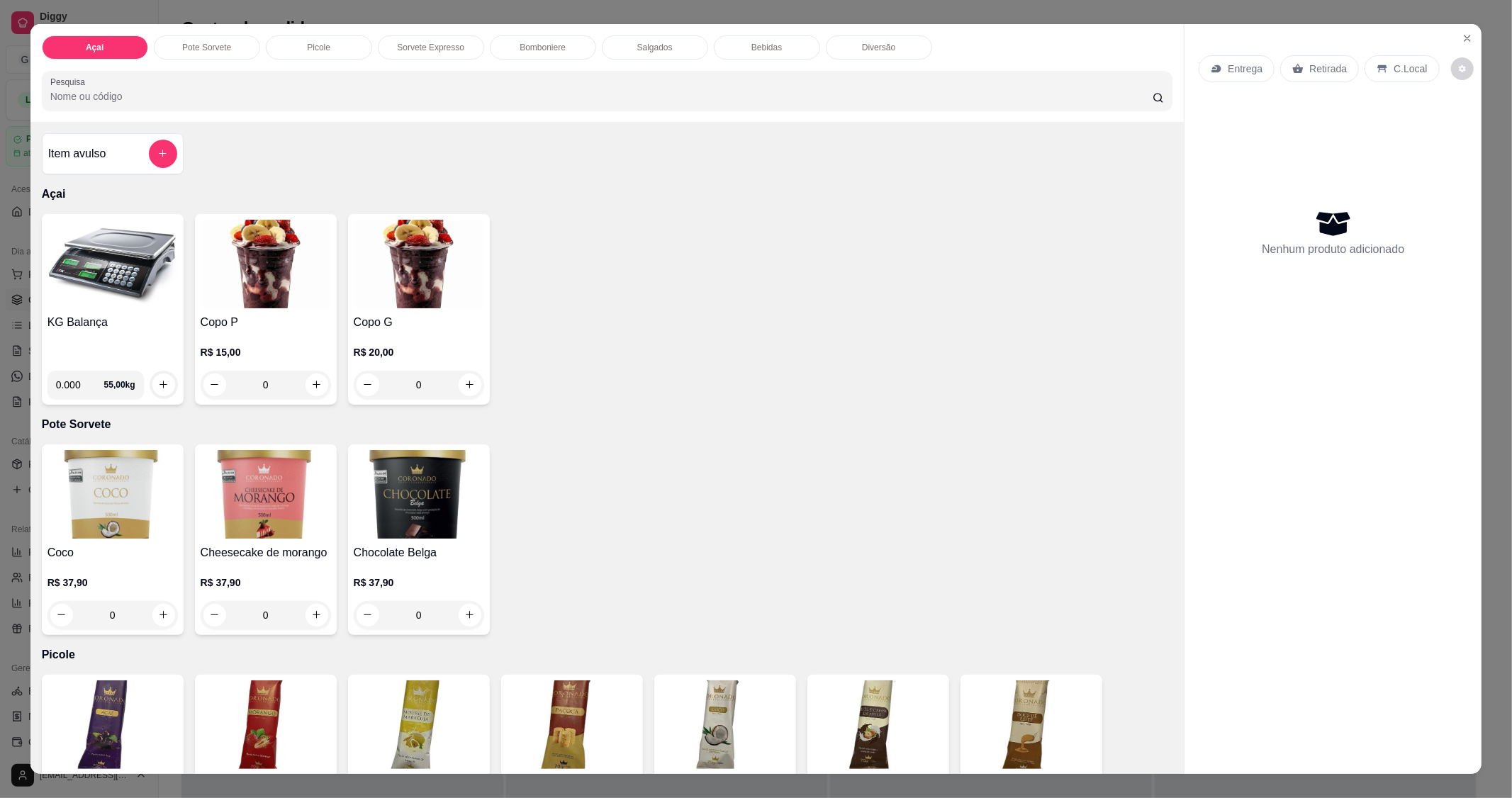
click at [115, 301] on img at bounding box center [112, 264] width 131 height 88
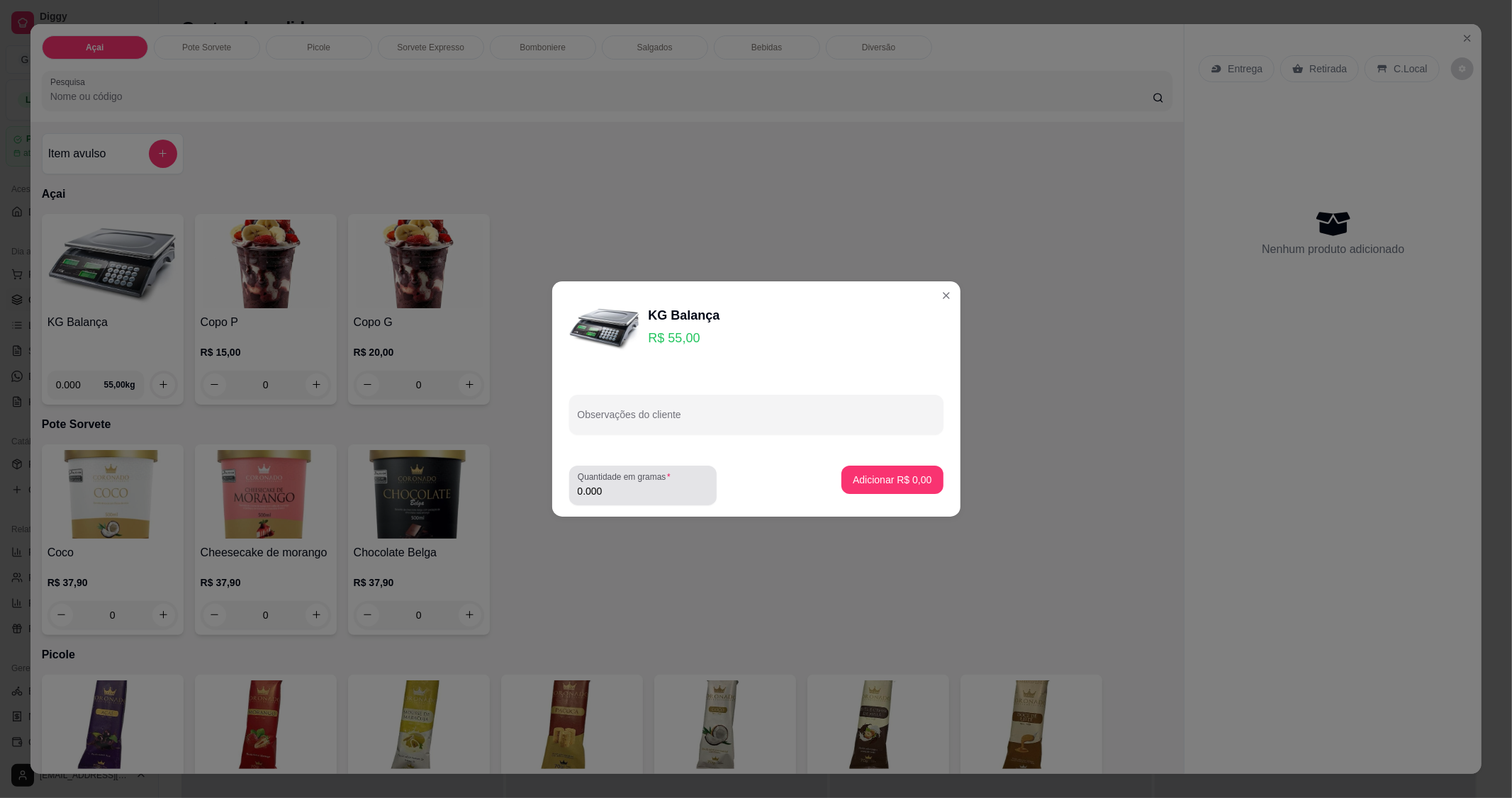
click at [656, 490] on input "0.000" at bounding box center [643, 491] width 131 height 14
type input "0.236"
click at [906, 483] on p "Adicionar R$ 12,98" at bounding box center [889, 480] width 82 height 13
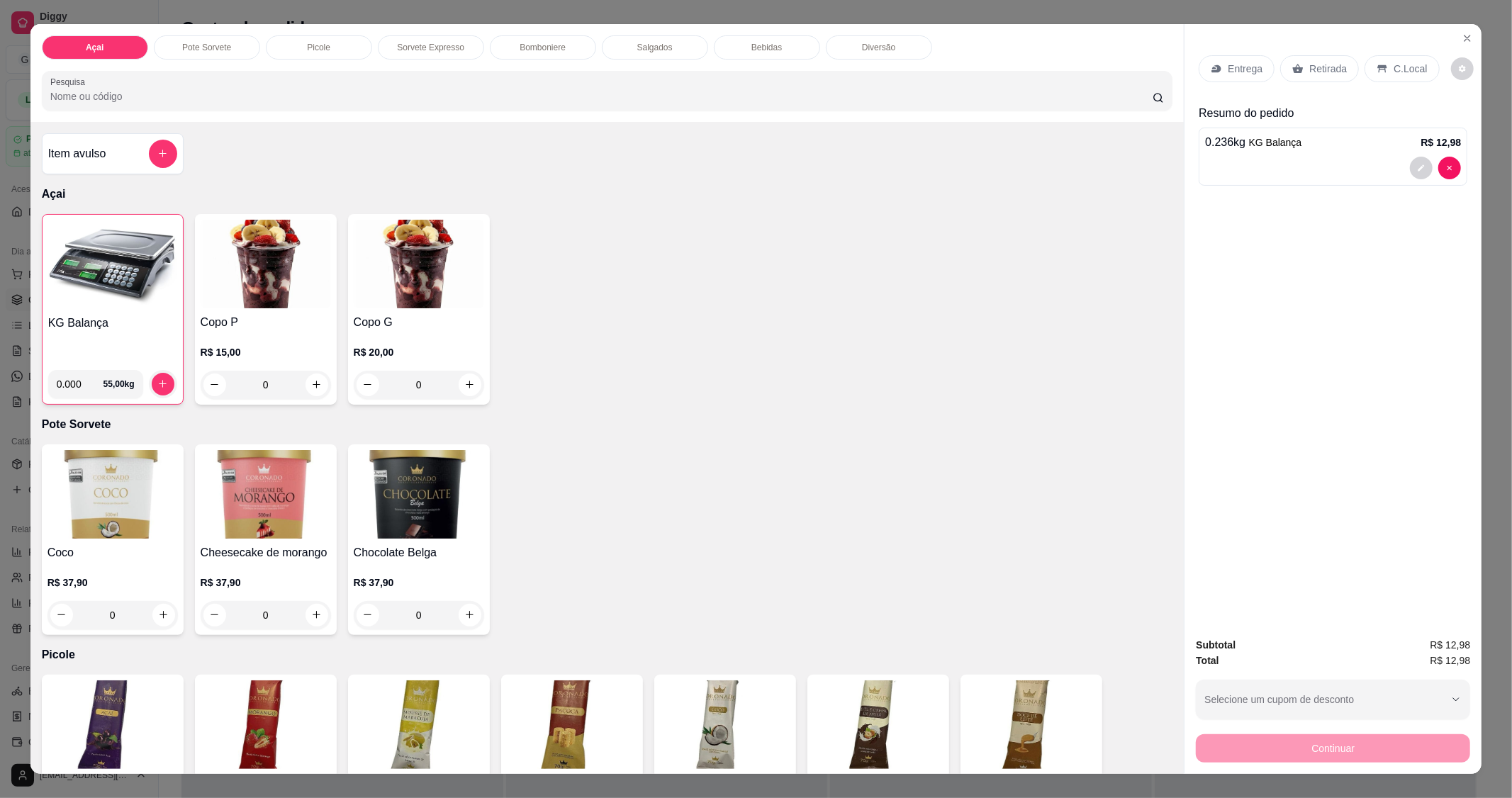
drag, startPoint x: 1393, startPoint y: 78, endPoint x: 1393, endPoint y: 88, distance: 10.0
click at [1393, 76] on div "C.Local" at bounding box center [1402, 69] width 74 height 27
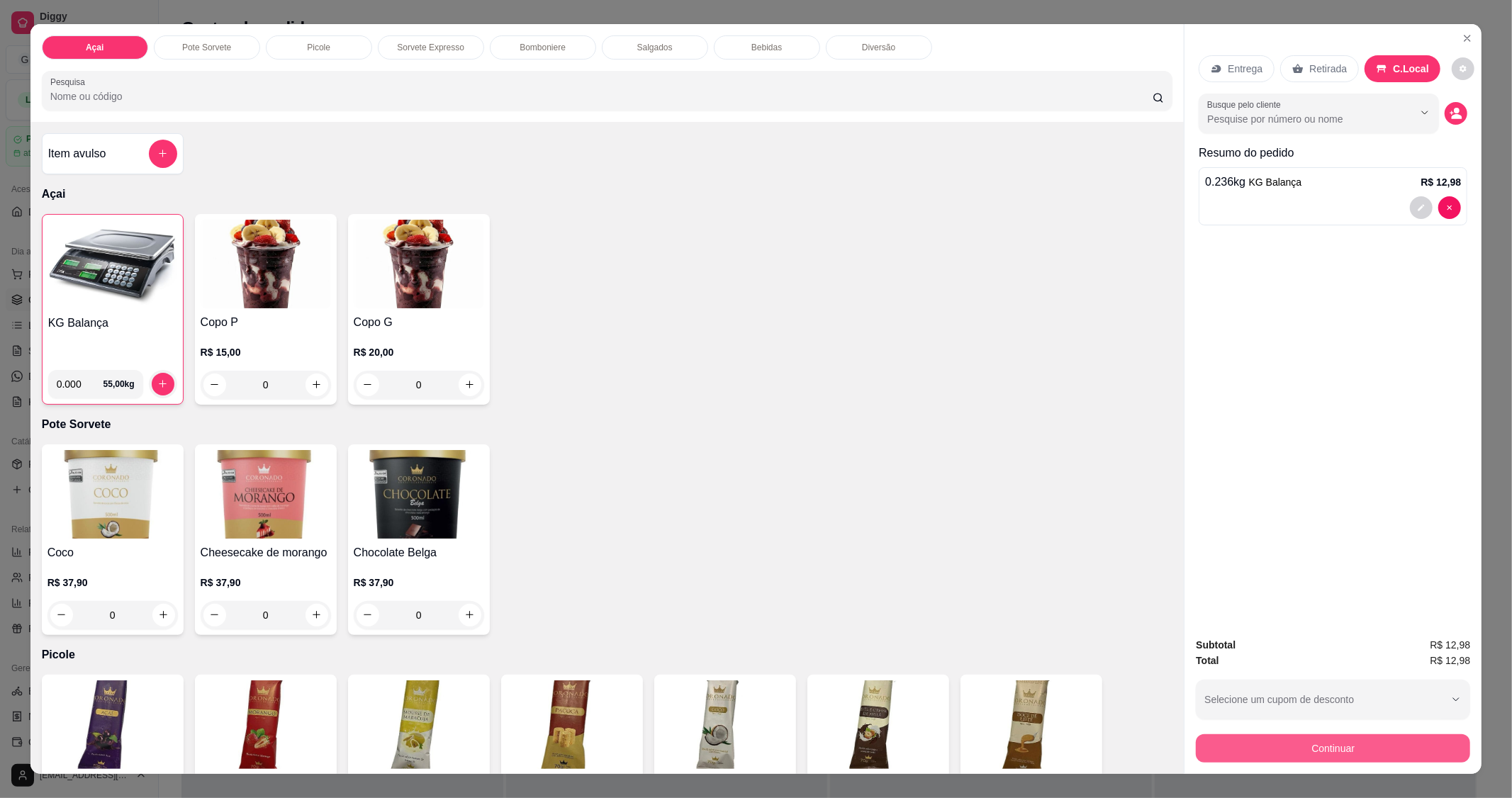
click at [1320, 733] on div "Continuar" at bounding box center [1333, 747] width 275 height 32
click at [1315, 746] on button "Continuar" at bounding box center [1333, 748] width 266 height 27
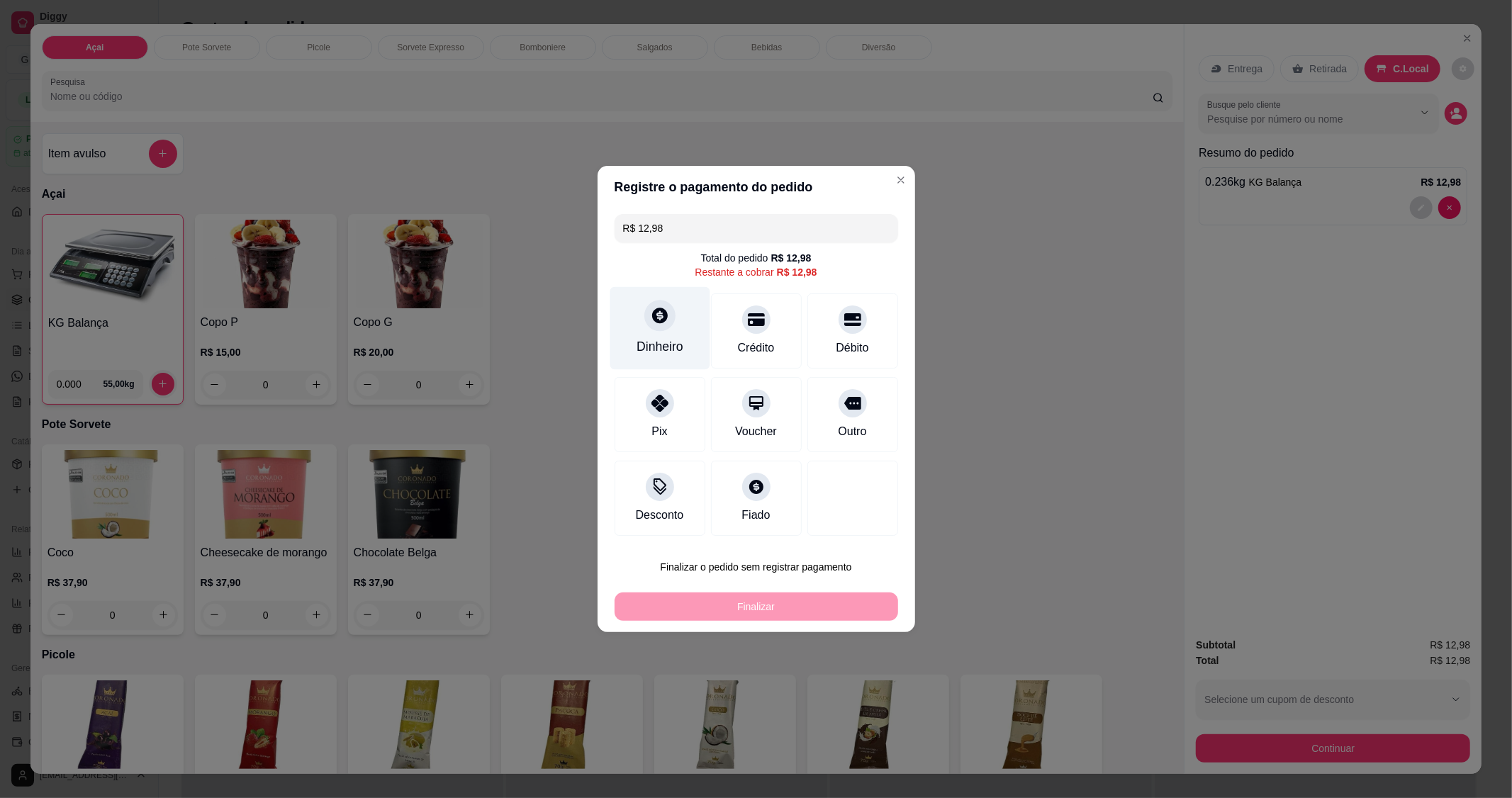
click at [675, 343] on div "Dinheiro" at bounding box center [661, 347] width 47 height 19
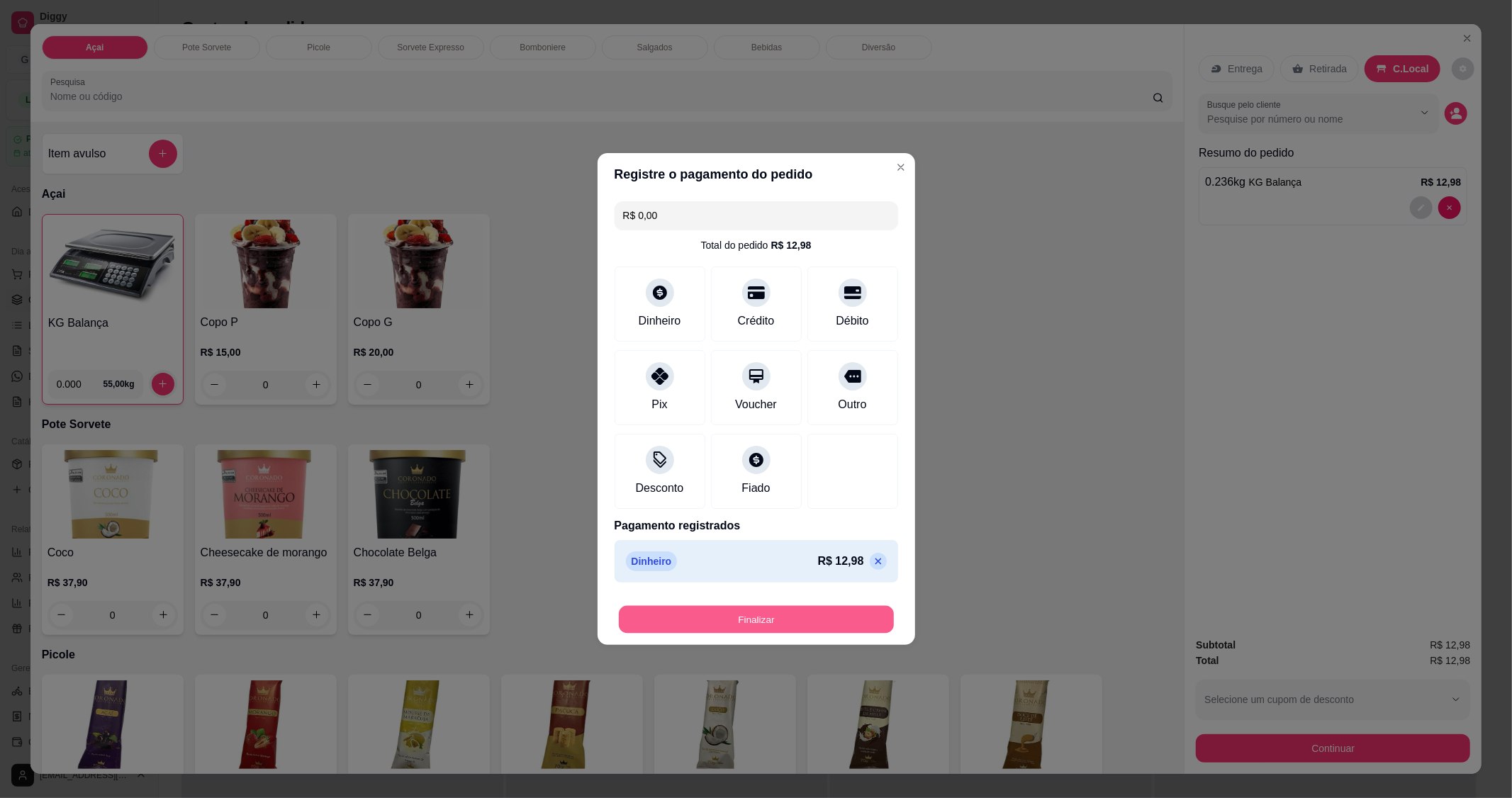
click at [784, 620] on button "Finalizar" at bounding box center [756, 619] width 275 height 27
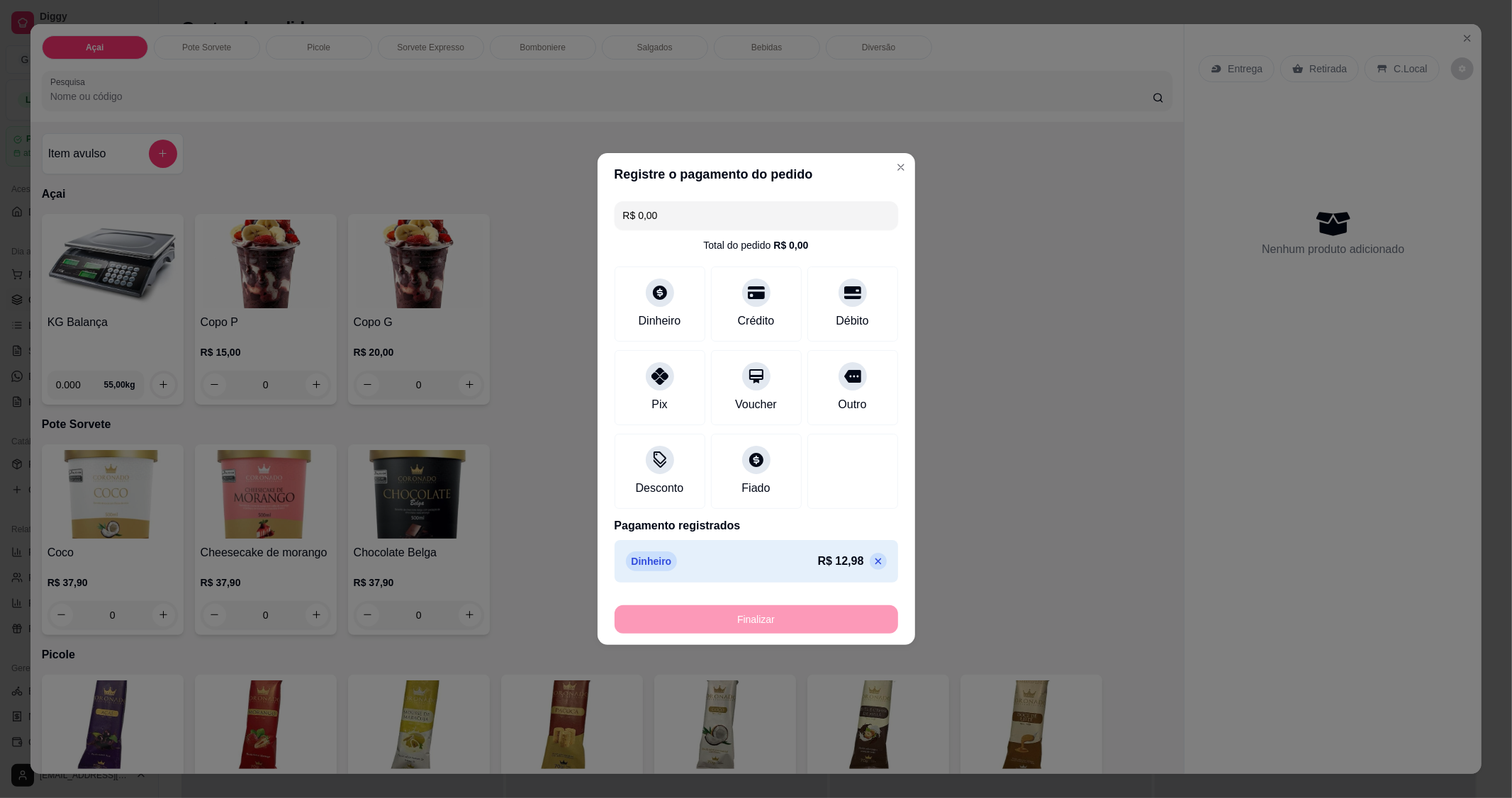
type input "-R$ 12,98"
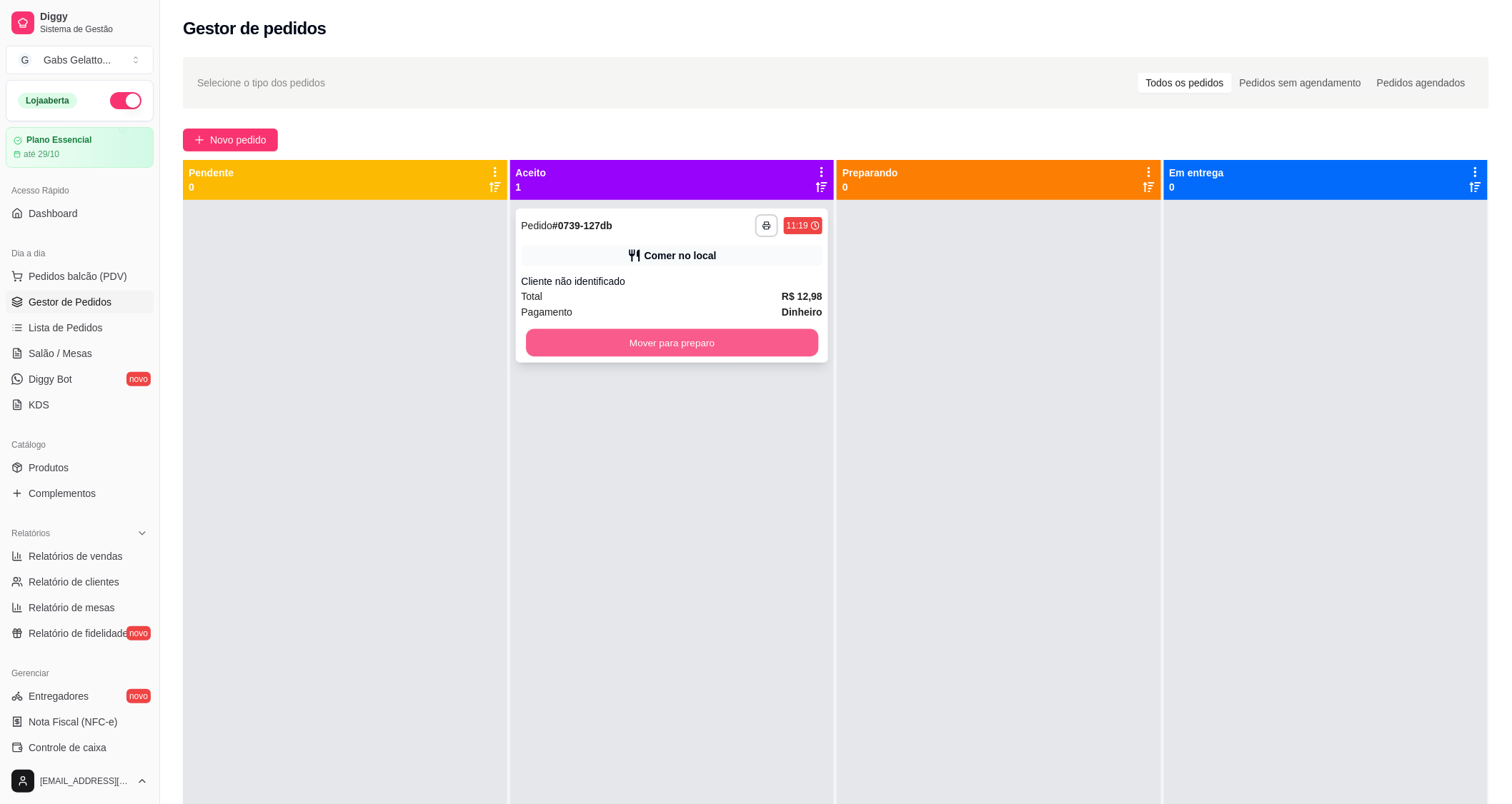
click at [748, 334] on button "Mover para preparo" at bounding box center [673, 342] width 292 height 27
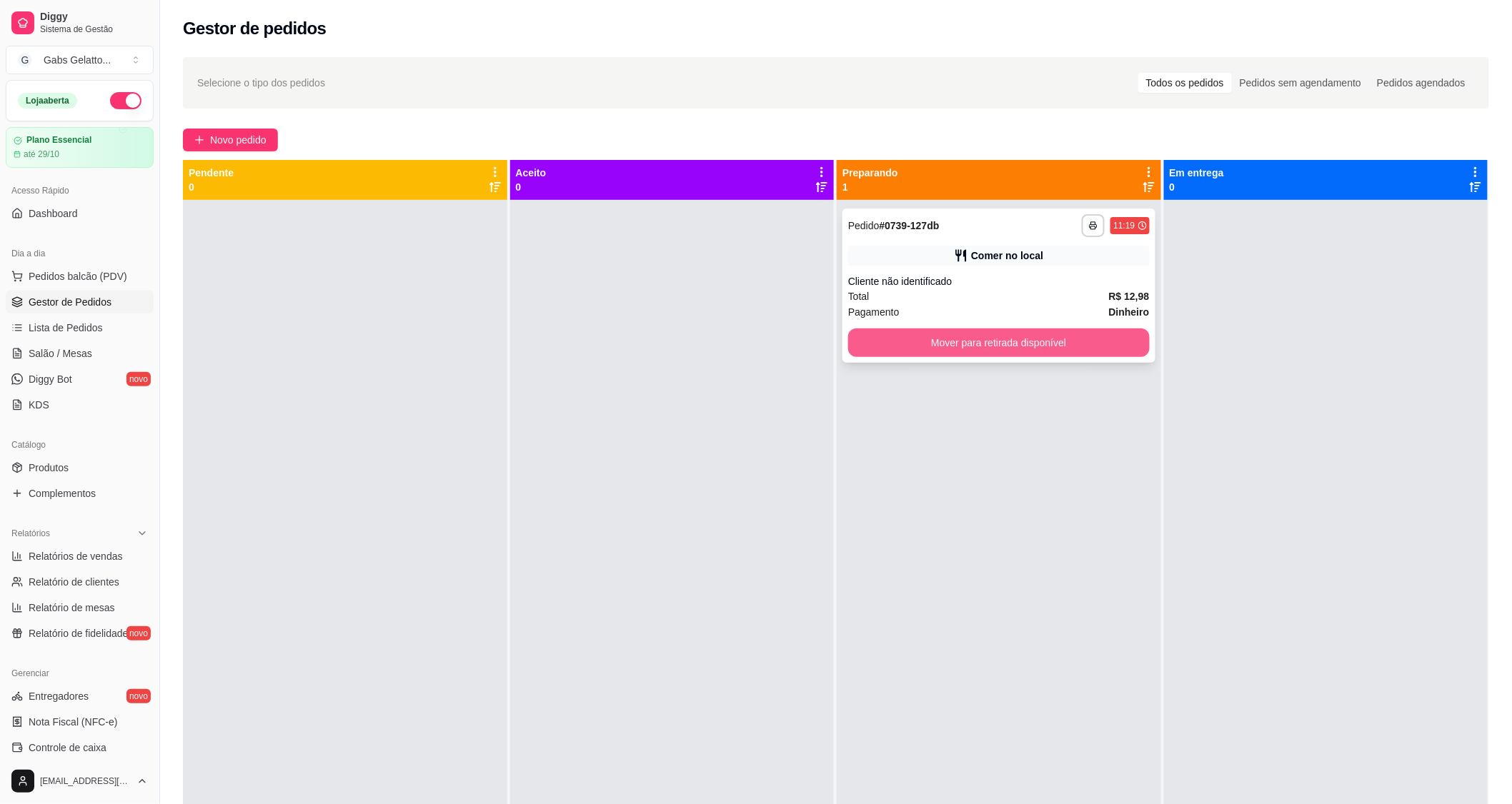
click at [1109, 341] on button "Mover para retirada disponível" at bounding box center [999, 343] width 302 height 28
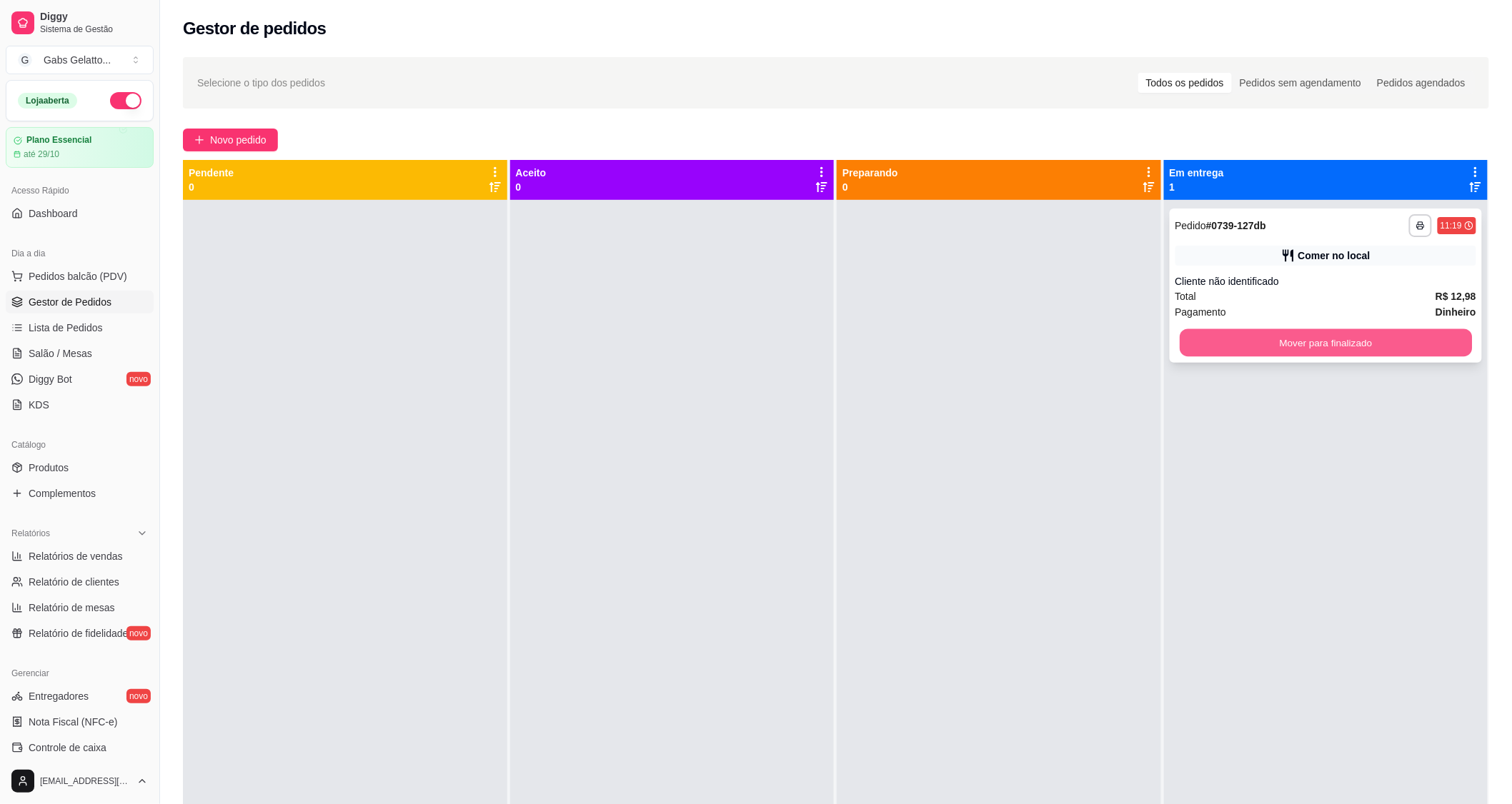
click at [1202, 332] on button "Mover para finalizado" at bounding box center [1326, 342] width 292 height 27
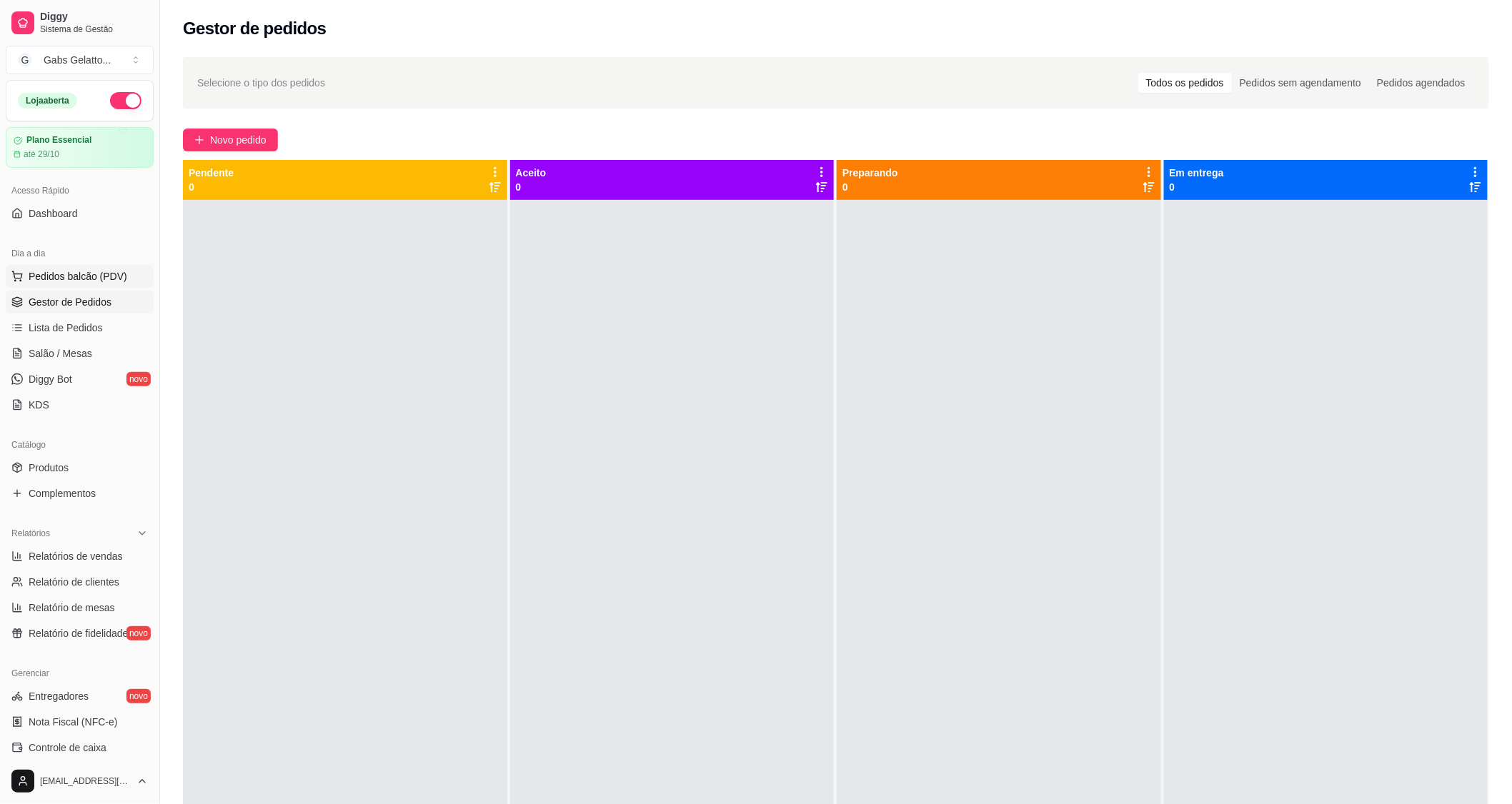
click at [103, 280] on span "Pedidos balcão (PDV)" at bounding box center [78, 276] width 99 height 14
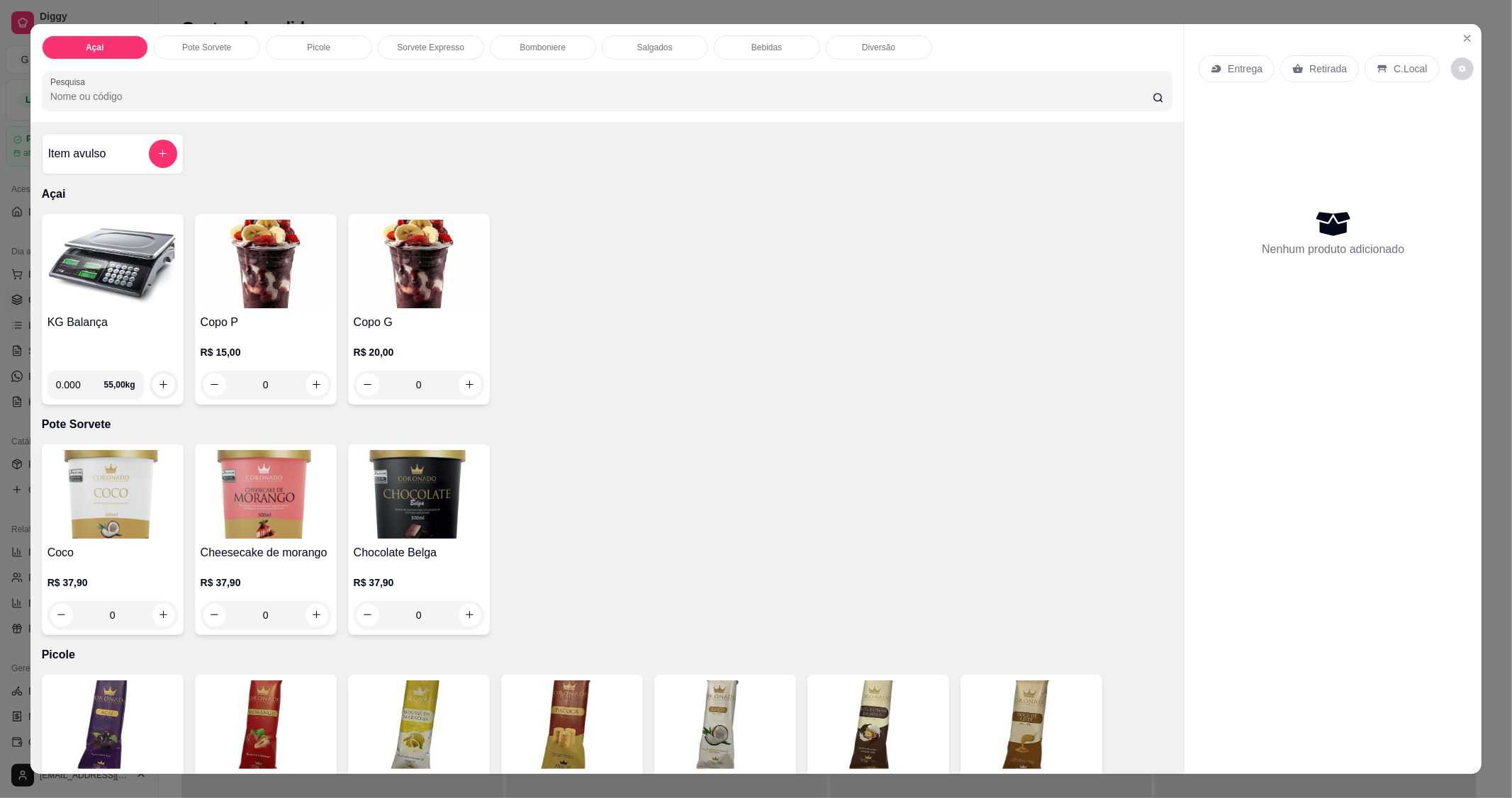
click at [118, 284] on img at bounding box center [112, 264] width 131 height 88
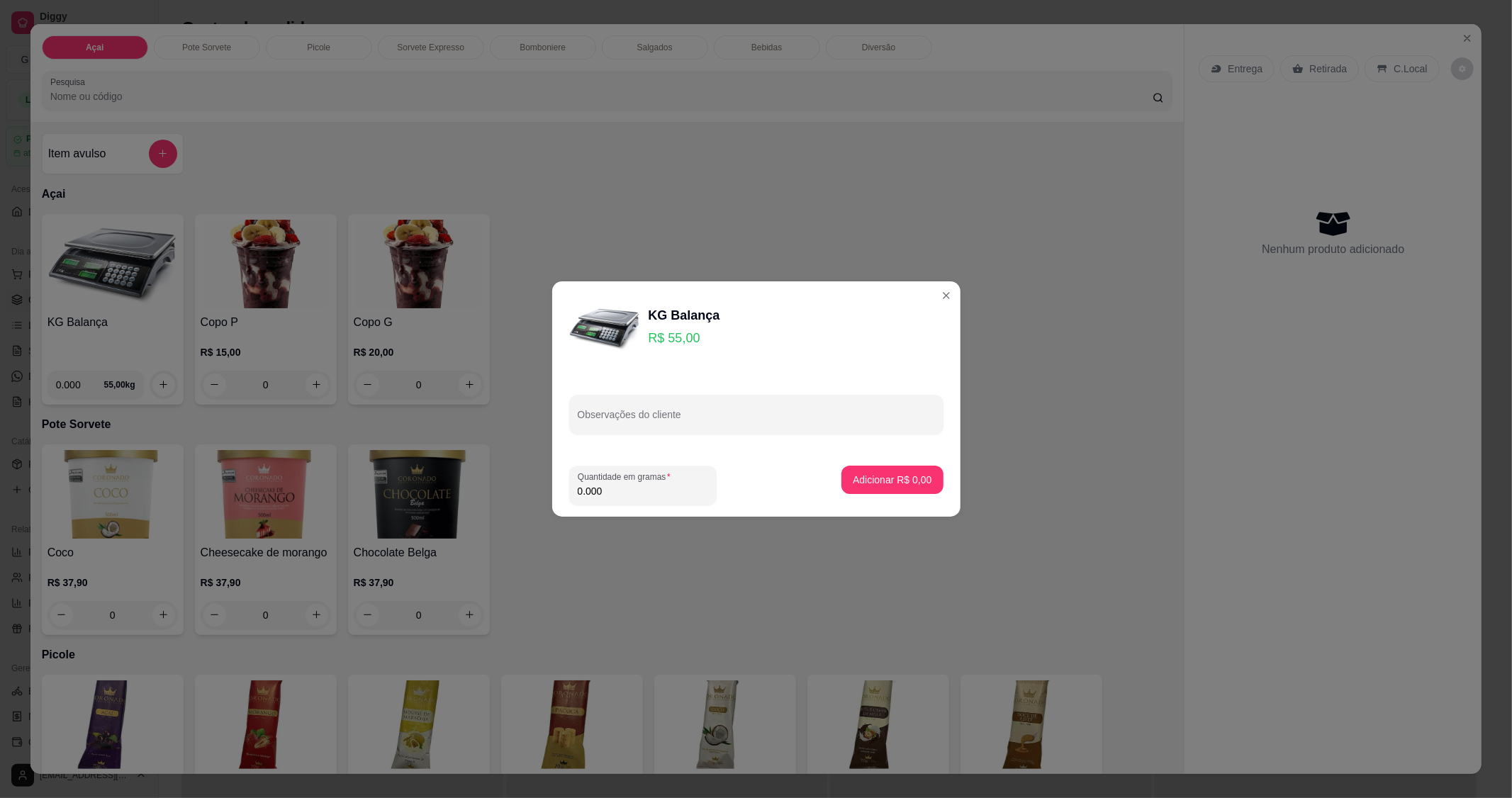
drag, startPoint x: 637, startPoint y: 484, endPoint x: 645, endPoint y: 487, distance: 8.5
click at [645, 487] on input "0.000" at bounding box center [643, 491] width 131 height 14
type input "0.945"
click at [876, 483] on p "Adicionar R$ 51,98" at bounding box center [889, 480] width 82 height 13
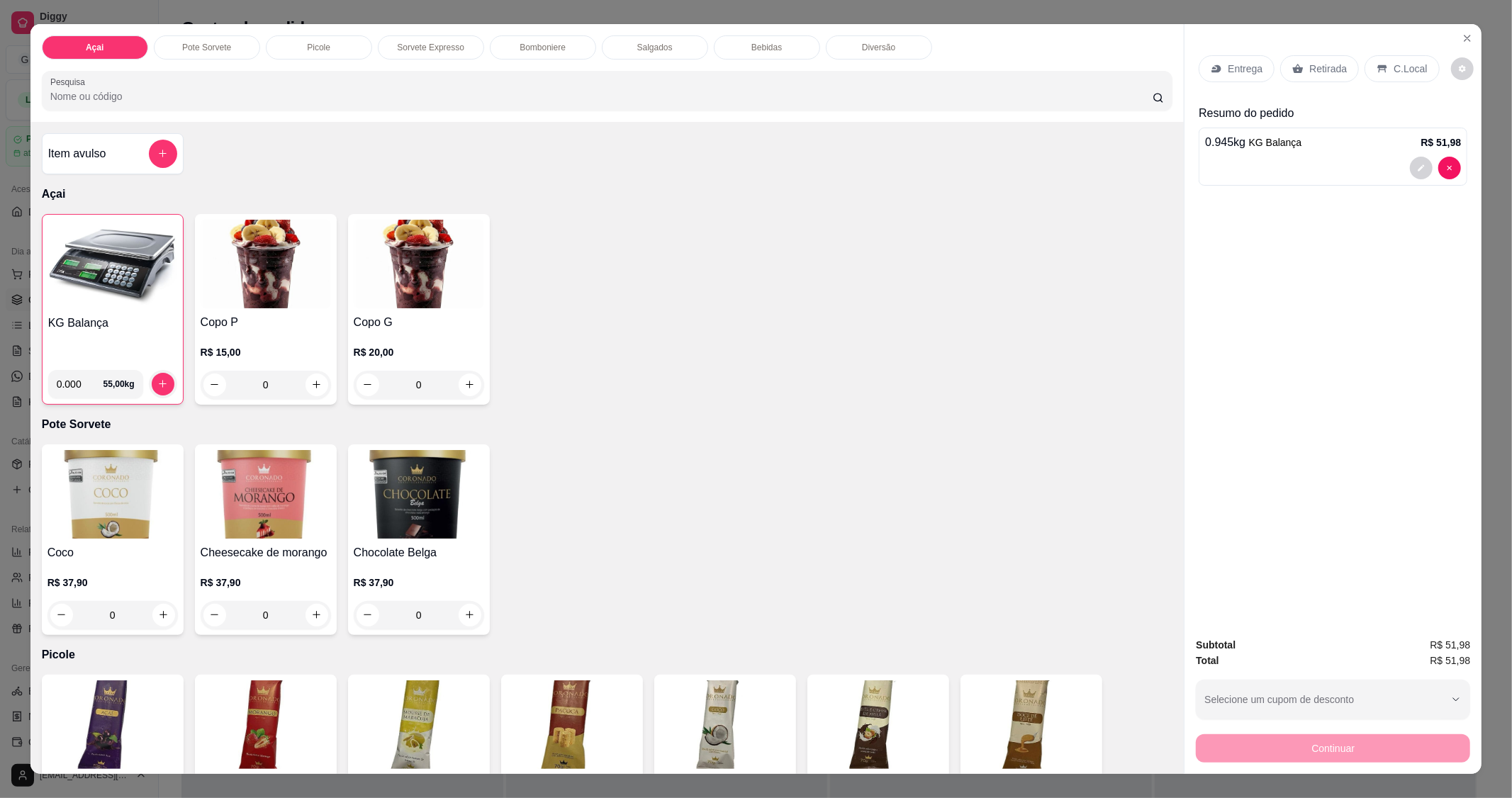
click at [1393, 68] on p "C.Local" at bounding box center [1409, 69] width 33 height 14
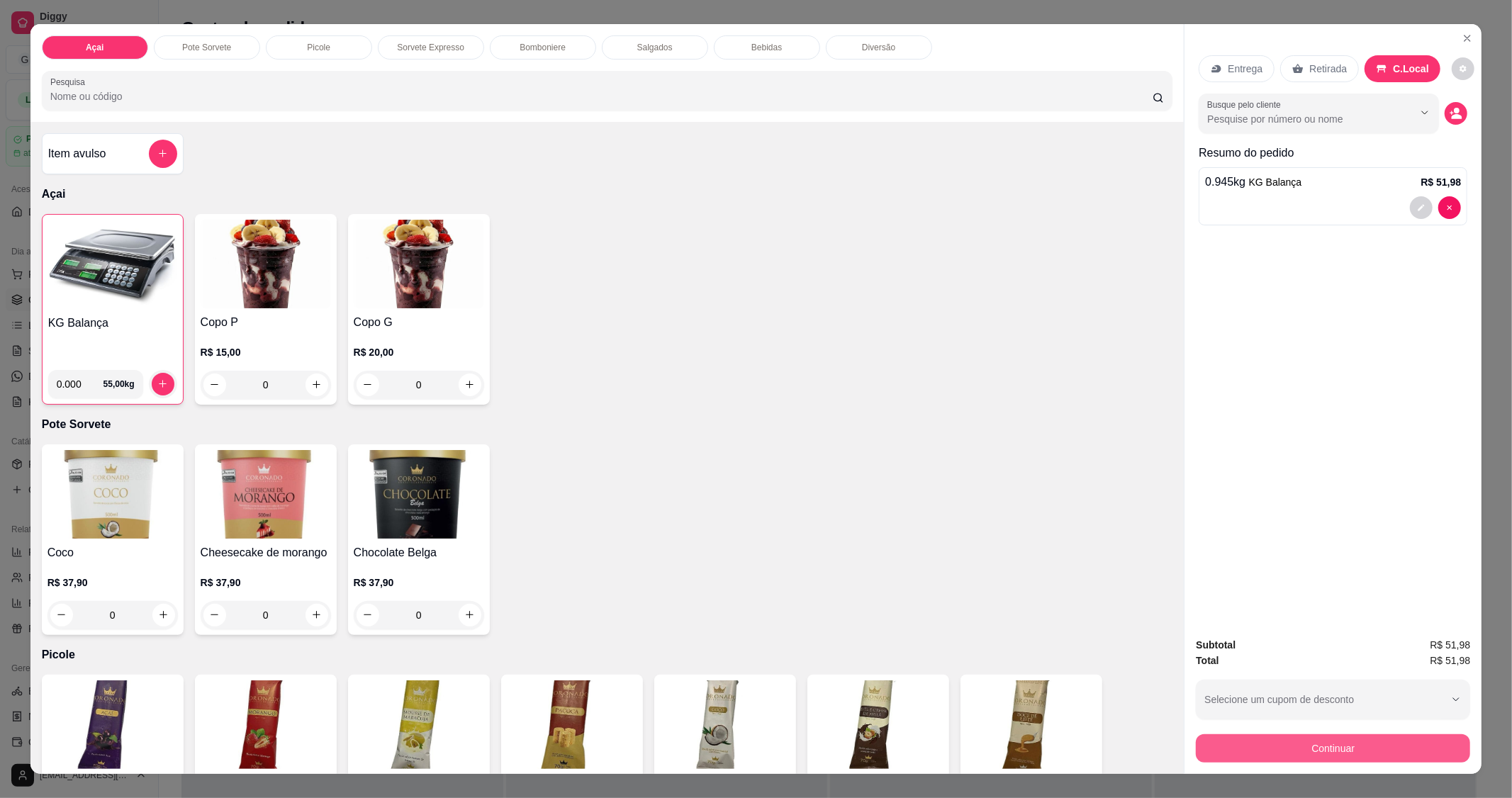
click at [1330, 742] on button "Continuar" at bounding box center [1333, 749] width 275 height 28
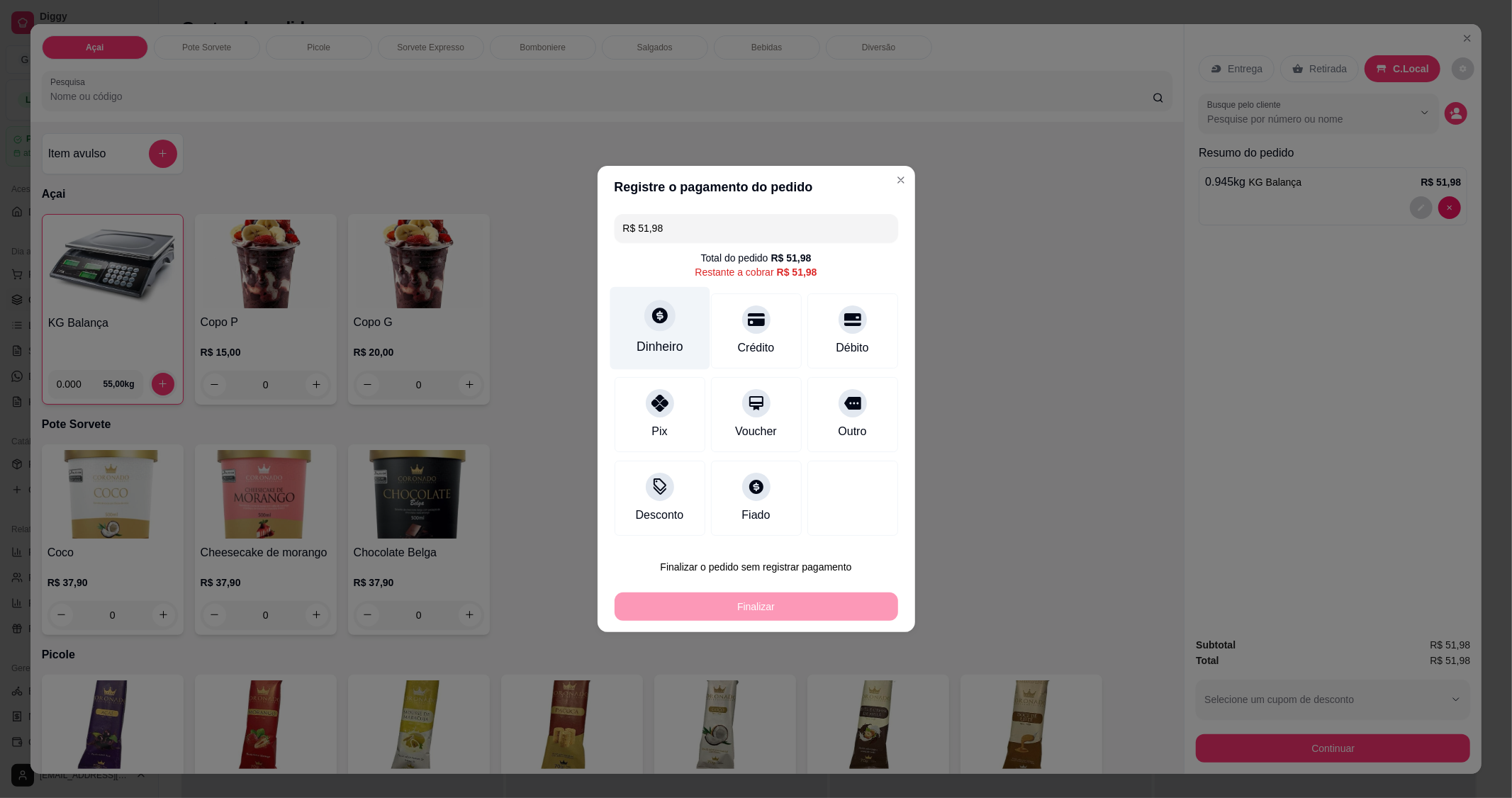
click at [647, 332] on div "Dinheiro" at bounding box center [660, 328] width 100 height 83
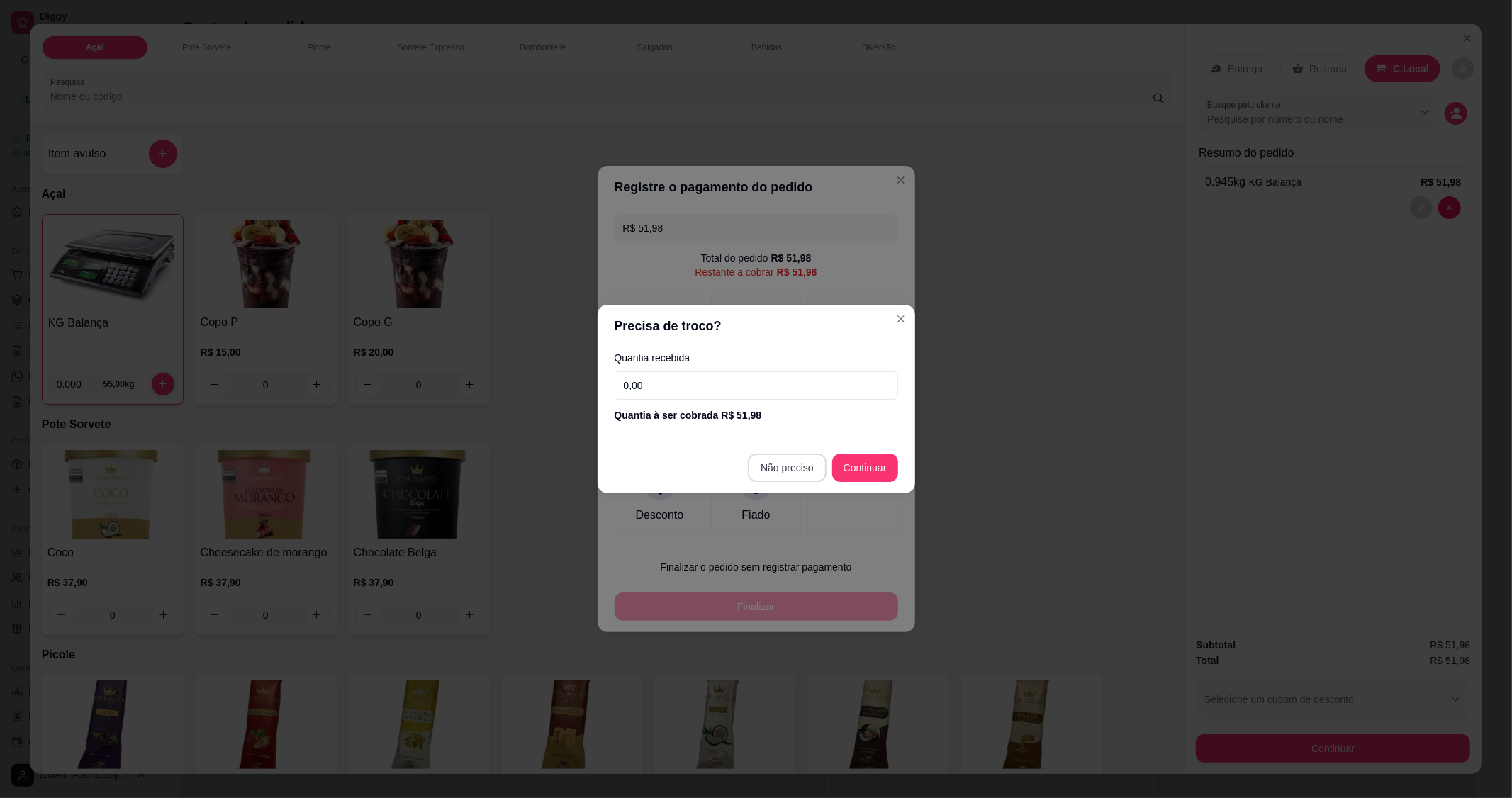
click at [792, 452] on footer "Não preciso Continuar" at bounding box center [756, 468] width 318 height 51
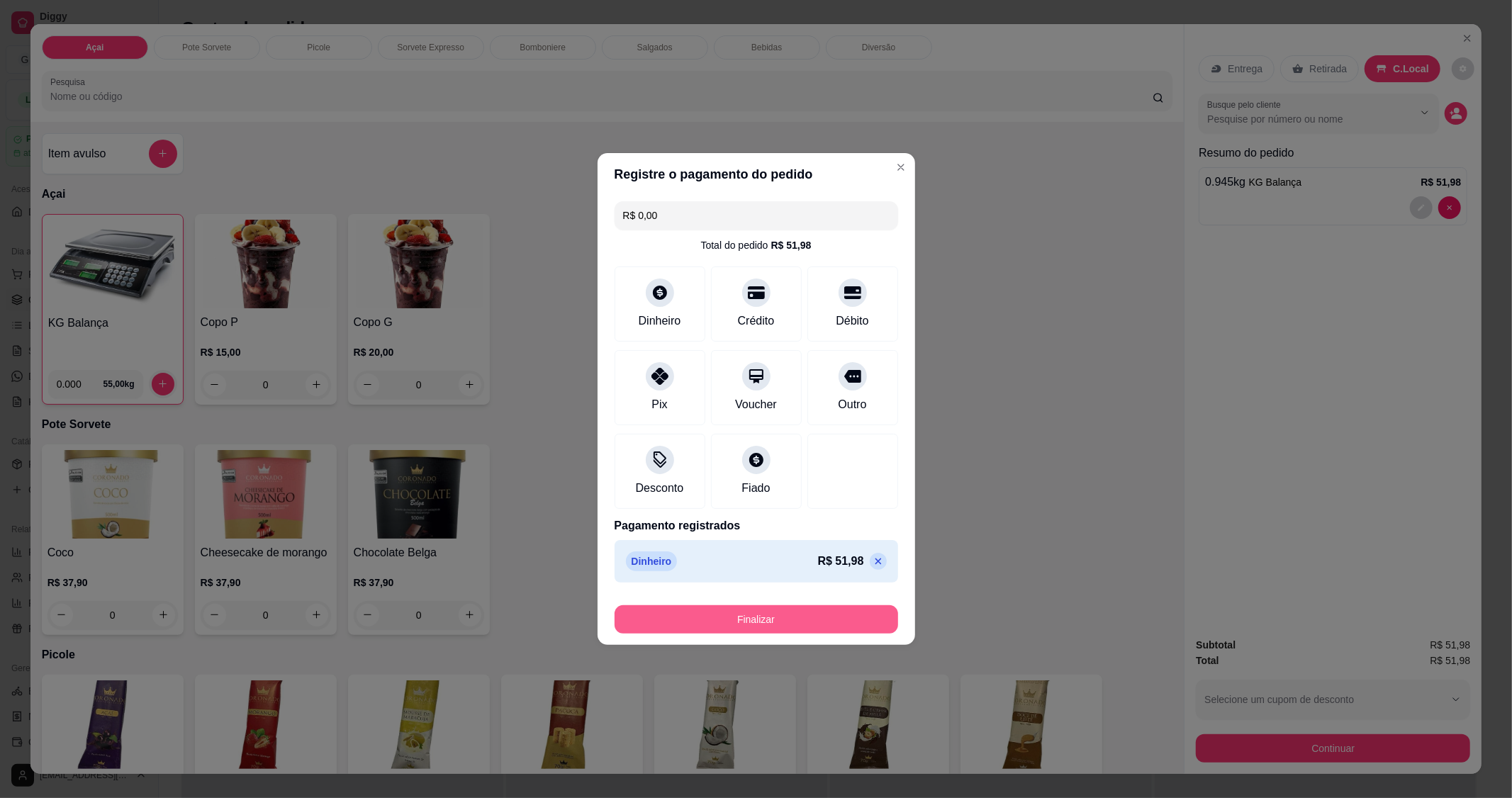
click at [768, 627] on button "Finalizar" at bounding box center [756, 620] width 283 height 28
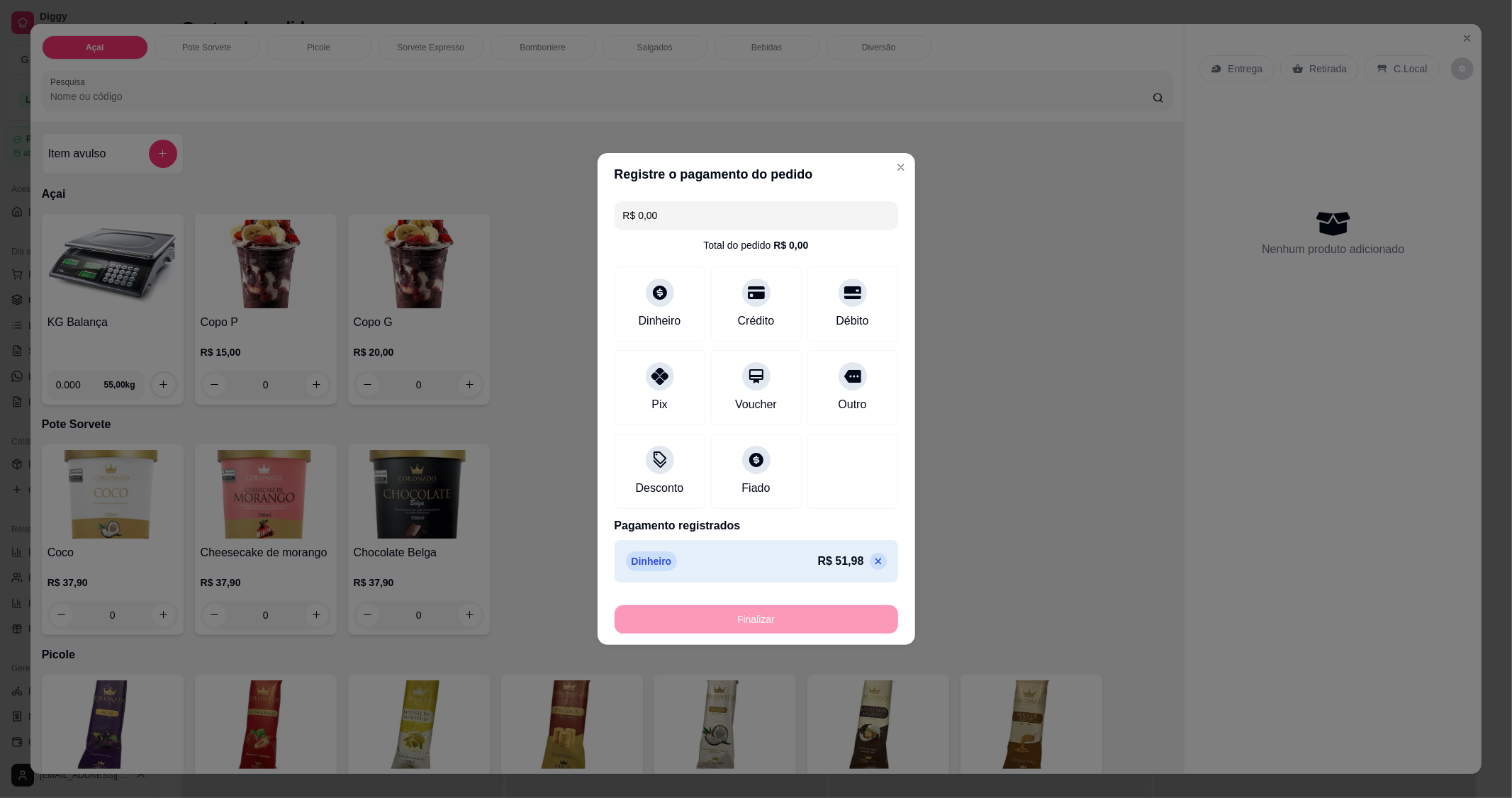
type input "-R$ 51,98"
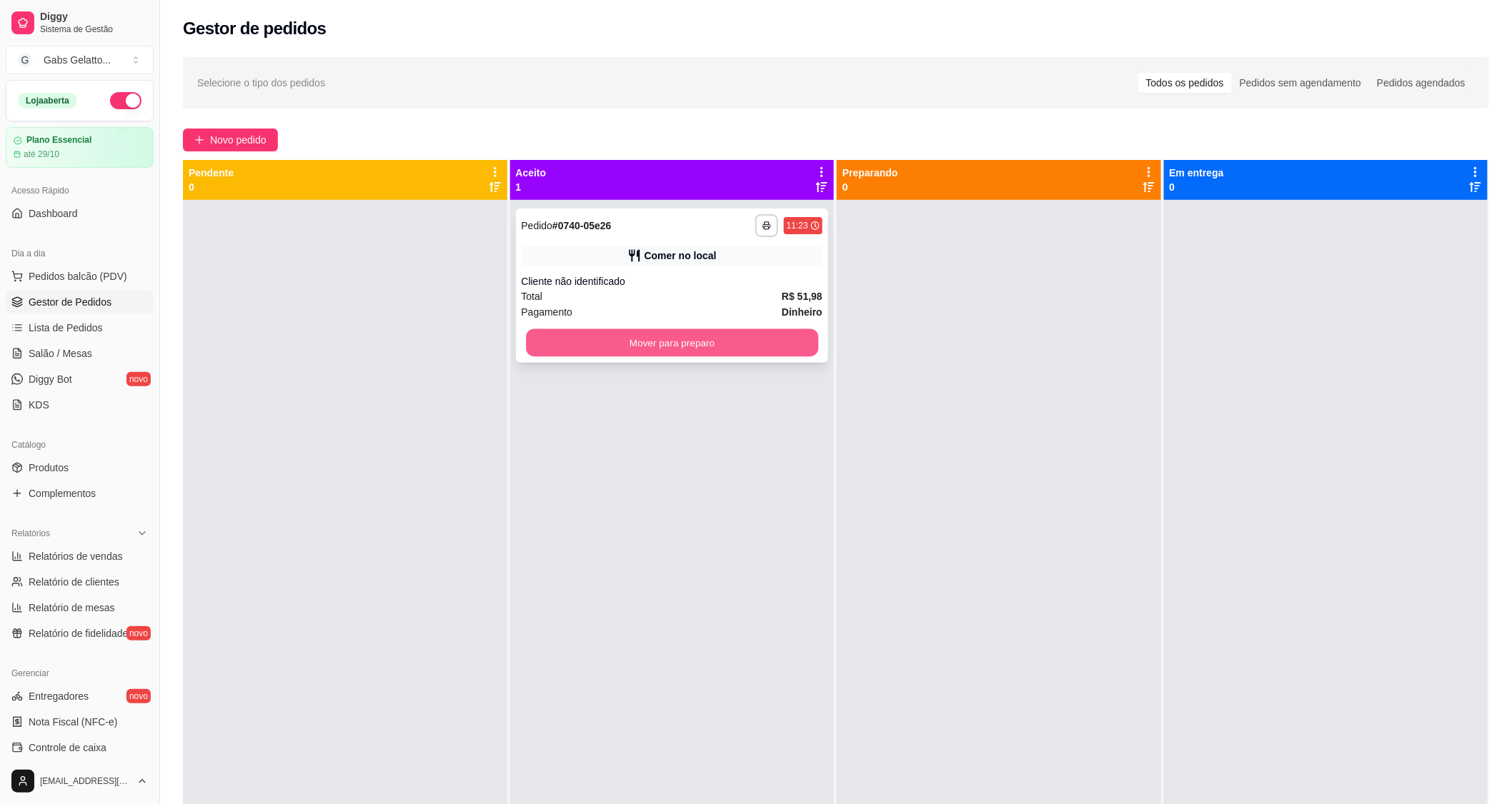
click at [674, 356] on button "Mover para preparo" at bounding box center [673, 342] width 292 height 27
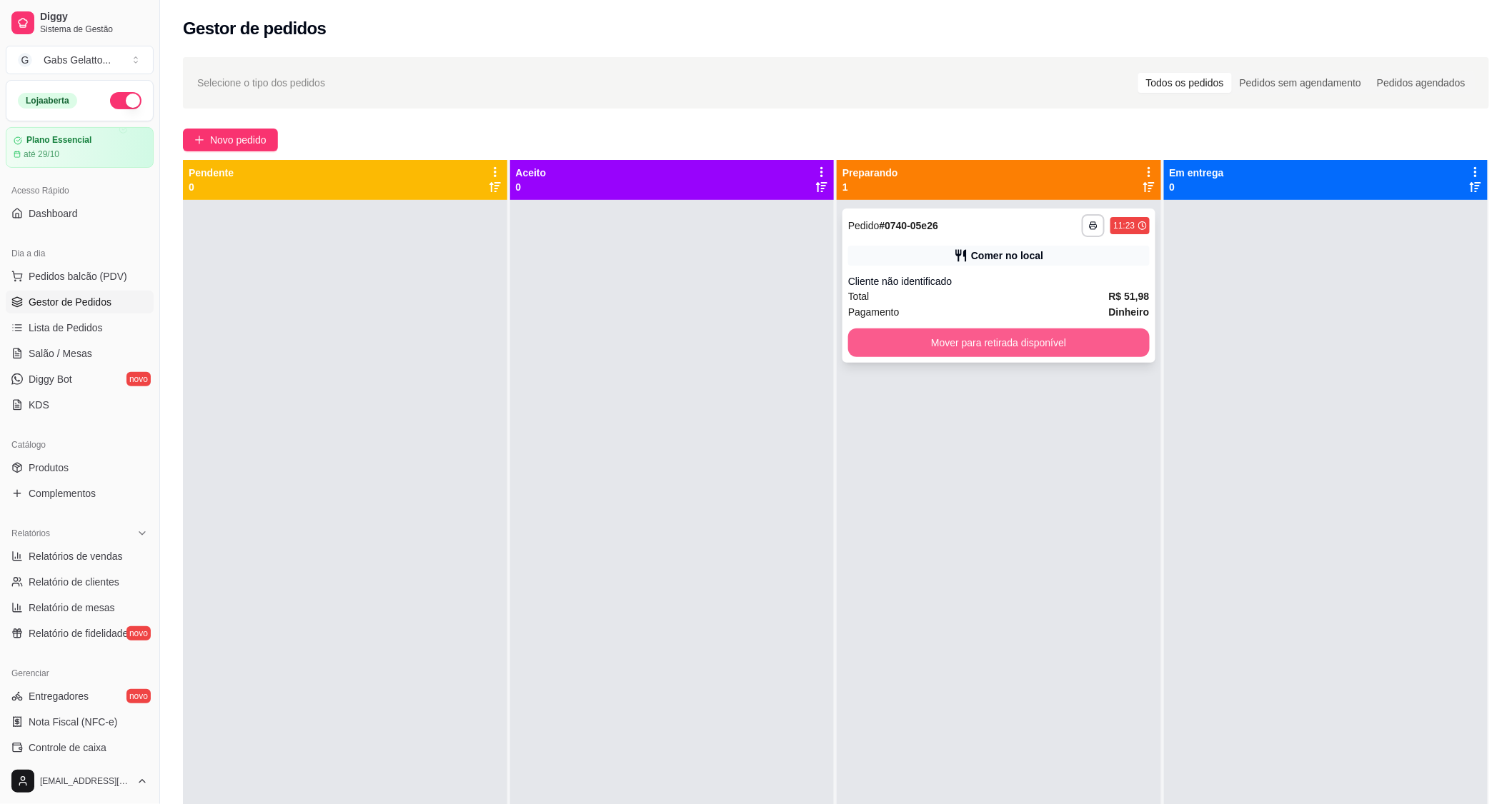
click at [1027, 338] on button "Mover para retirada disponível" at bounding box center [999, 343] width 302 height 28
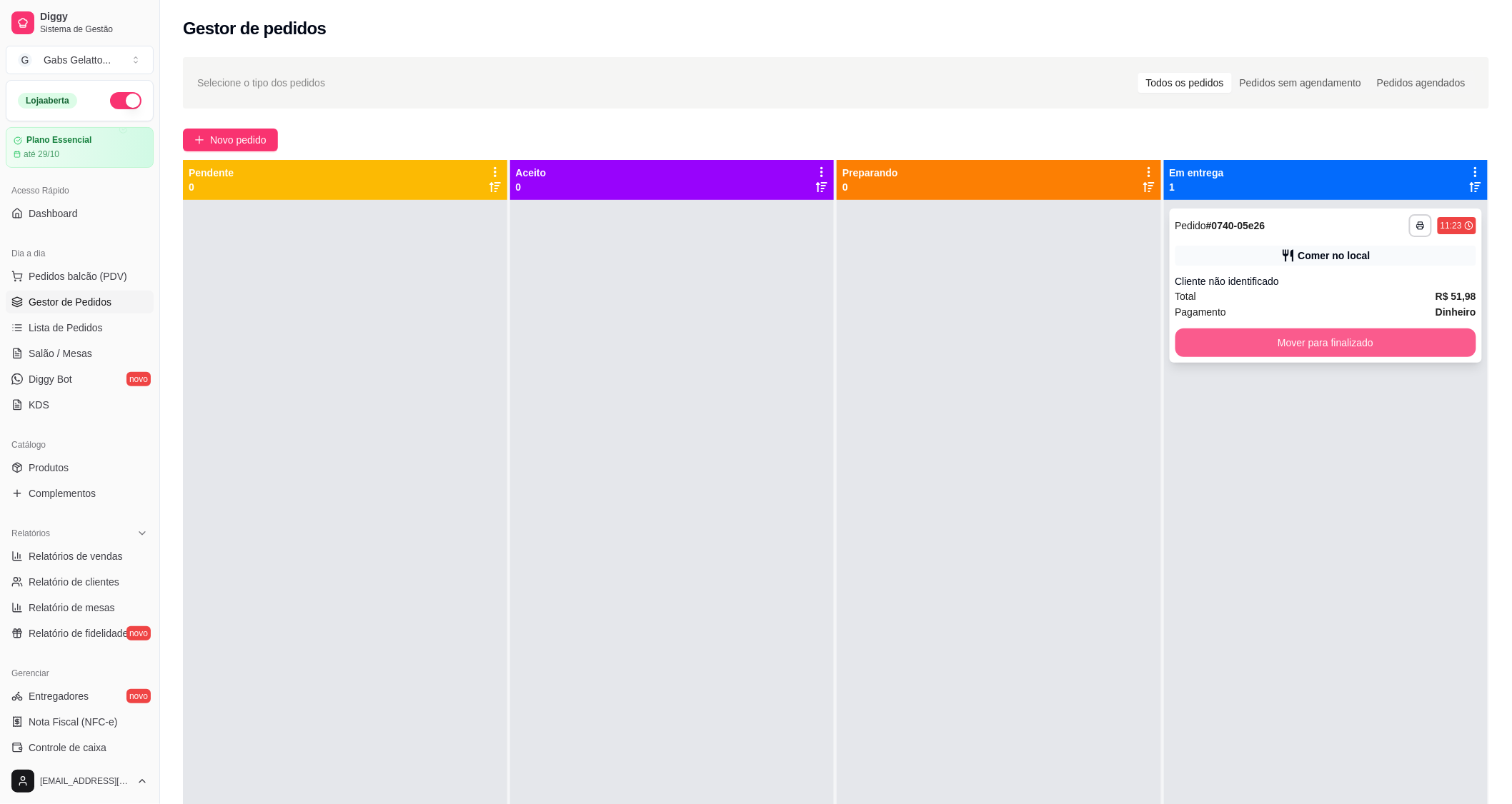
click at [1245, 338] on button "Mover para finalizado" at bounding box center [1327, 343] width 302 height 28
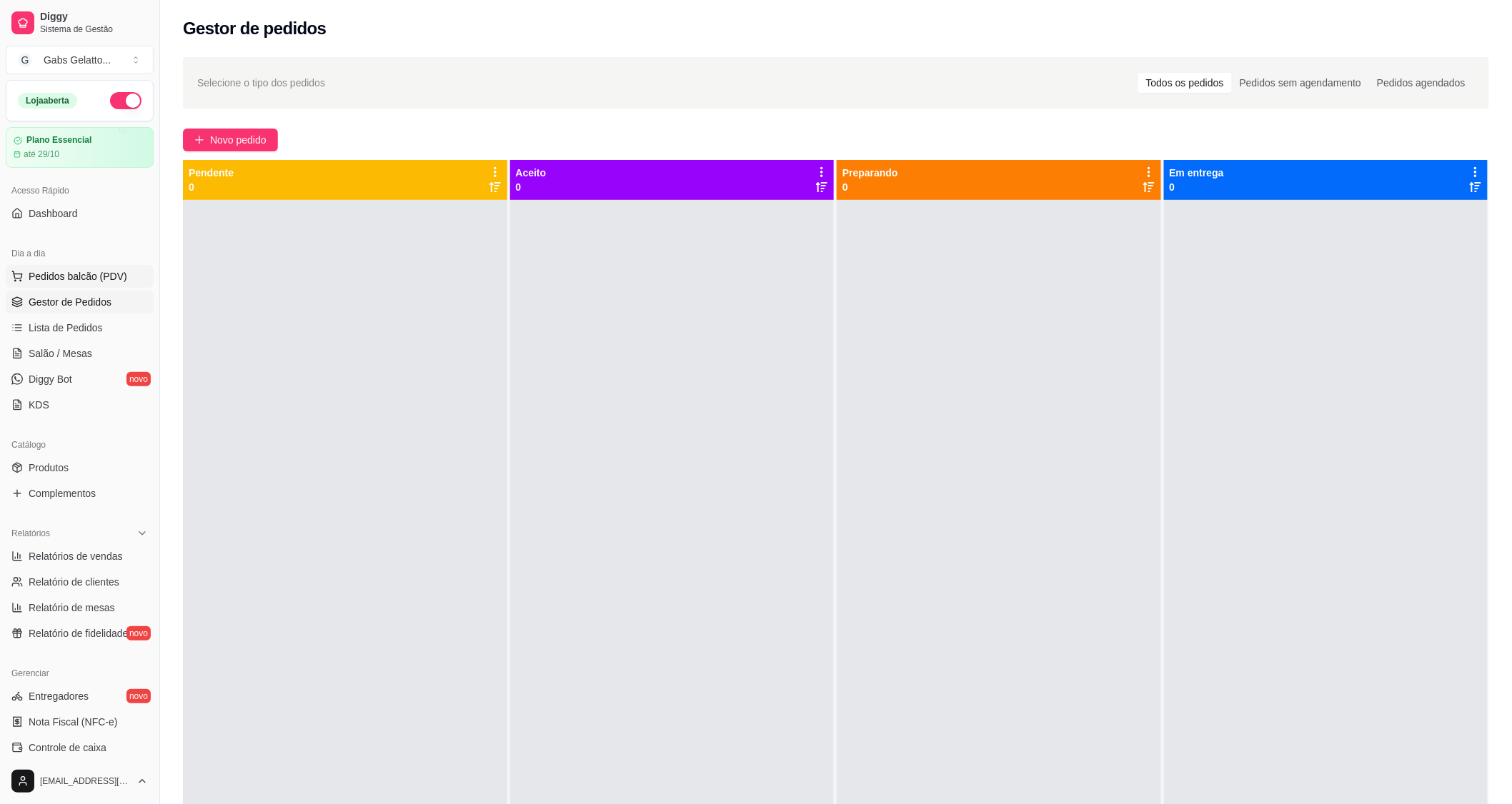
click at [95, 274] on span "Pedidos balcão (PDV)" at bounding box center [78, 276] width 99 height 14
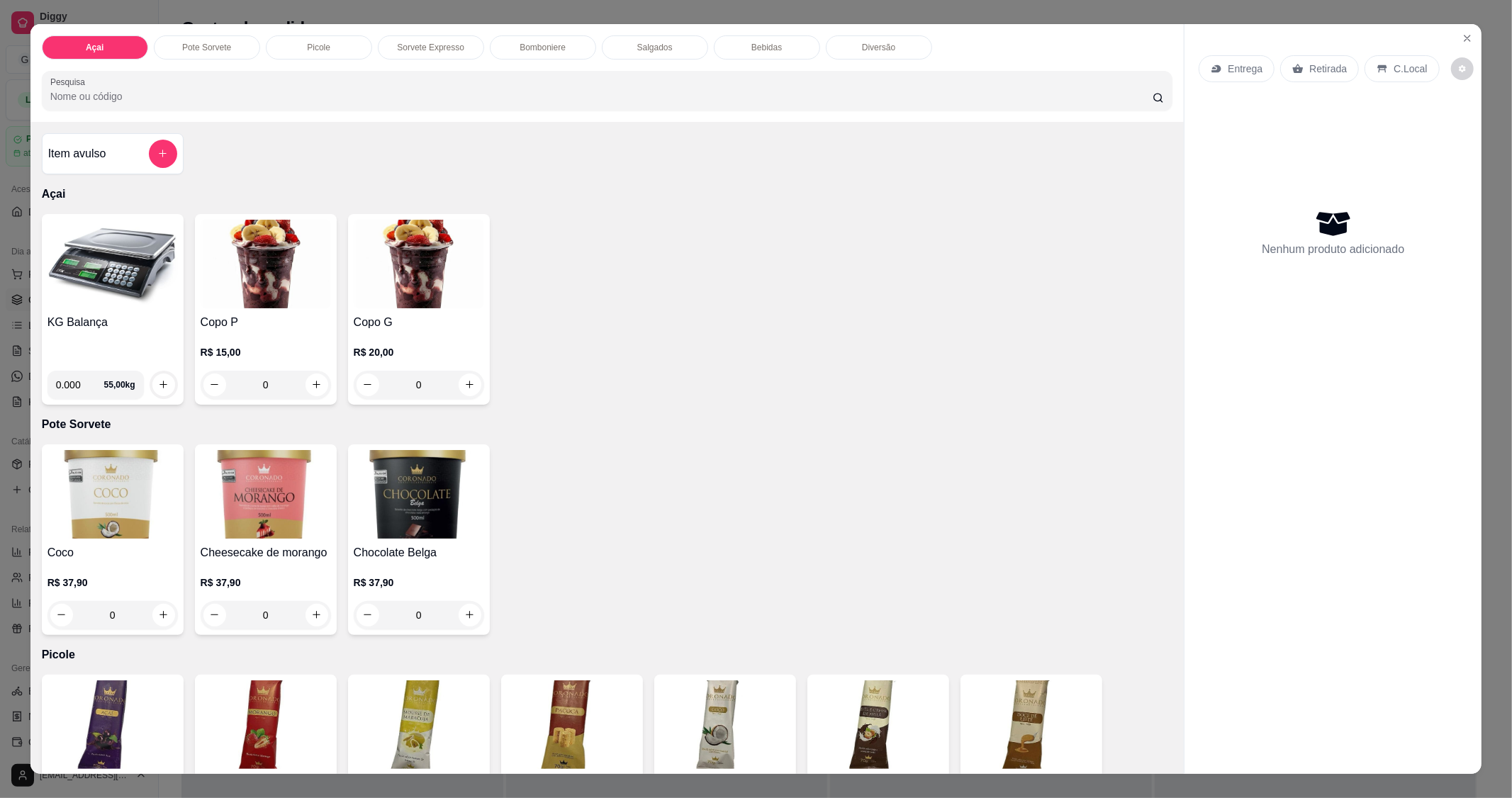
click at [79, 279] on img at bounding box center [112, 264] width 131 height 88
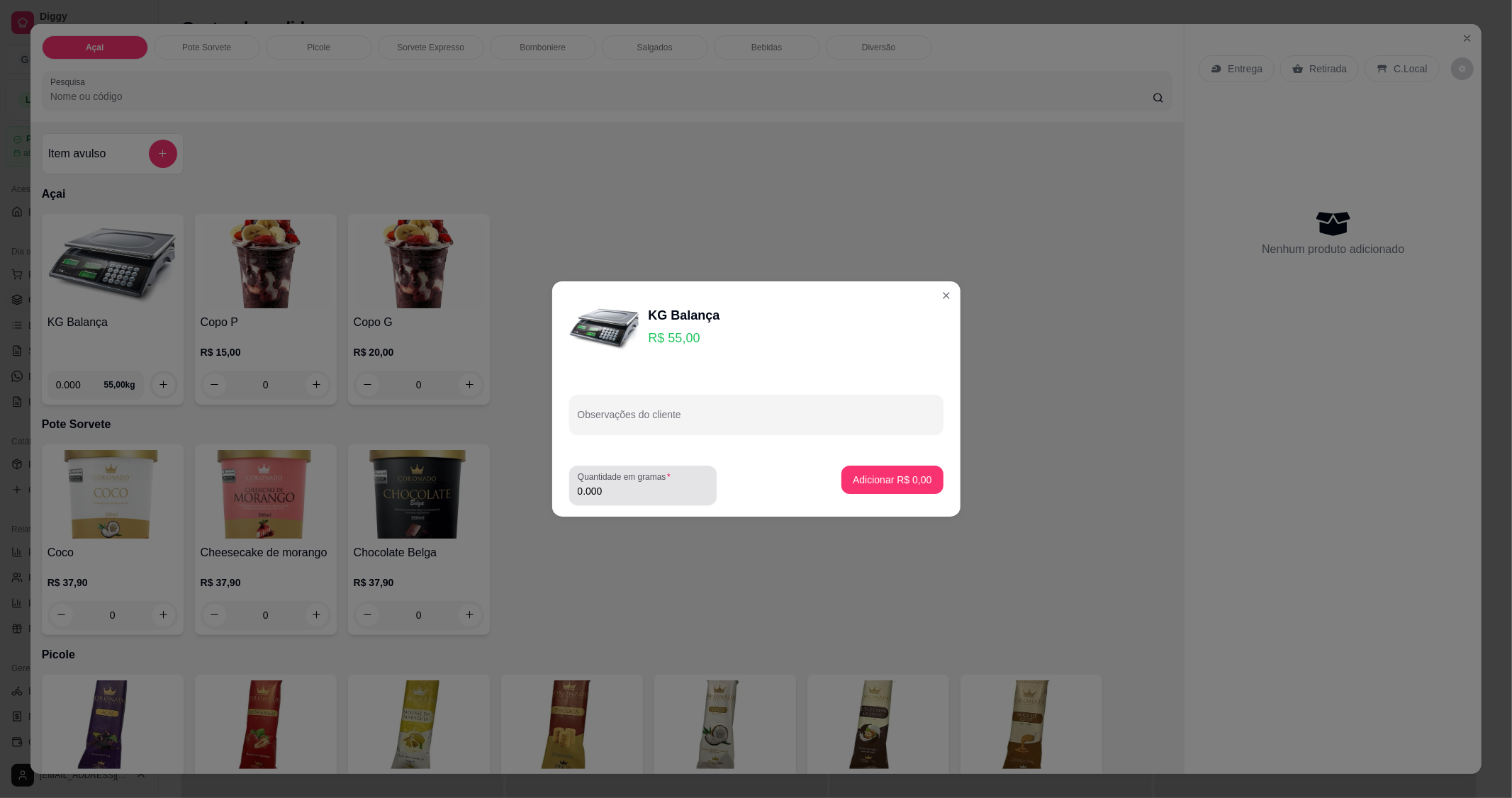
click at [629, 505] on div "Quantidade em gramas 0.000" at bounding box center [643, 486] width 148 height 40
click at [640, 483] on label "Quantidade em gramas" at bounding box center [627, 476] width 98 height 12
click at [640, 485] on input "0.000" at bounding box center [643, 491] width 131 height 14
type input "0.484"
click at [854, 470] on button "Adicionar R$ 26,62" at bounding box center [890, 480] width 104 height 27
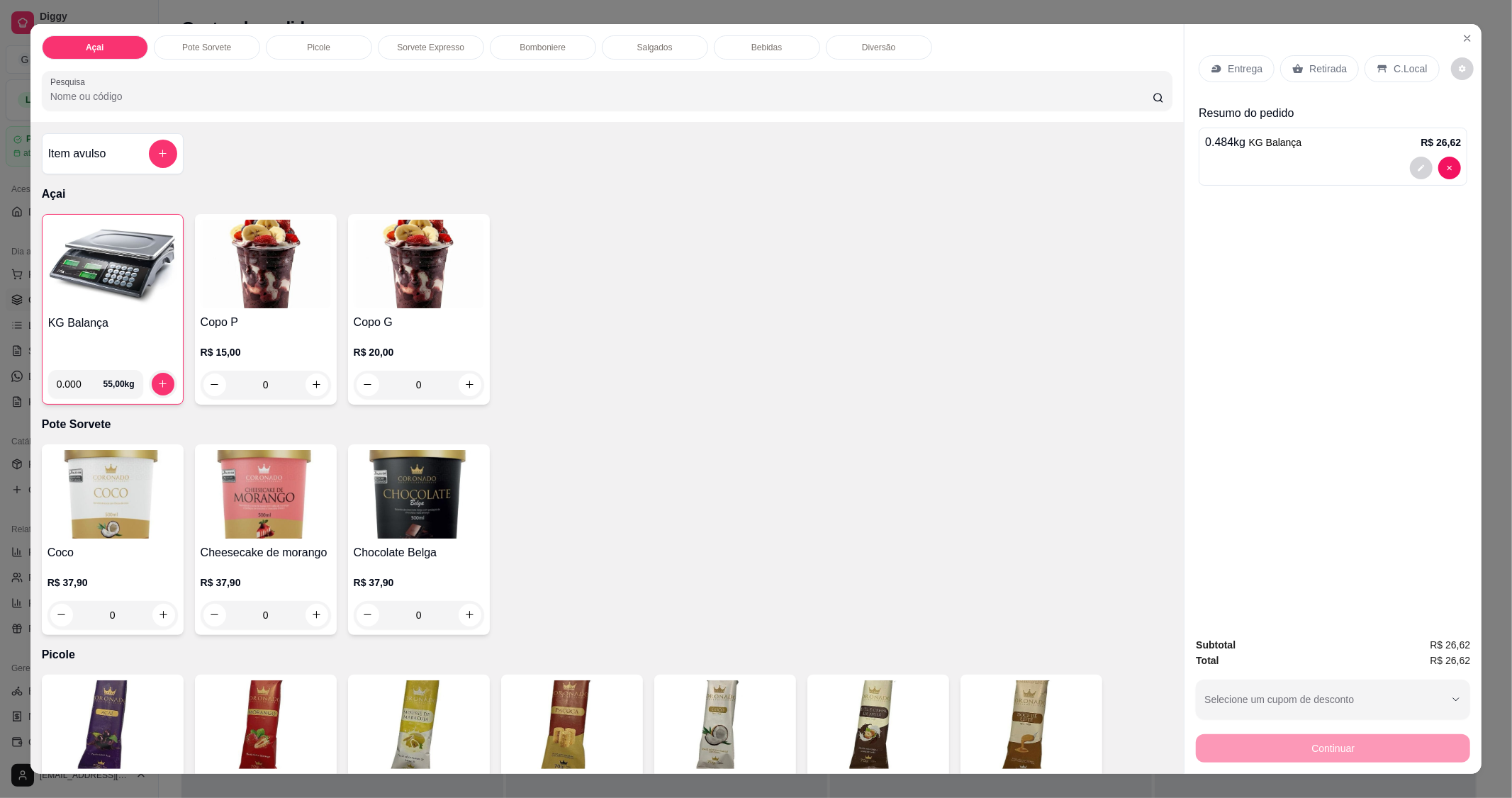
click at [96, 315] on h4 "KG Balança" at bounding box center [112, 324] width 129 height 17
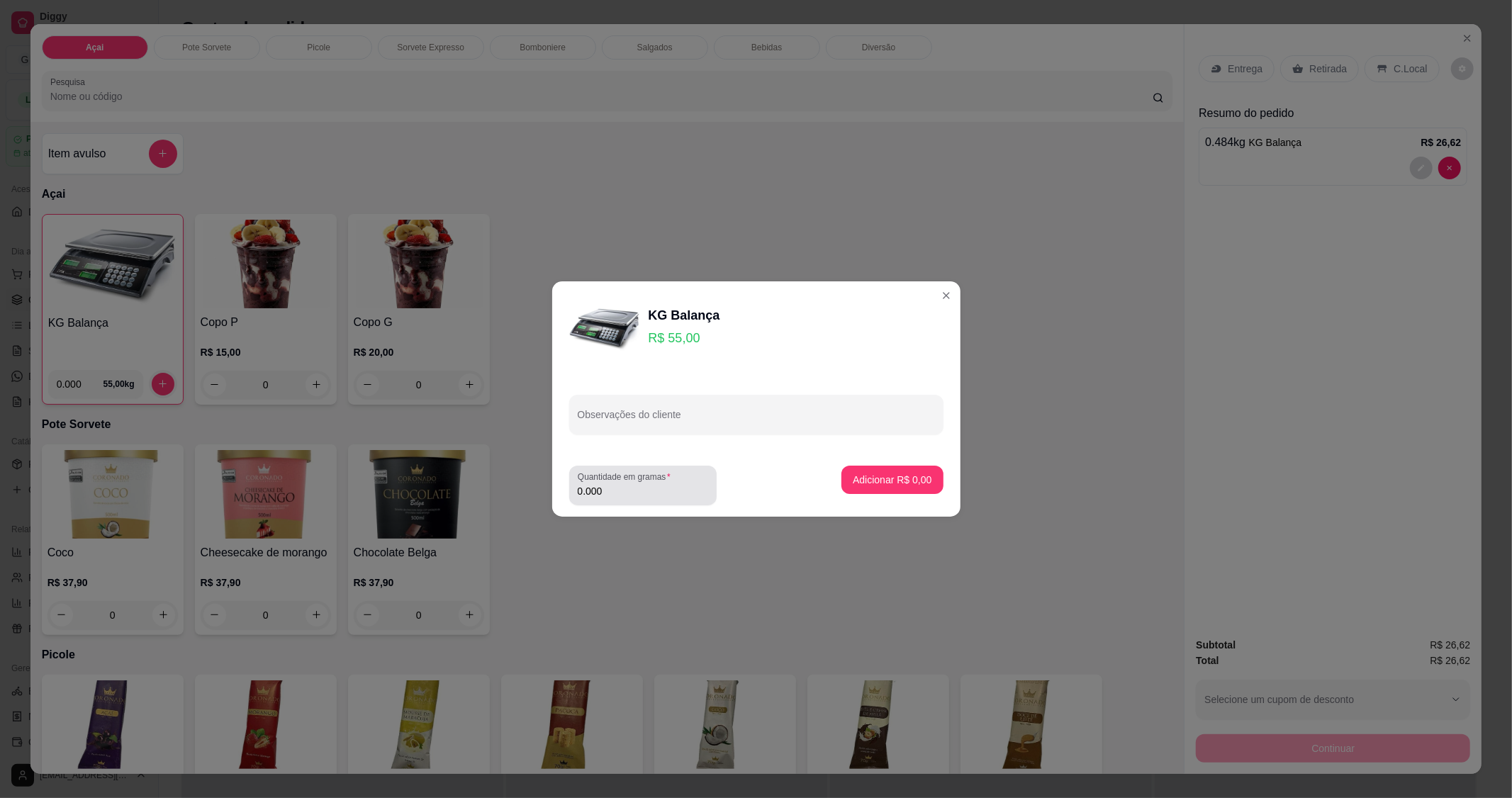
click at [669, 499] on div "0.000" at bounding box center [643, 486] width 131 height 28
type input "0.412"
click at [922, 486] on button "Adicionar R$ 22,66" at bounding box center [889, 480] width 107 height 28
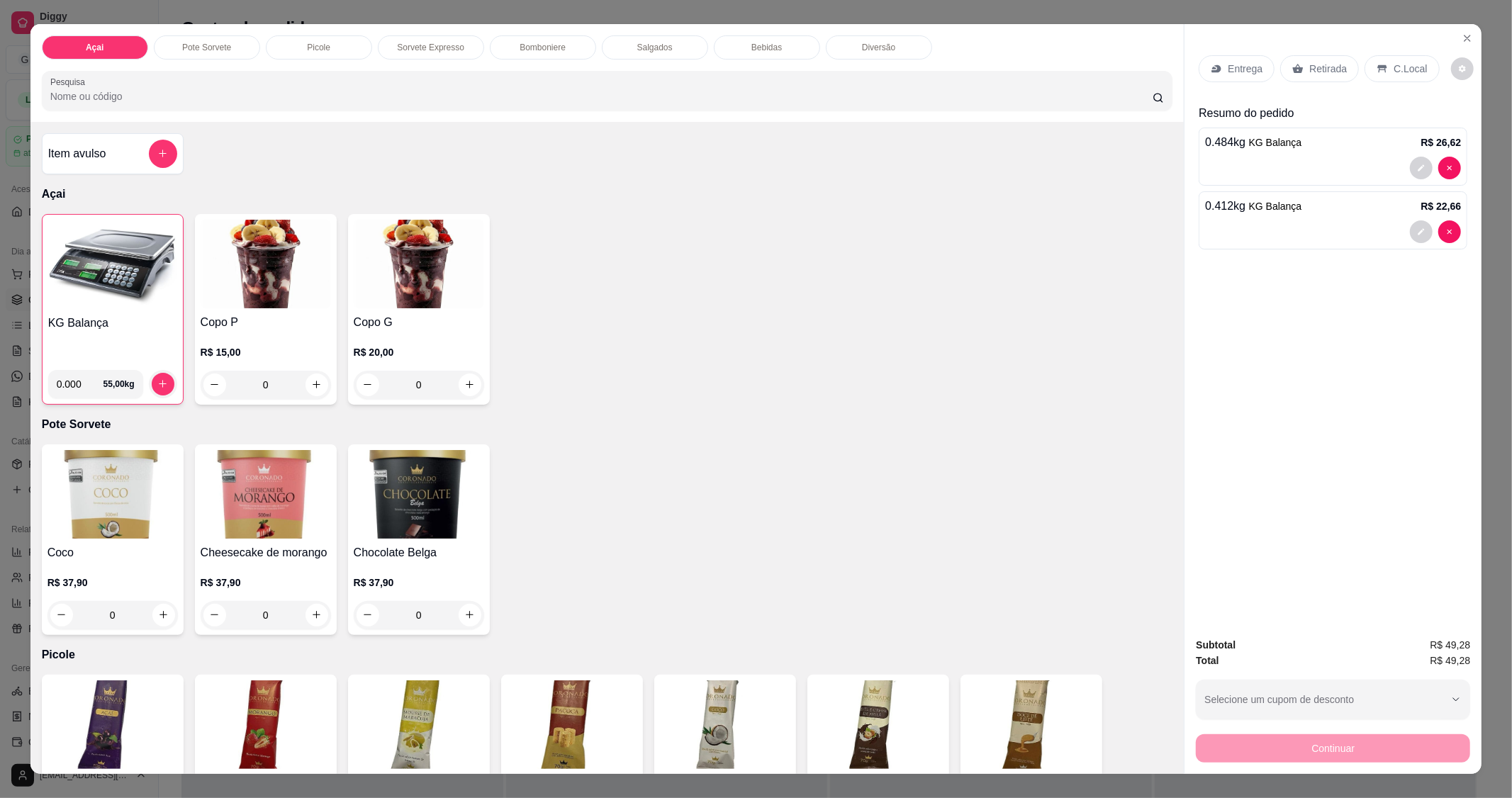
click at [85, 295] on img at bounding box center [112, 264] width 129 height 88
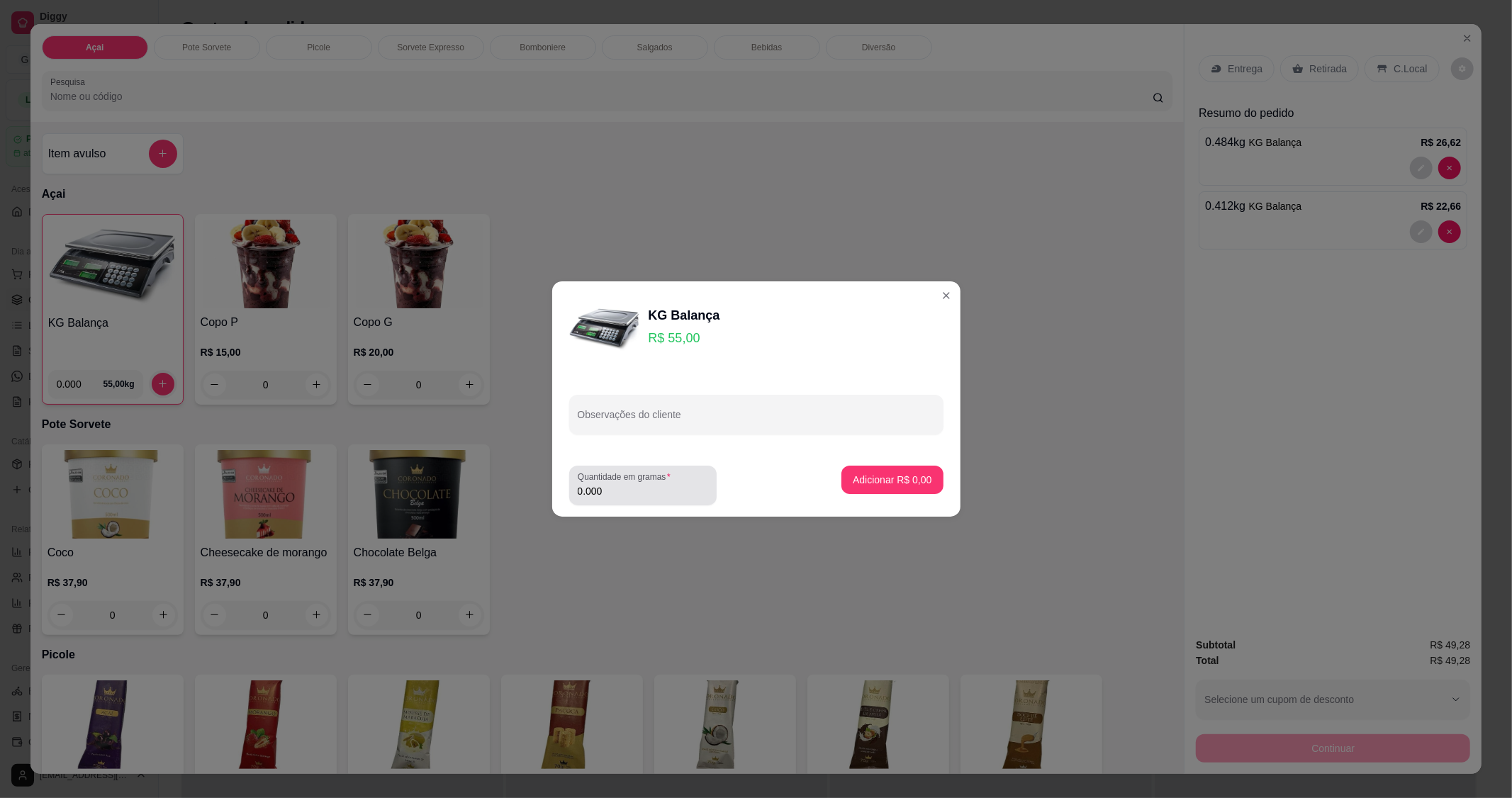
click at [640, 492] on input "0.000" at bounding box center [643, 491] width 131 height 14
type input "0.394"
click at [867, 472] on button "Adicionar R$ 21,67" at bounding box center [890, 480] width 104 height 27
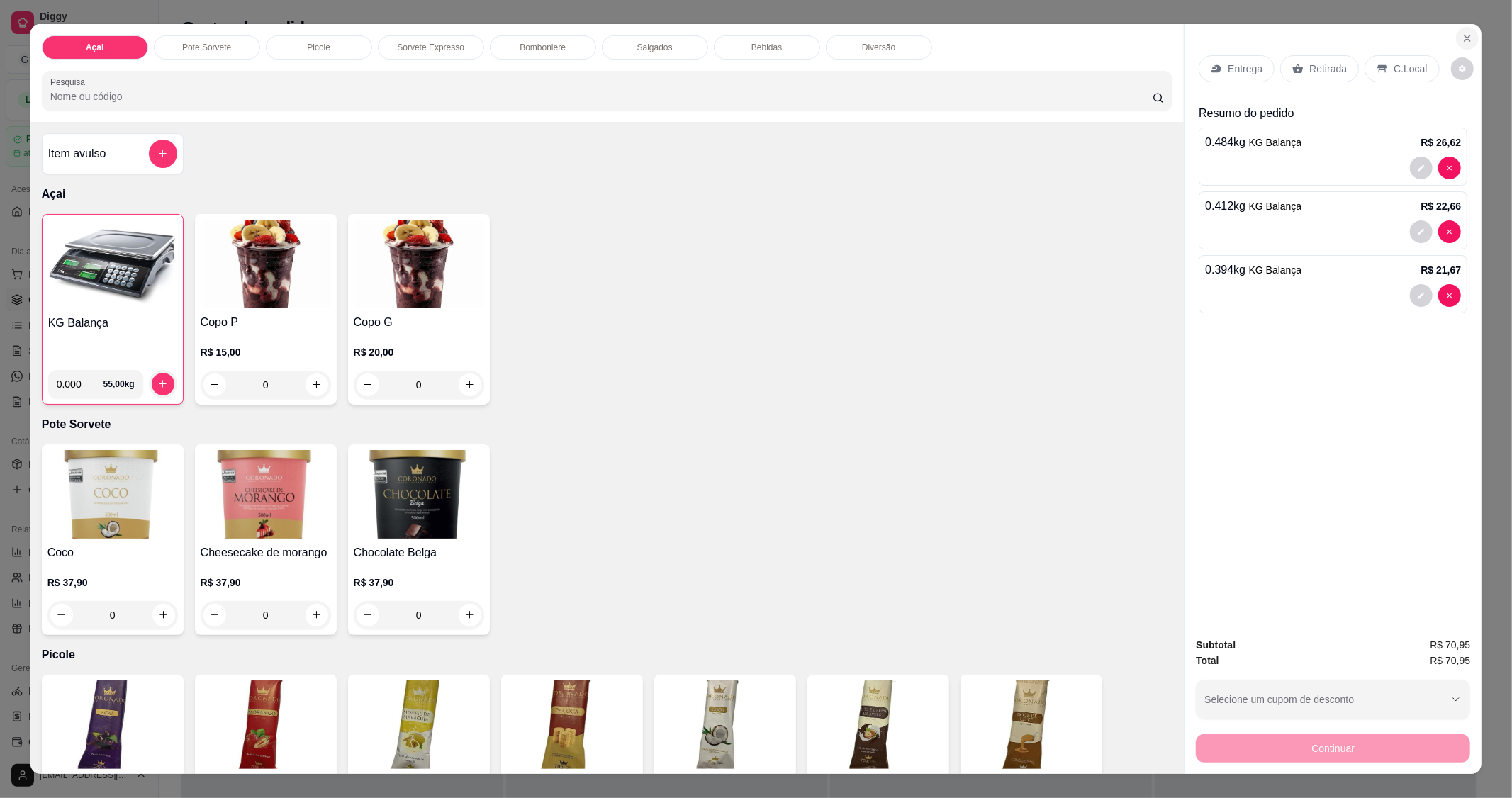
click at [1462, 33] on icon "Close" at bounding box center [1468, 39] width 11 height 11
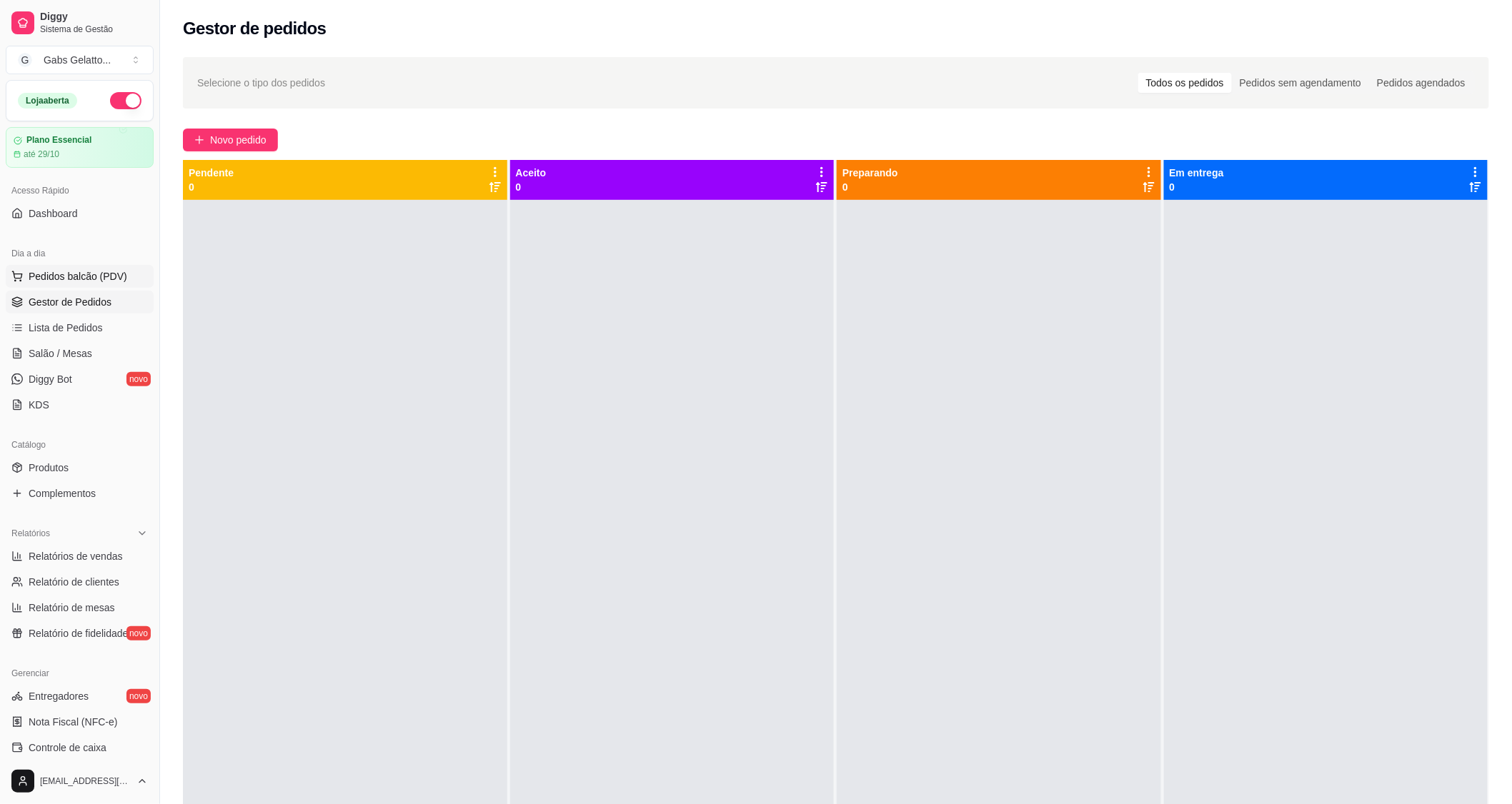
click at [112, 276] on span "Pedidos balcão (PDV)" at bounding box center [78, 276] width 99 height 14
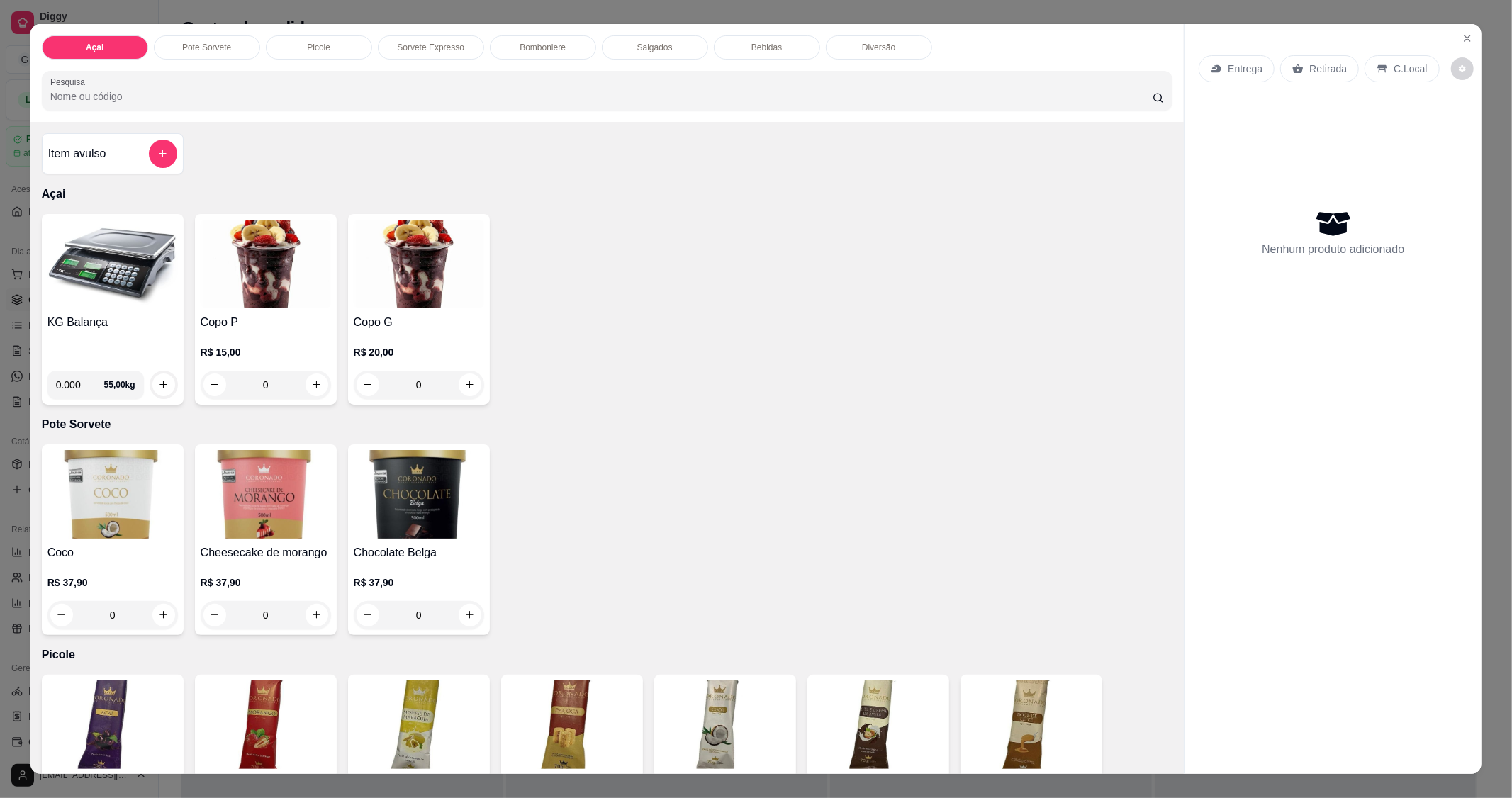
click at [111, 283] on img at bounding box center [112, 264] width 131 height 88
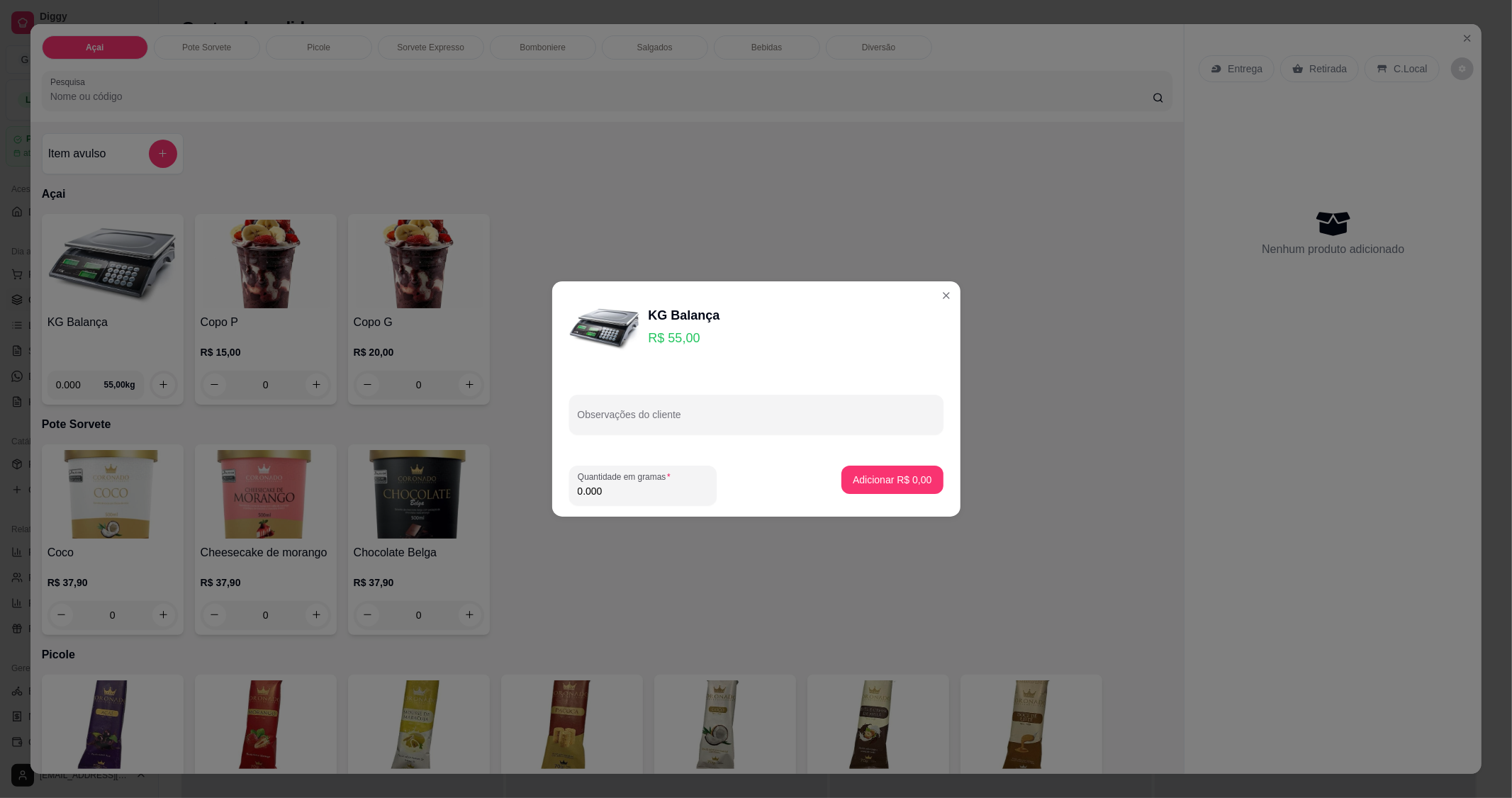
click at [638, 498] on input "0.000" at bounding box center [643, 491] width 131 height 14
type input "0.484"
click at [905, 481] on p "Adicionar R$ 26,62" at bounding box center [889, 480] width 85 height 14
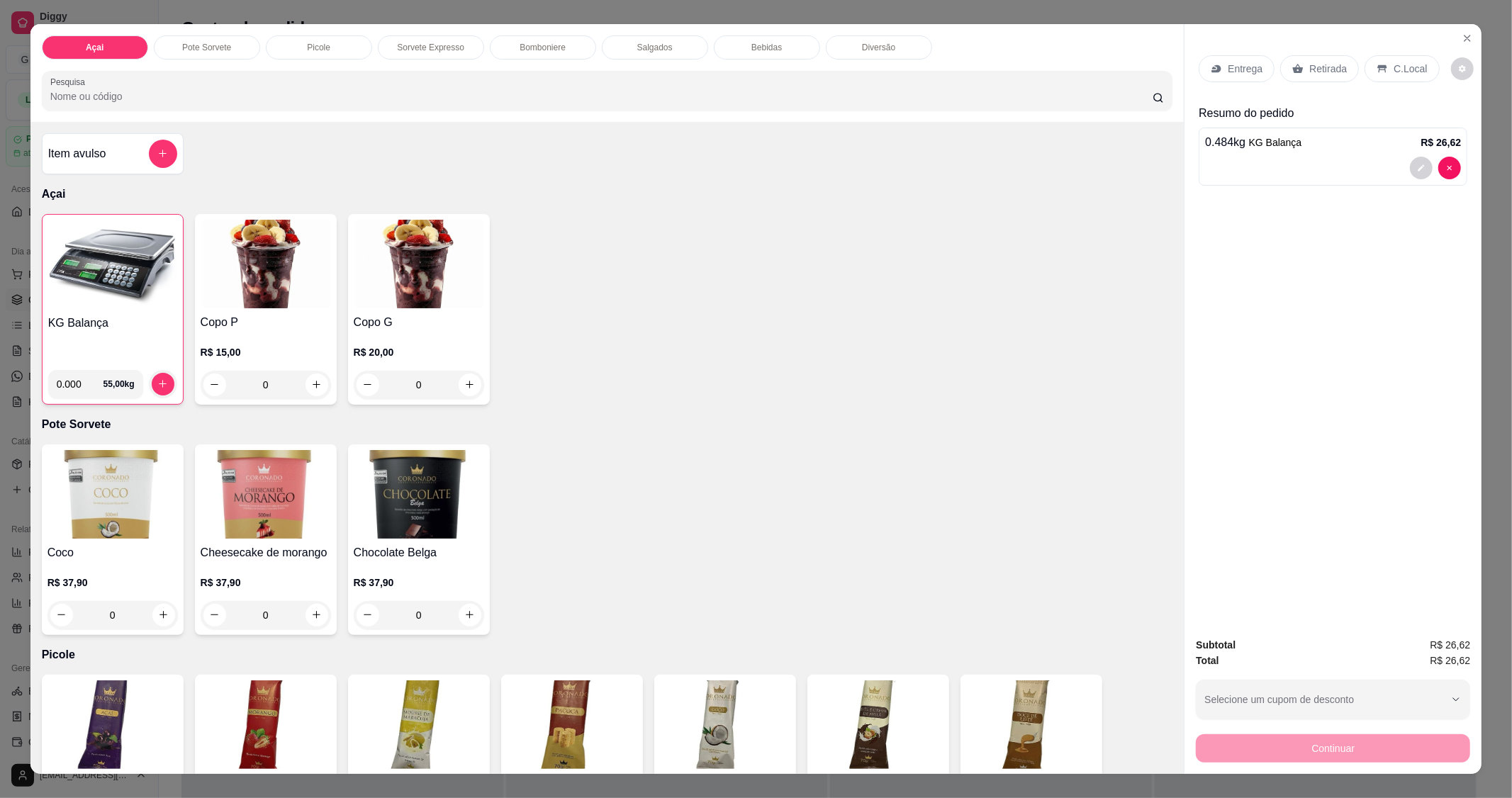
click at [1399, 72] on p "C.Local" at bounding box center [1409, 69] width 33 height 14
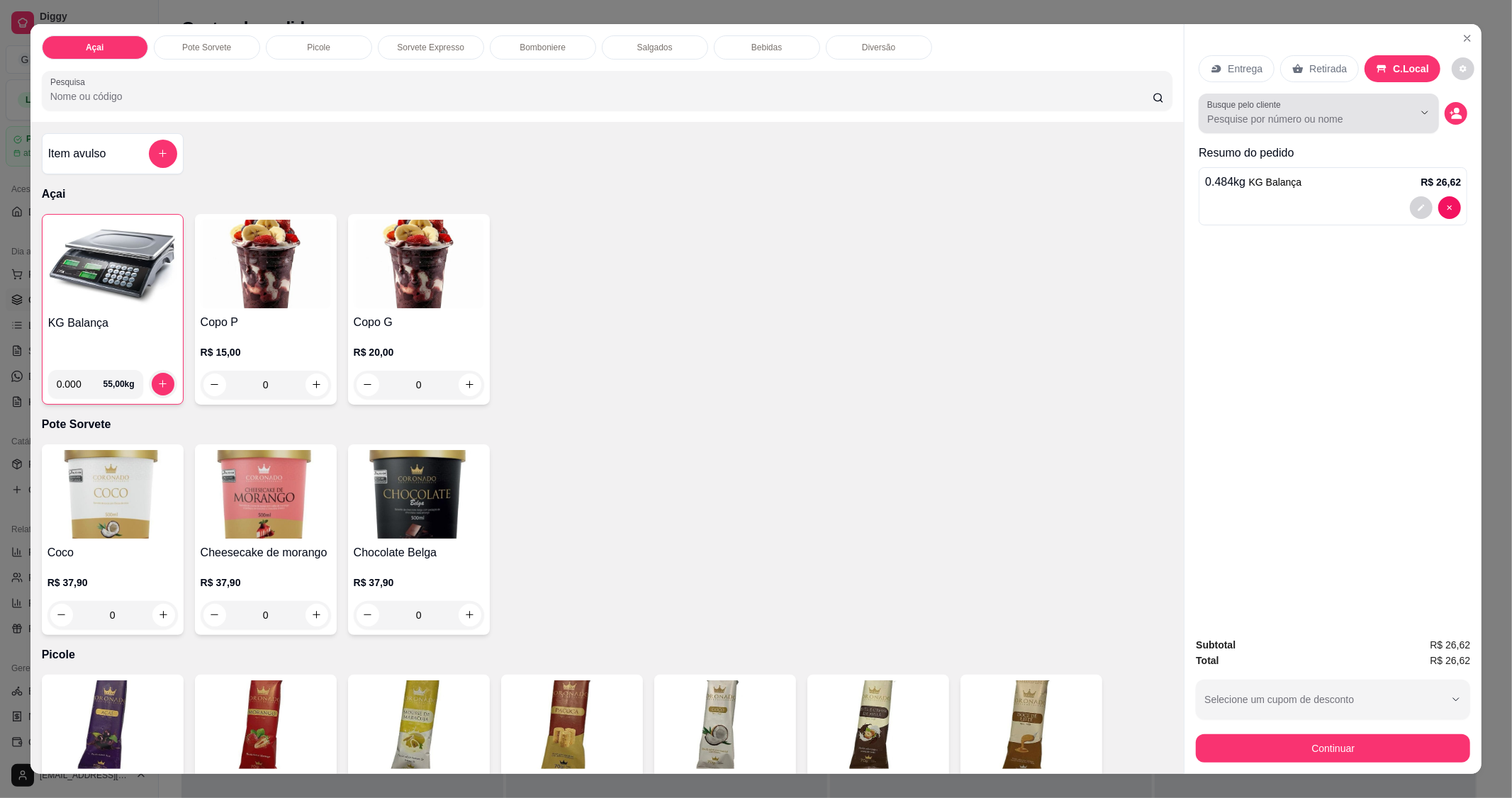
click at [1420, 115] on icon "Show suggestions" at bounding box center [1425, 113] width 11 height 11
type input "[PERSON_NAME]"
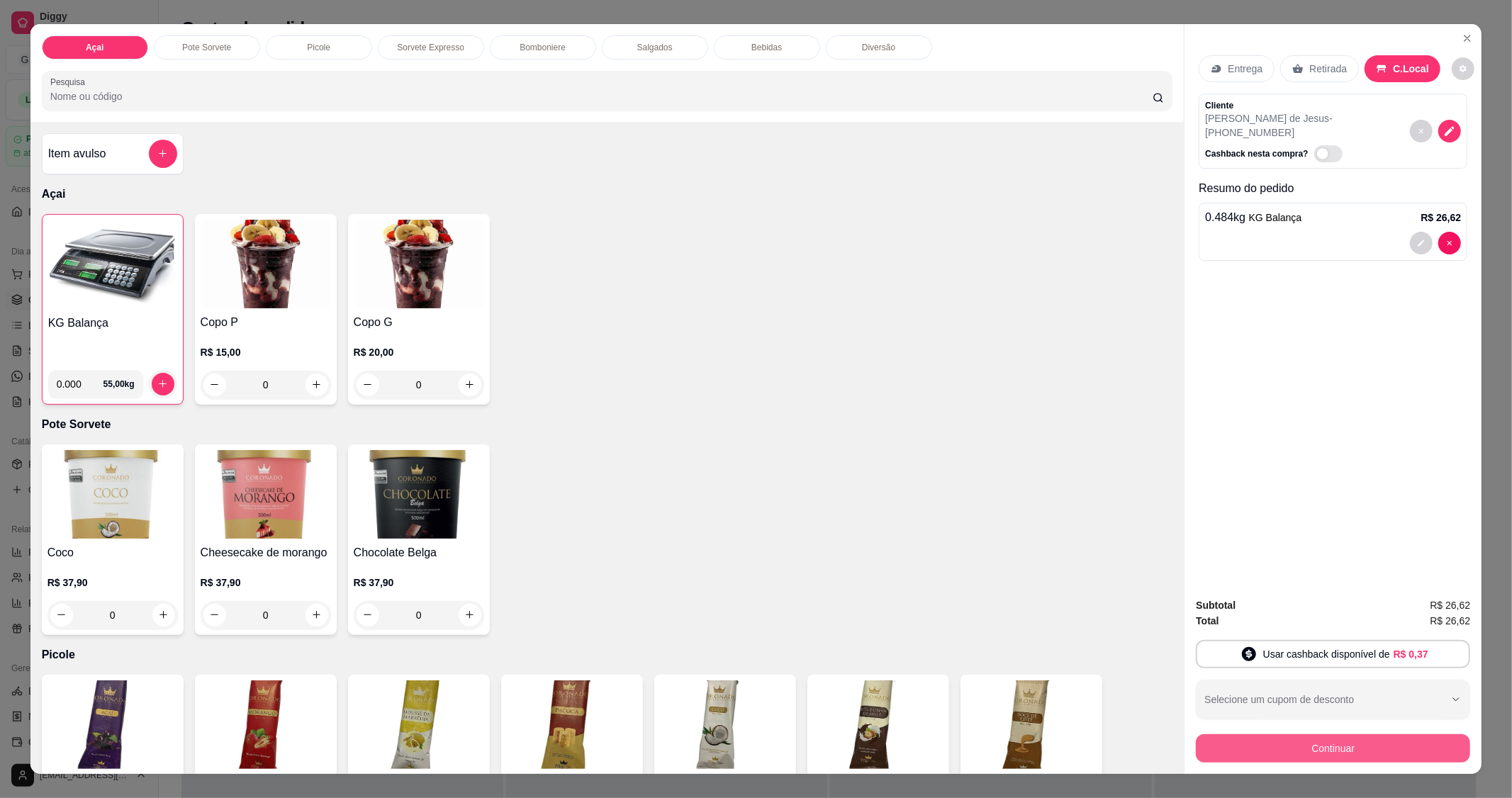
click at [1262, 740] on button "Continuar" at bounding box center [1333, 749] width 275 height 28
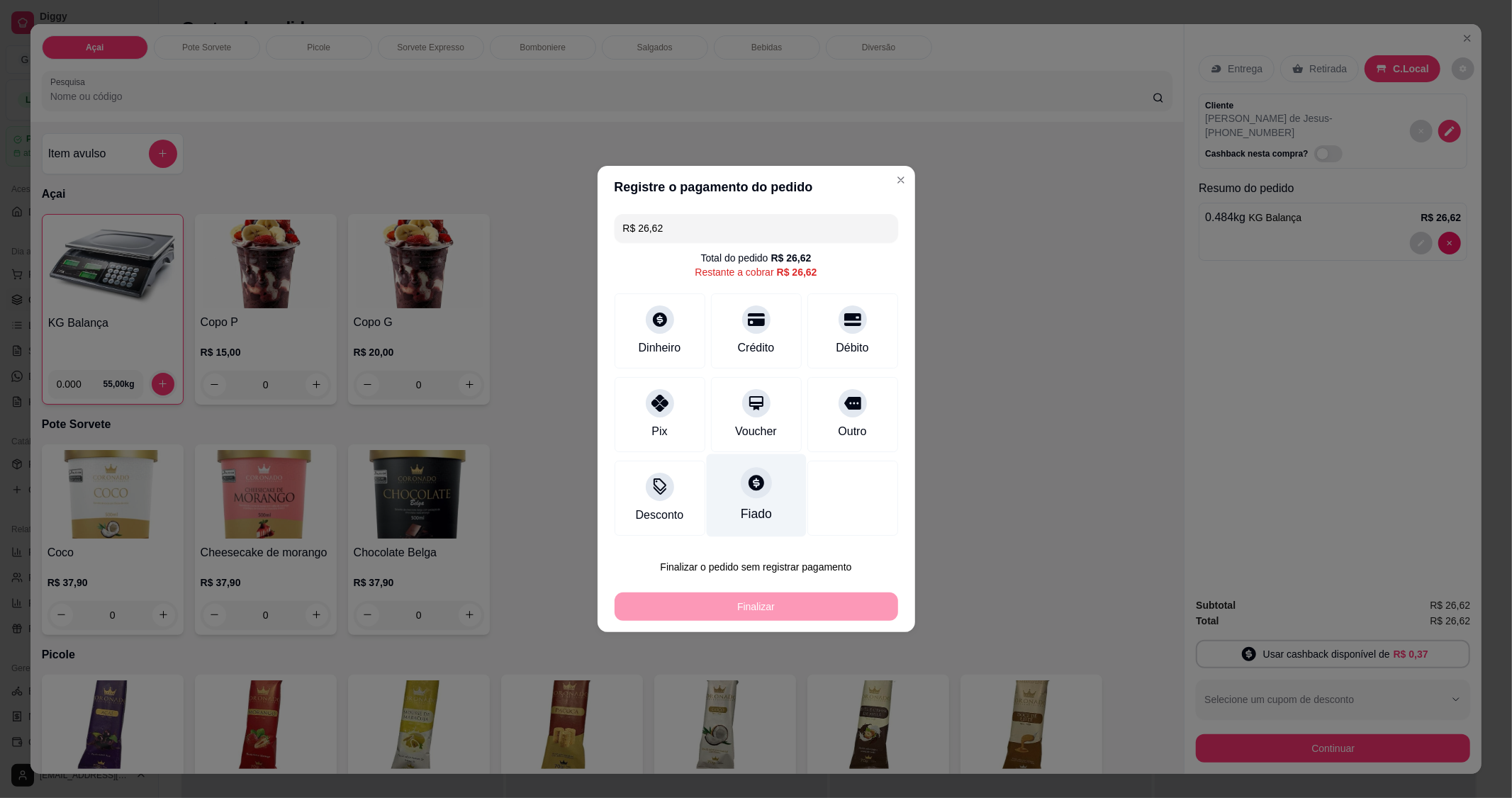
click at [735, 492] on div "Fiado" at bounding box center [756, 496] width 100 height 83
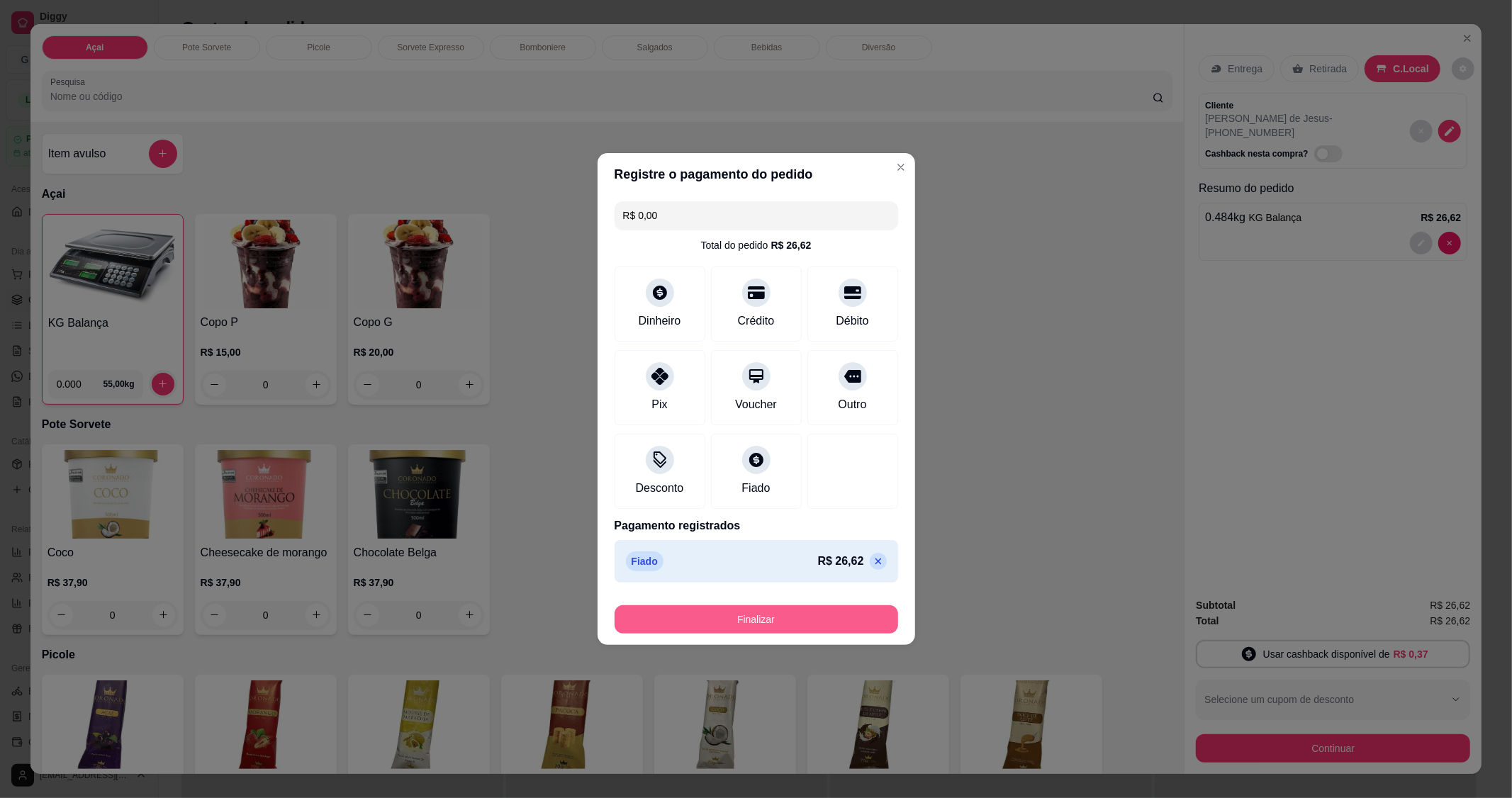
click at [762, 620] on button "Finalizar" at bounding box center [756, 620] width 283 height 28
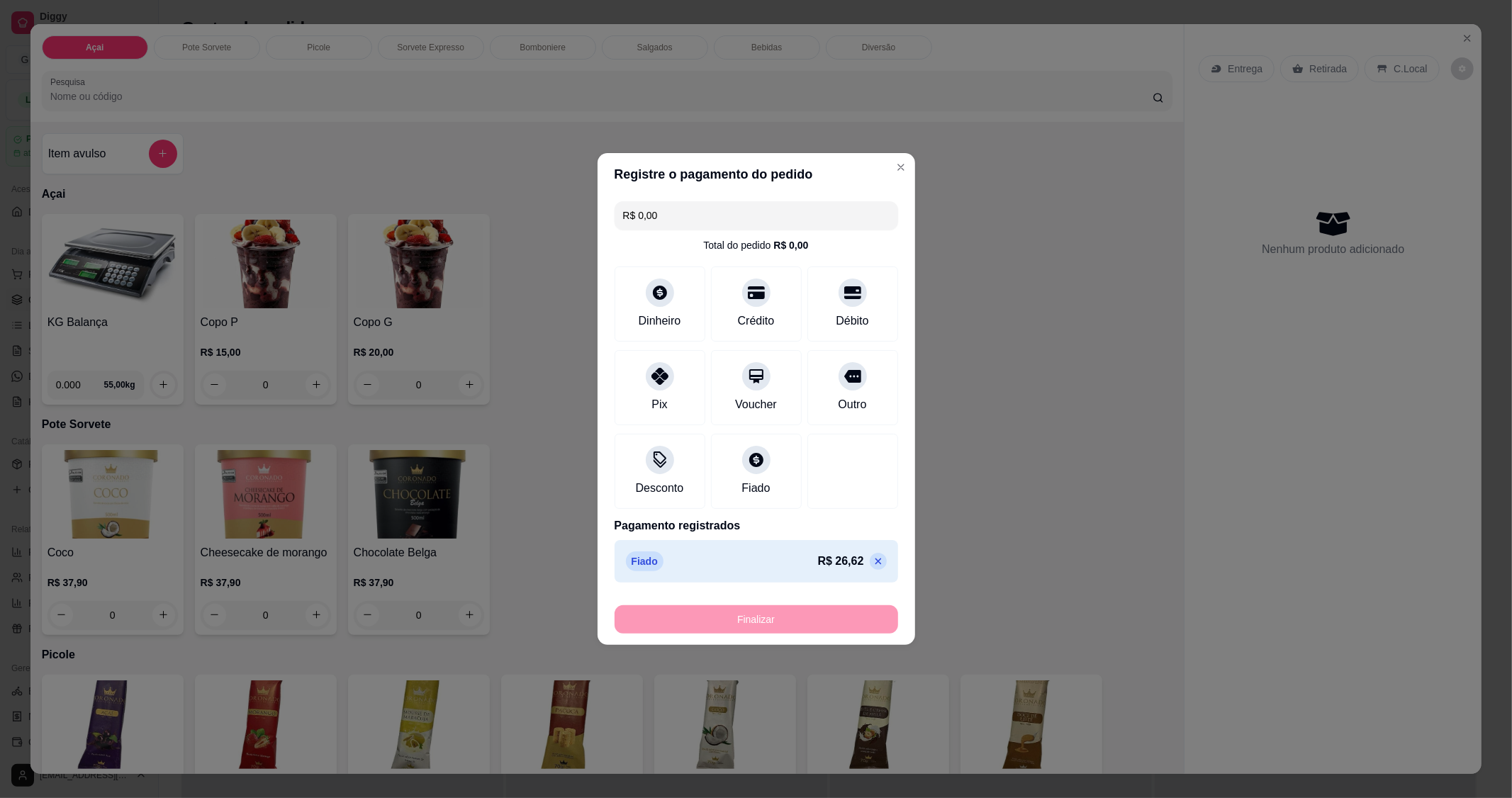
type input "-R$ 26,62"
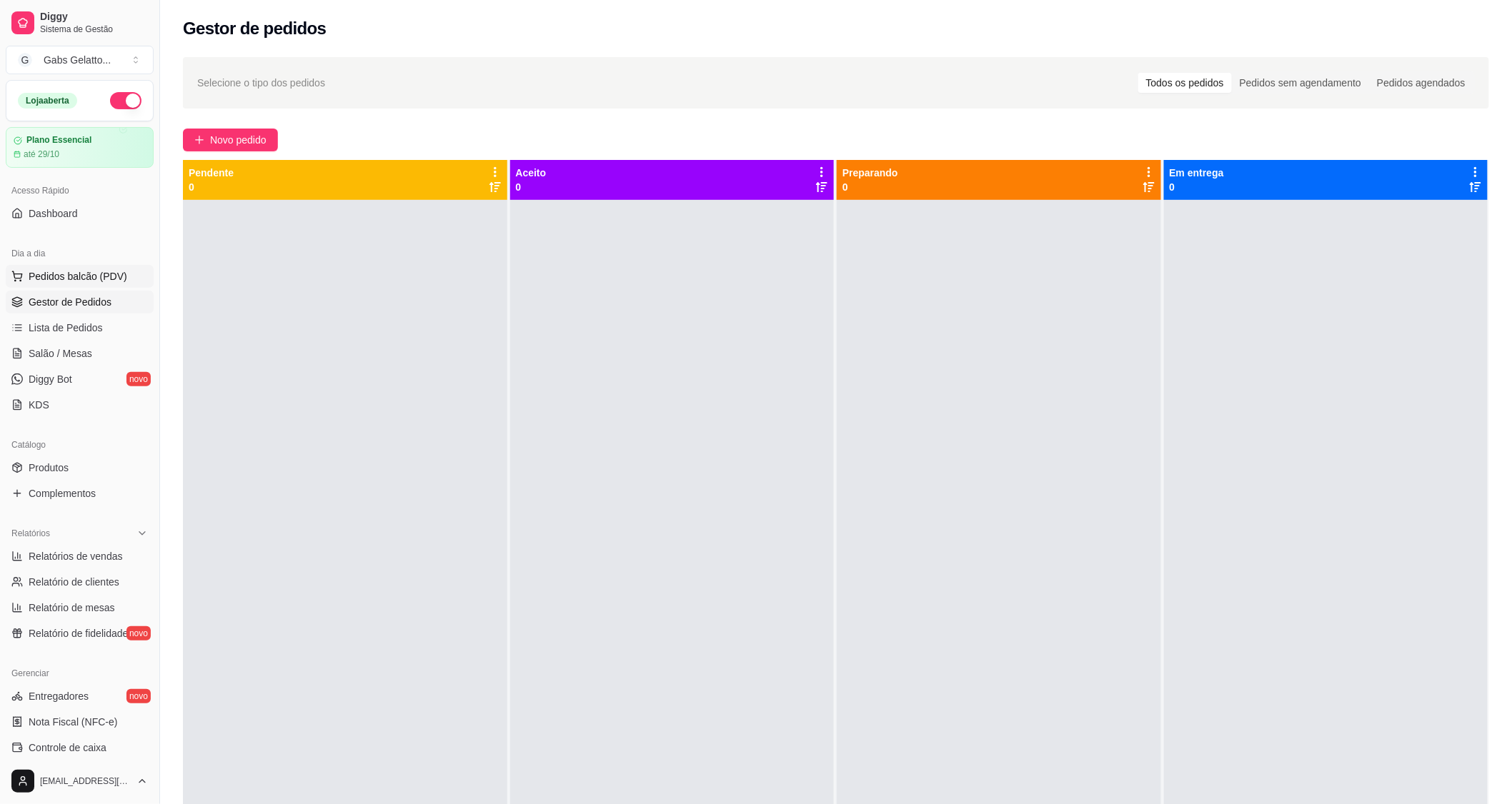
click at [80, 270] on span "Pedidos balcão (PDV)" at bounding box center [78, 276] width 99 height 14
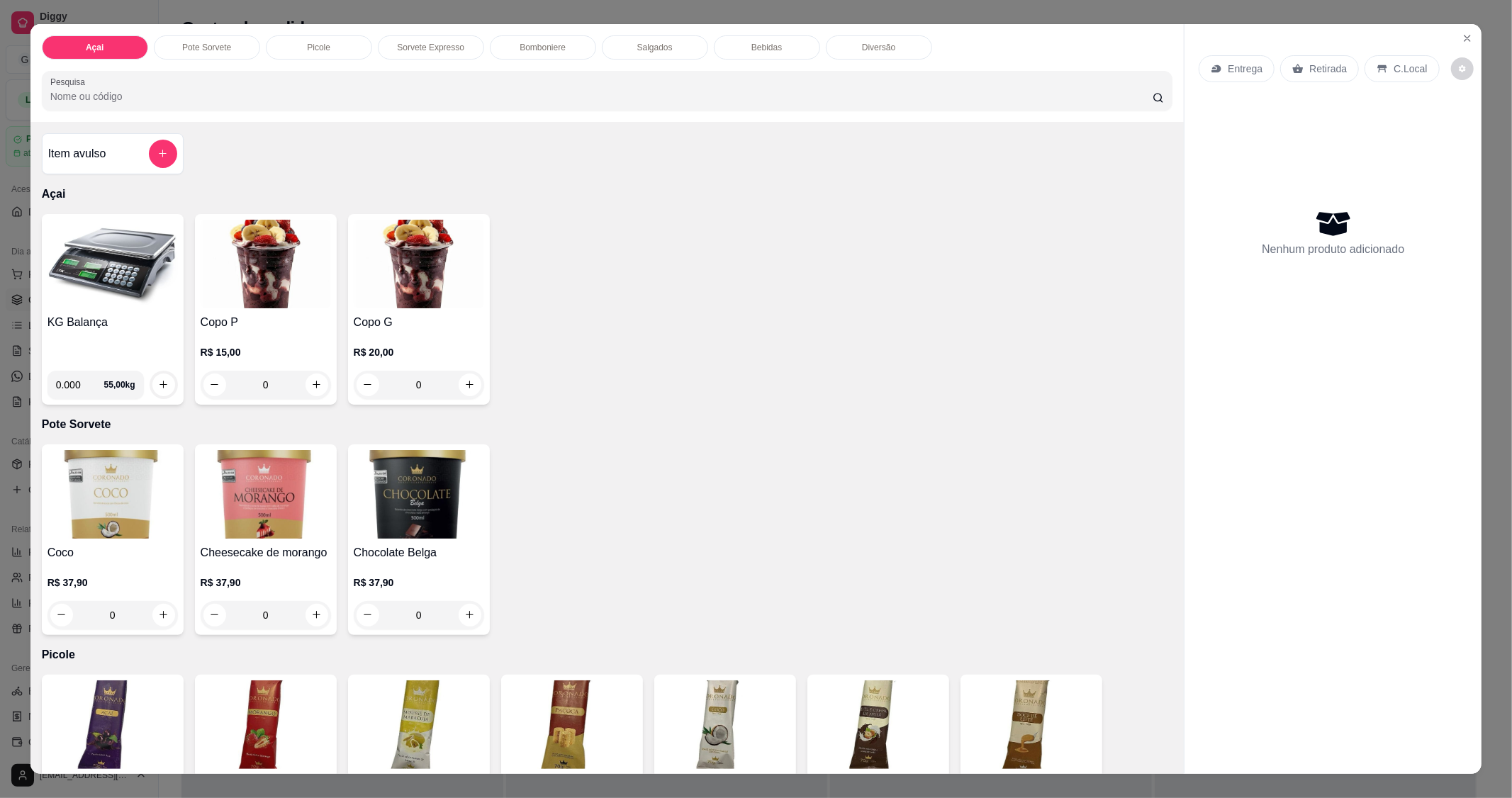
click at [115, 275] on img at bounding box center [112, 264] width 131 height 88
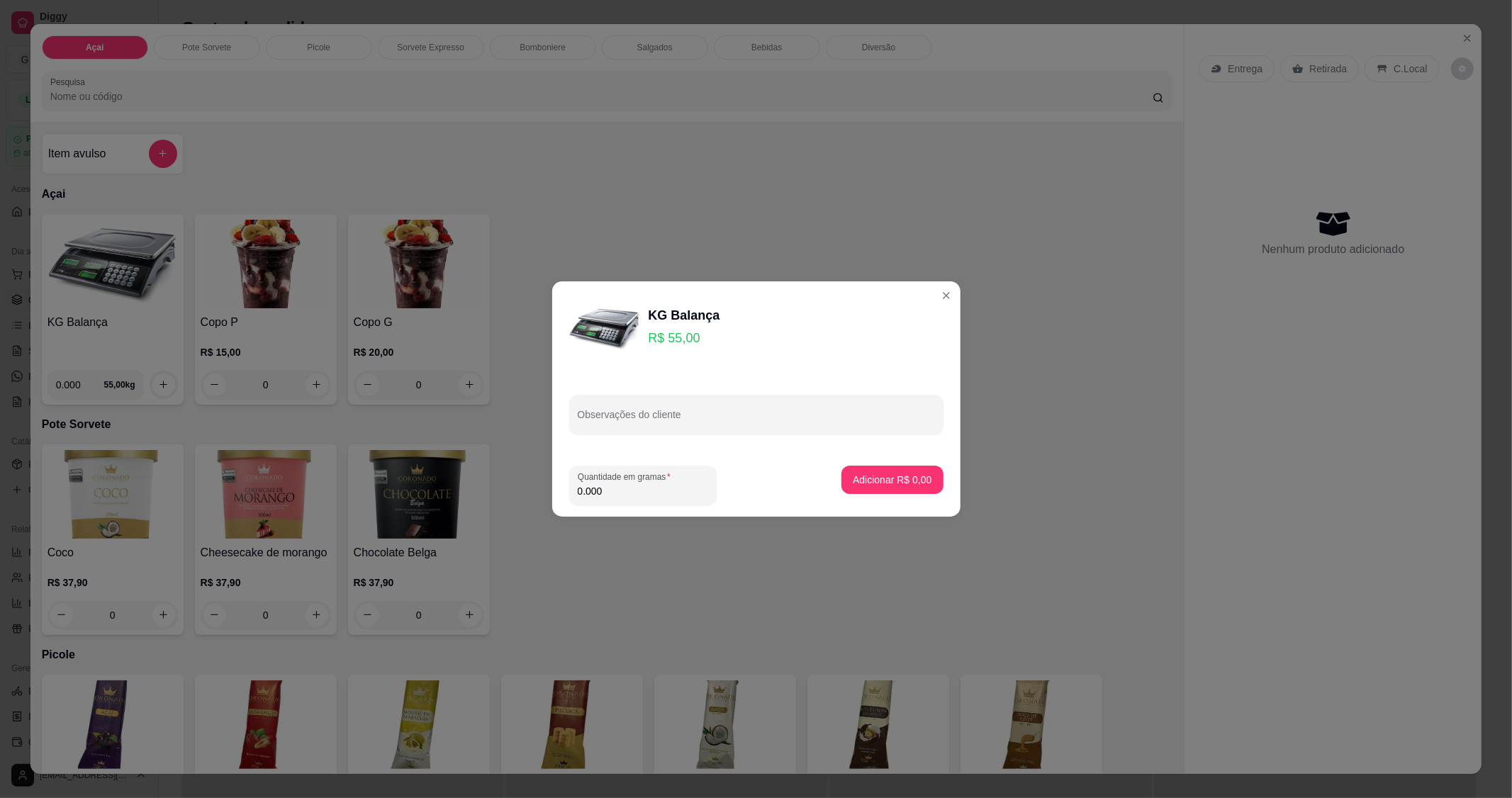
click at [623, 490] on input "0.000" at bounding box center [643, 491] width 131 height 14
type input "0.210"
click at [896, 478] on p "Adicionar R$ 11,55" at bounding box center [889, 480] width 85 height 14
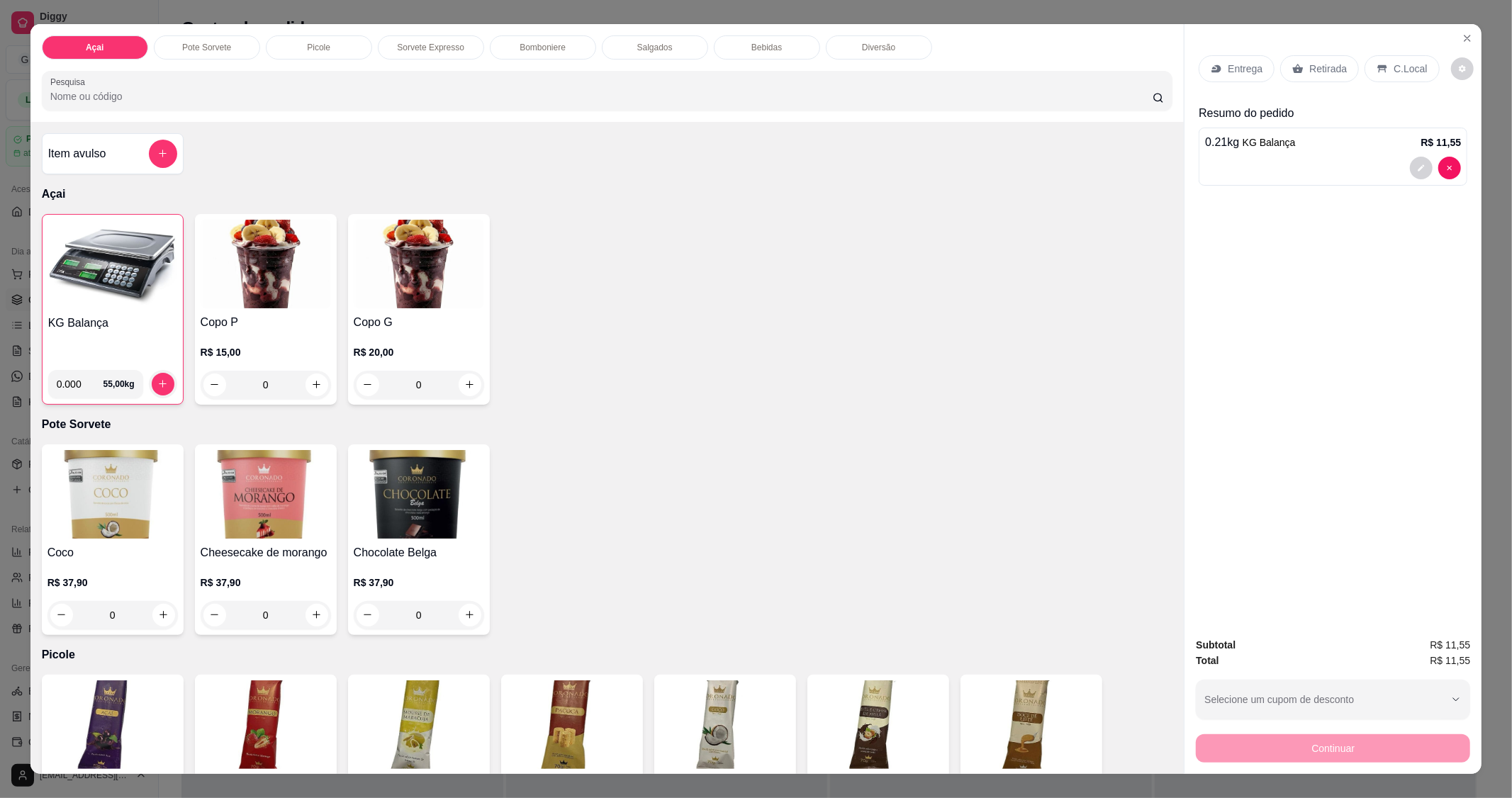
click at [1405, 58] on div "C.Local" at bounding box center [1402, 69] width 74 height 27
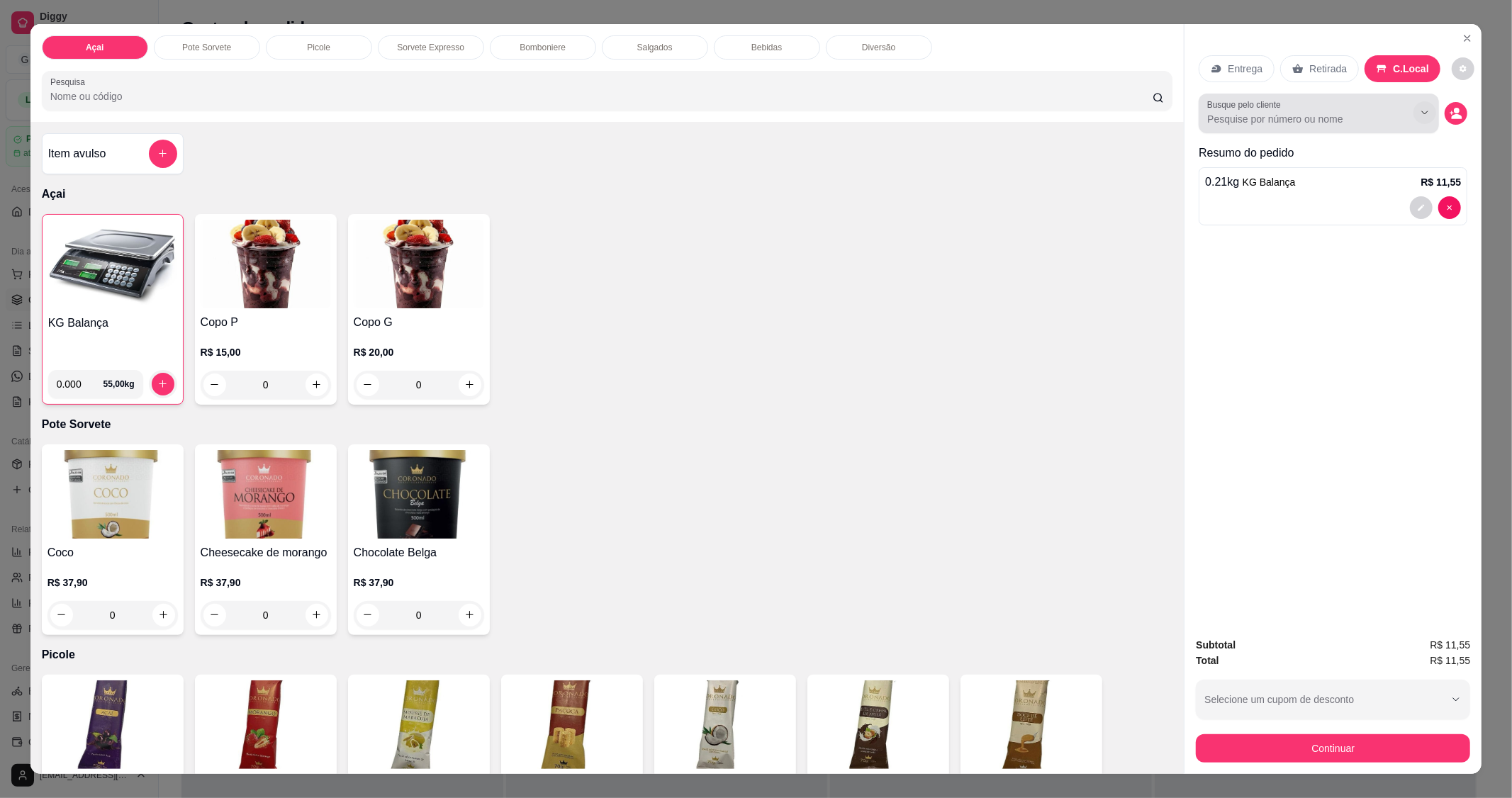
click at [1414, 109] on button "Show suggestions" at bounding box center [1425, 113] width 23 height 23
type input "JULI"
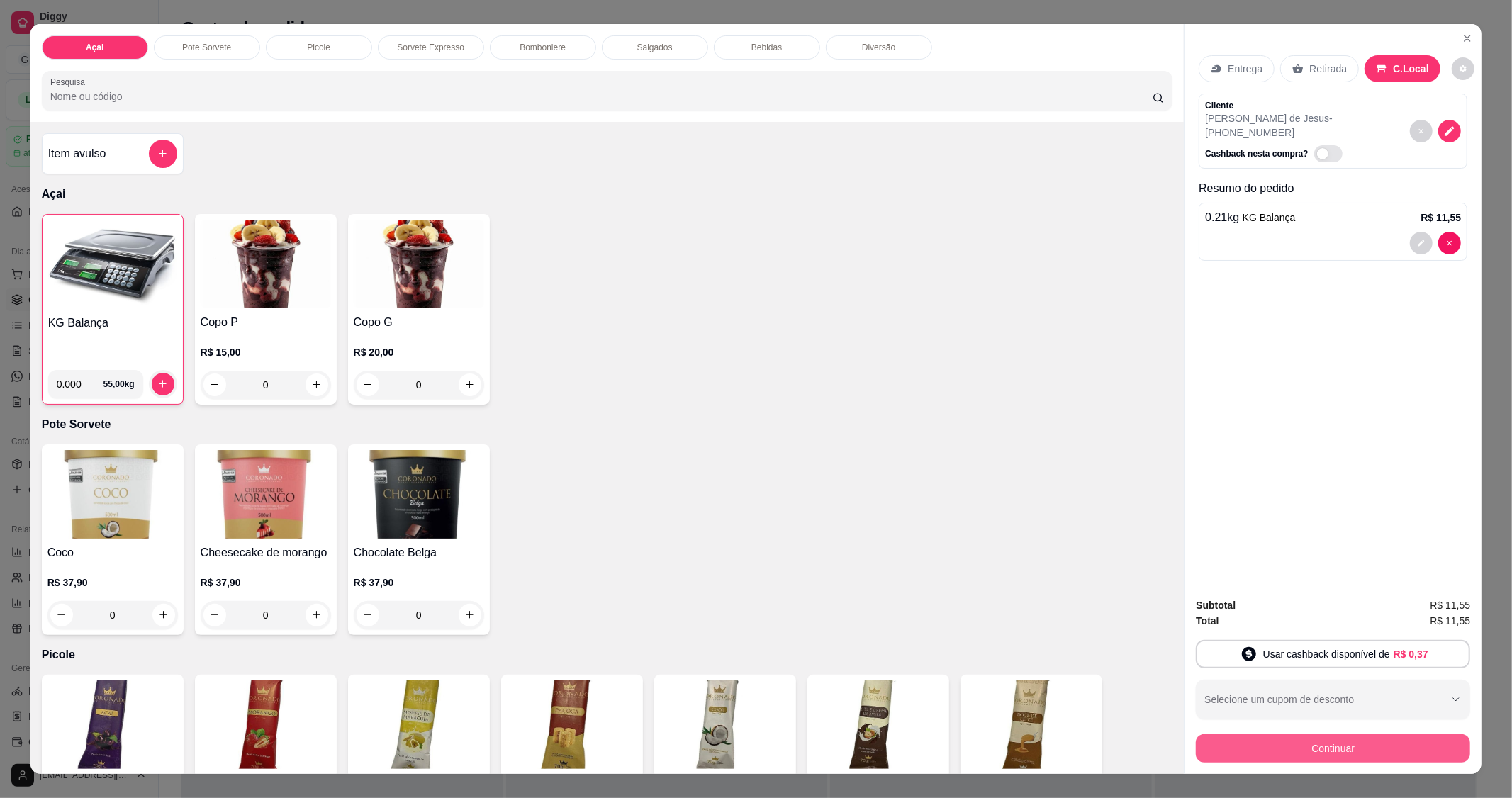
click at [1314, 755] on button "Continuar" at bounding box center [1333, 749] width 275 height 28
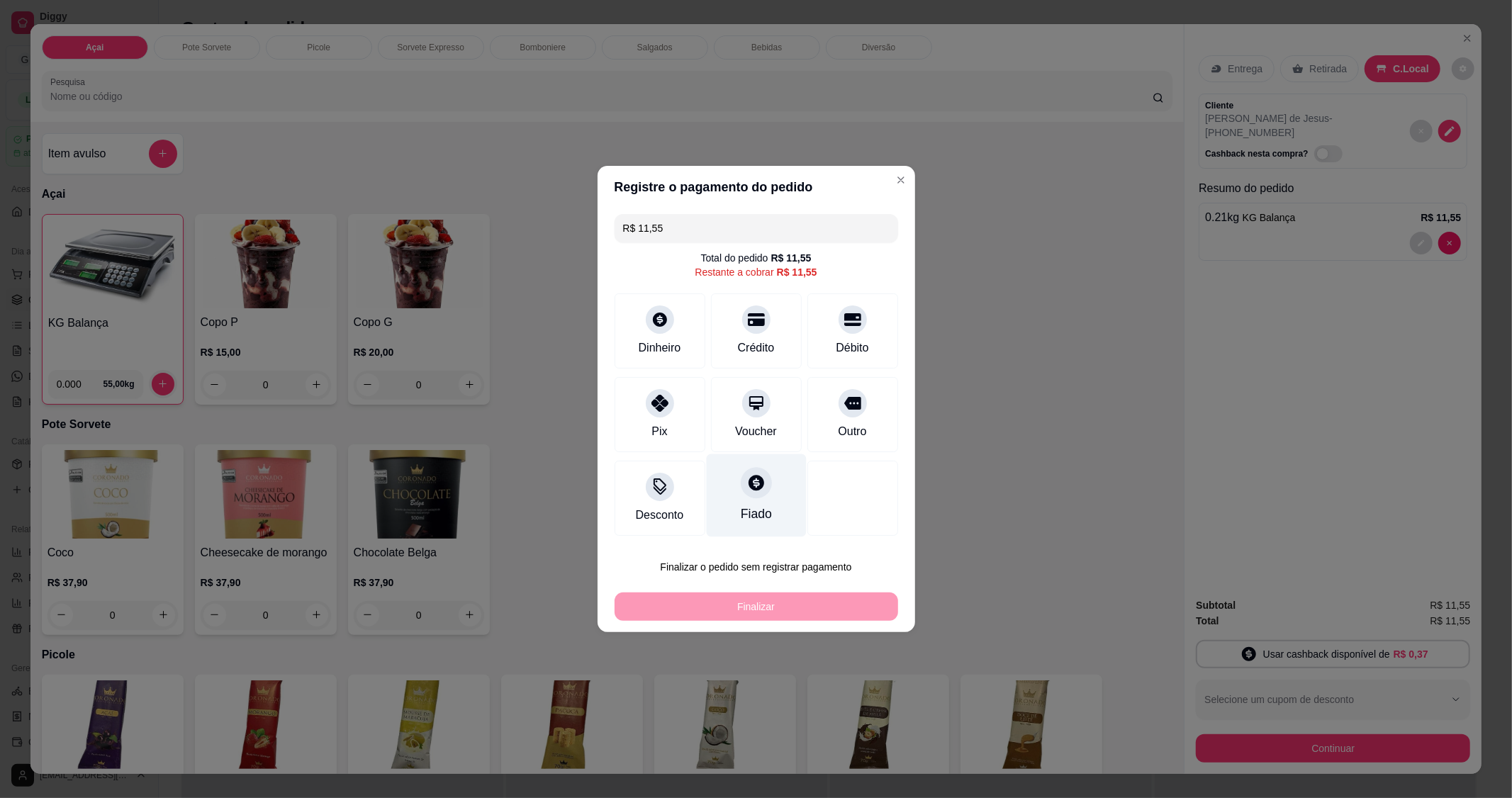
click at [735, 500] on div "Fiado" at bounding box center [756, 496] width 100 height 83
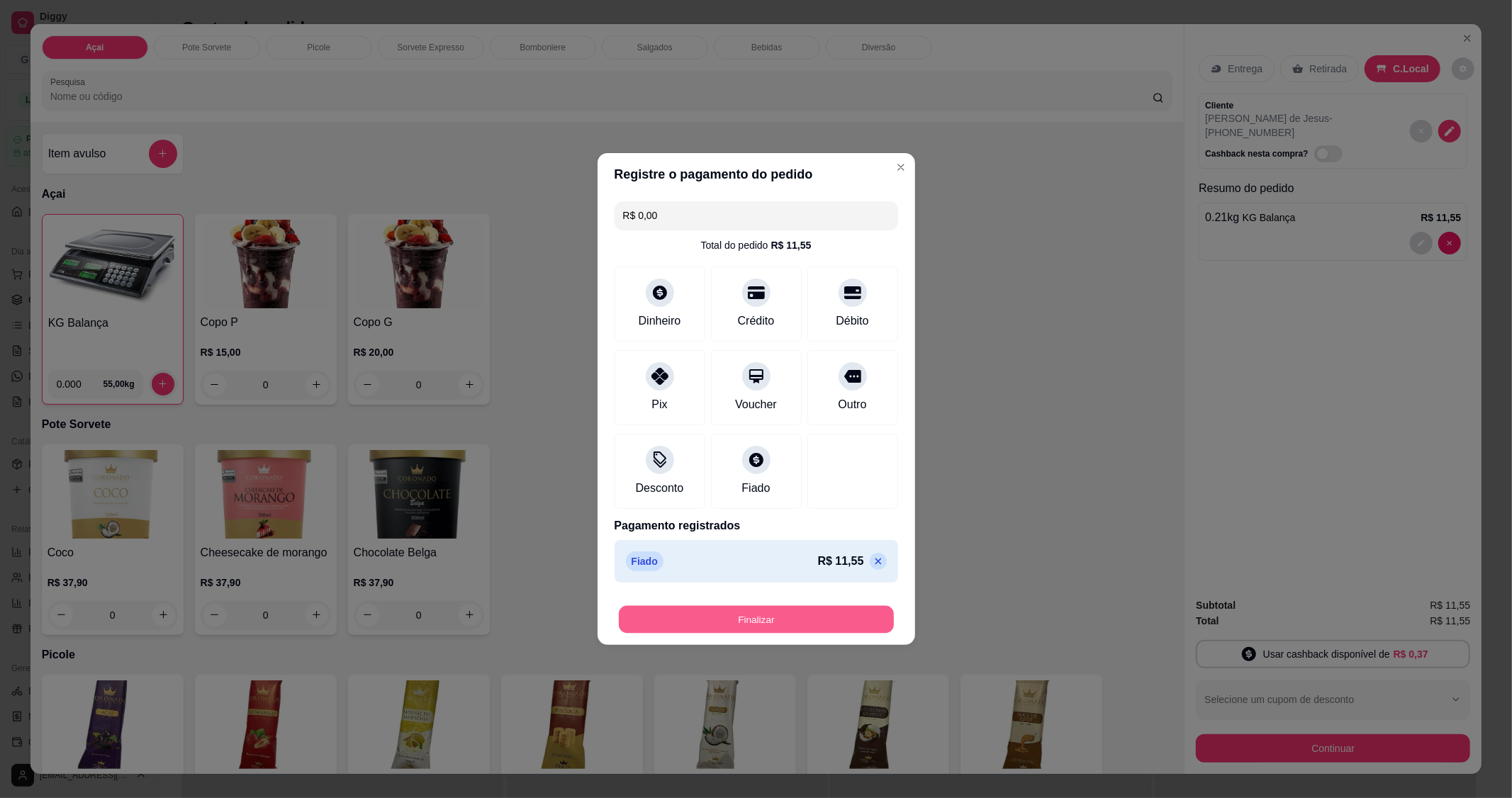
click at [767, 617] on button "Finalizar" at bounding box center [756, 619] width 275 height 27
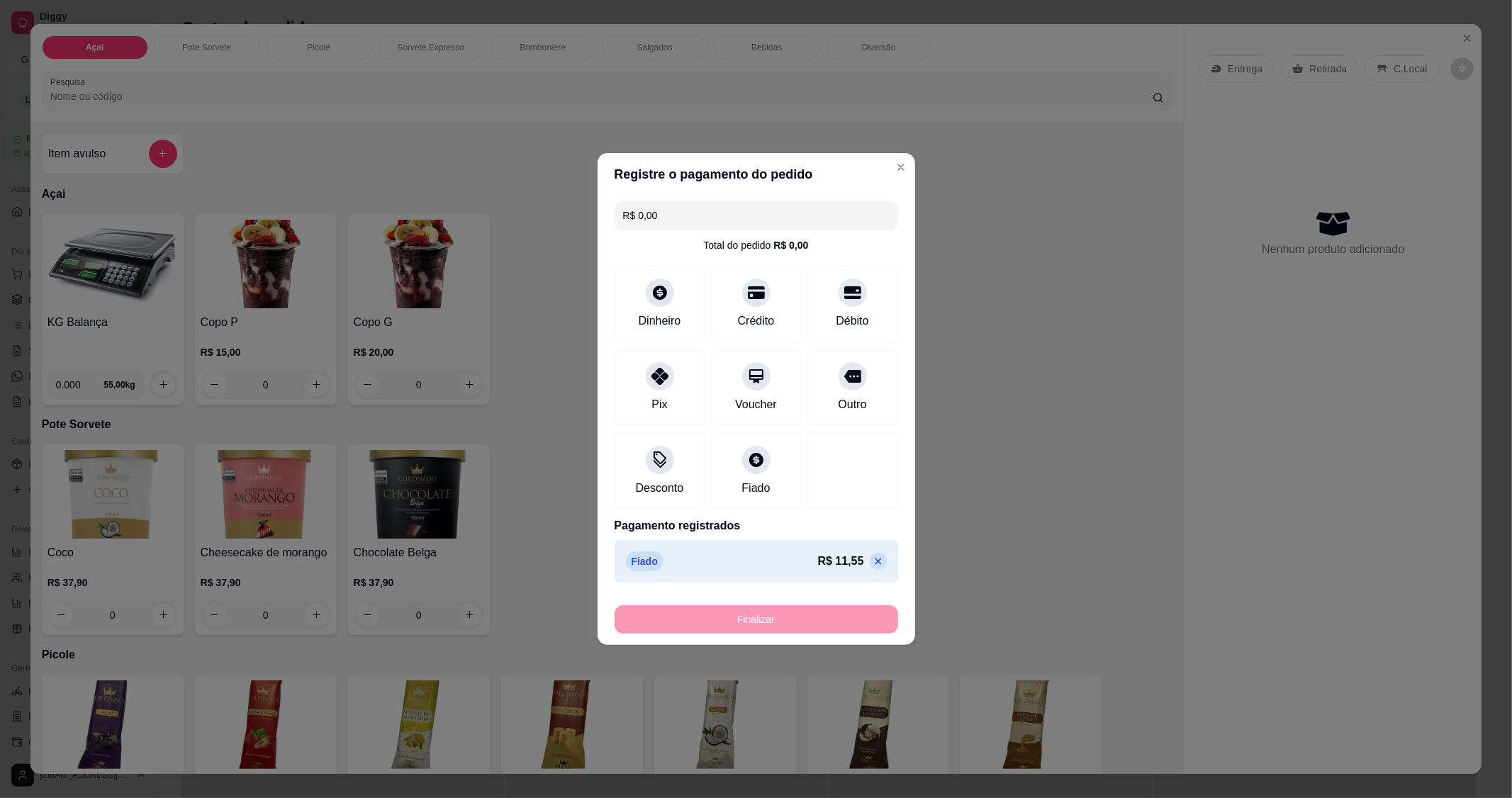
type input "-R$ 11,55"
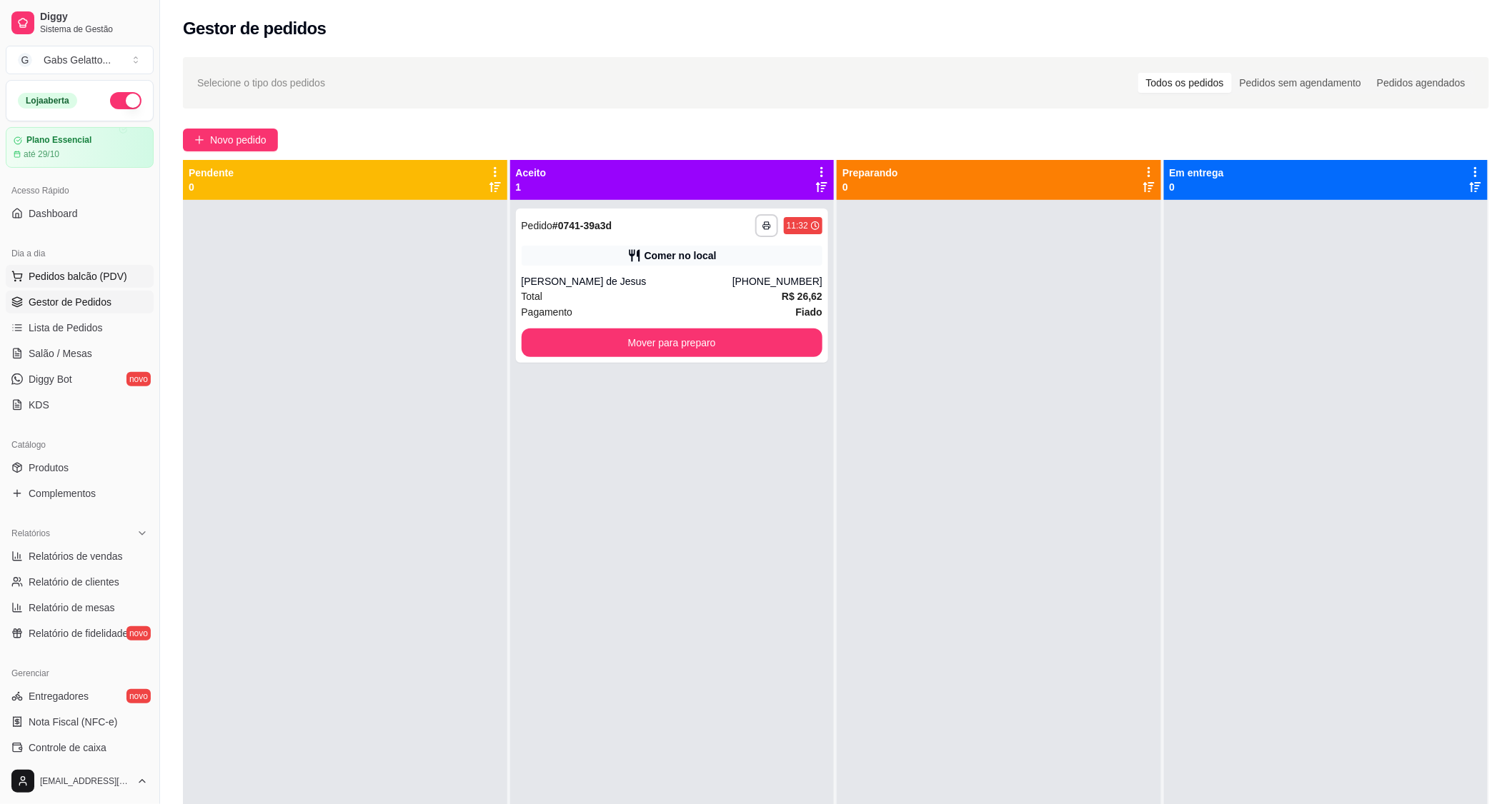
click at [68, 282] on span "Pedidos balcão (PDV)" at bounding box center [78, 276] width 99 height 14
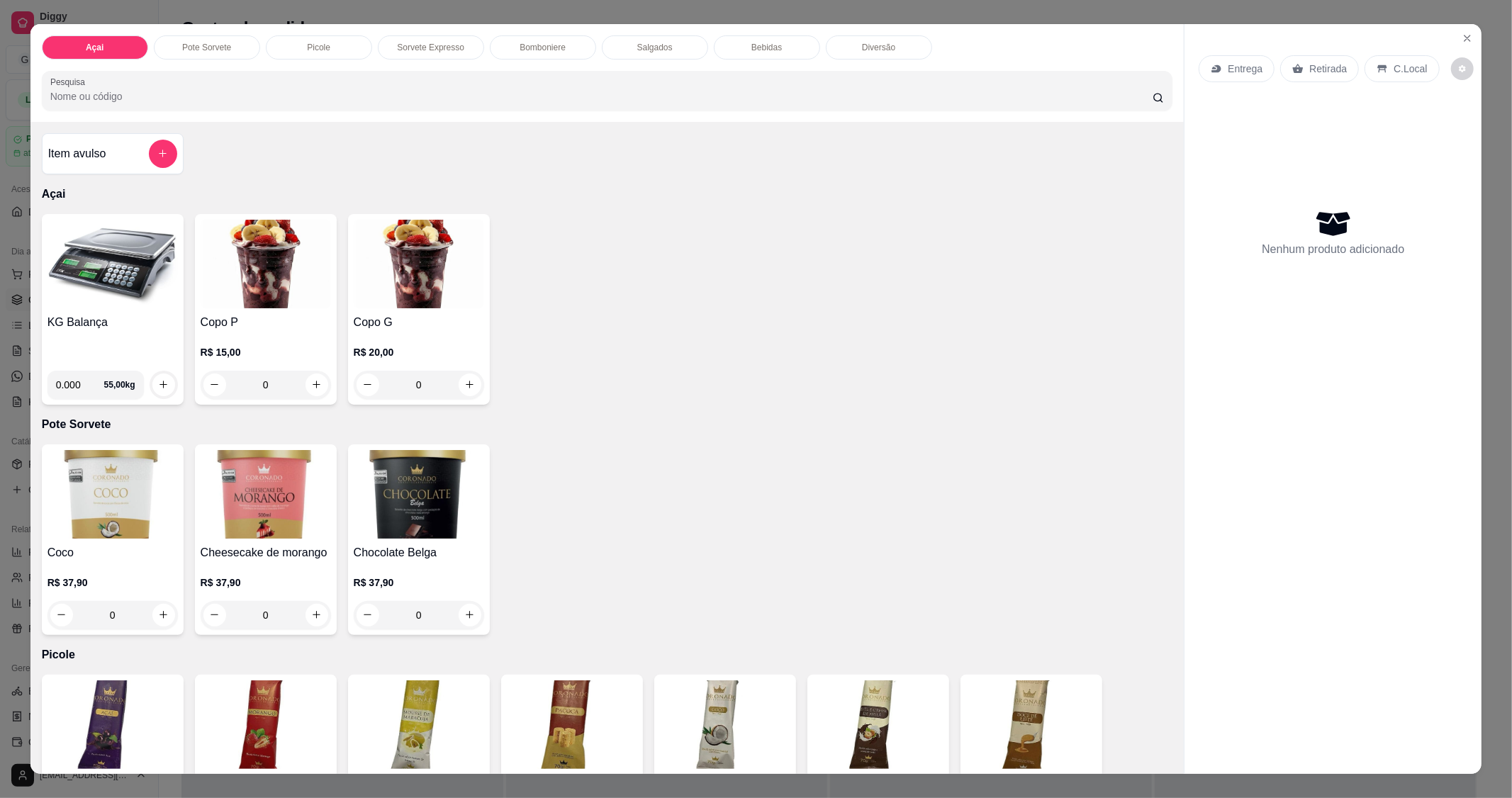
click at [100, 278] on img at bounding box center [112, 264] width 131 height 88
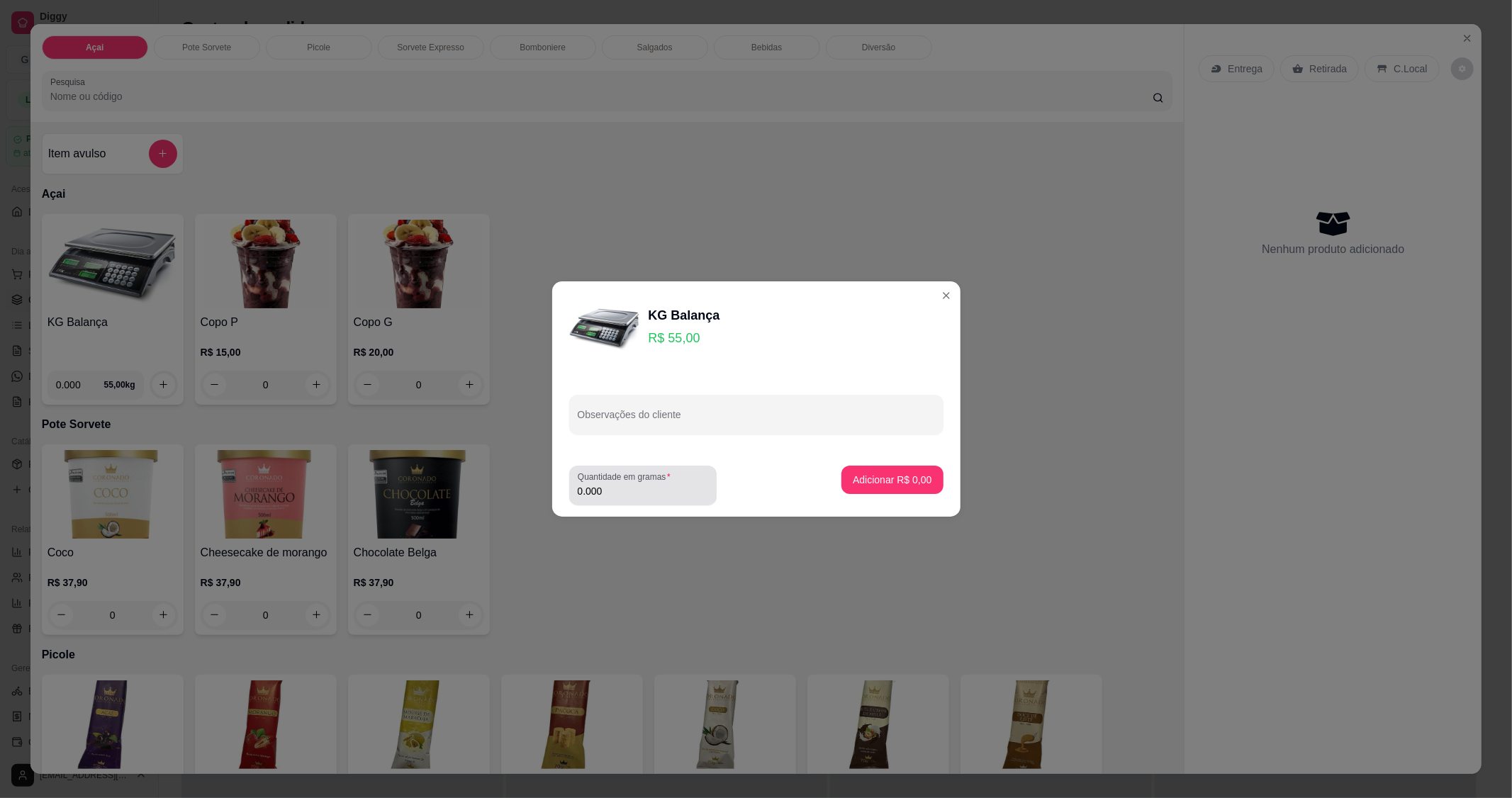
click at [634, 500] on div "Quantidade em gramas 0.000" at bounding box center [643, 486] width 148 height 40
type input "0.201"
click at [855, 482] on p "Adicionar R$ 11,06" at bounding box center [889, 480] width 82 height 13
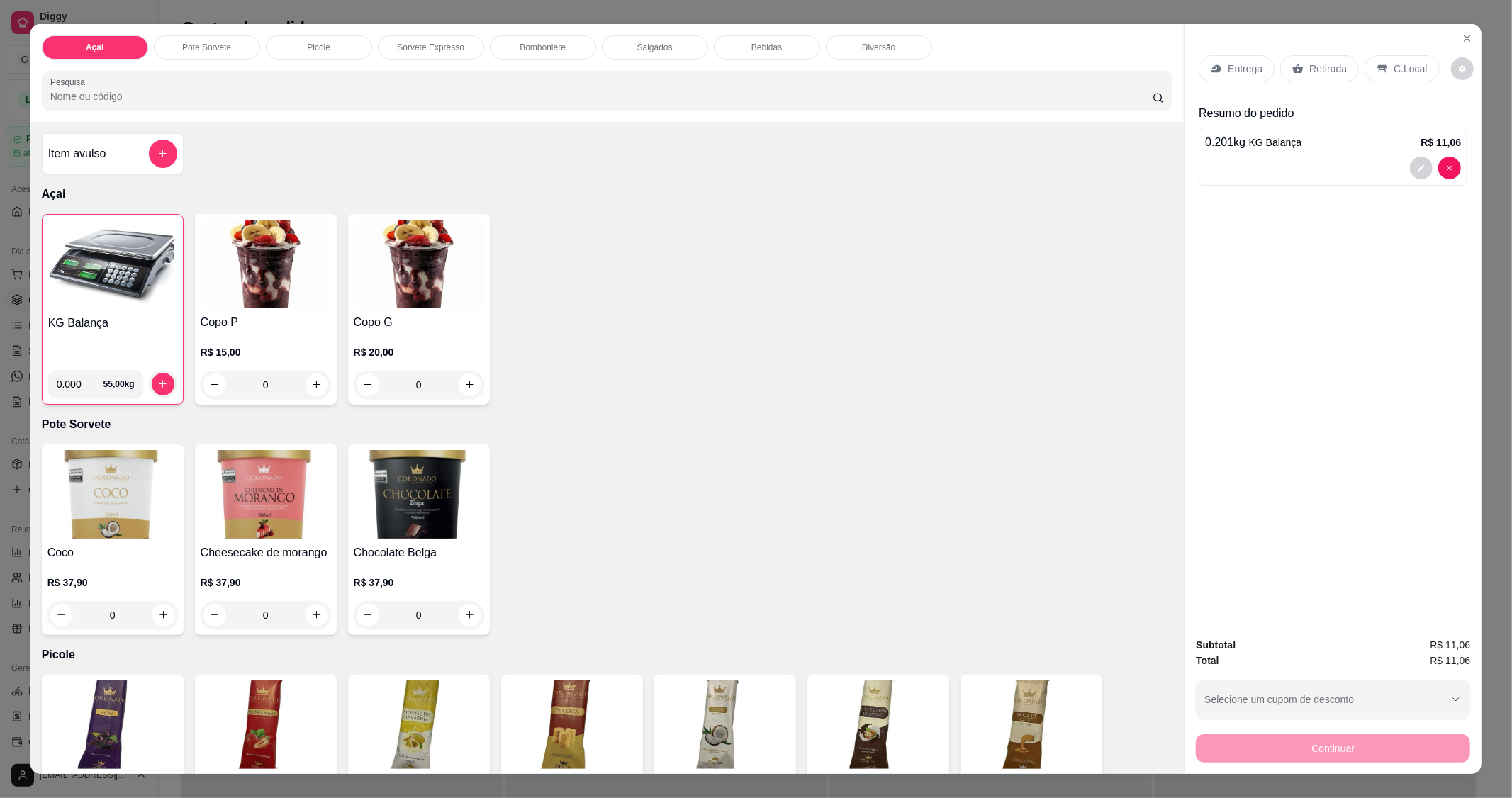
click at [103, 292] on img at bounding box center [112, 264] width 129 height 88
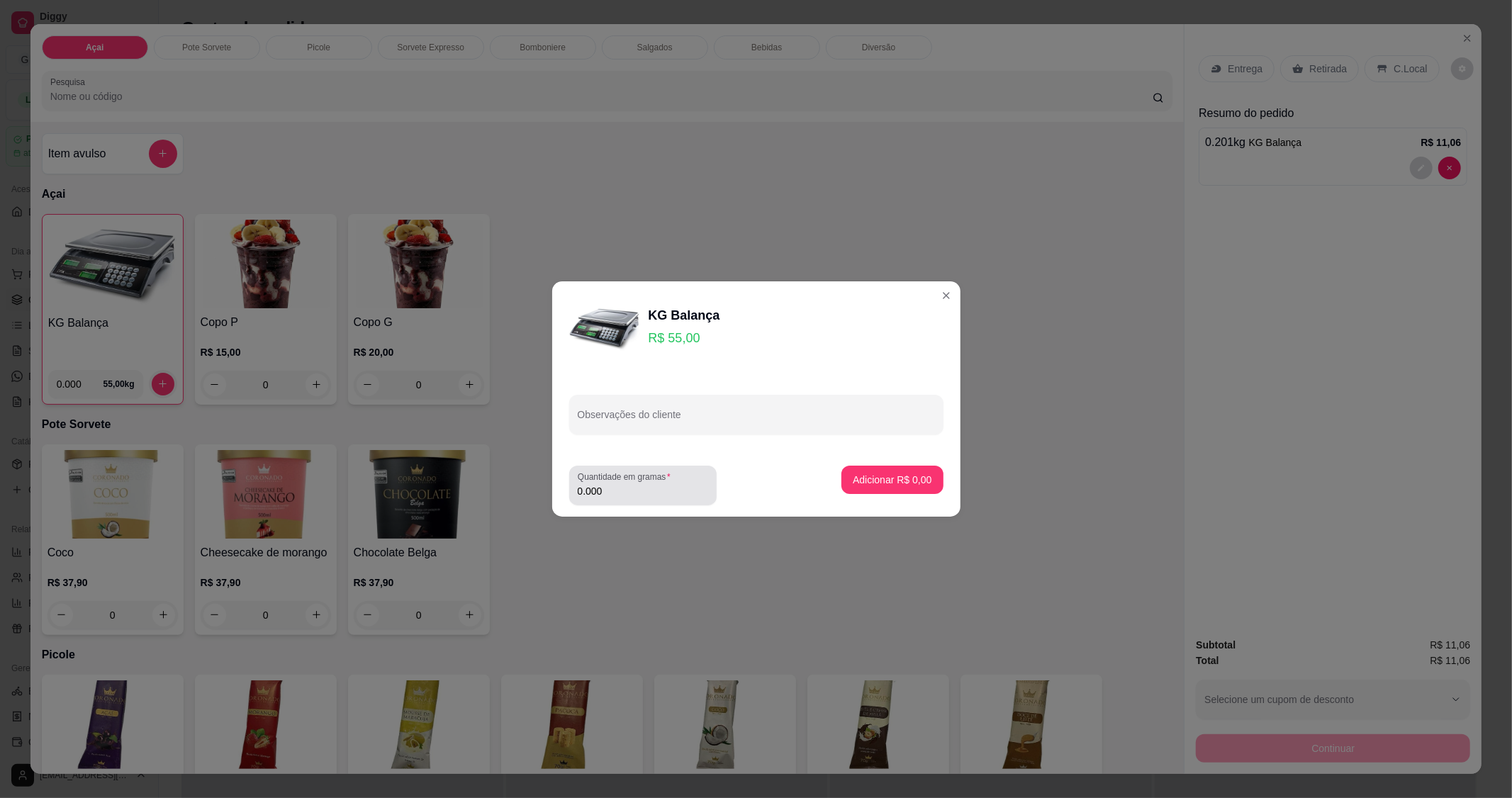
click at [634, 487] on input "0.000" at bounding box center [643, 491] width 131 height 14
type input "0.394"
click at [887, 487] on p "Adicionar R$ 21,67" at bounding box center [889, 480] width 85 height 14
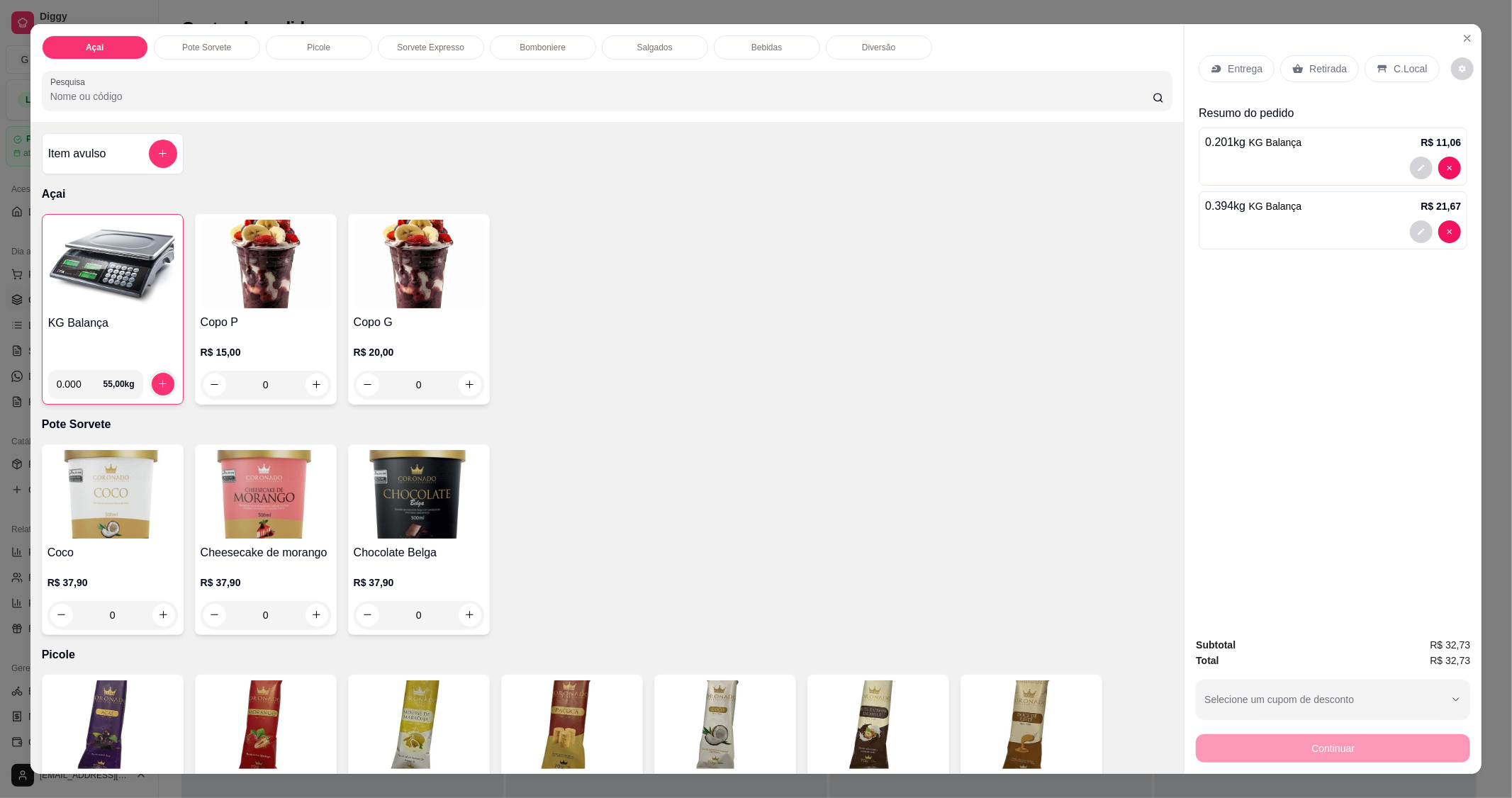
click at [1393, 73] on p "C.Local" at bounding box center [1409, 69] width 33 height 14
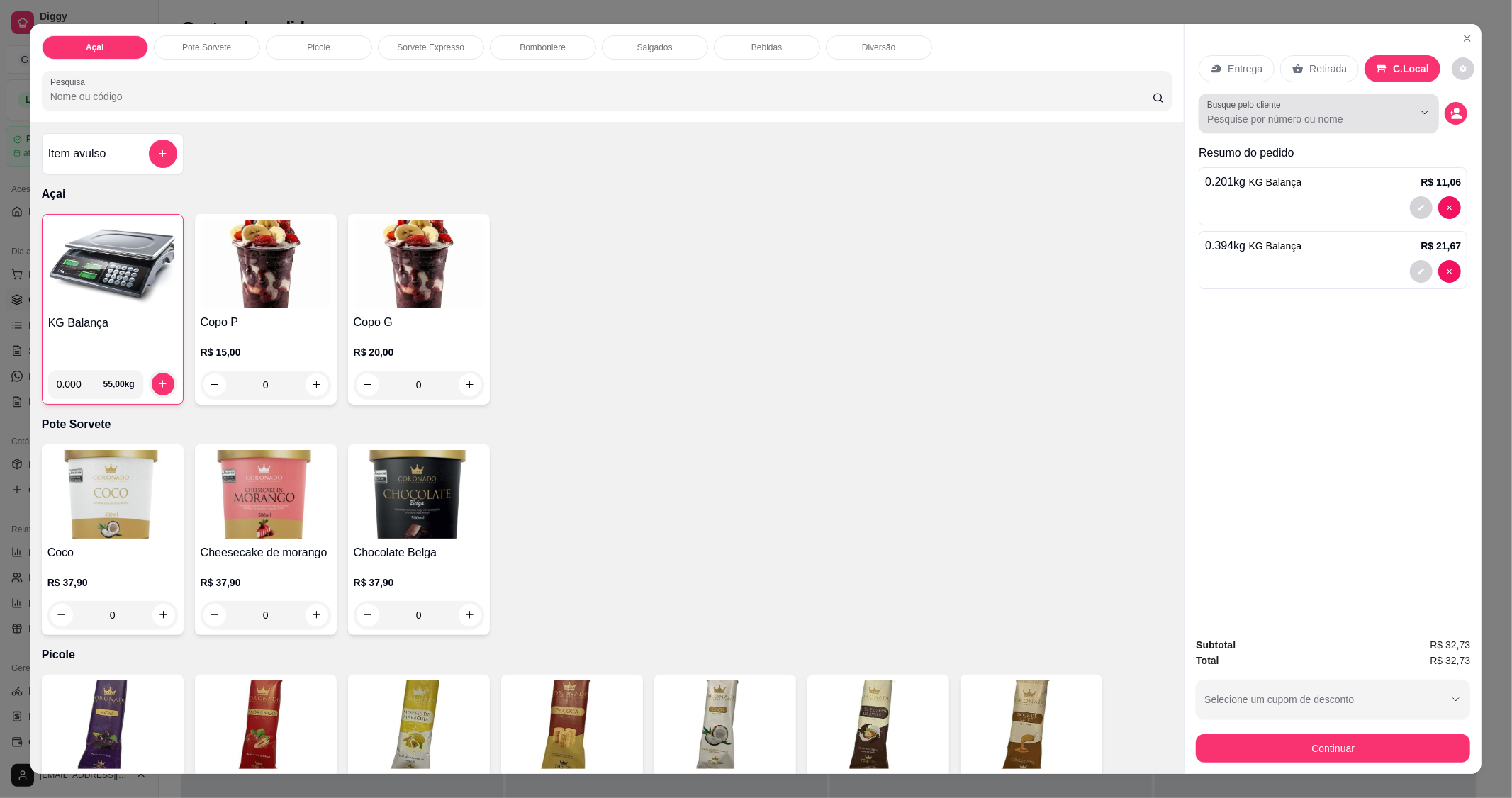
click at [1391, 120] on div at bounding box center [1413, 112] width 45 height 27
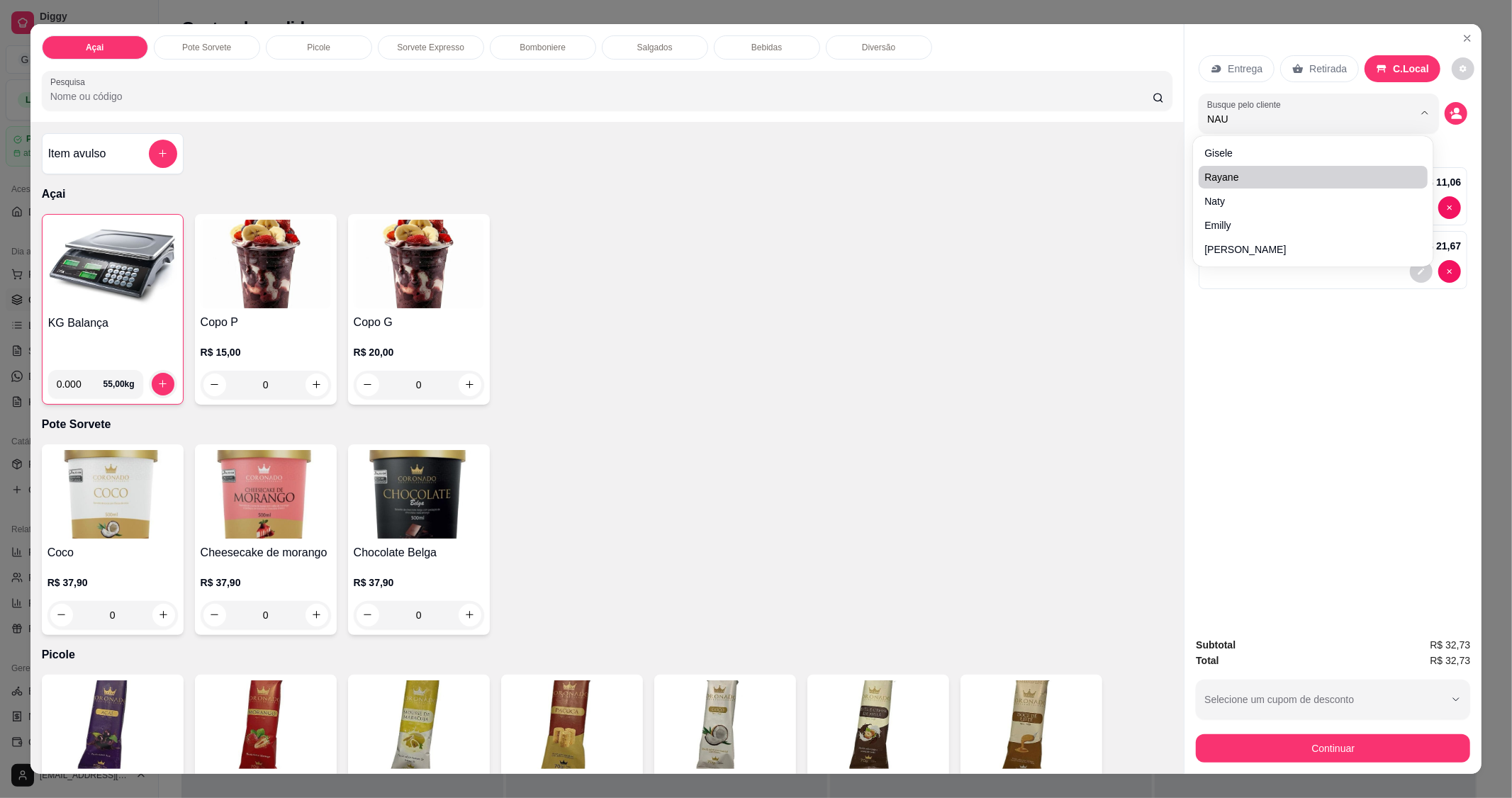
type input "NAUA"
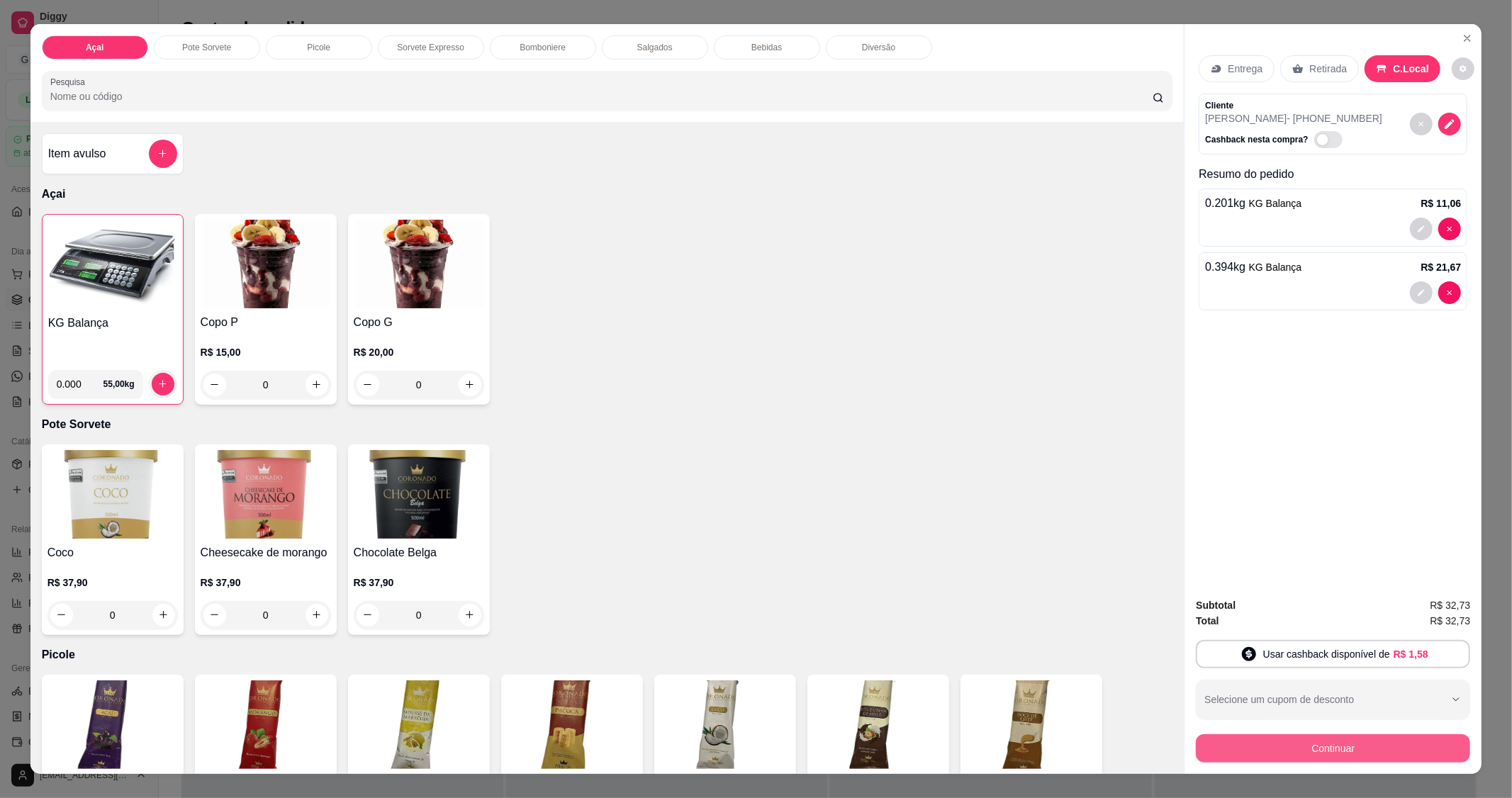
click at [1336, 739] on button "Continuar" at bounding box center [1333, 749] width 275 height 28
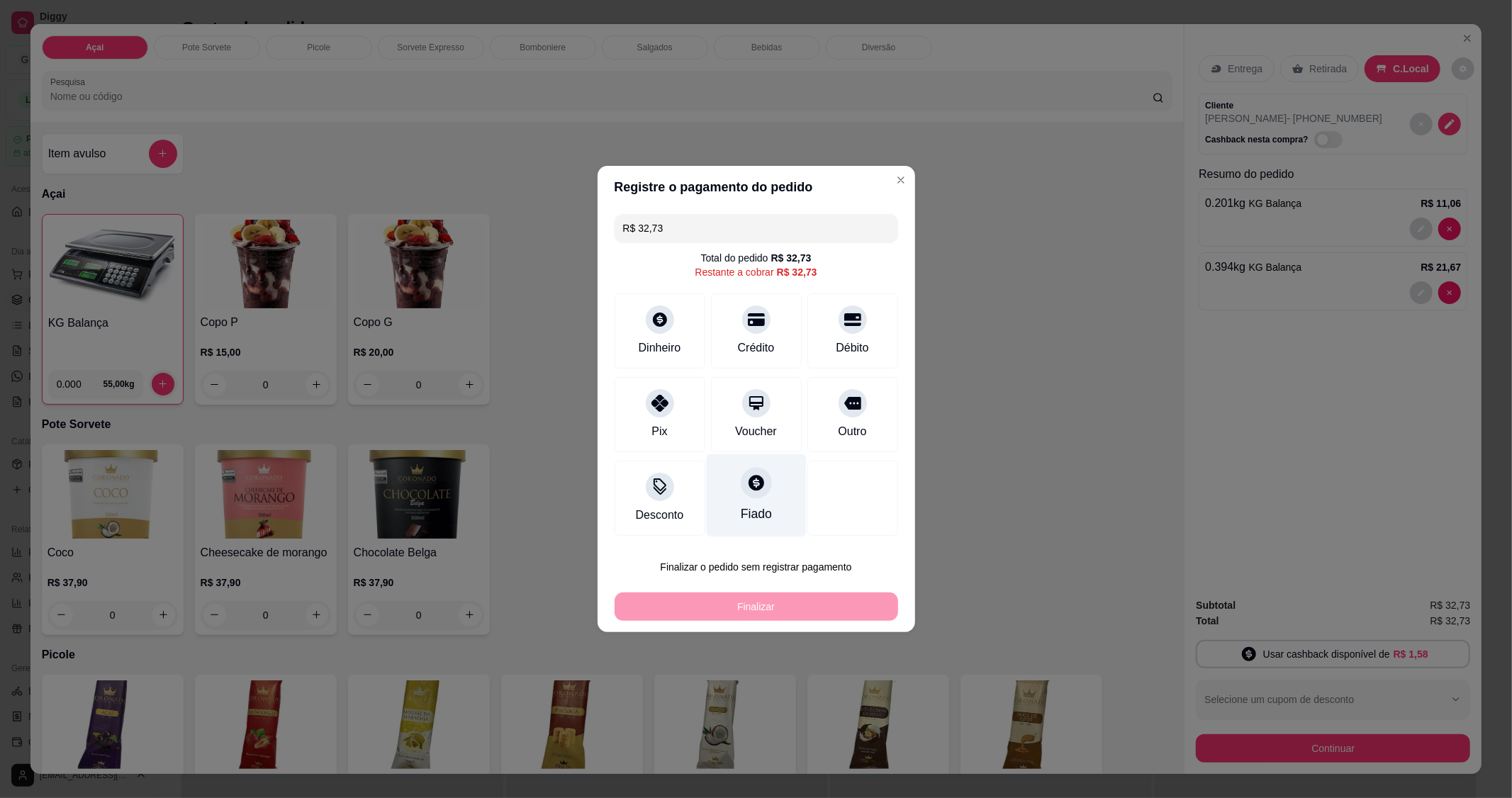
click at [740, 507] on div "Fiado" at bounding box center [756, 515] width 31 height 19
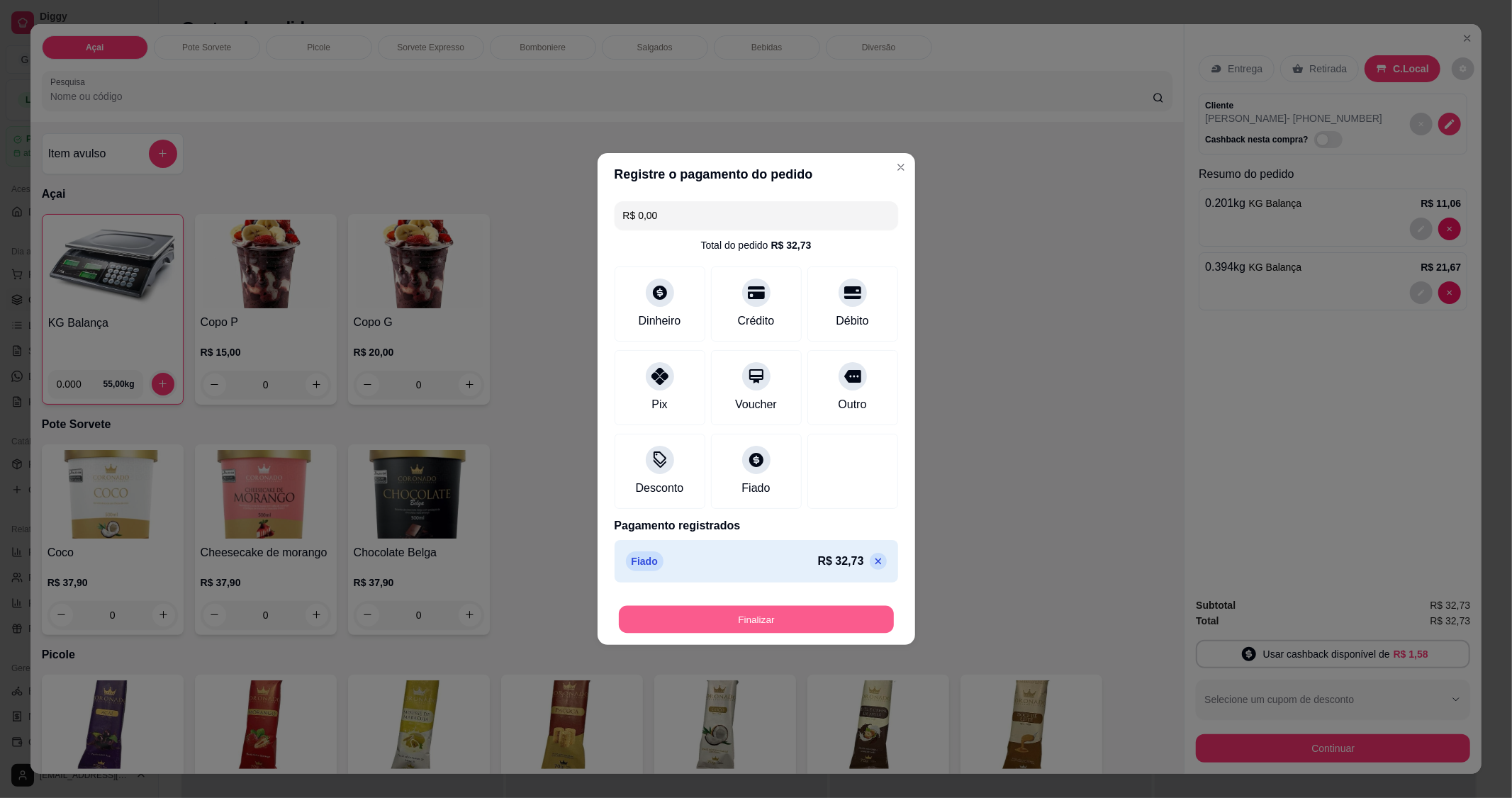
click at [798, 617] on button "Finalizar" at bounding box center [756, 619] width 275 height 27
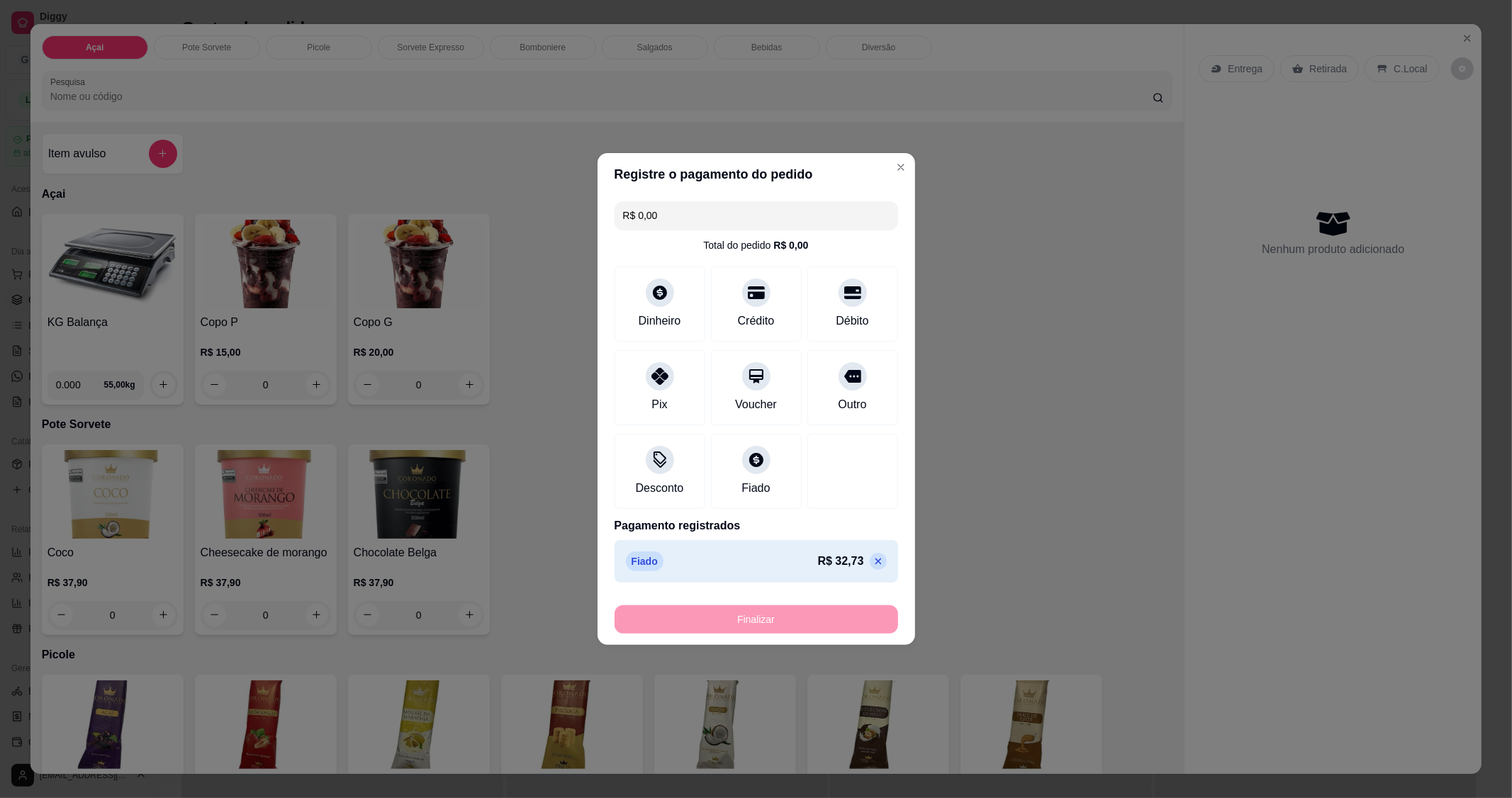
type input "-R$ 32,73"
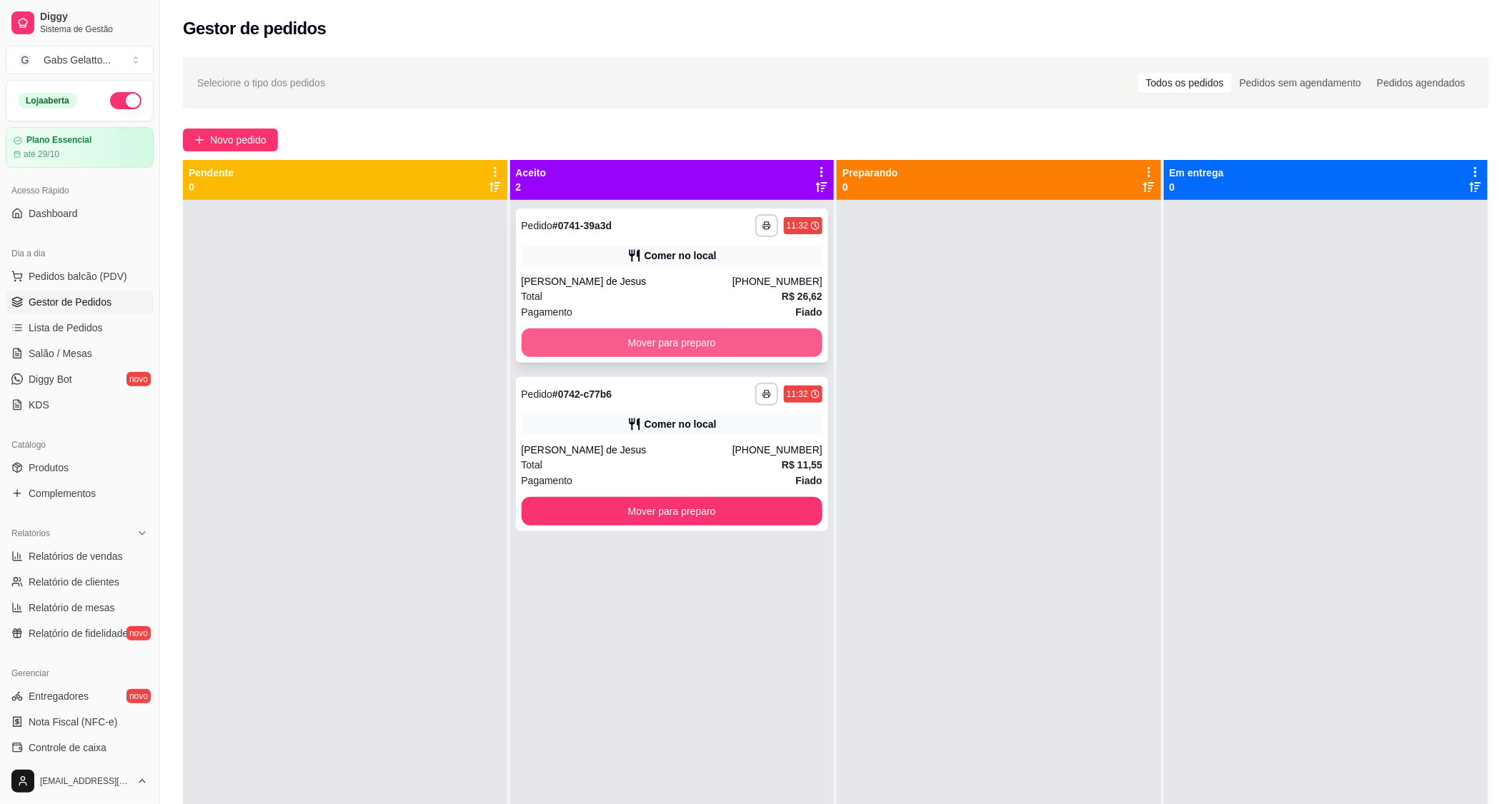
click at [604, 338] on button "Mover para preparo" at bounding box center [673, 343] width 302 height 28
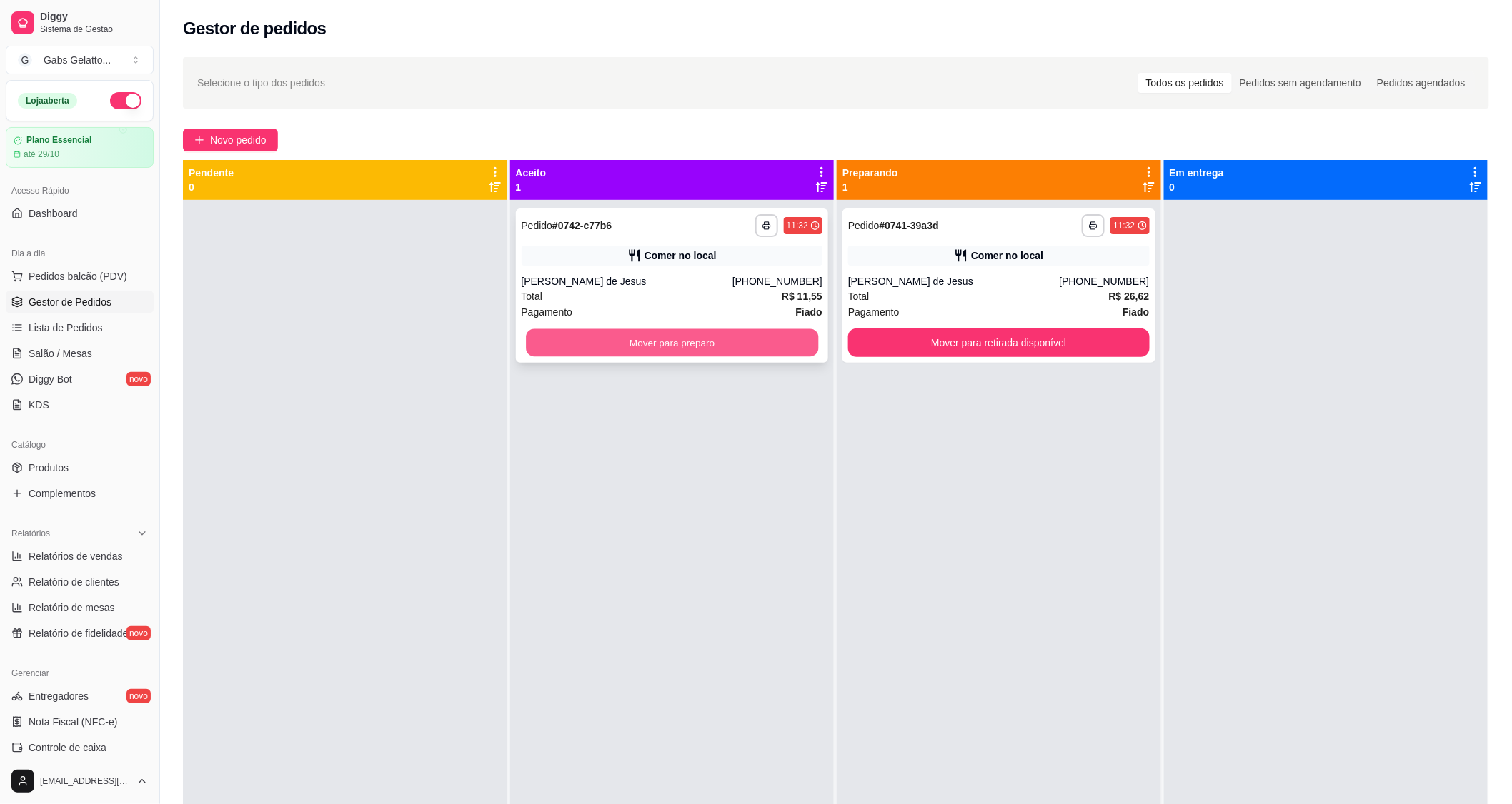
click at [720, 336] on button "Mover para preparo" at bounding box center [673, 342] width 292 height 27
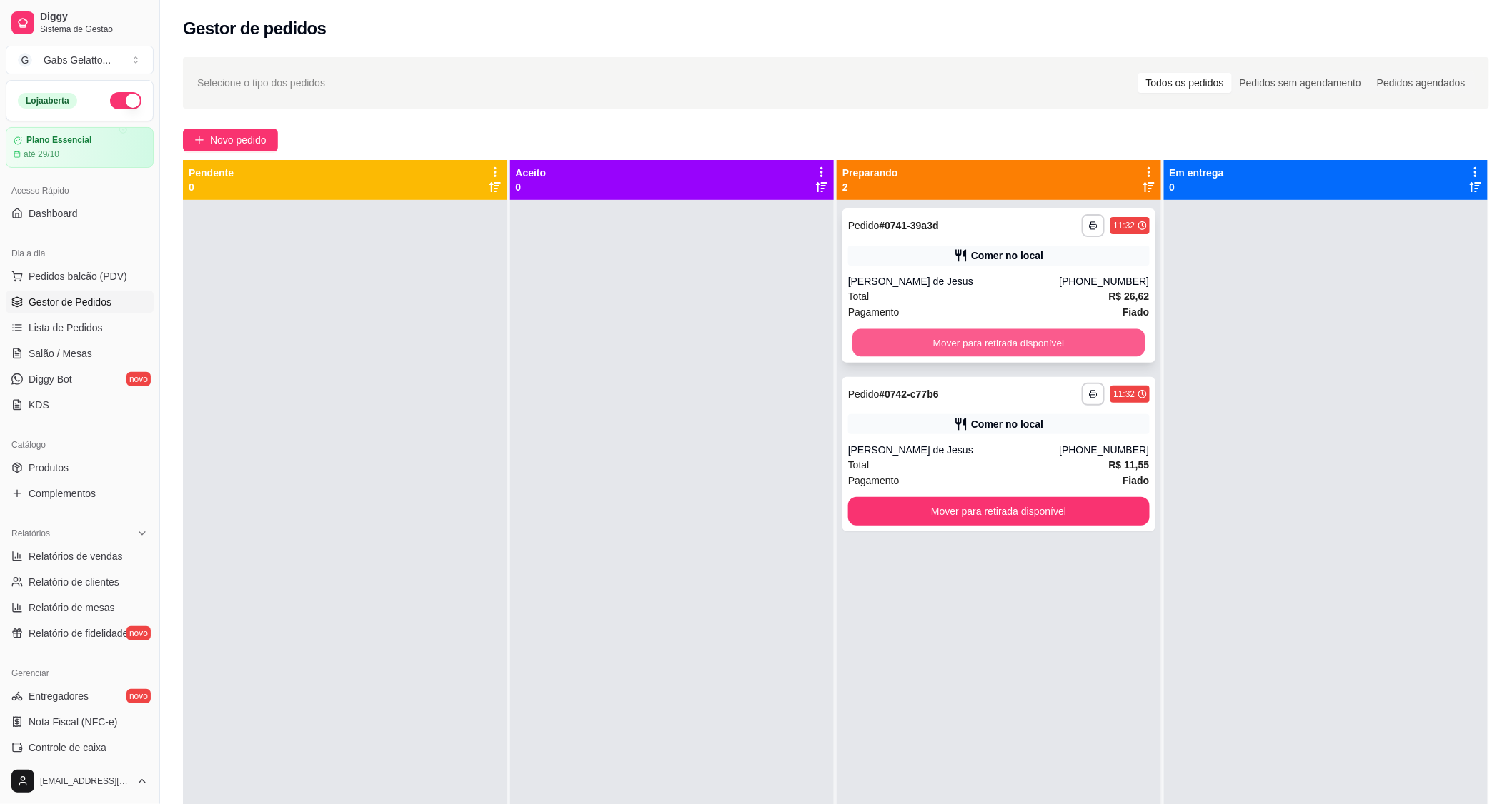
click at [894, 349] on button "Mover para retirada disponível" at bounding box center [999, 342] width 292 height 27
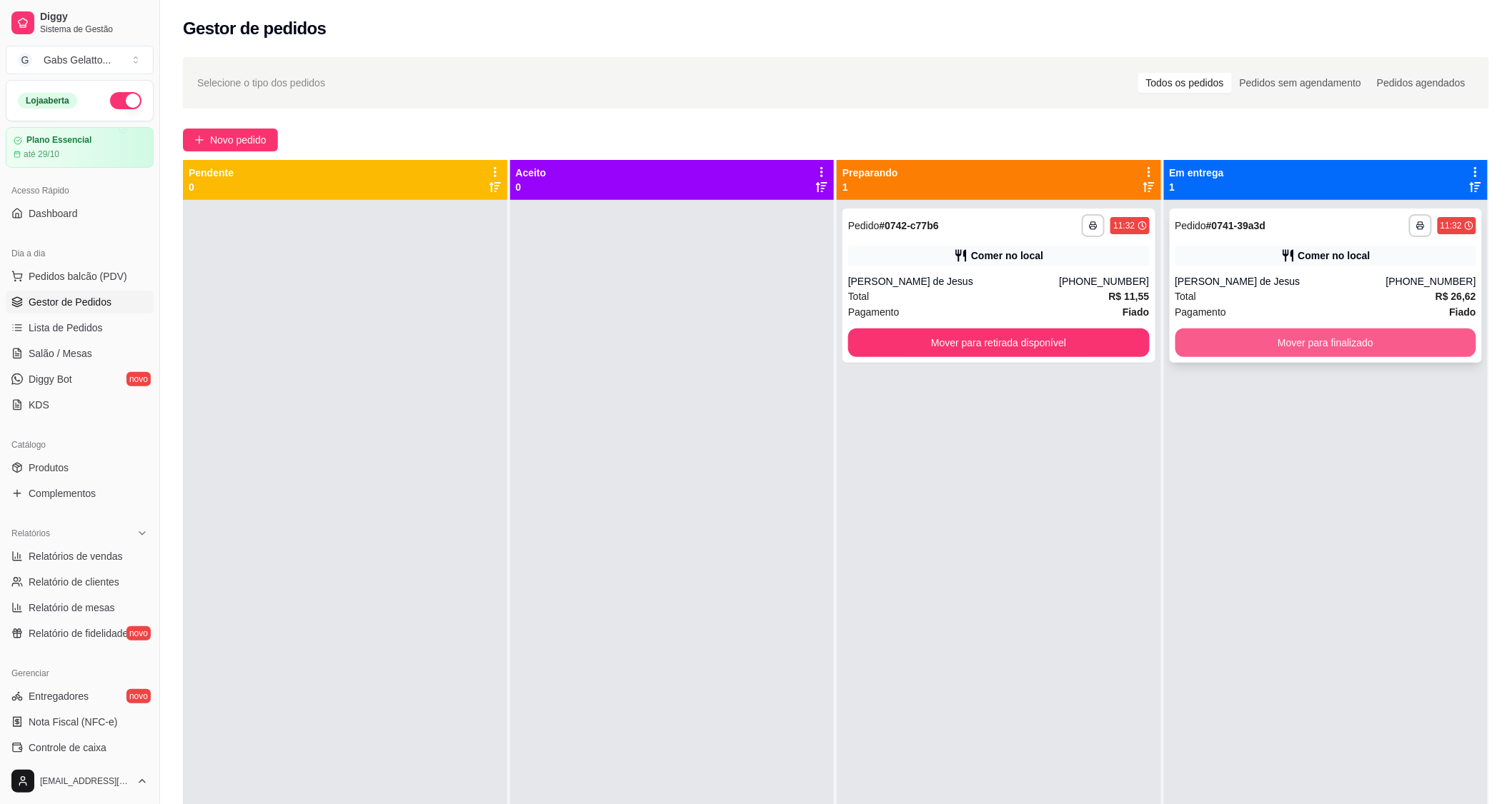
click at [1248, 345] on button "Mover para finalizado" at bounding box center [1327, 343] width 302 height 28
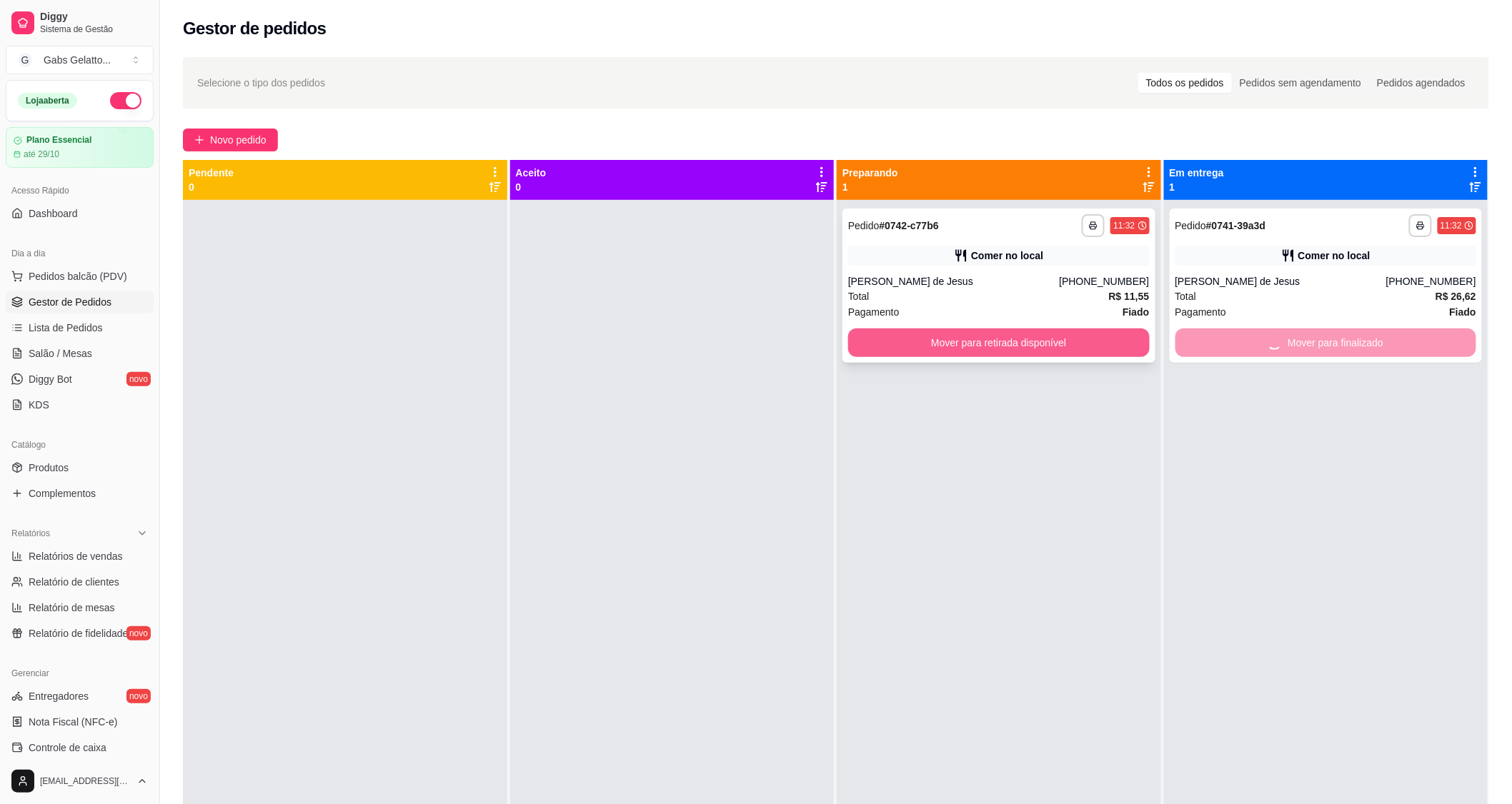
click at [1080, 337] on button "Mover para retirada disponível" at bounding box center [999, 343] width 302 height 28
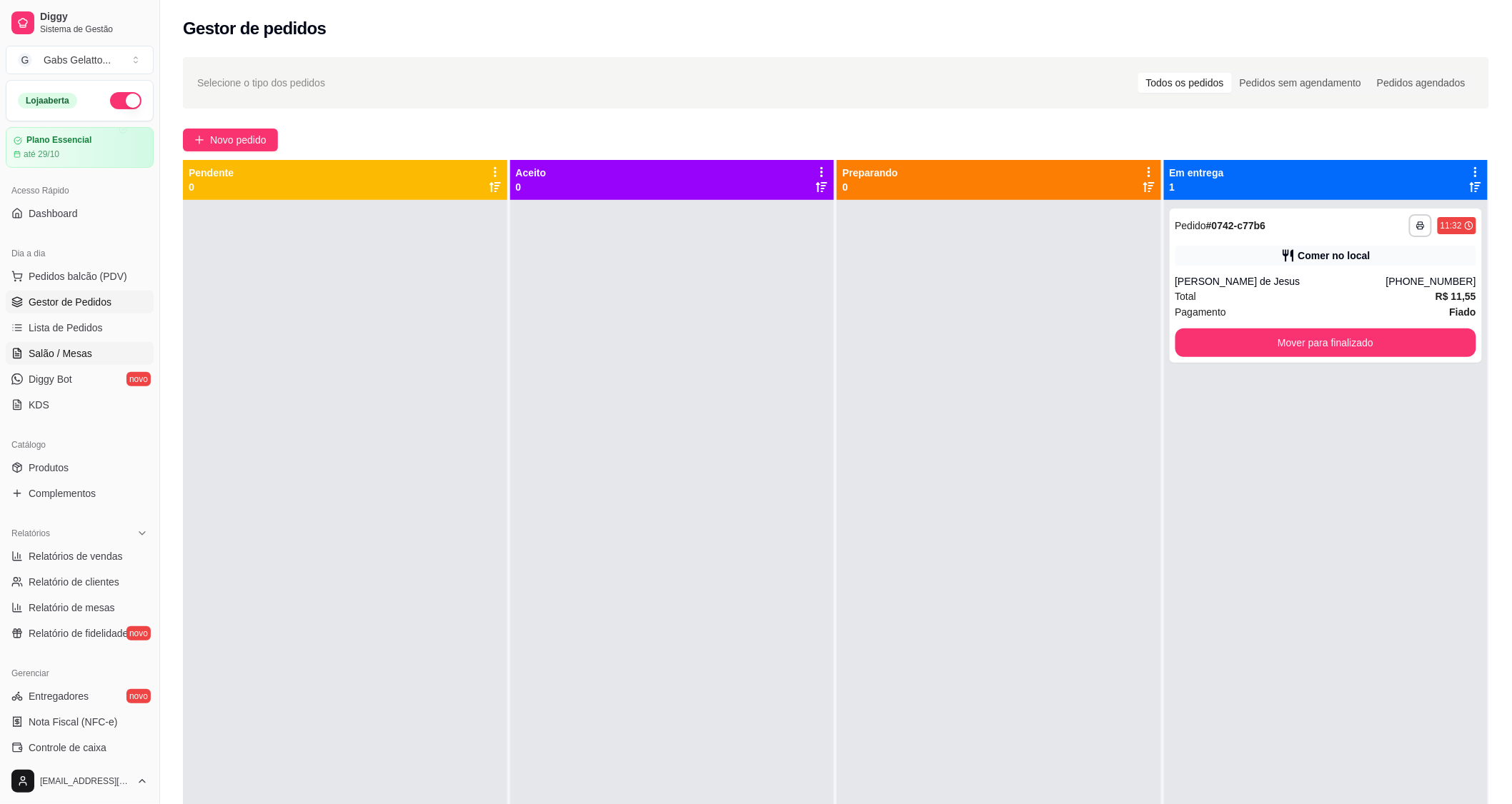
click at [76, 360] on link "Salão / Mesas" at bounding box center [80, 354] width 148 height 23
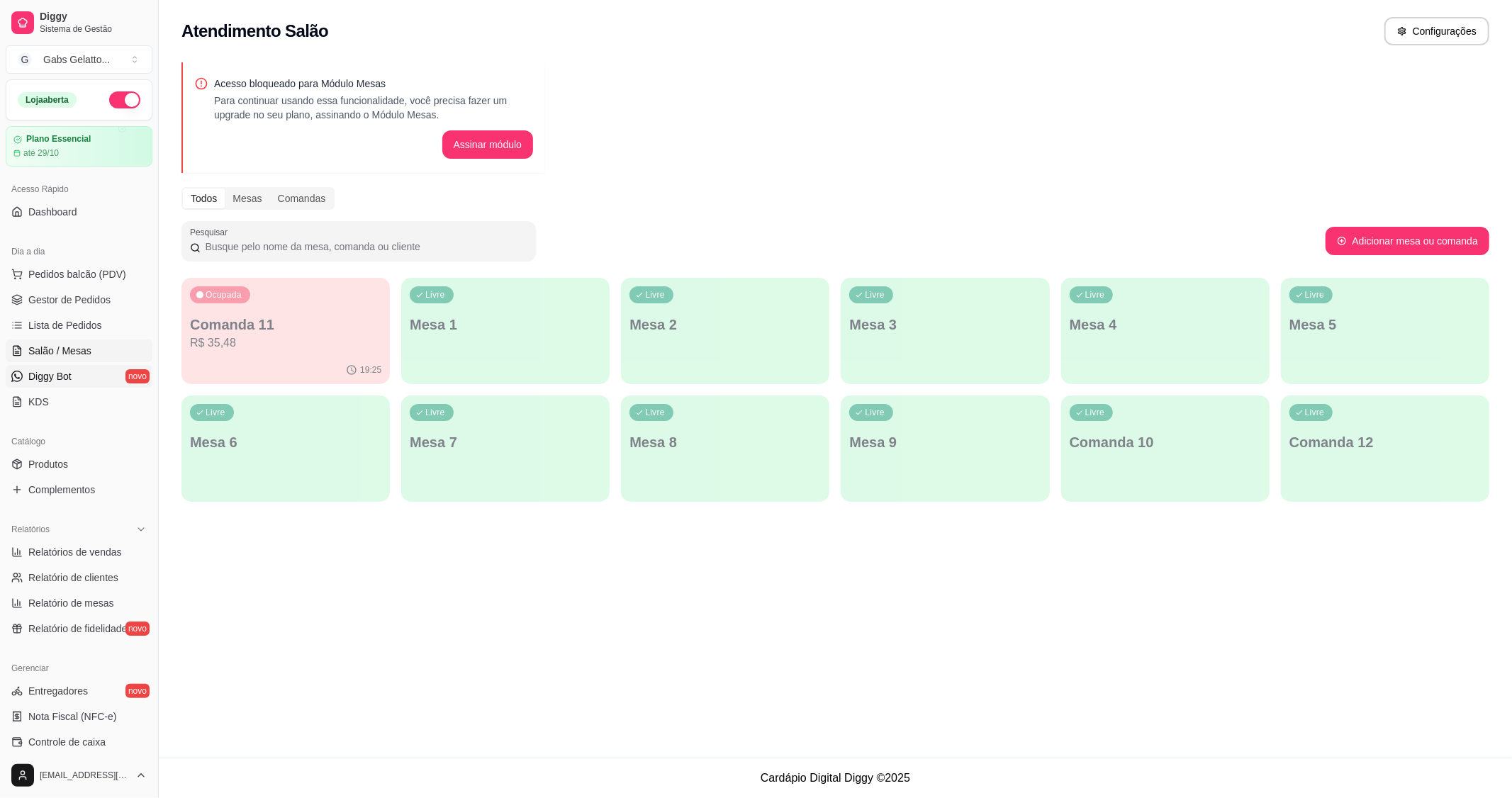
click at [41, 380] on span "Diggy Bot" at bounding box center [50, 376] width 43 height 14
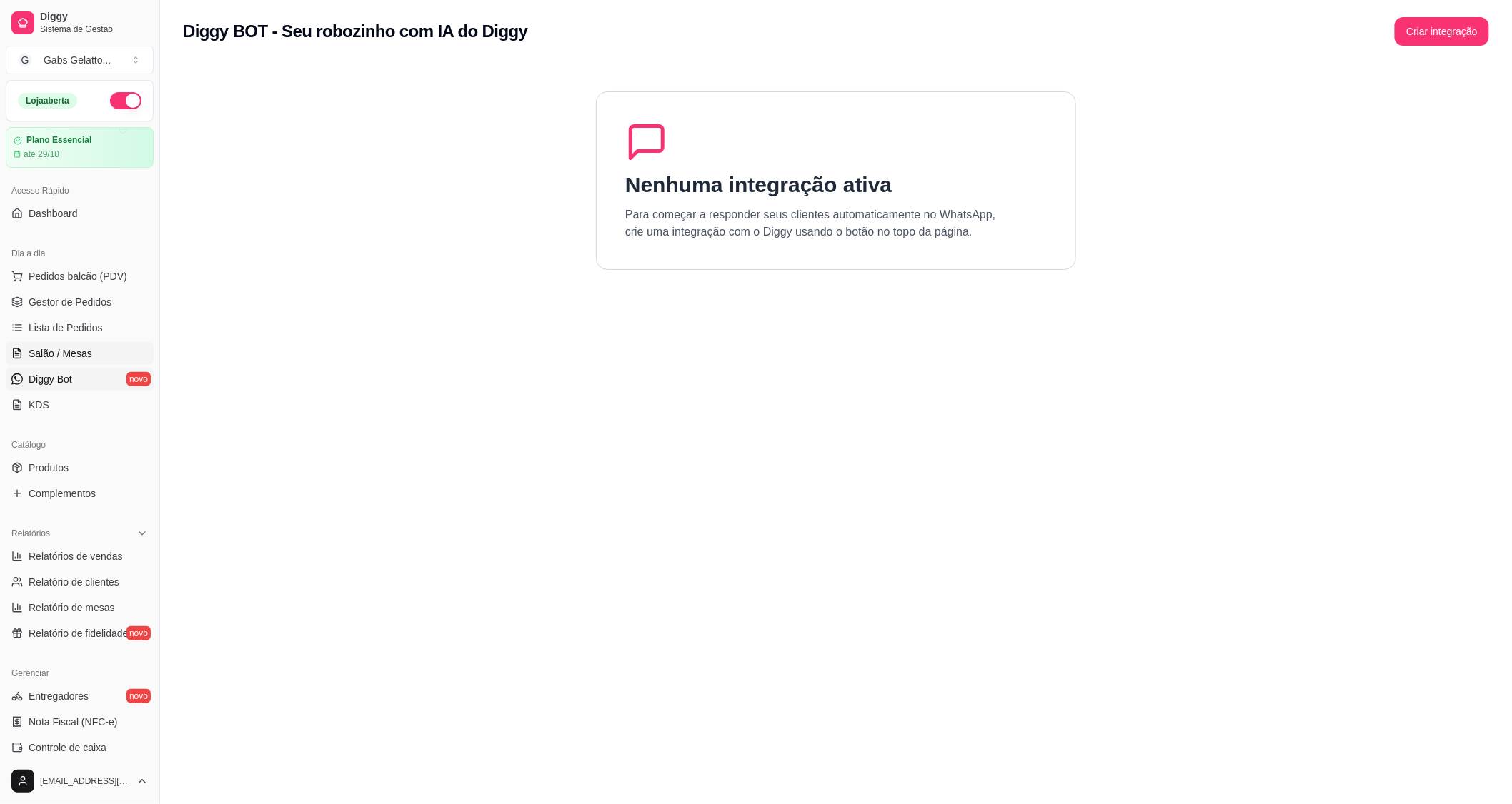
click at [56, 358] on span "Salão / Mesas" at bounding box center [60, 353] width 64 height 14
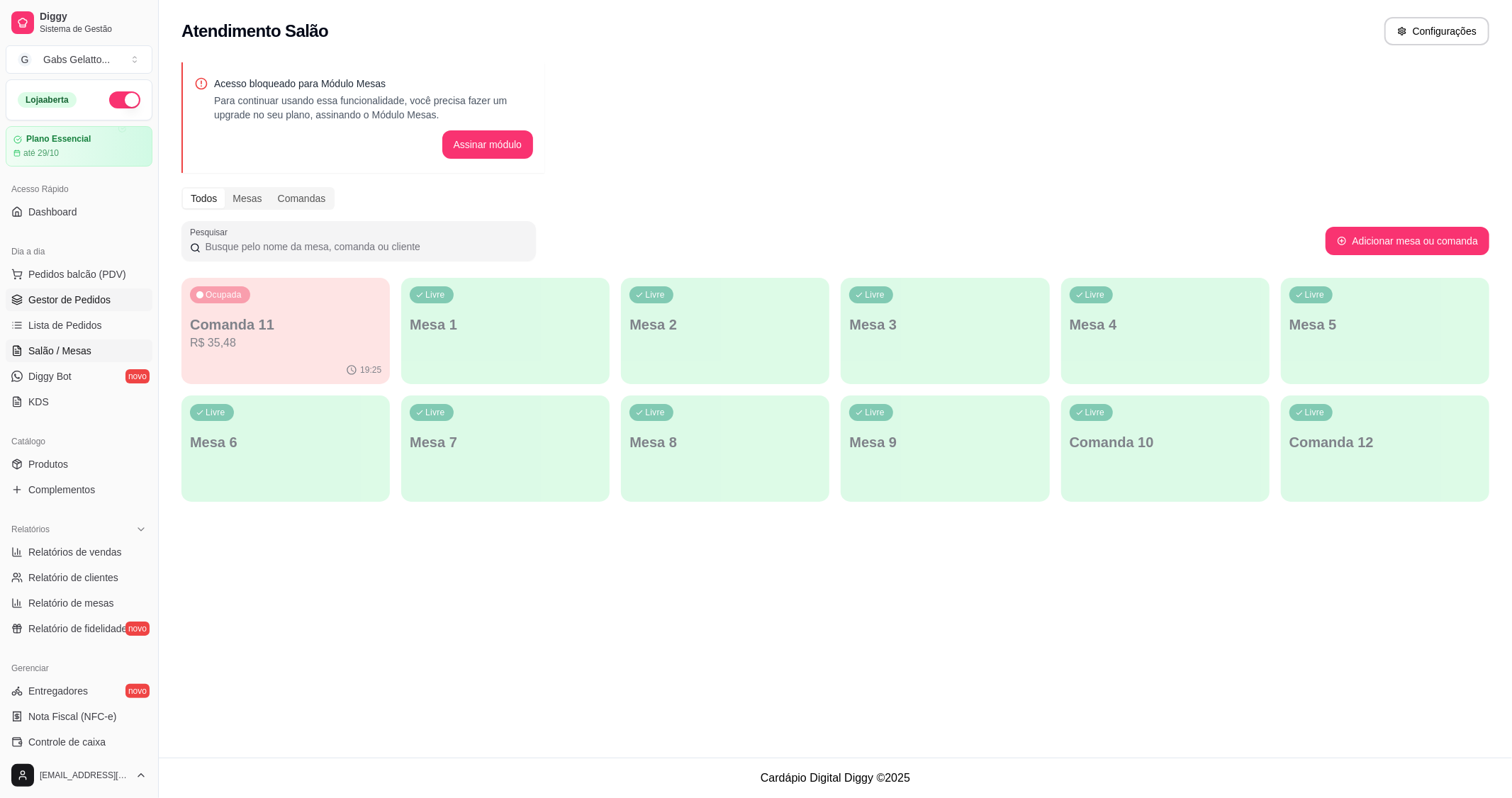
click at [62, 308] on link "Gestor de Pedidos" at bounding box center [79, 300] width 147 height 23
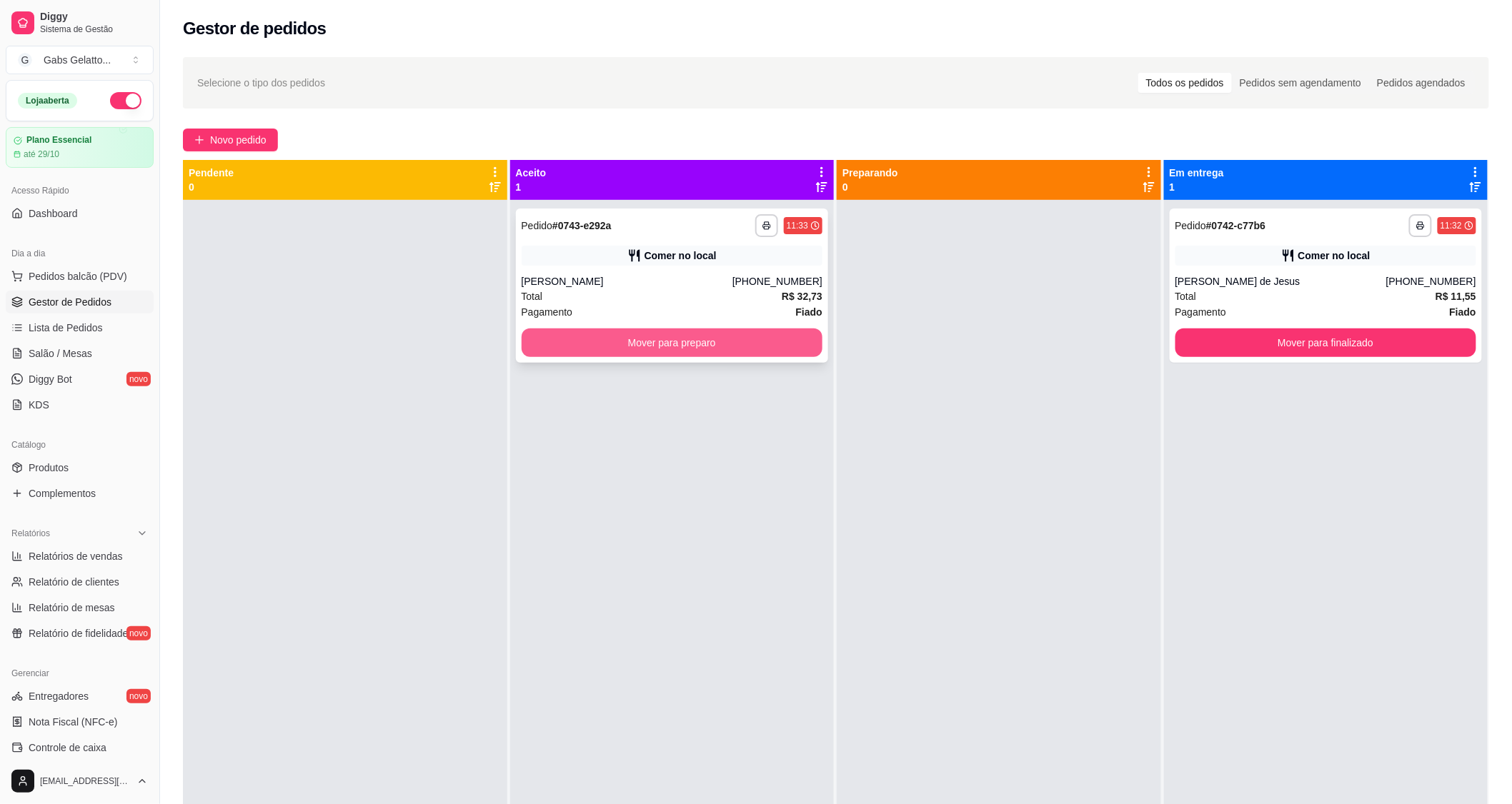
click at [627, 338] on button "Mover para preparo" at bounding box center [673, 343] width 302 height 28
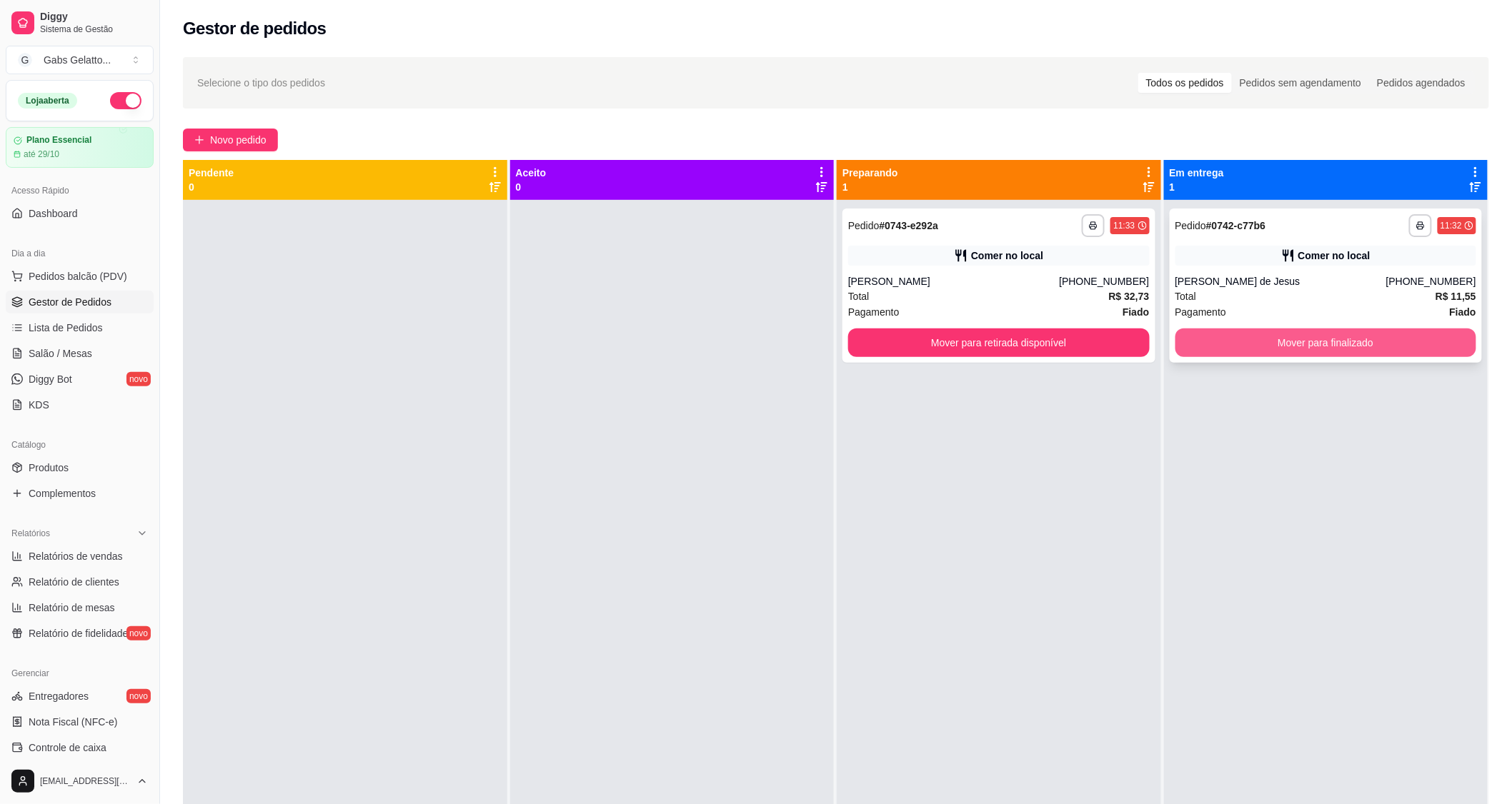
click at [1269, 338] on button "Mover para finalizado" at bounding box center [1327, 343] width 302 height 28
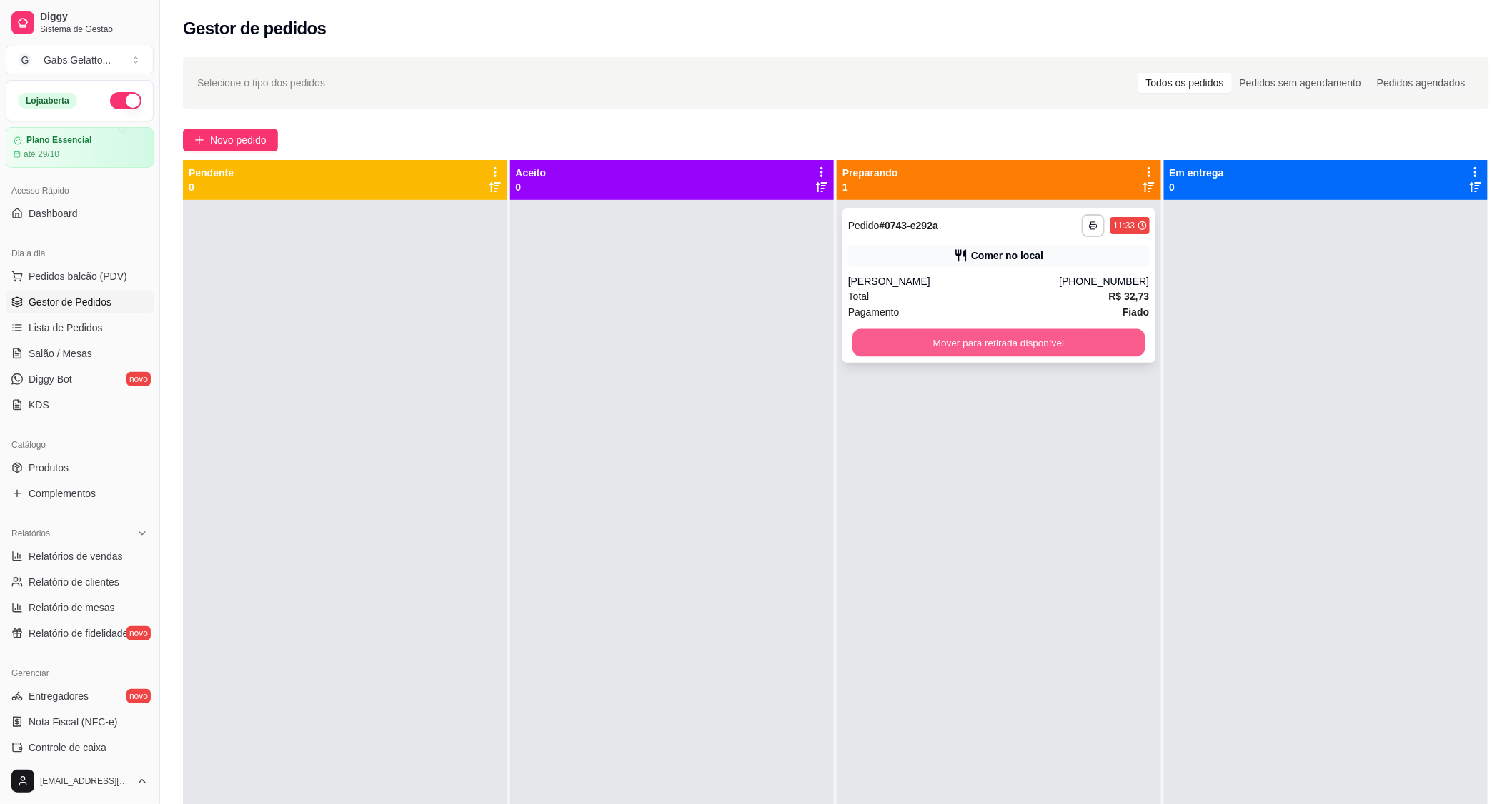
click at [1117, 340] on button "Mover para retirada disponível" at bounding box center [999, 342] width 292 height 27
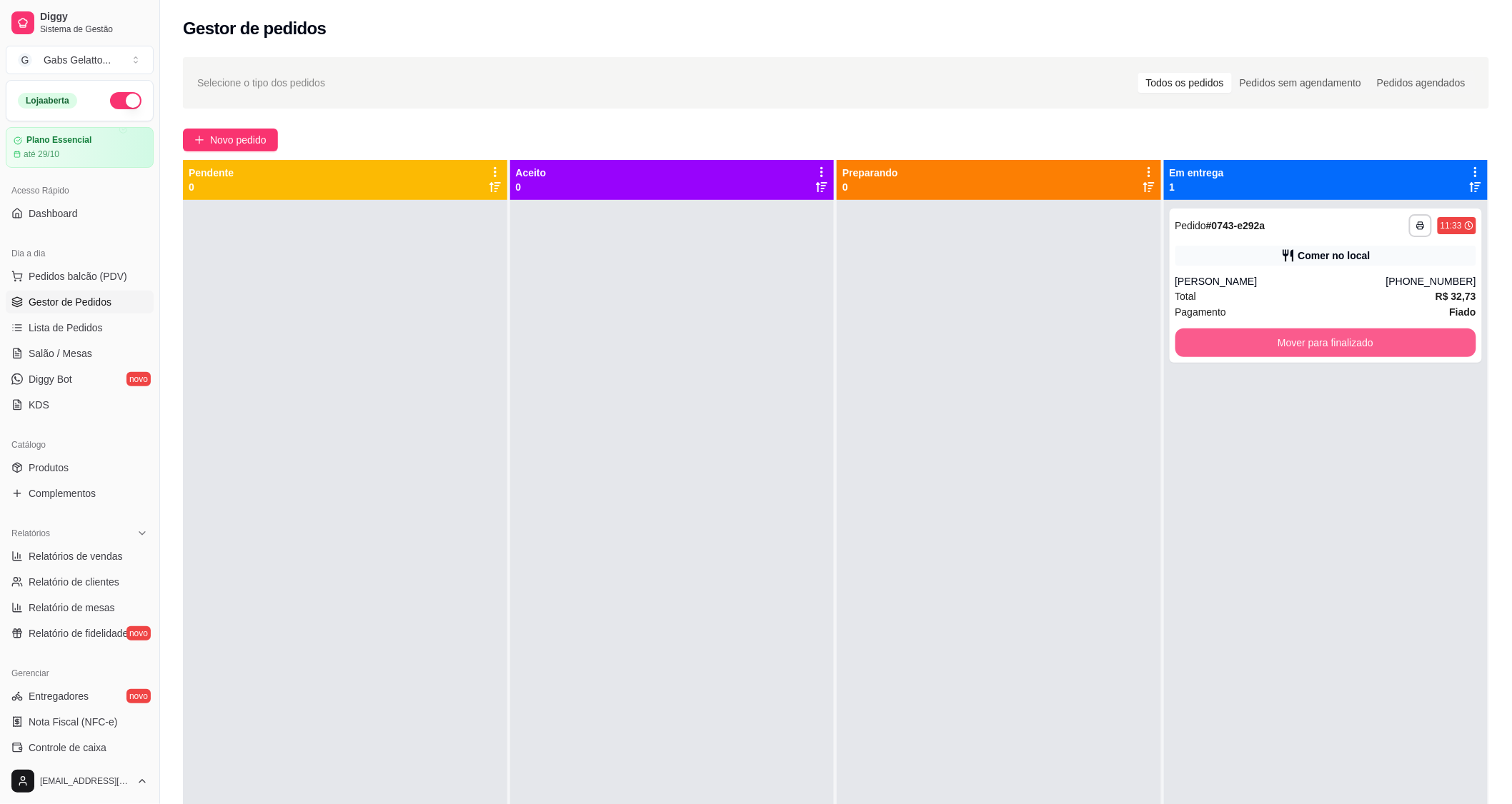
click at [1205, 345] on button "Mover para finalizado" at bounding box center [1327, 343] width 302 height 28
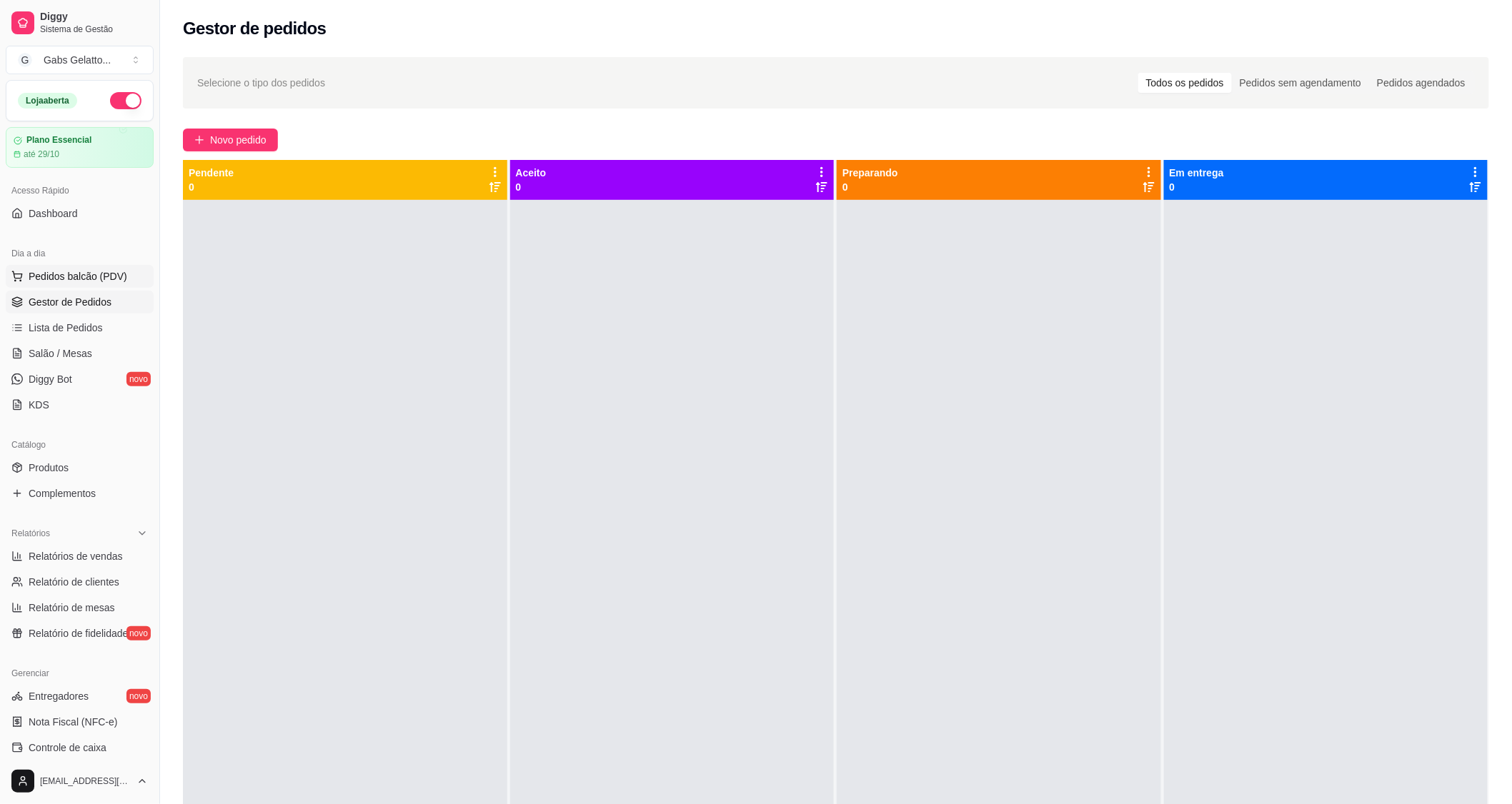
click at [101, 284] on button "Pedidos balcão (PDV)" at bounding box center [80, 277] width 148 height 23
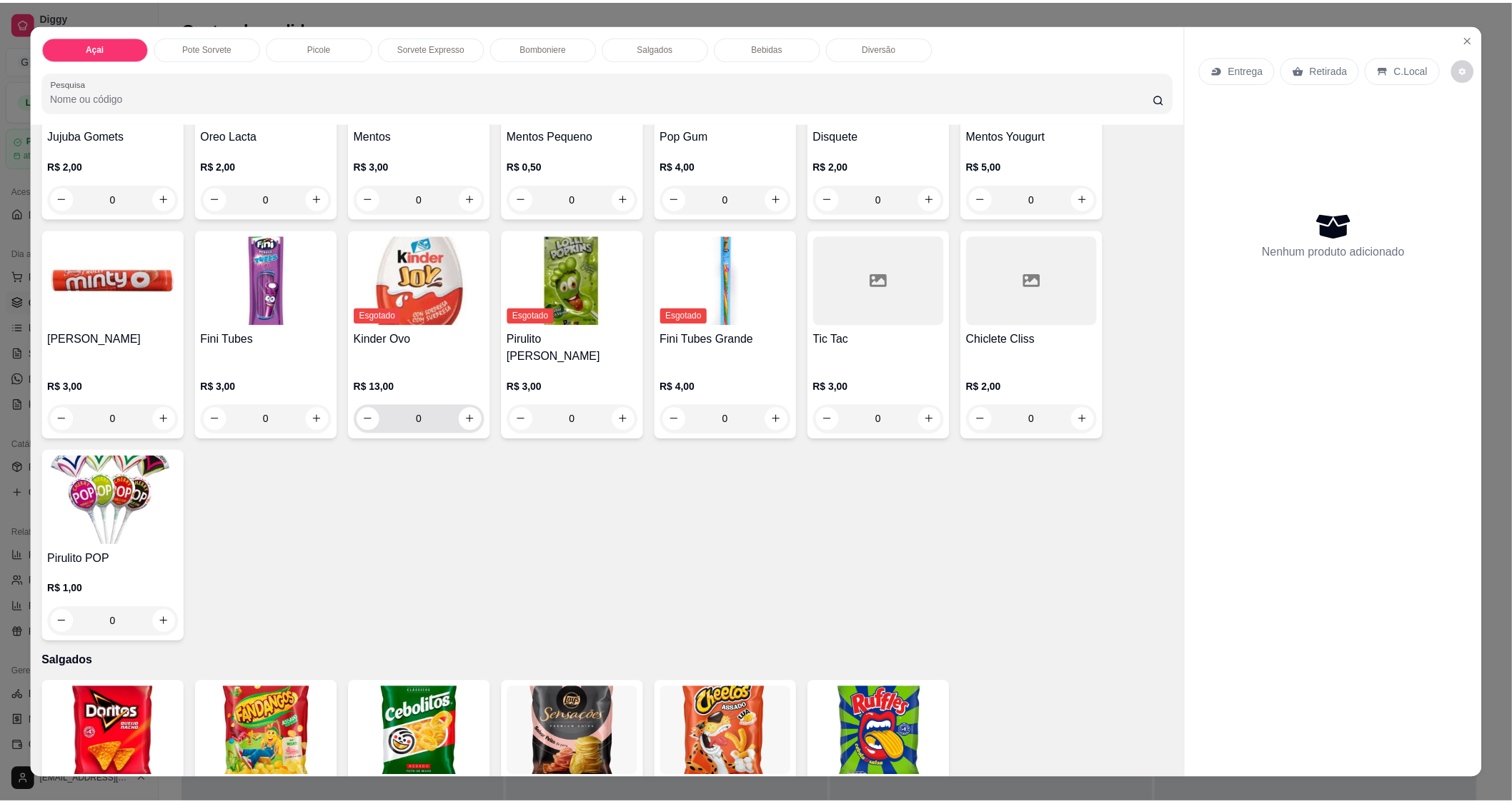
scroll to position [2063, 0]
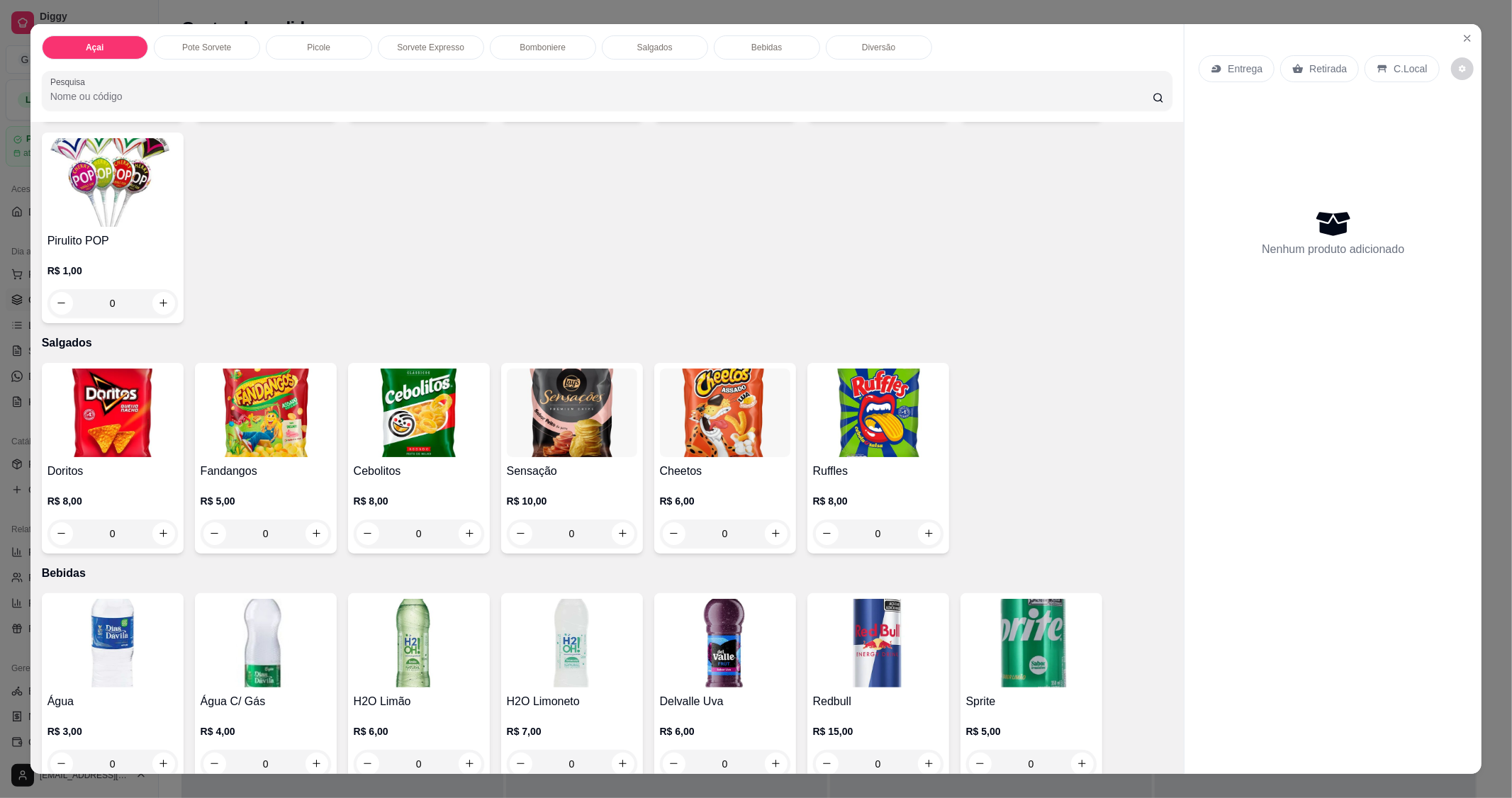
click at [128, 599] on img at bounding box center [112, 644] width 131 height 88
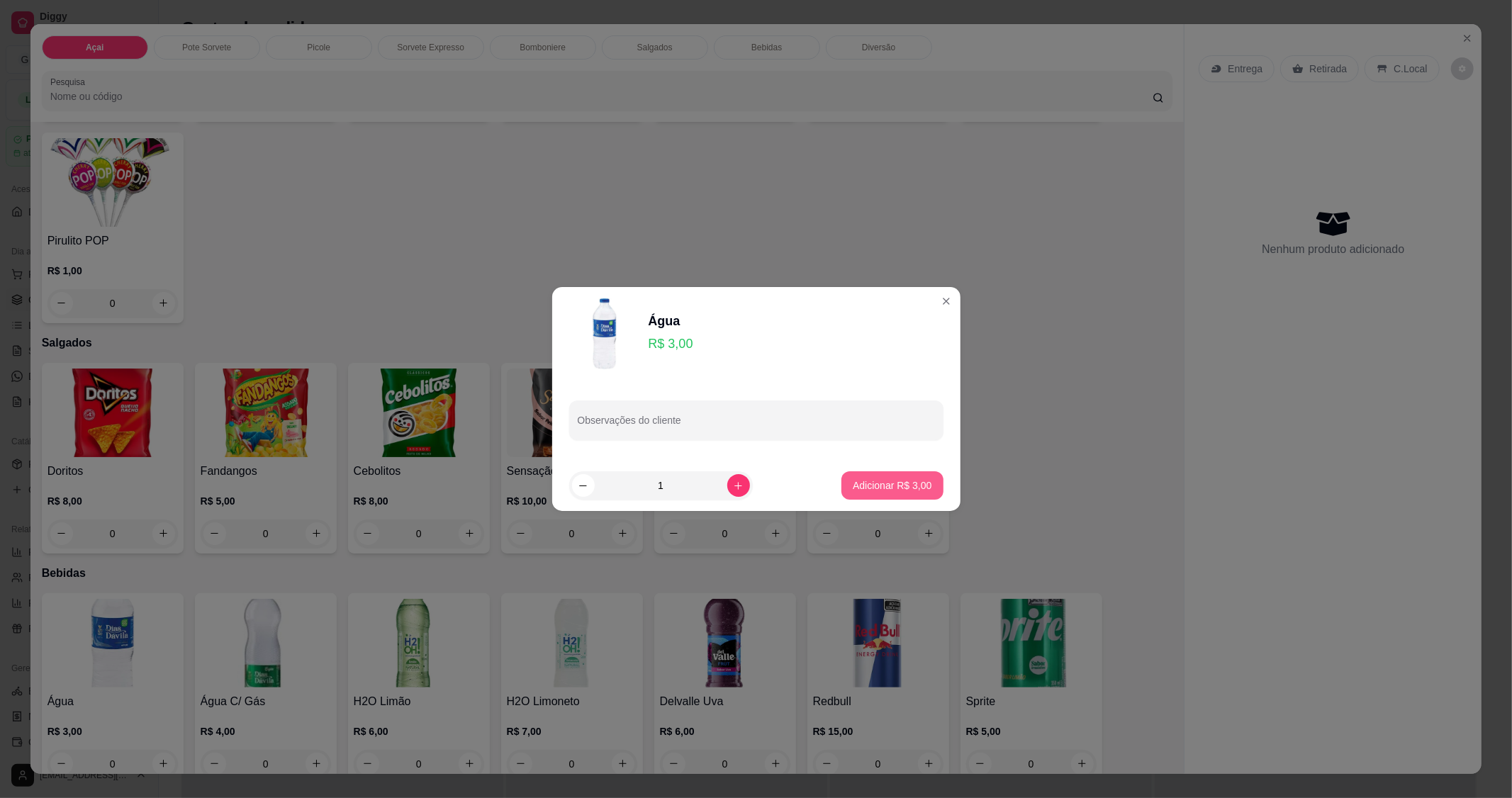
click at [886, 483] on p "Adicionar R$ 3,00" at bounding box center [892, 486] width 79 height 14
type input "1"
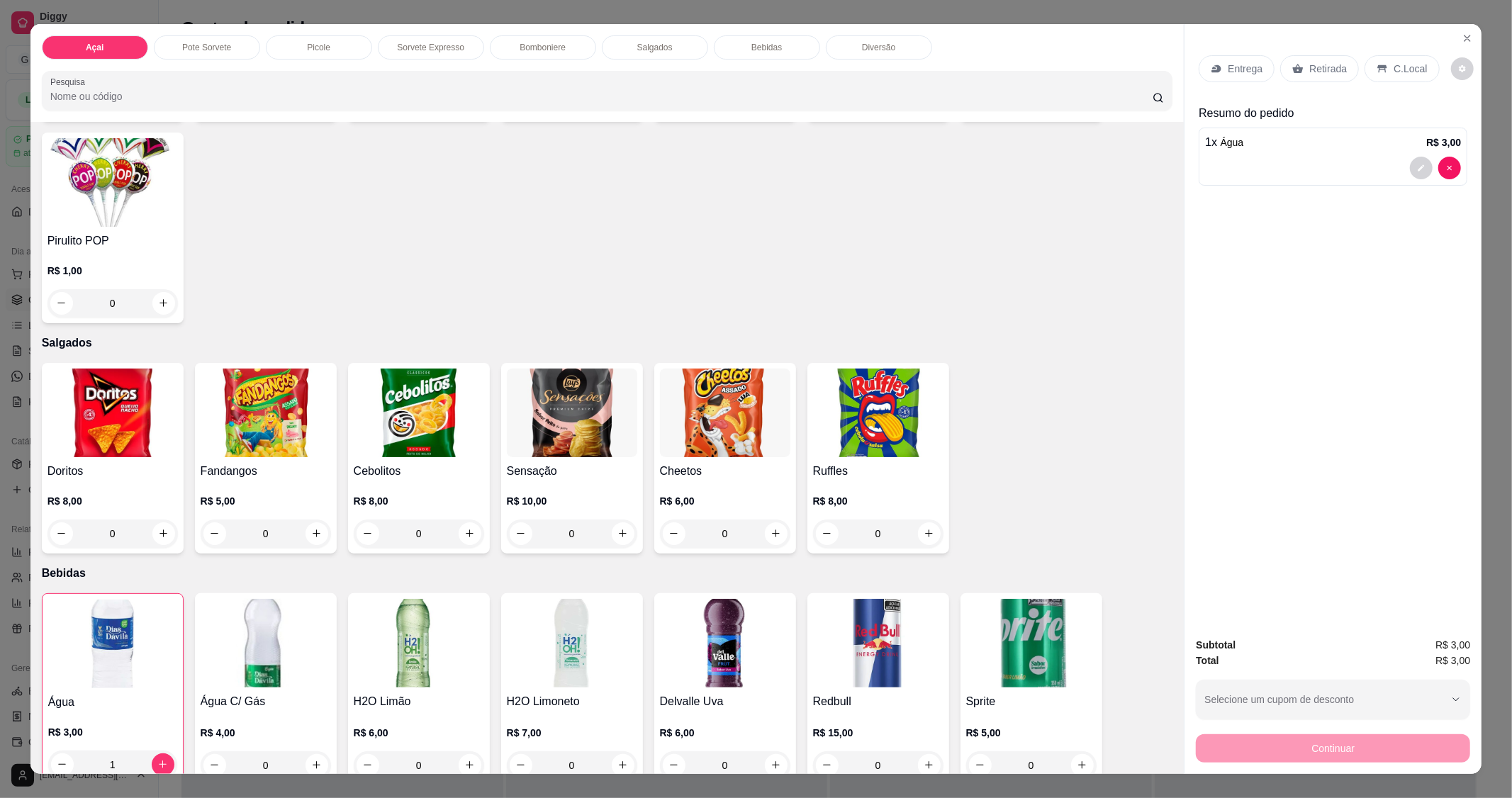
drag, startPoint x: 1398, startPoint y: 65, endPoint x: 1336, endPoint y: 145, distance: 101.2
click at [1397, 65] on p "C.Local" at bounding box center [1409, 69] width 33 height 14
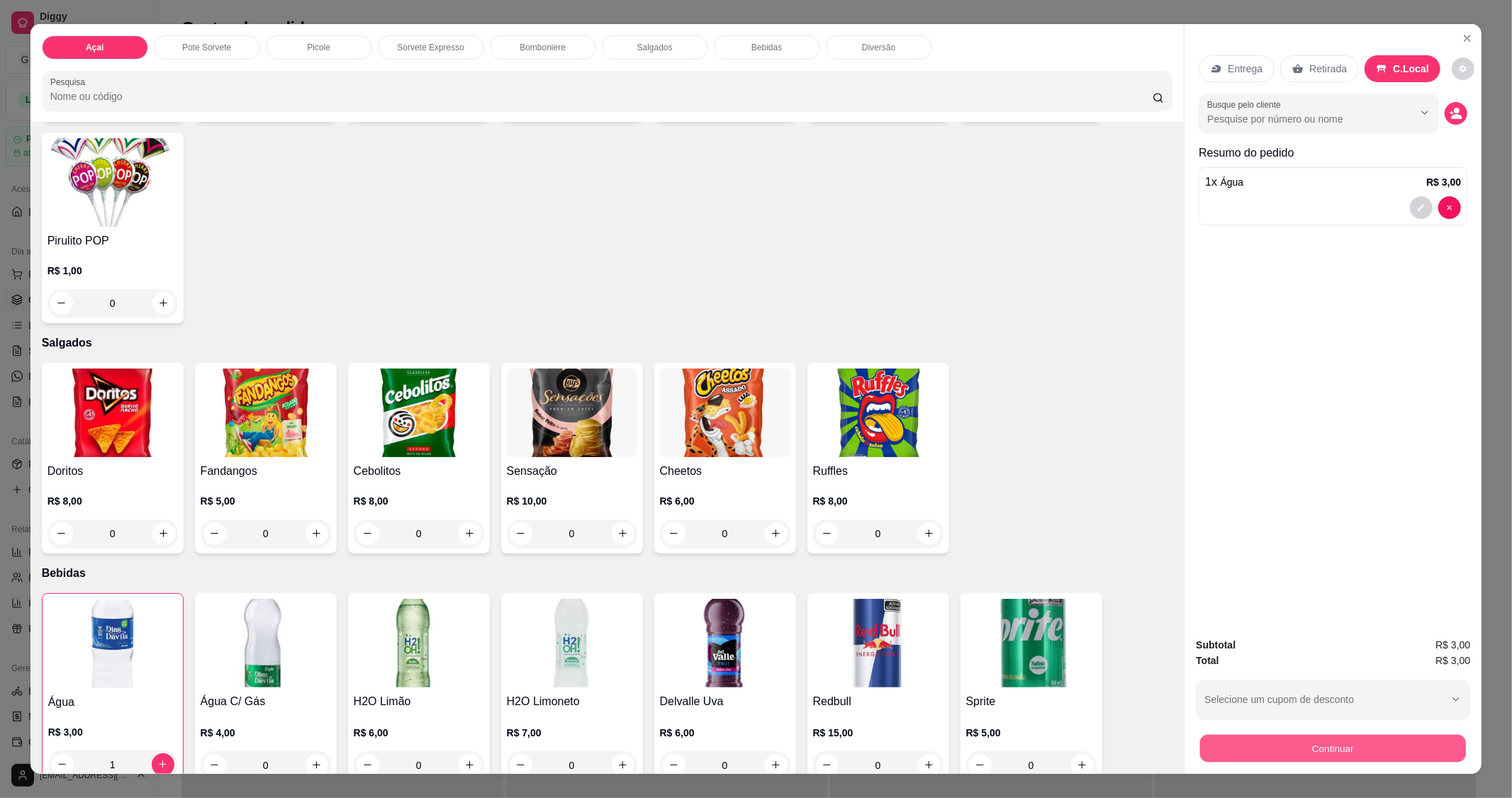
click at [1303, 742] on button "Continuar" at bounding box center [1333, 748] width 266 height 27
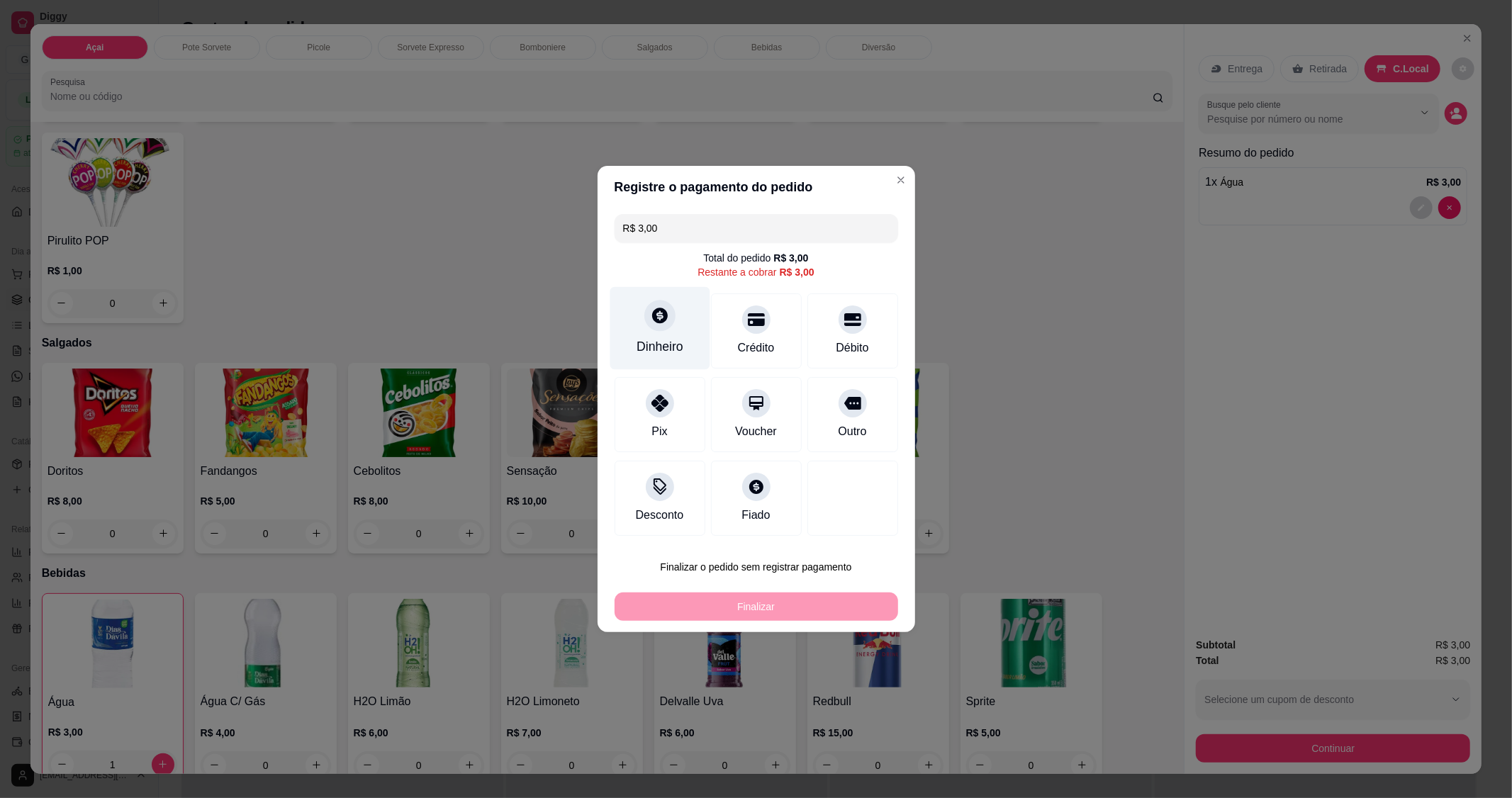
click at [645, 329] on div "Dinheiro" at bounding box center [660, 328] width 100 height 83
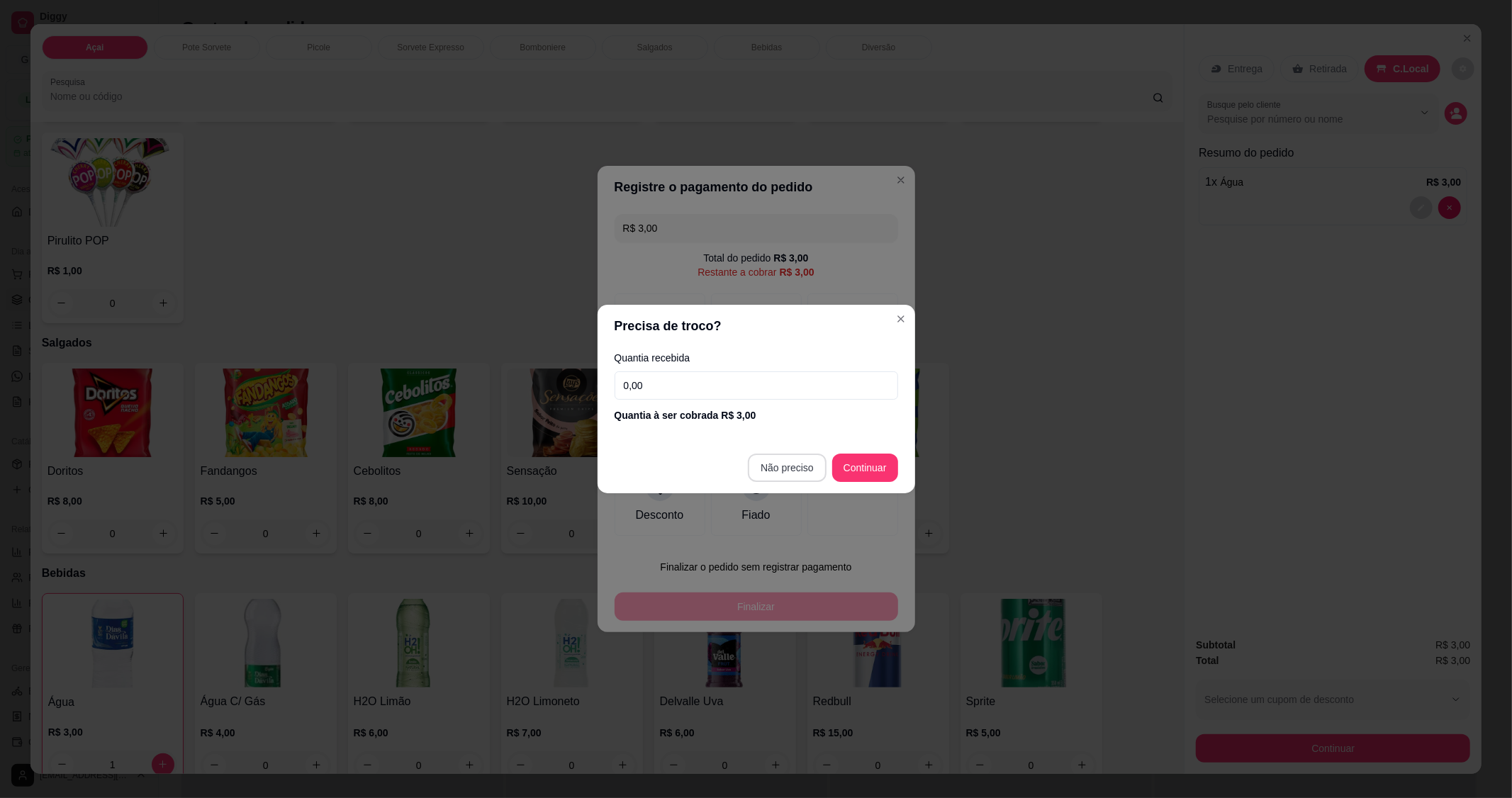
type input "R$ 0,00"
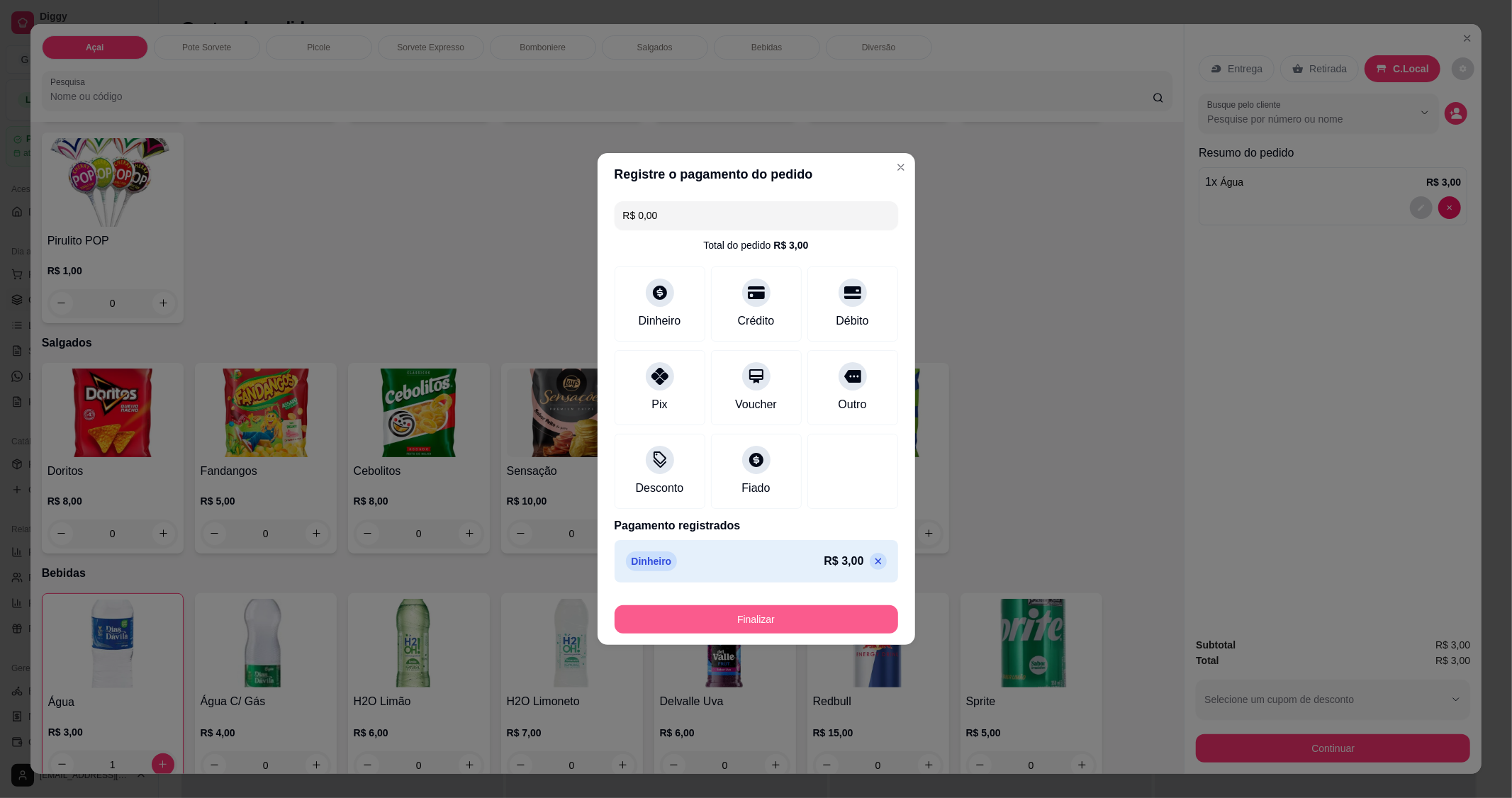
click at [756, 619] on button "Finalizar" at bounding box center [756, 620] width 283 height 28
type input "0"
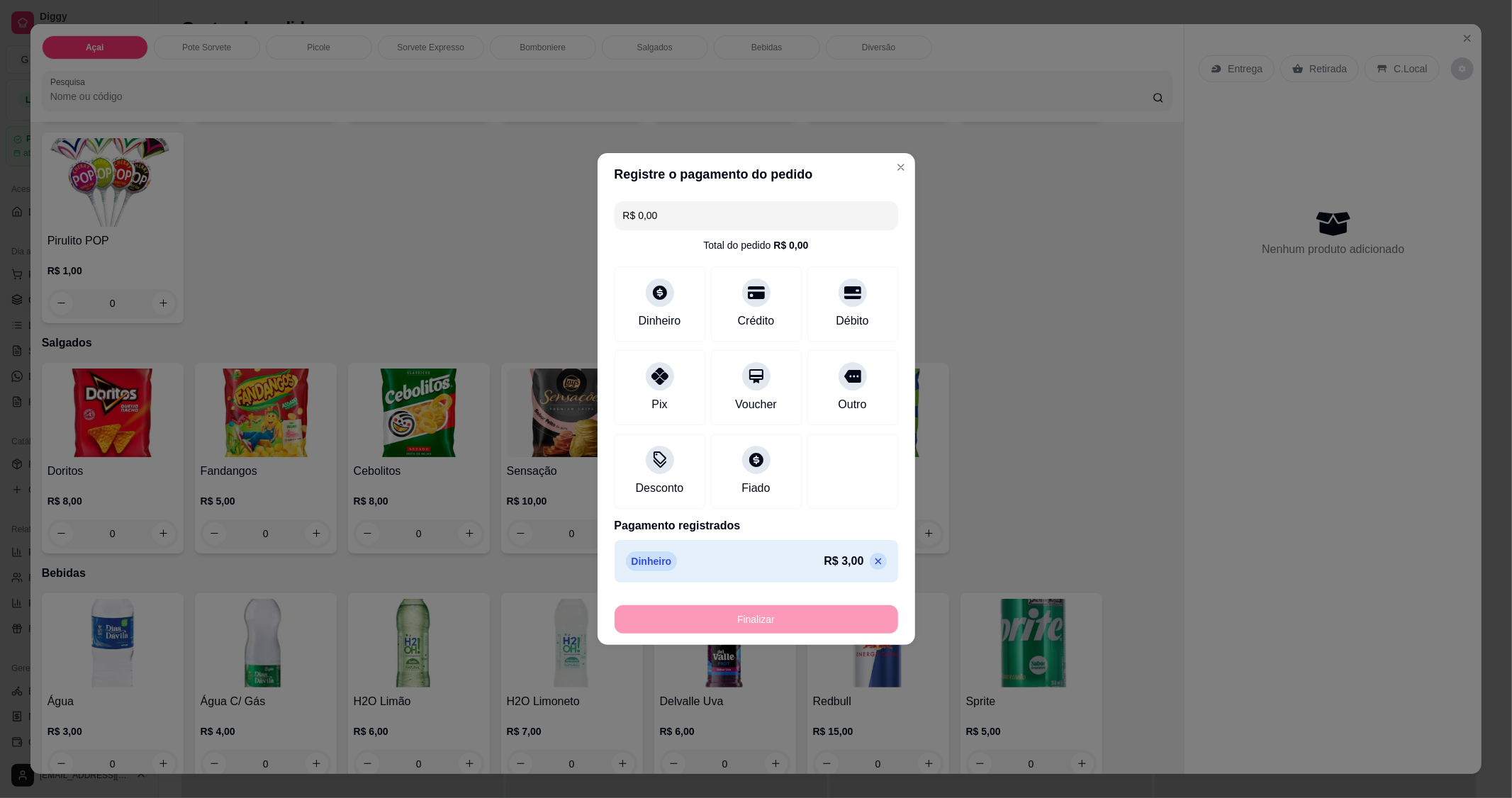
type input "-R$ 3,00"
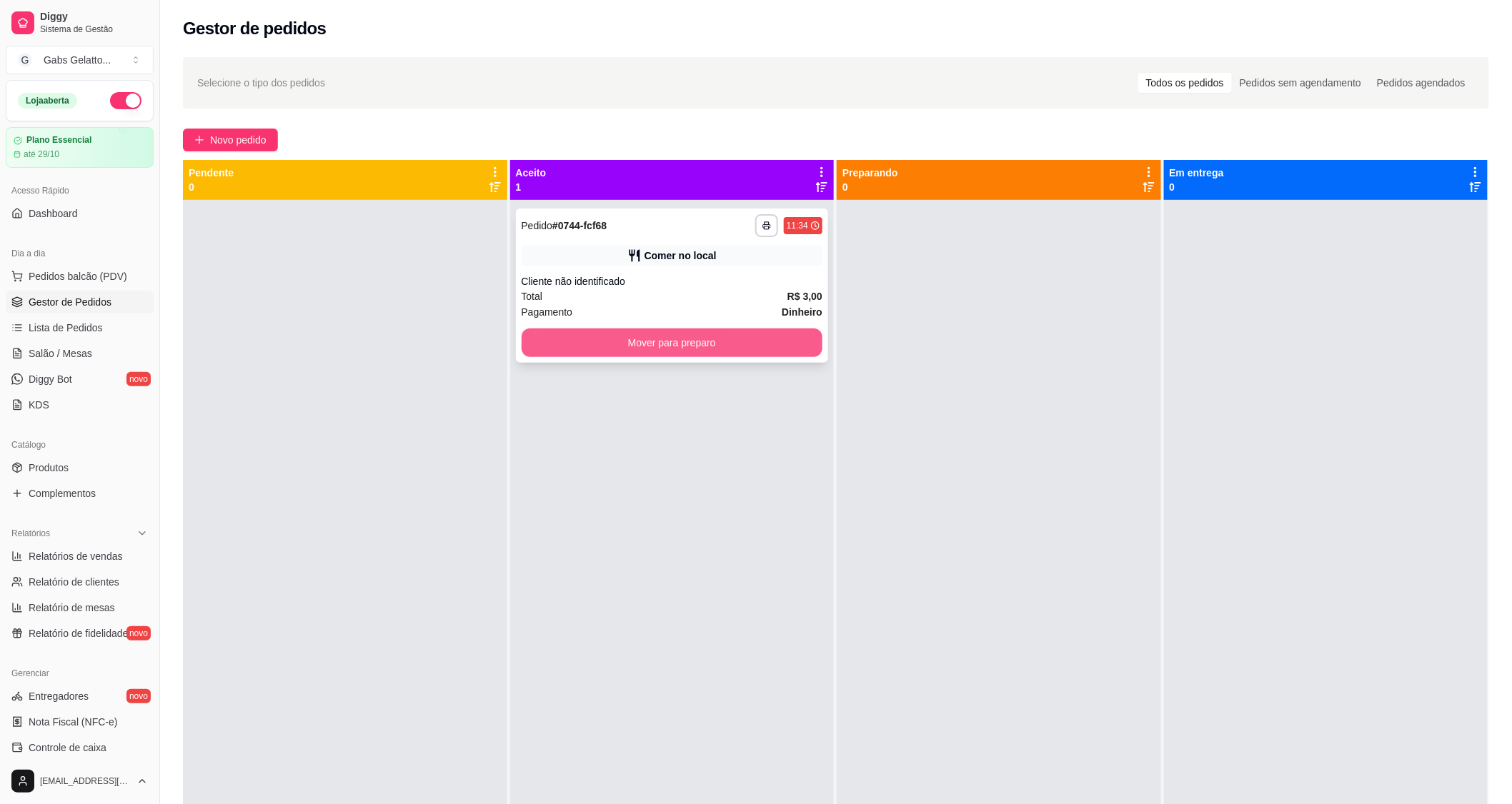
click at [748, 338] on button "Mover para preparo" at bounding box center [673, 343] width 302 height 28
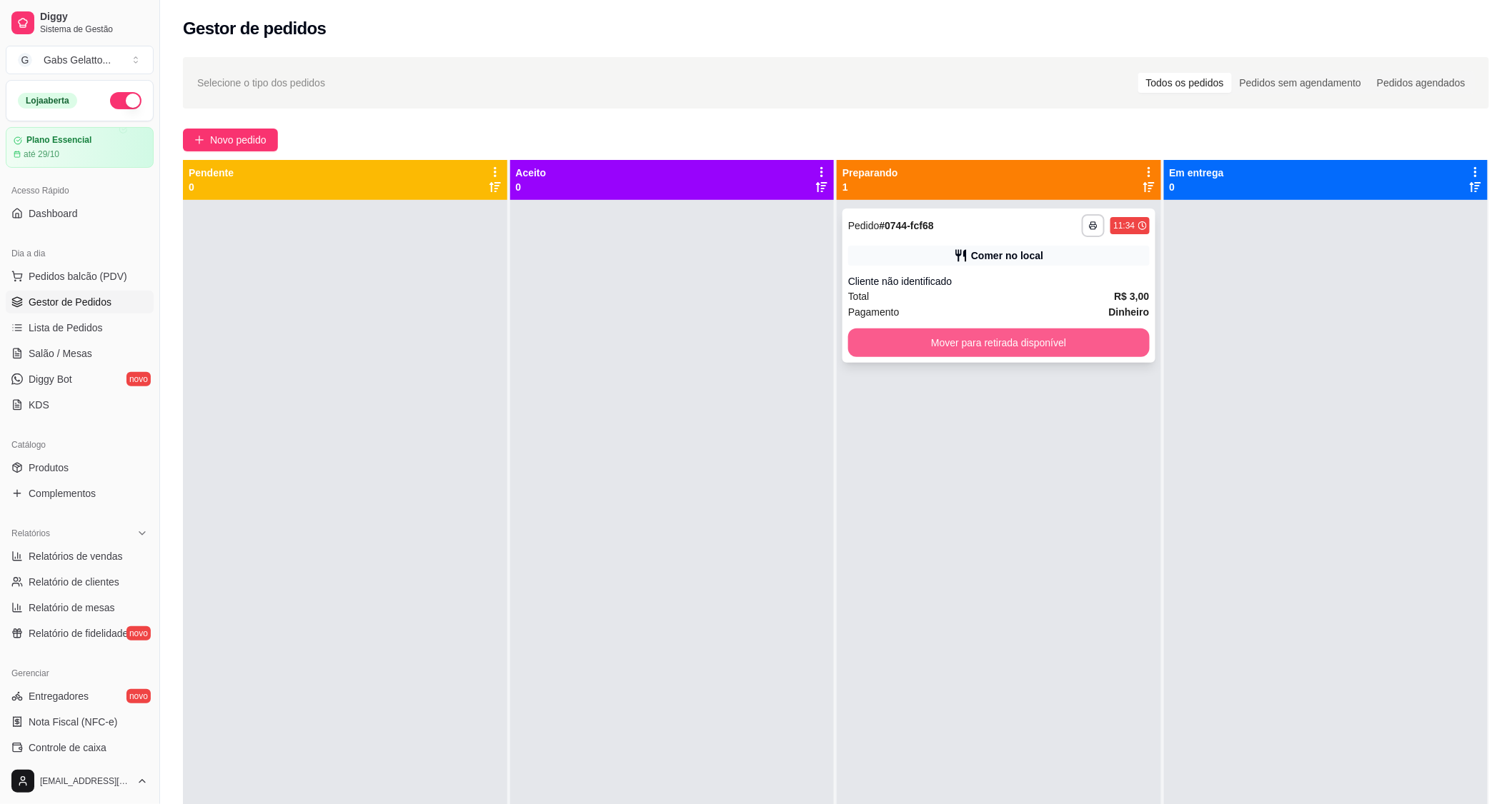
click at [941, 343] on button "Mover para retirada disponível" at bounding box center [999, 343] width 302 height 28
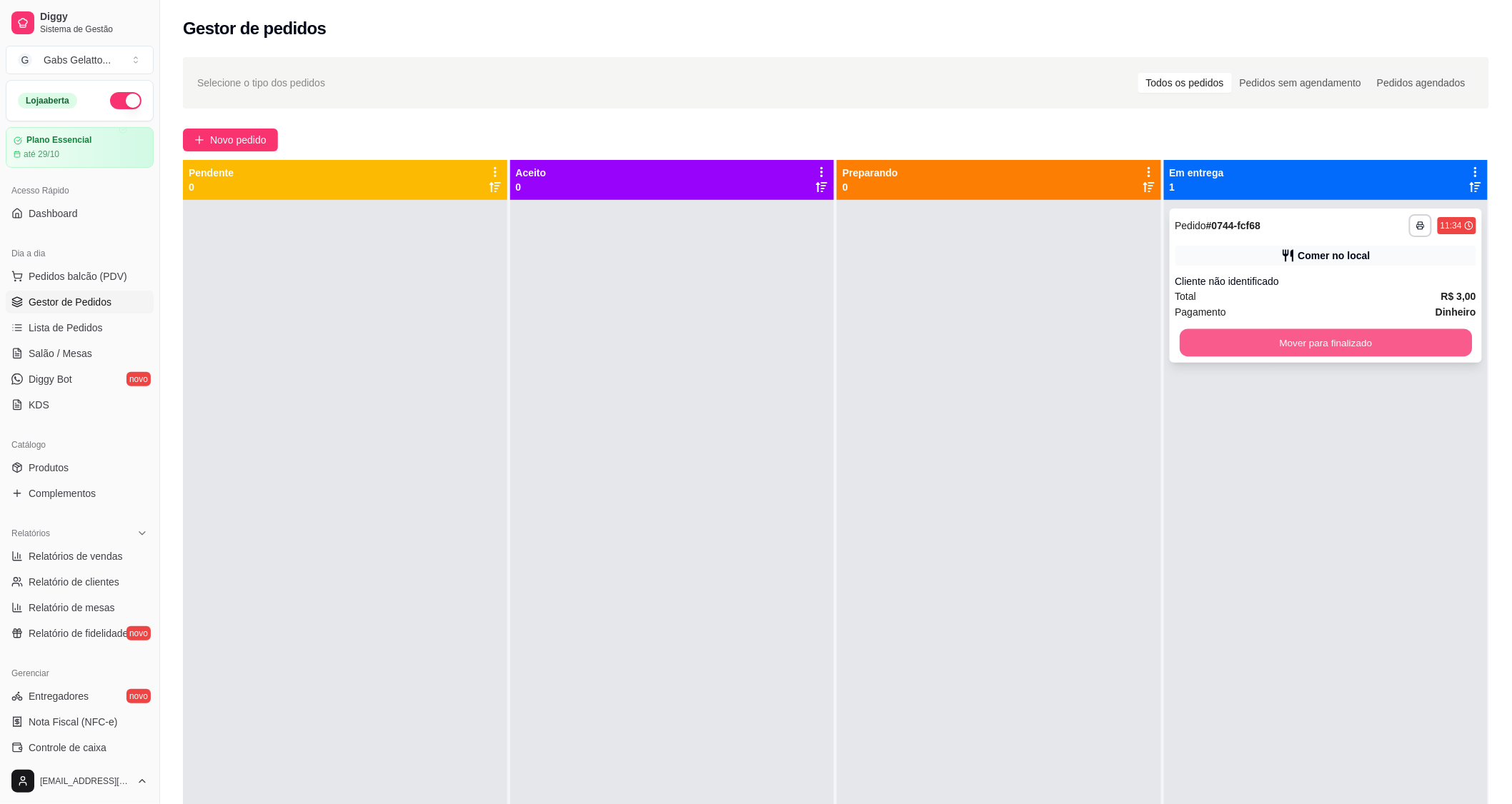
click at [1243, 343] on button "Mover para finalizado" at bounding box center [1326, 342] width 292 height 27
